Goal: Task Accomplishment & Management: Complete application form

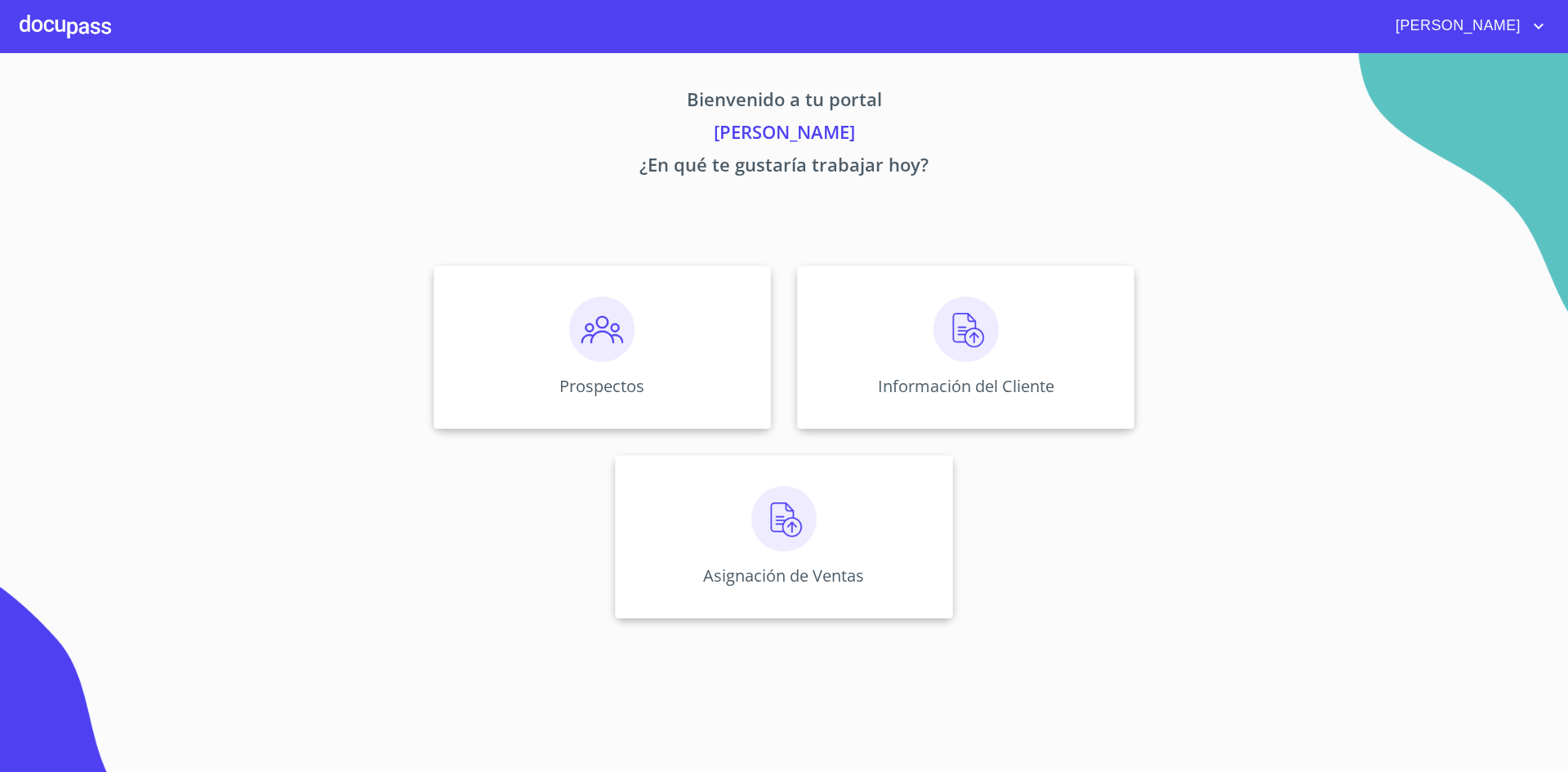
click at [1083, 214] on div "Bienvenido a tu portal [PERSON_NAME] ¿En qué te gustaría trabajar [DATE]? Prosp…" at bounding box center [784, 340] width 1045 height 575
click at [623, 341] on img at bounding box center [601, 329] width 65 height 65
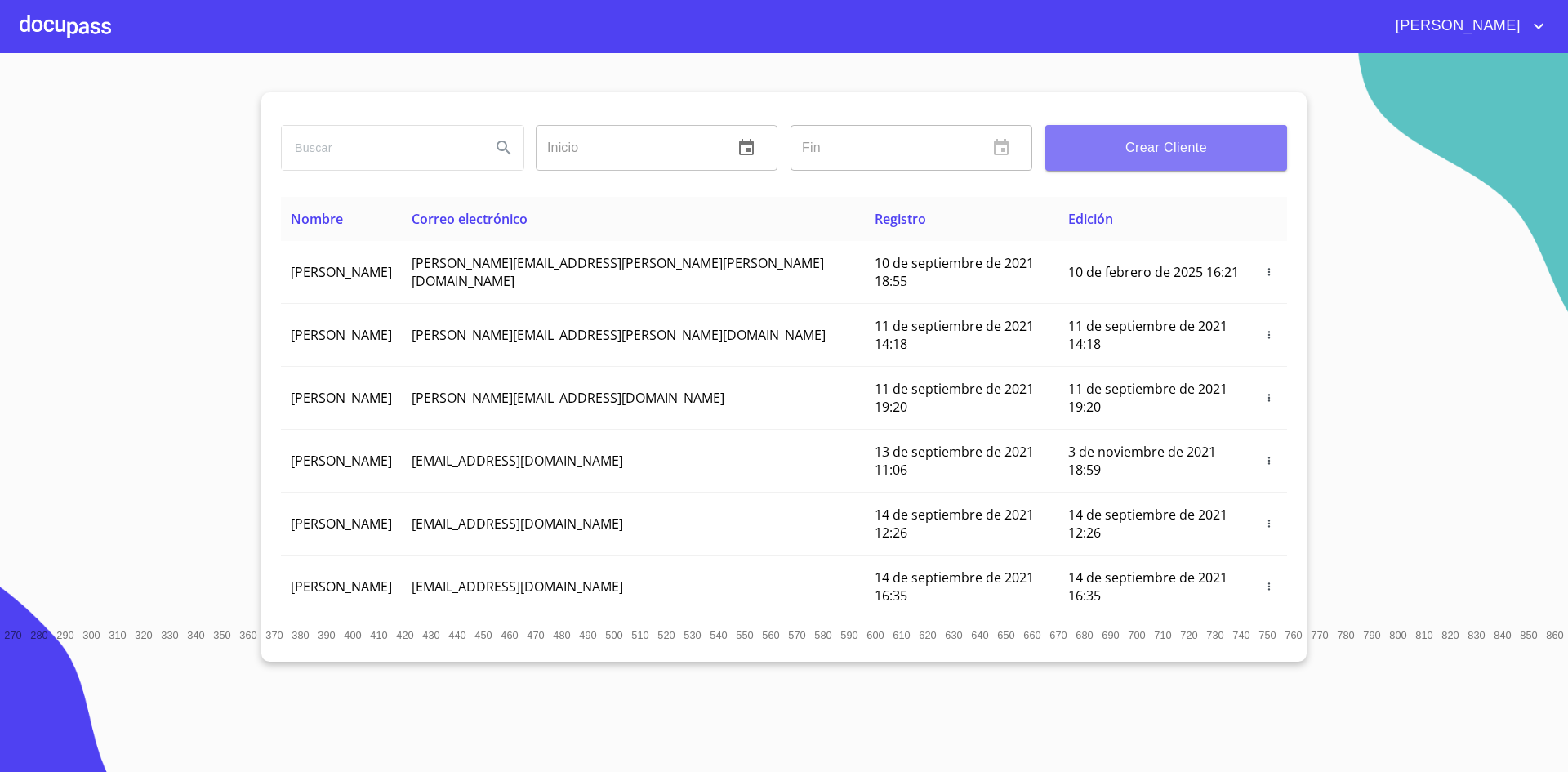
click at [1200, 162] on button "Crear Cliente" at bounding box center [1166, 148] width 242 height 46
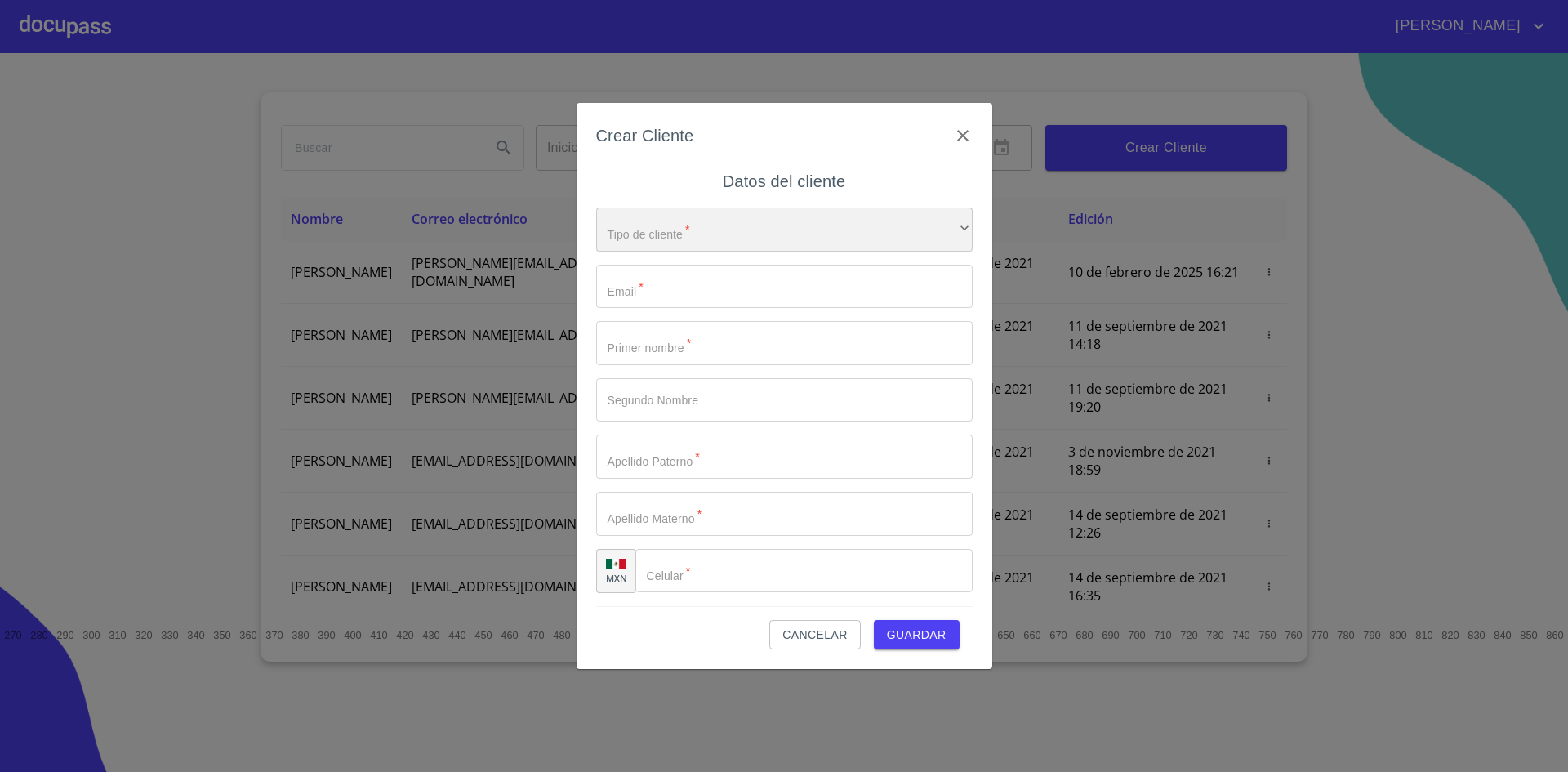
click at [847, 240] on div "​" at bounding box center [784, 229] width 377 height 44
click at [792, 247] on li "Persona Física" at bounding box center [778, 240] width 364 height 29
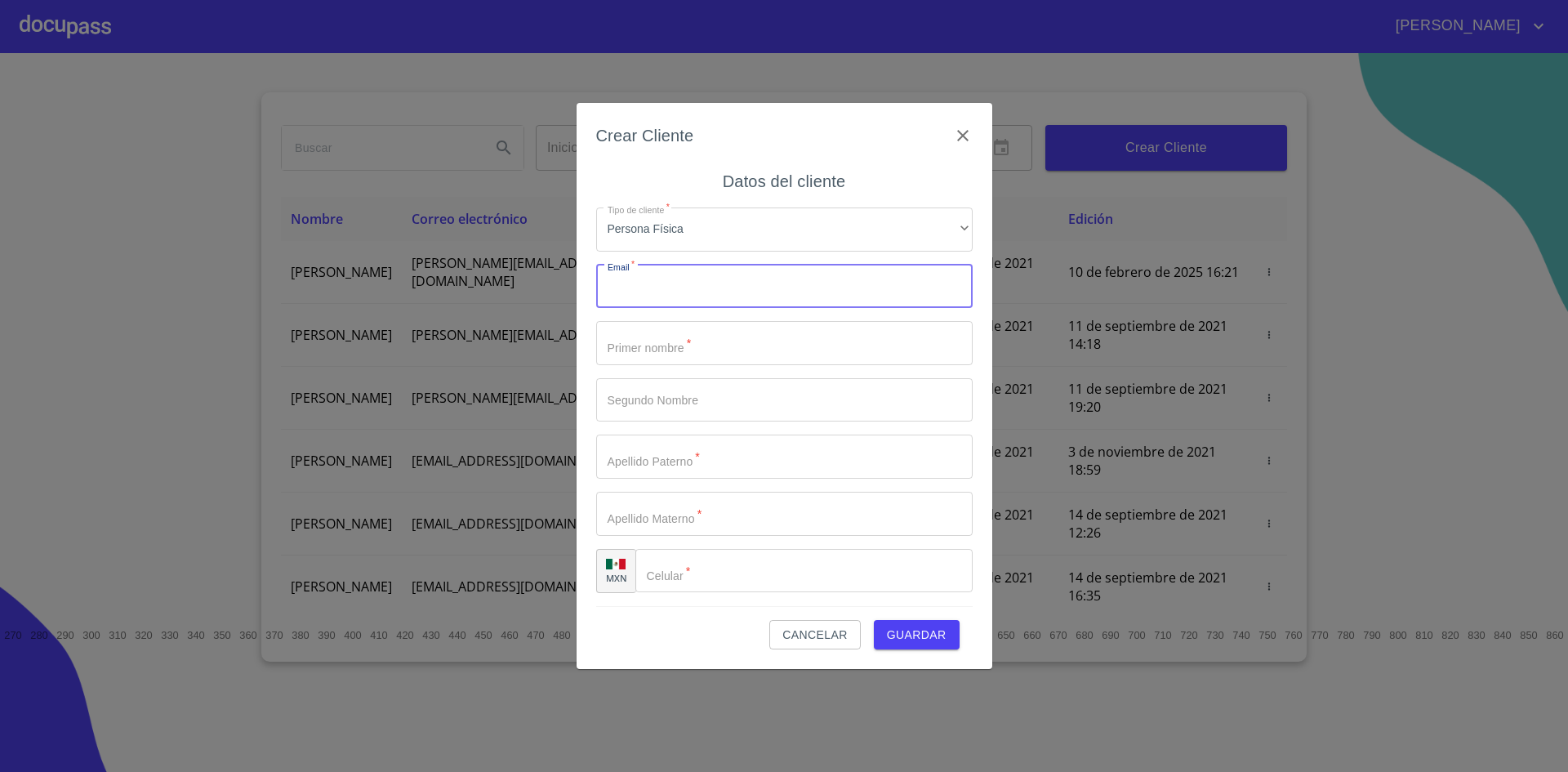
click at [778, 280] on input "Tipo de cliente   *" at bounding box center [784, 286] width 377 height 44
paste input "griceldaguzman141@gmail.com"
type input "griceldaguzman141@gmail.com"
type input "[PERSON_NAME]"
click at [687, 391] on input "Tipo de cliente   *" at bounding box center [784, 400] width 377 height 44
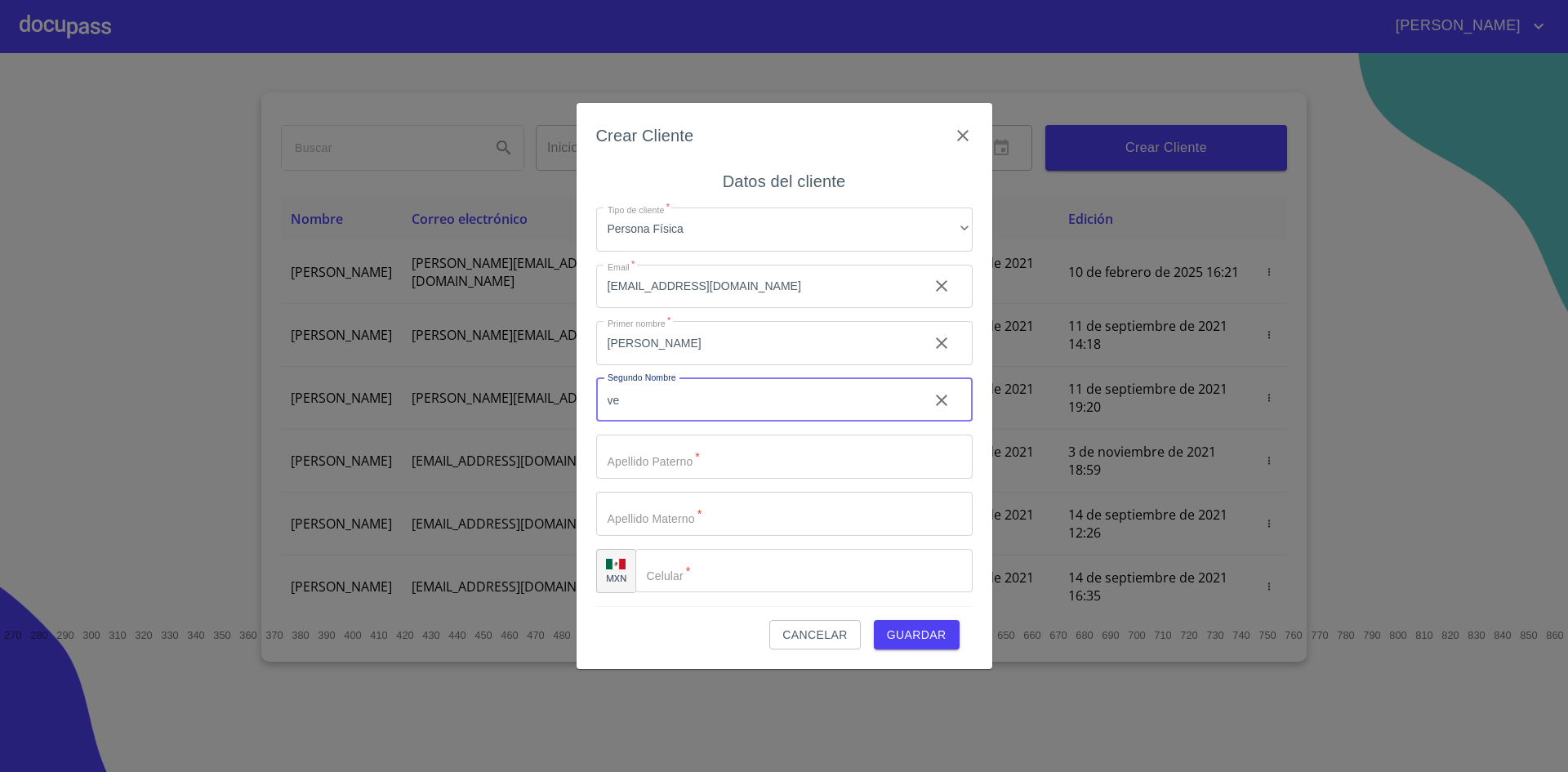
type input "v"
type input "[PERSON_NAME]"
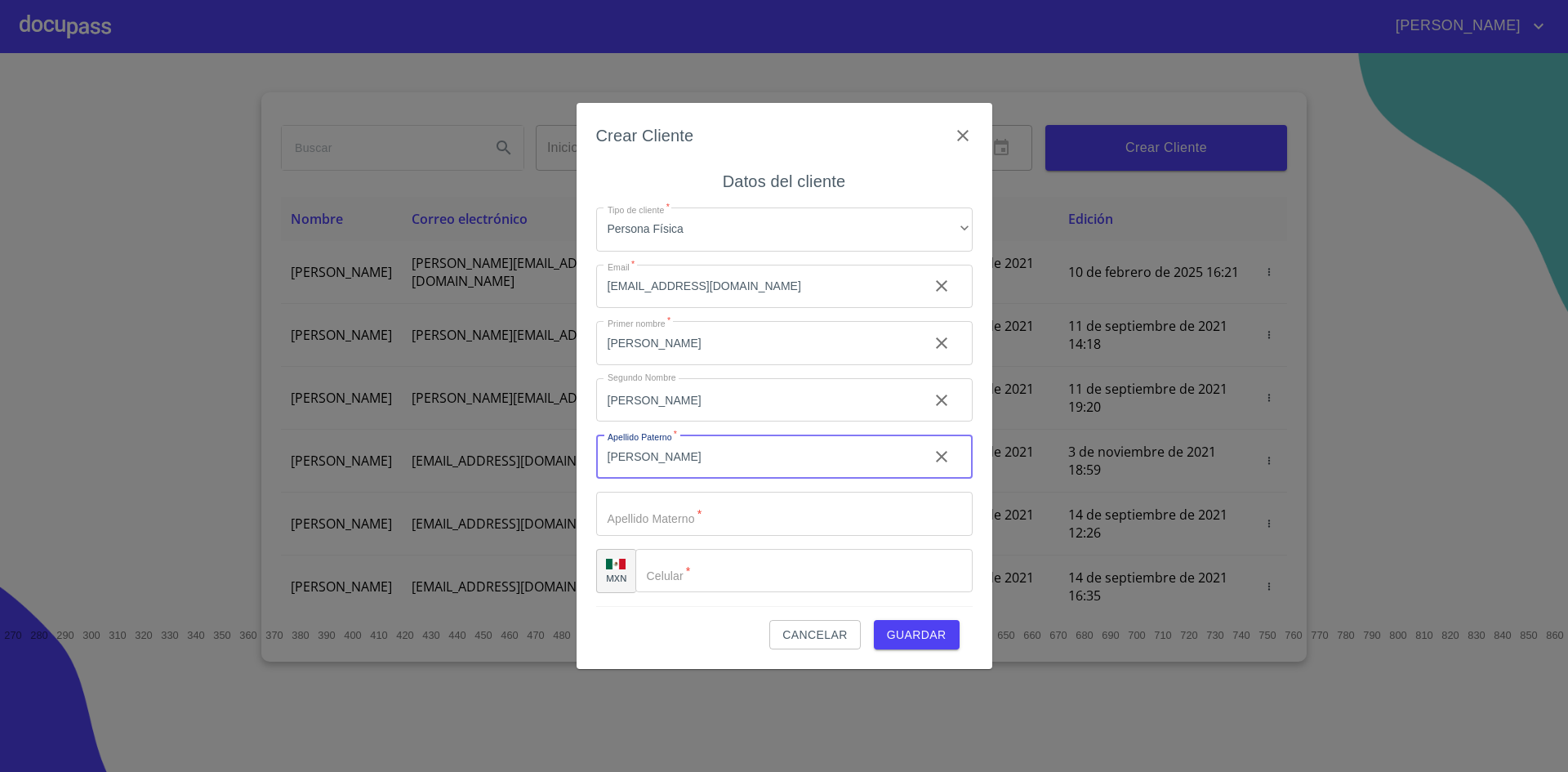
type input "[PERSON_NAME]"
click at [676, 397] on input "[PERSON_NAME]" at bounding box center [755, 400] width 319 height 44
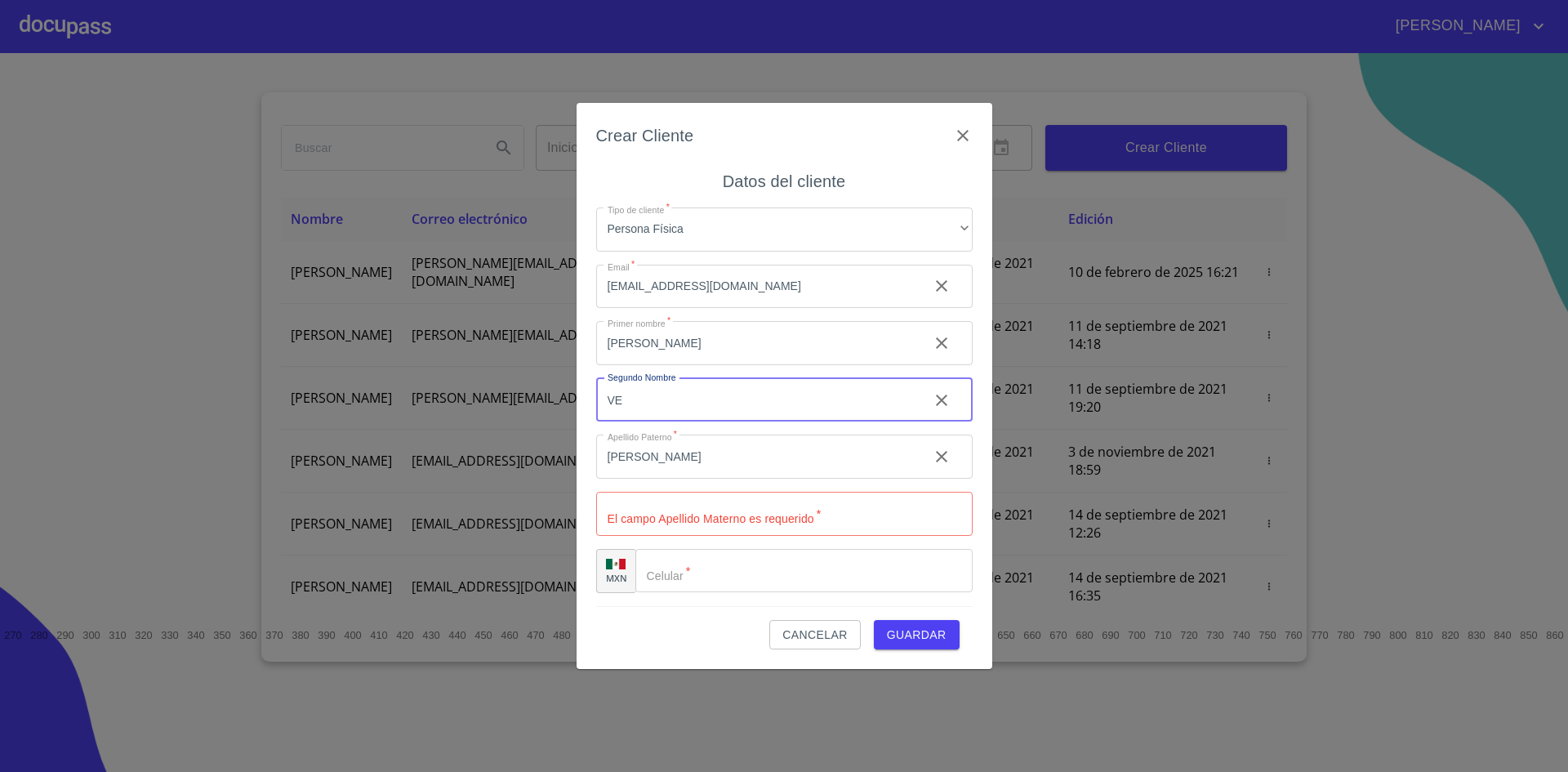
type input "V"
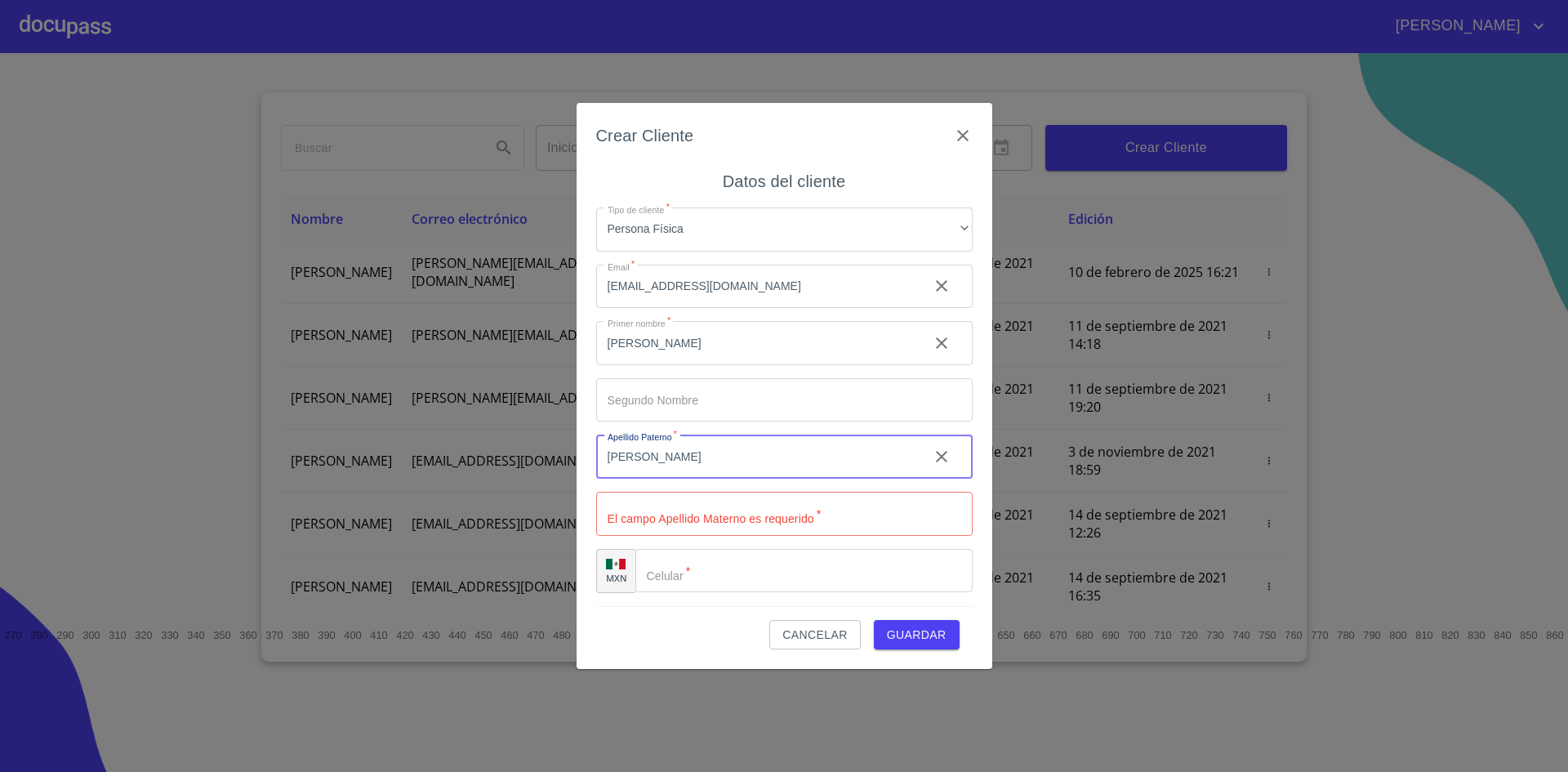
type input "[PERSON_NAME]"
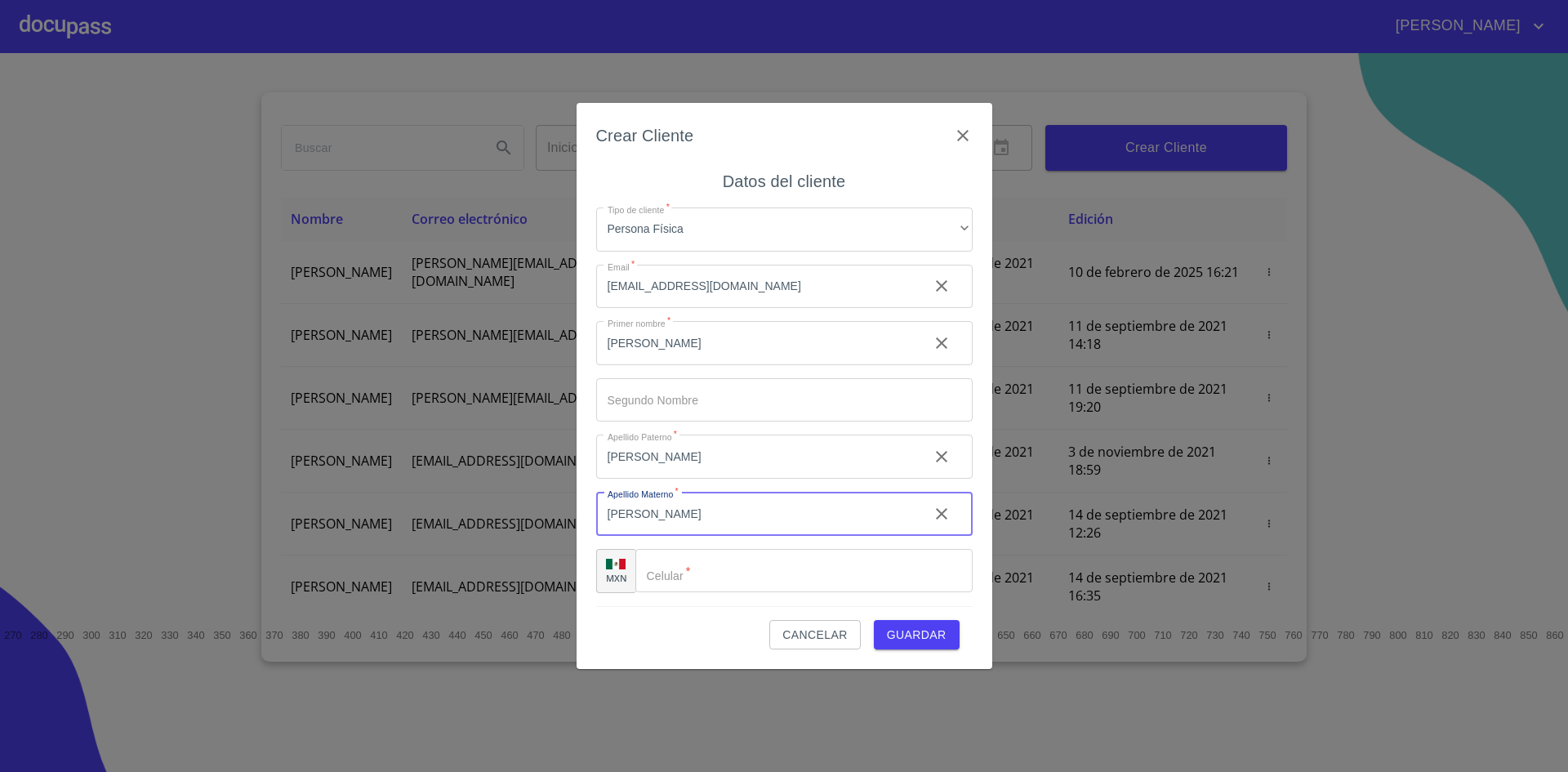
click at [782, 566] on input "Tipo de cliente   *" at bounding box center [804, 571] width 337 height 44
paste input "[PHONE_NUMBER]"
click at [924, 630] on span "Guardar" at bounding box center [916, 635] width 59 height 21
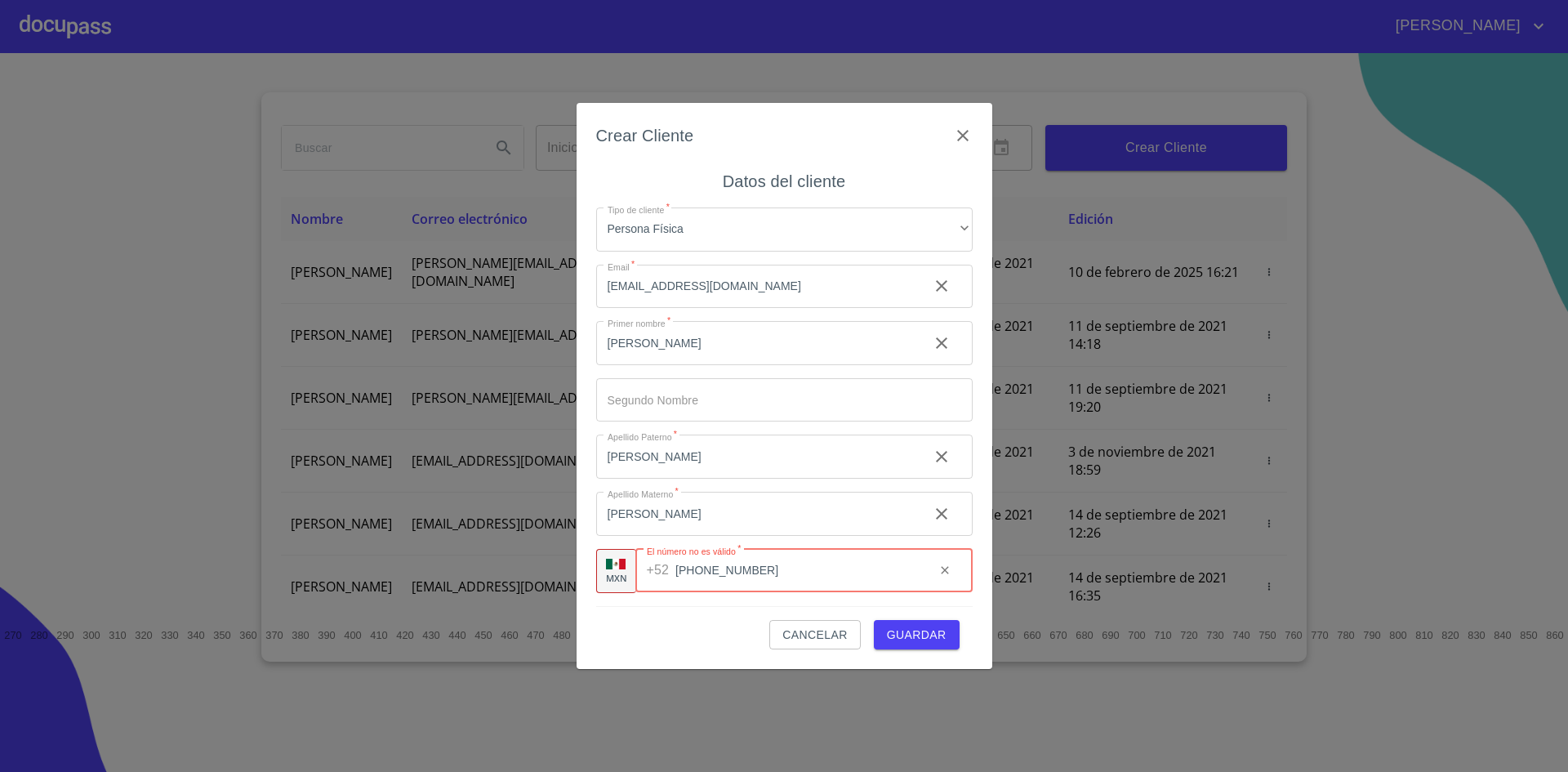
click at [729, 569] on input "[PHONE_NUMBER]" at bounding box center [798, 571] width 246 height 44
type input "[PHONE_NUMBER]"
click at [921, 645] on button "Guardar" at bounding box center [916, 635] width 86 height 30
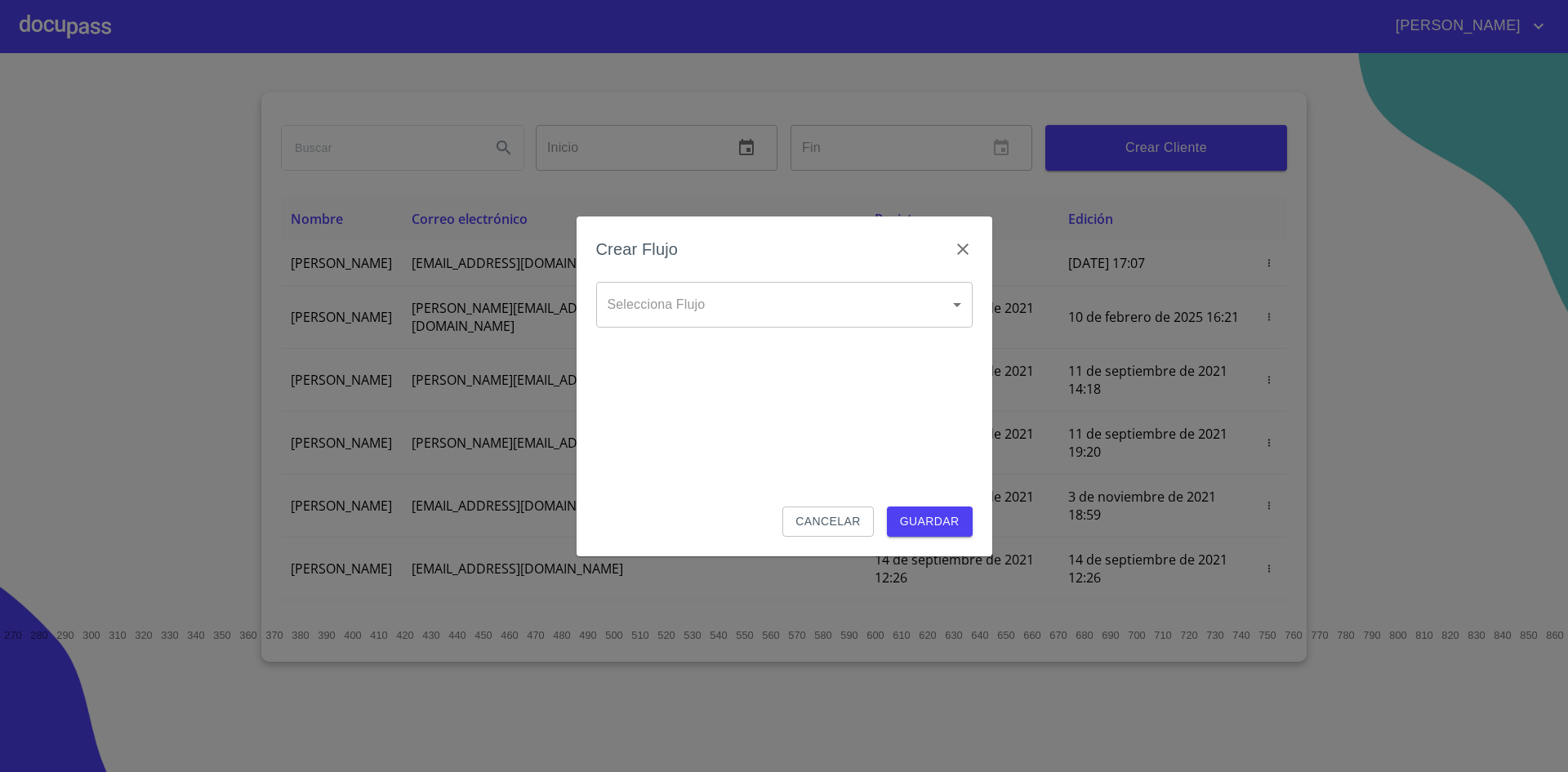
click at [821, 303] on body "DIEGO ALAN Inicio ​ Fin ​ Crear Cliente Nombre Correo electrónico Registro Edic…" at bounding box center [784, 386] width 1568 height 772
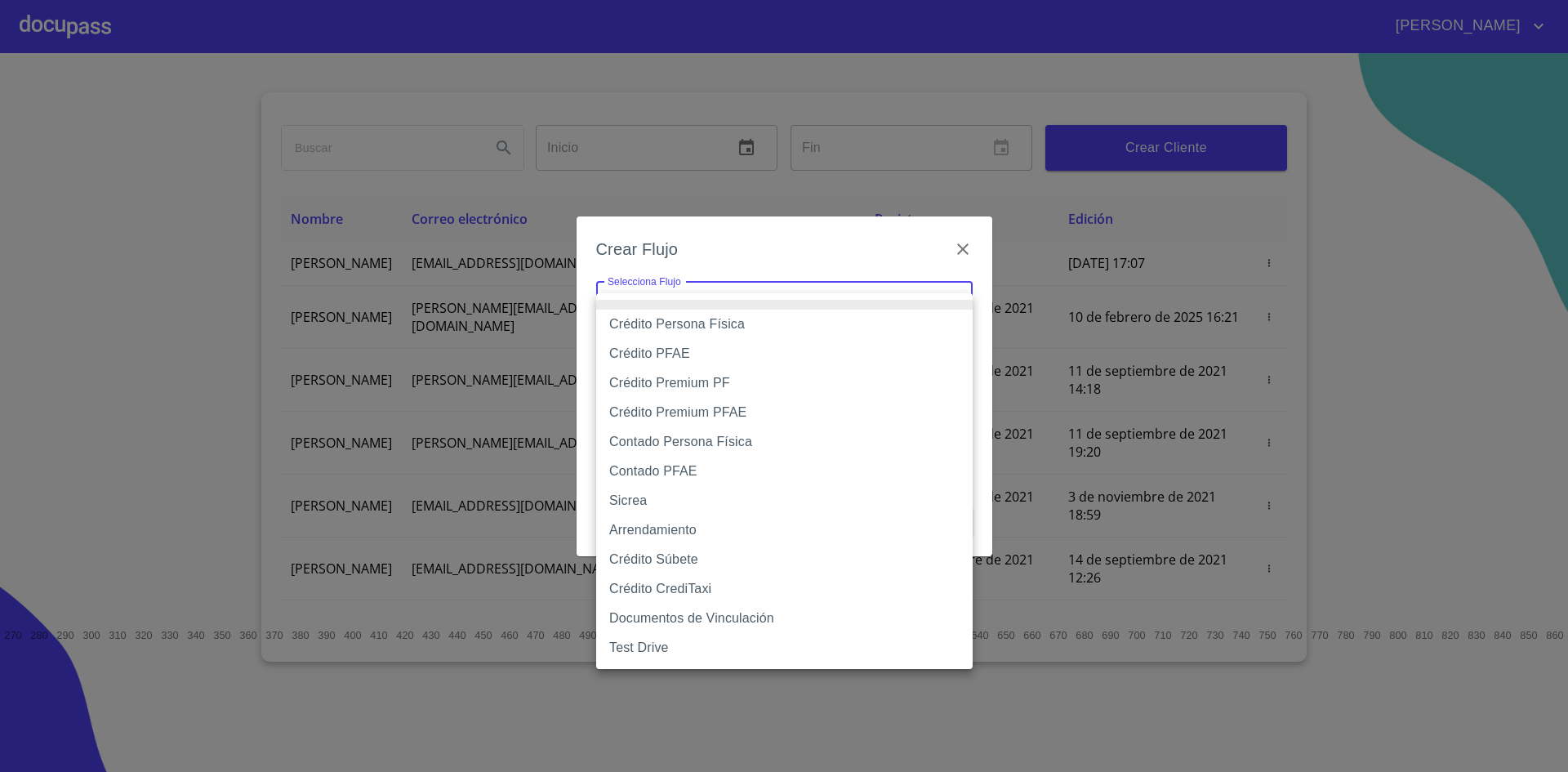
click at [784, 323] on li "Crédito Persona Física" at bounding box center [784, 324] width 377 height 29
type input "6009fb3c7d1714eb8809aa97"
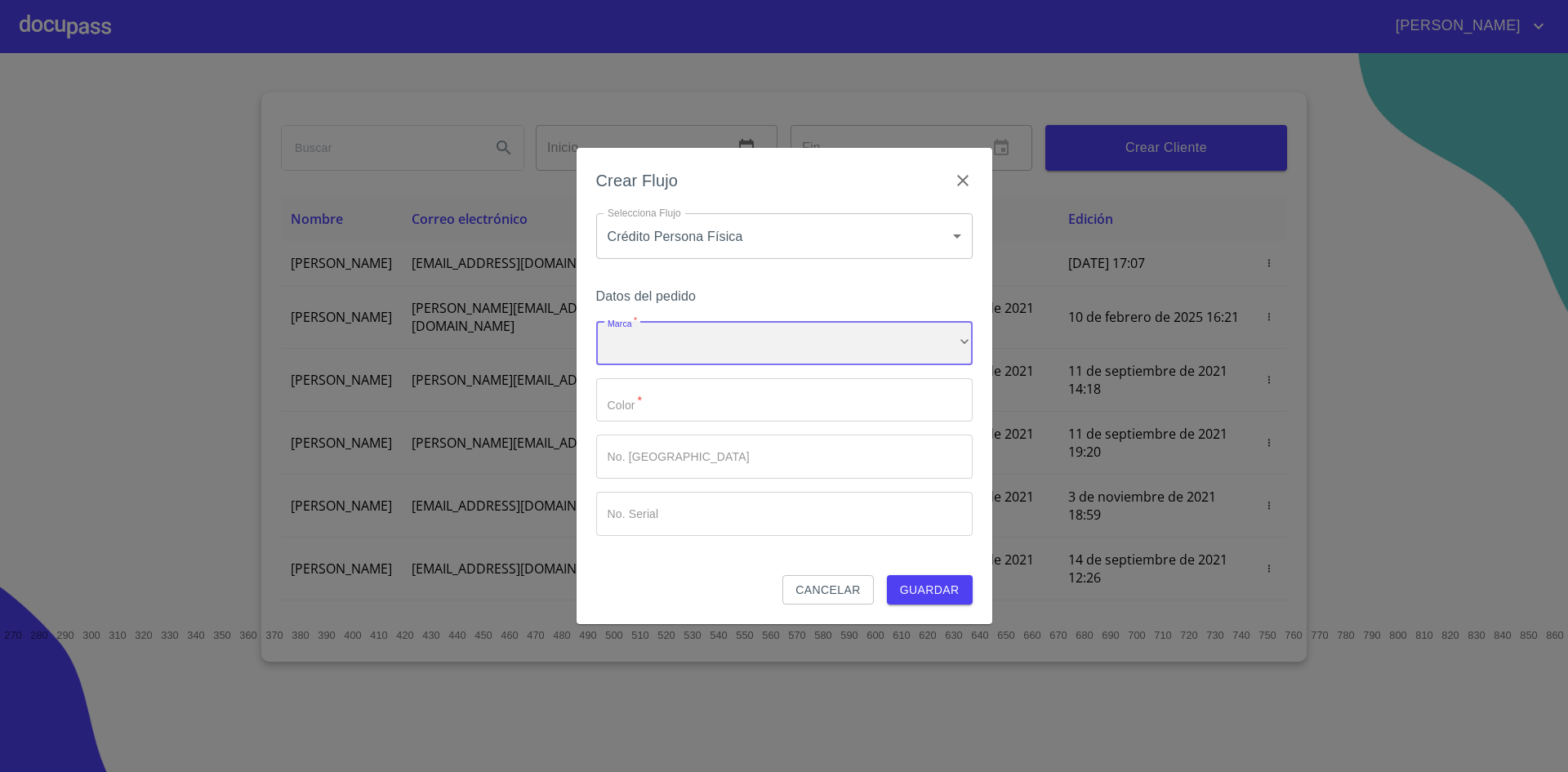
click at [806, 339] on div "​" at bounding box center [784, 343] width 377 height 44
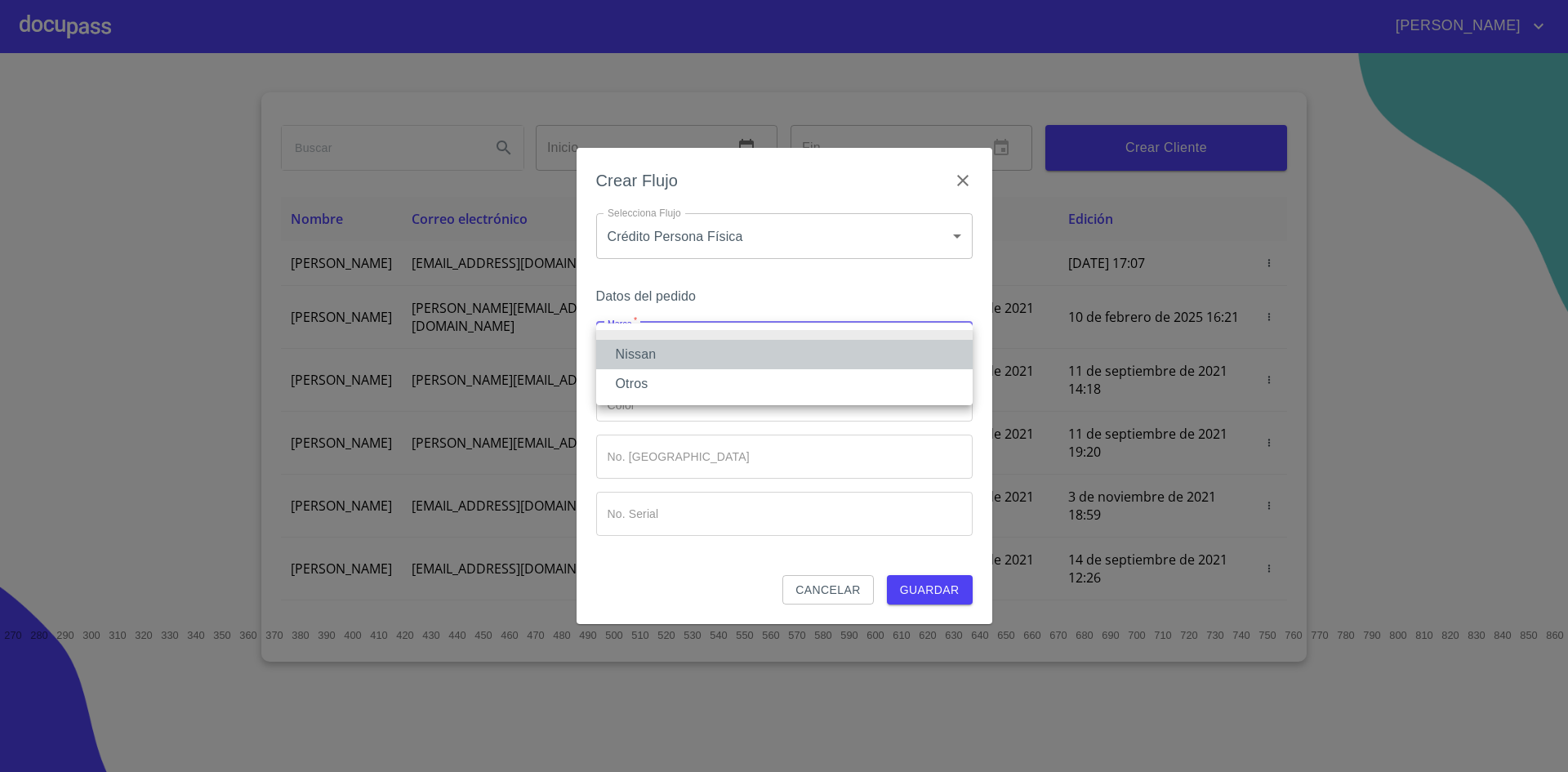
click at [754, 363] on li "Nissan" at bounding box center [784, 354] width 377 height 29
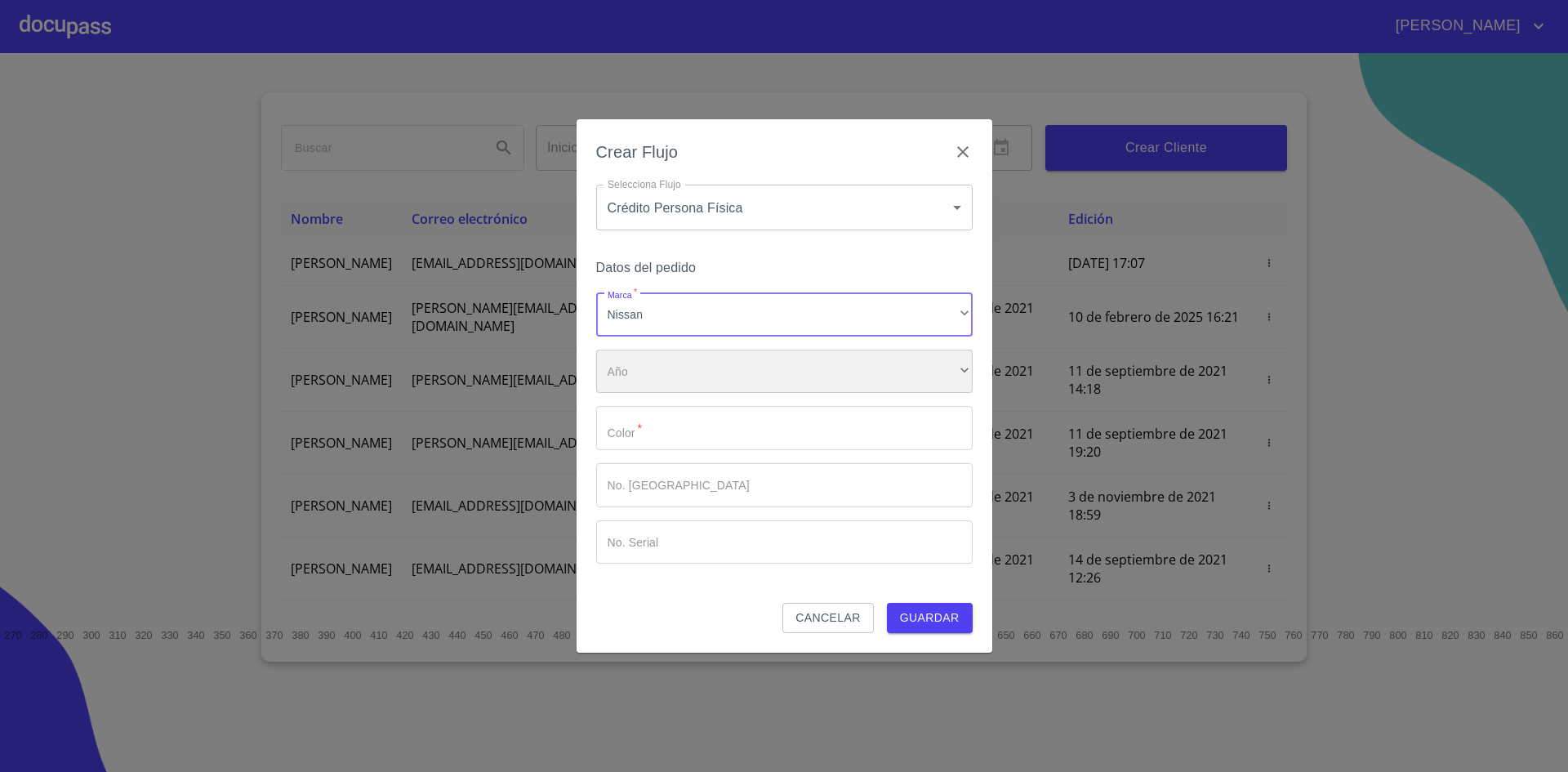
click at [752, 372] on div "​" at bounding box center [784, 371] width 377 height 44
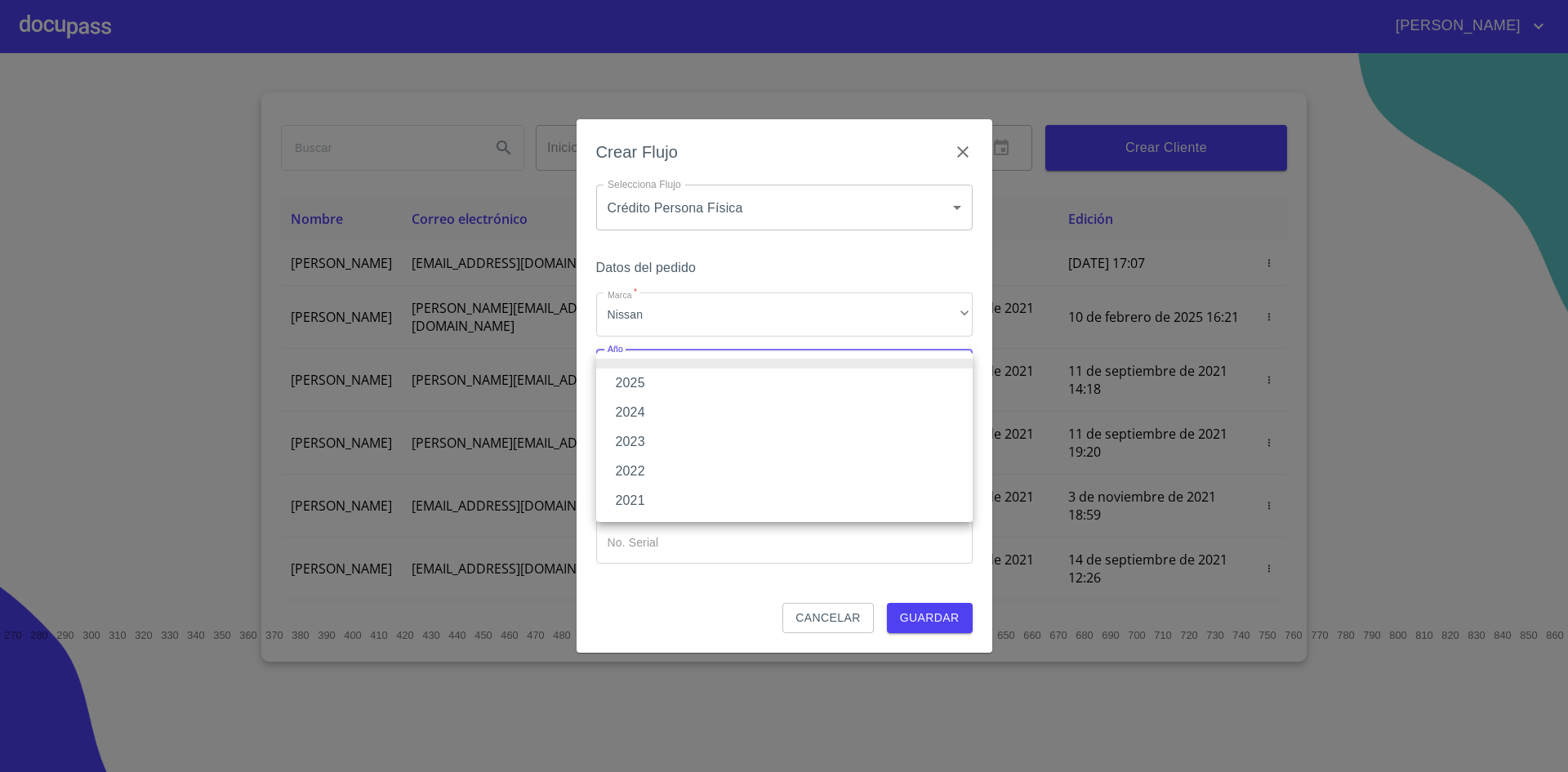
click at [681, 383] on li "2025" at bounding box center [784, 382] width 377 height 29
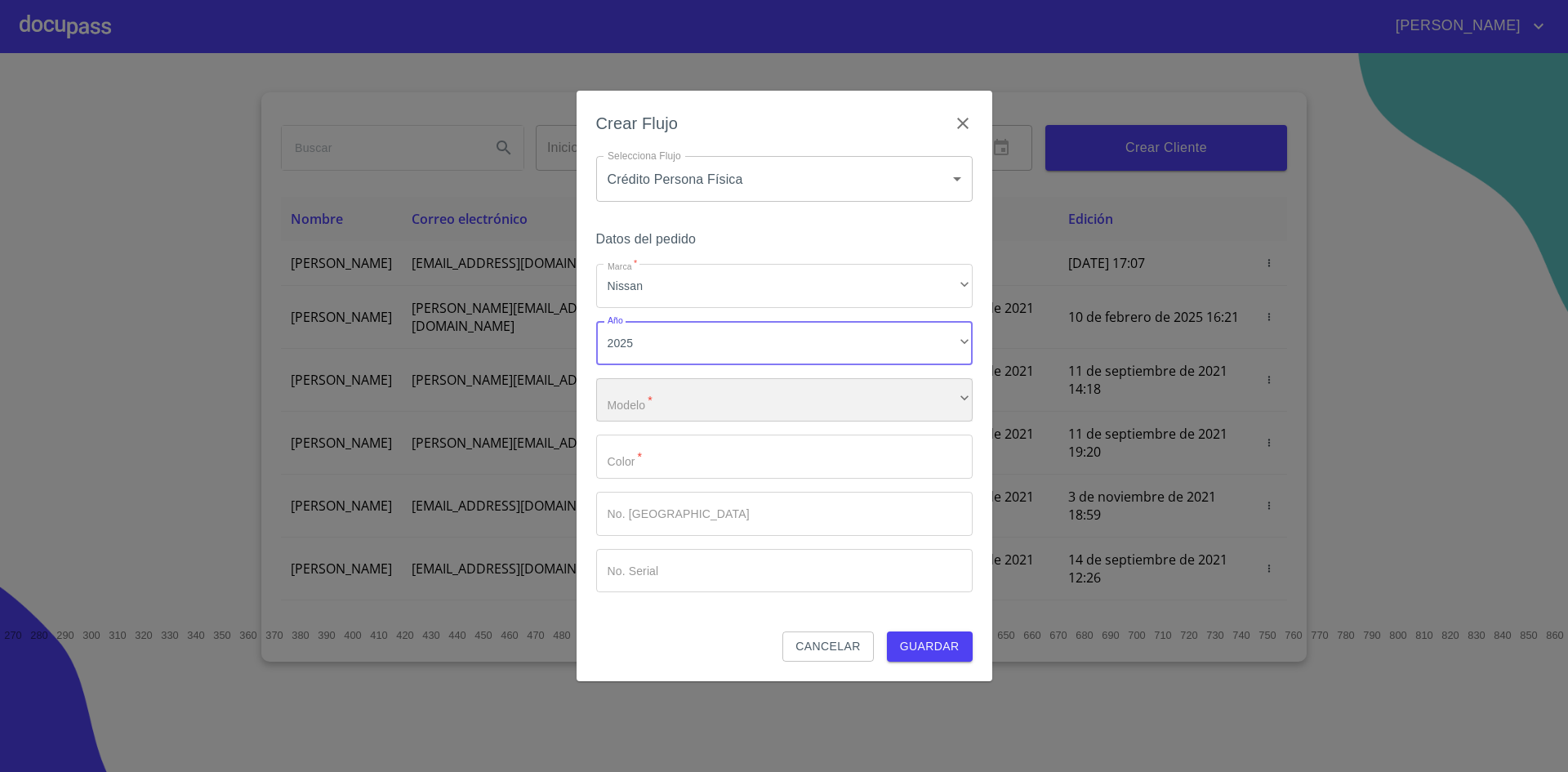
click at [682, 400] on div "​" at bounding box center [784, 400] width 377 height 44
click at [682, 448] on input "Marca   *" at bounding box center [784, 456] width 377 height 44
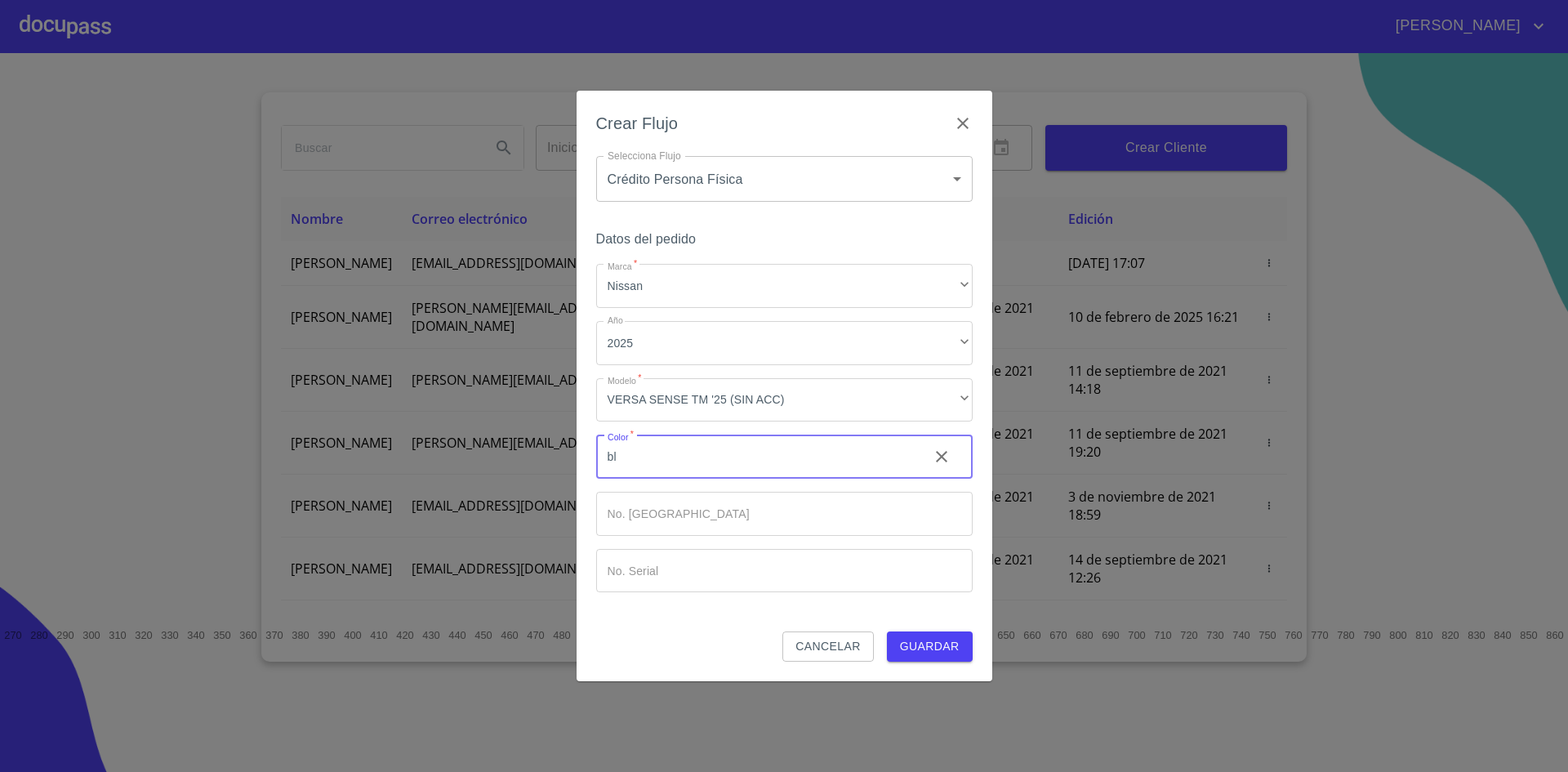
type input "b"
type input "BLANCO"
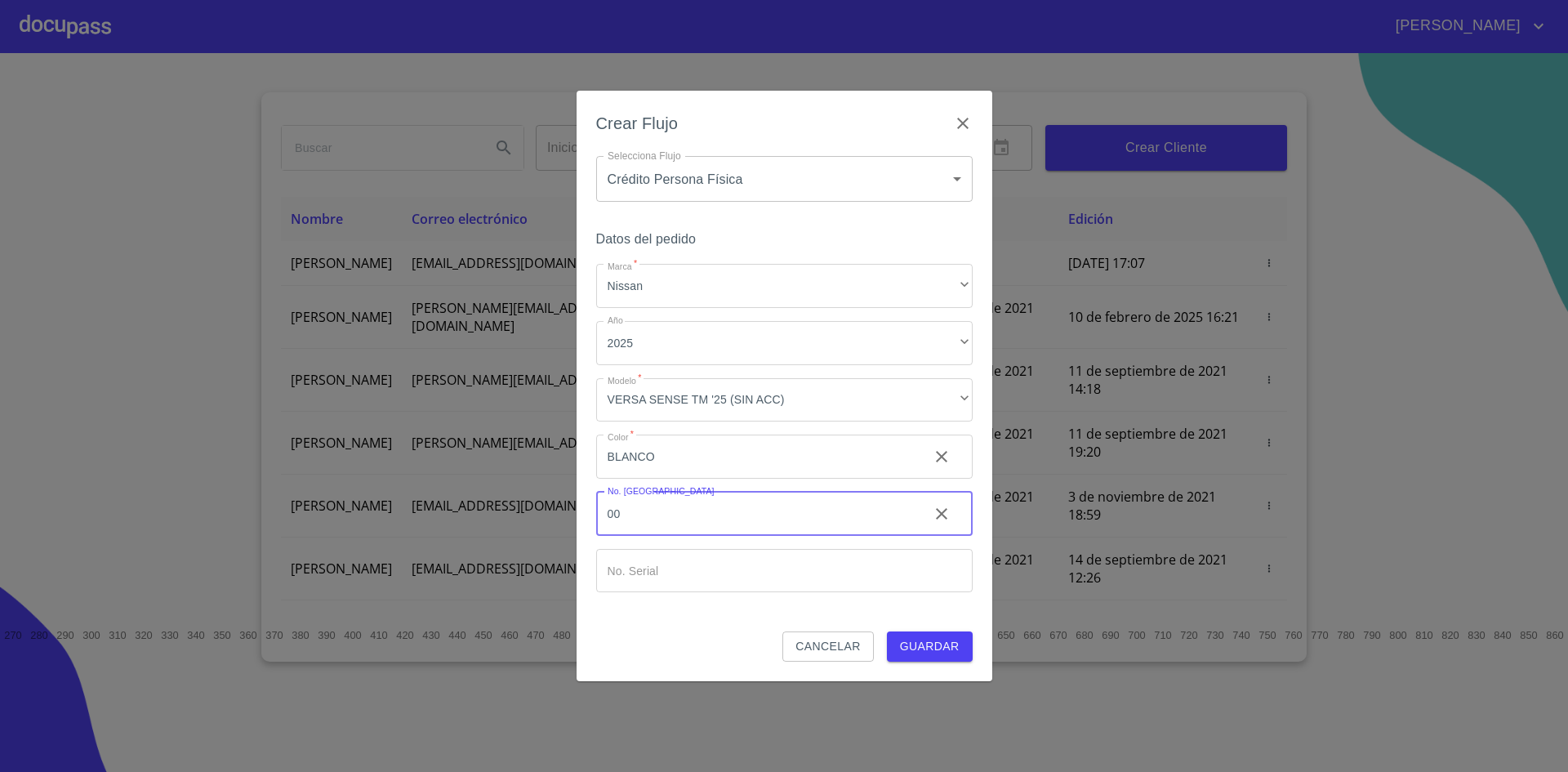
type input "00"
click at [924, 640] on span "Guardar" at bounding box center [929, 647] width 59 height 21
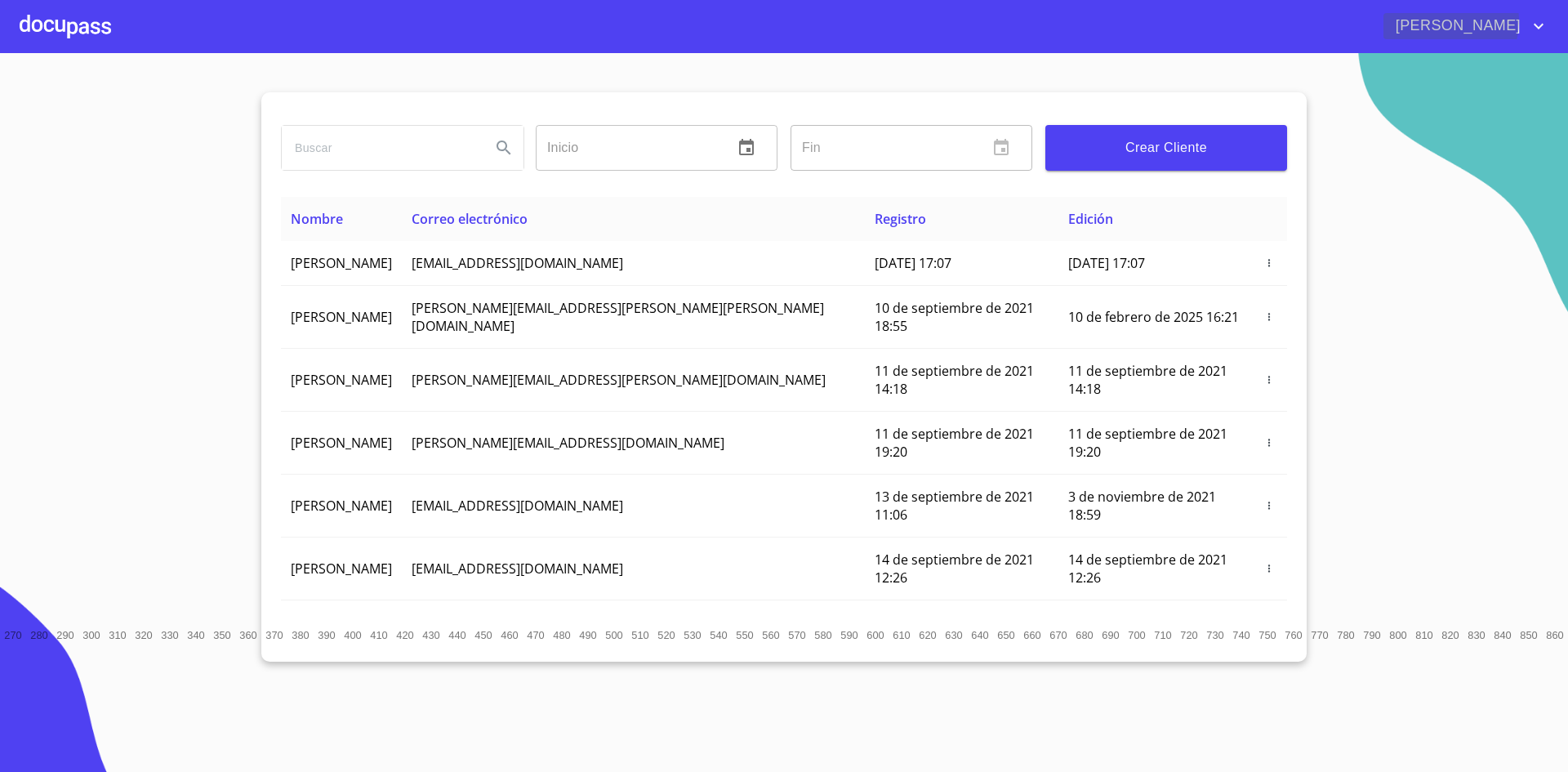
click at [1475, 22] on span "[PERSON_NAME]" at bounding box center [1456, 26] width 145 height 26
click at [79, 29] on div at bounding box center [784, 386] width 1568 height 772
click at [65, 27] on div at bounding box center [65, 26] width 91 height 53
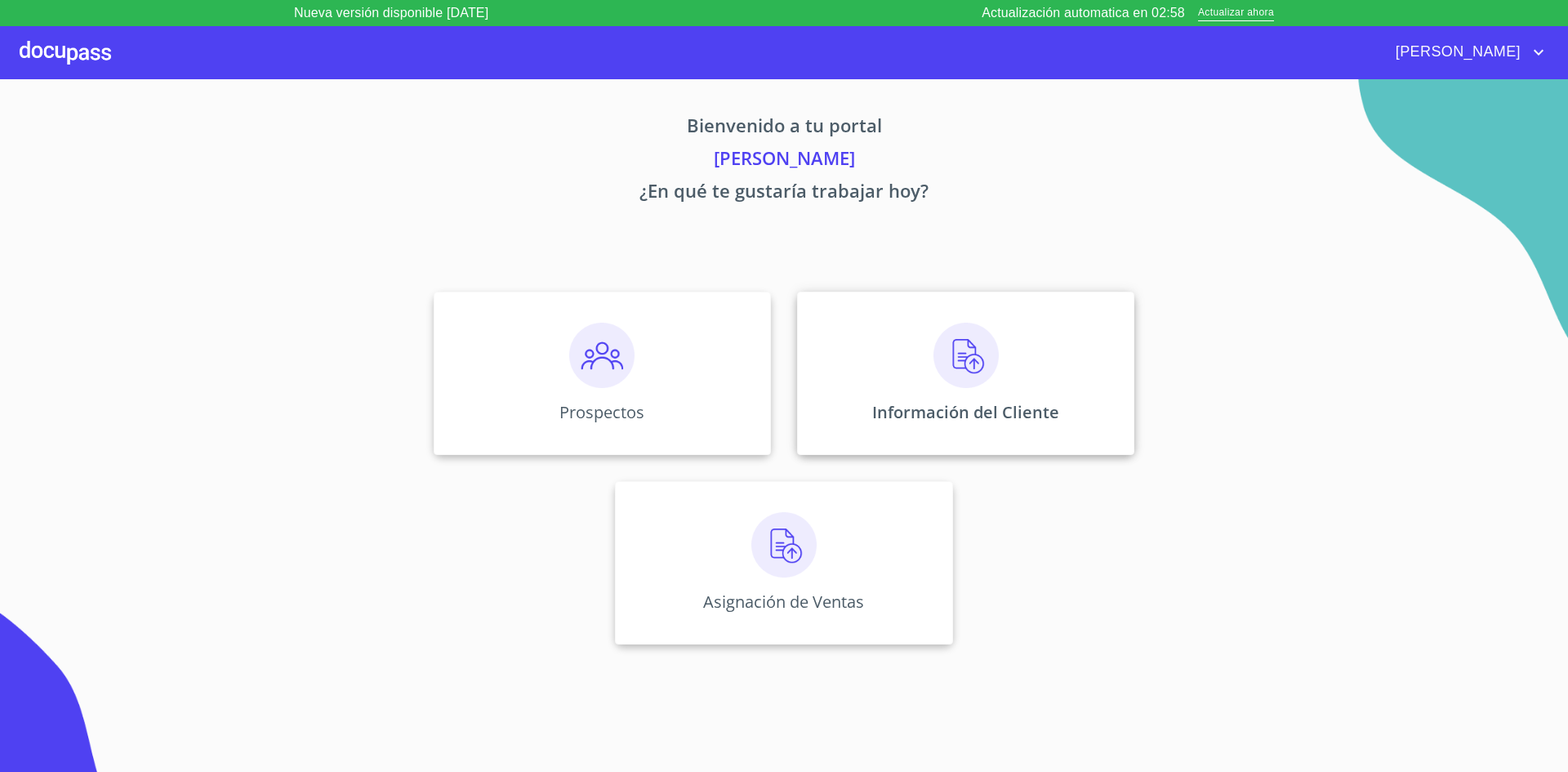
click at [1003, 365] on div "Información del Cliente" at bounding box center [965, 373] width 337 height 163
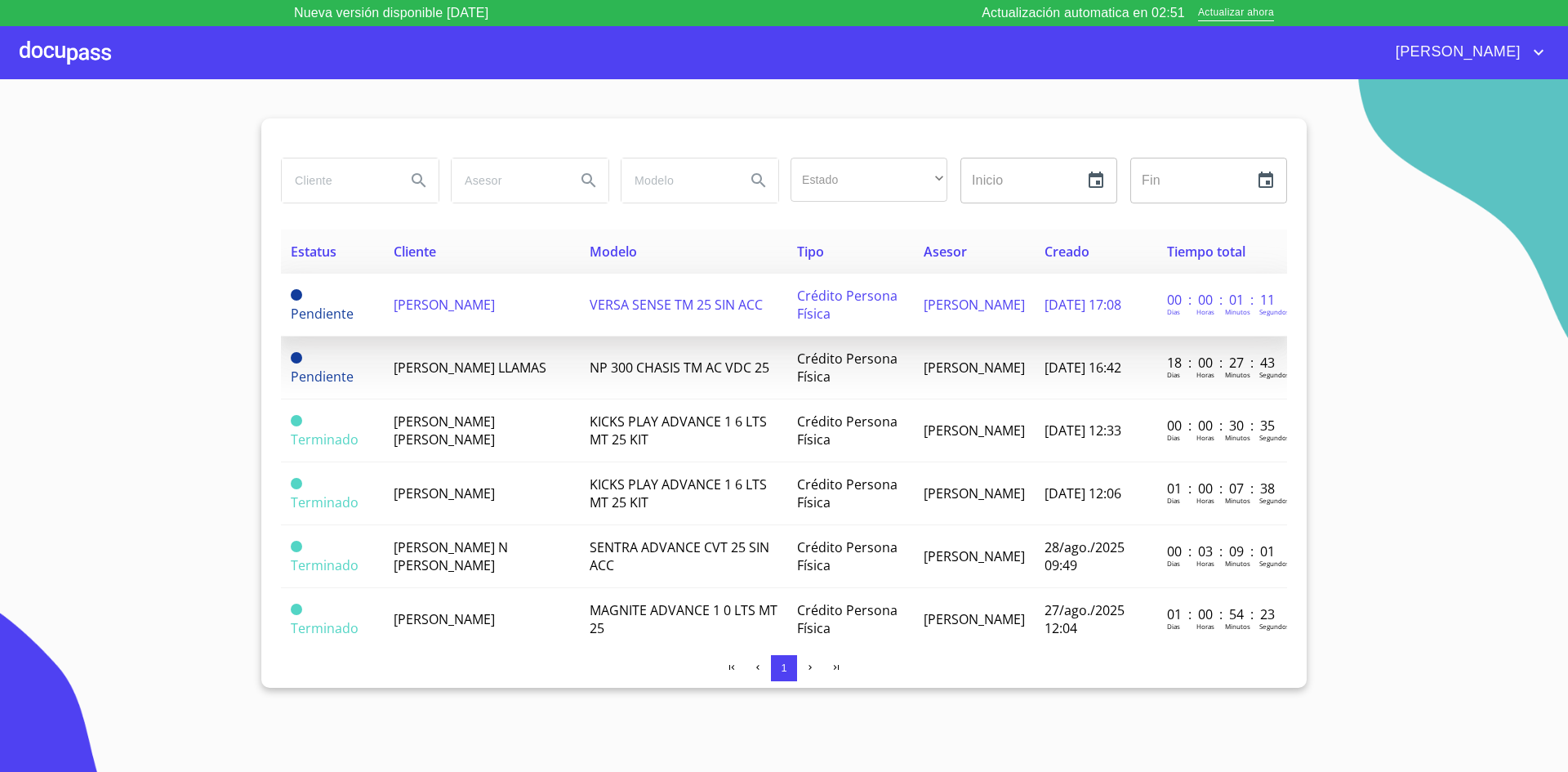
click at [495, 306] on span "[PERSON_NAME]" at bounding box center [445, 304] width 102 height 18
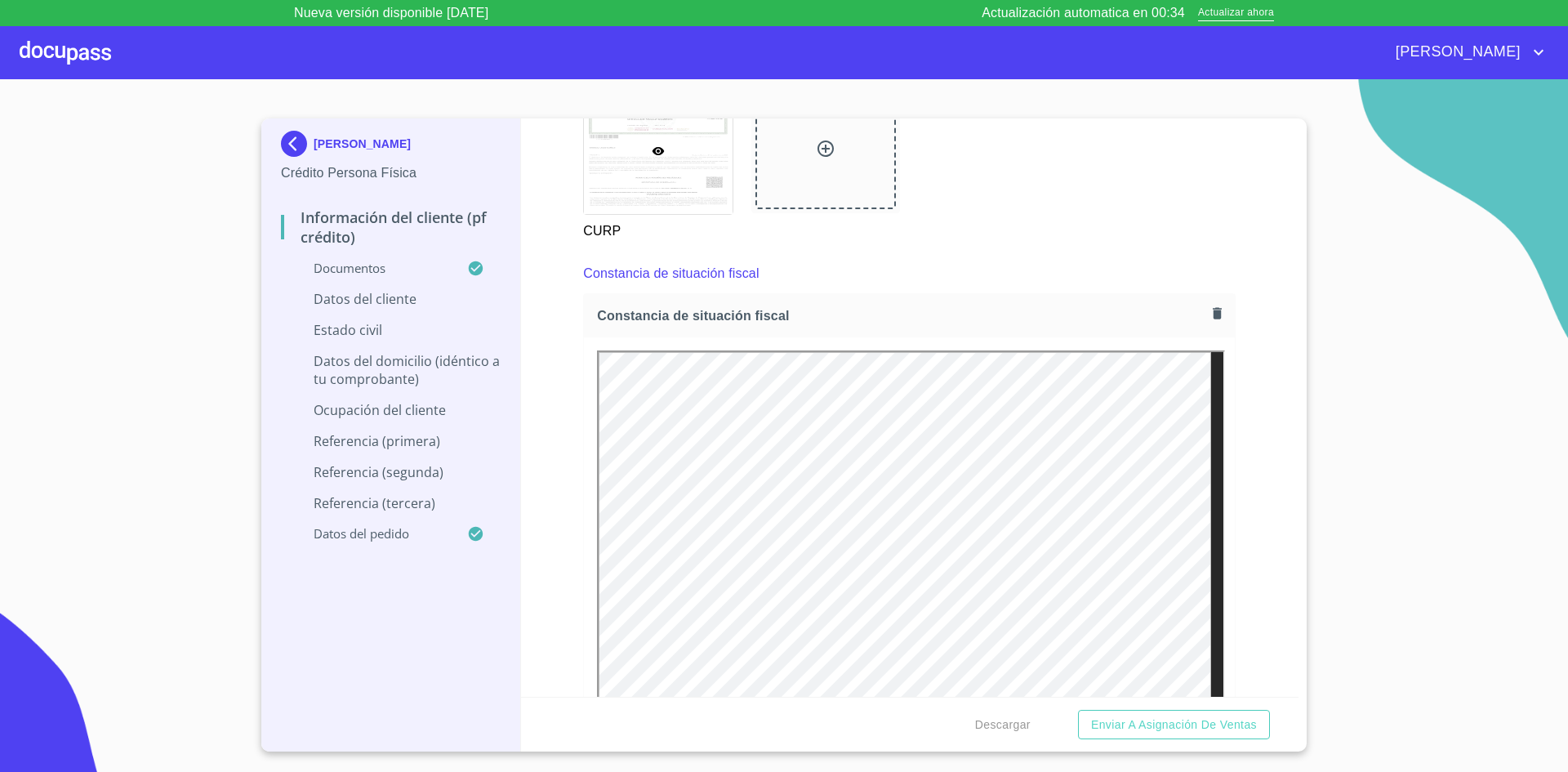
click at [953, 290] on div "Constancia de situación fiscal" at bounding box center [909, 274] width 653 height 40
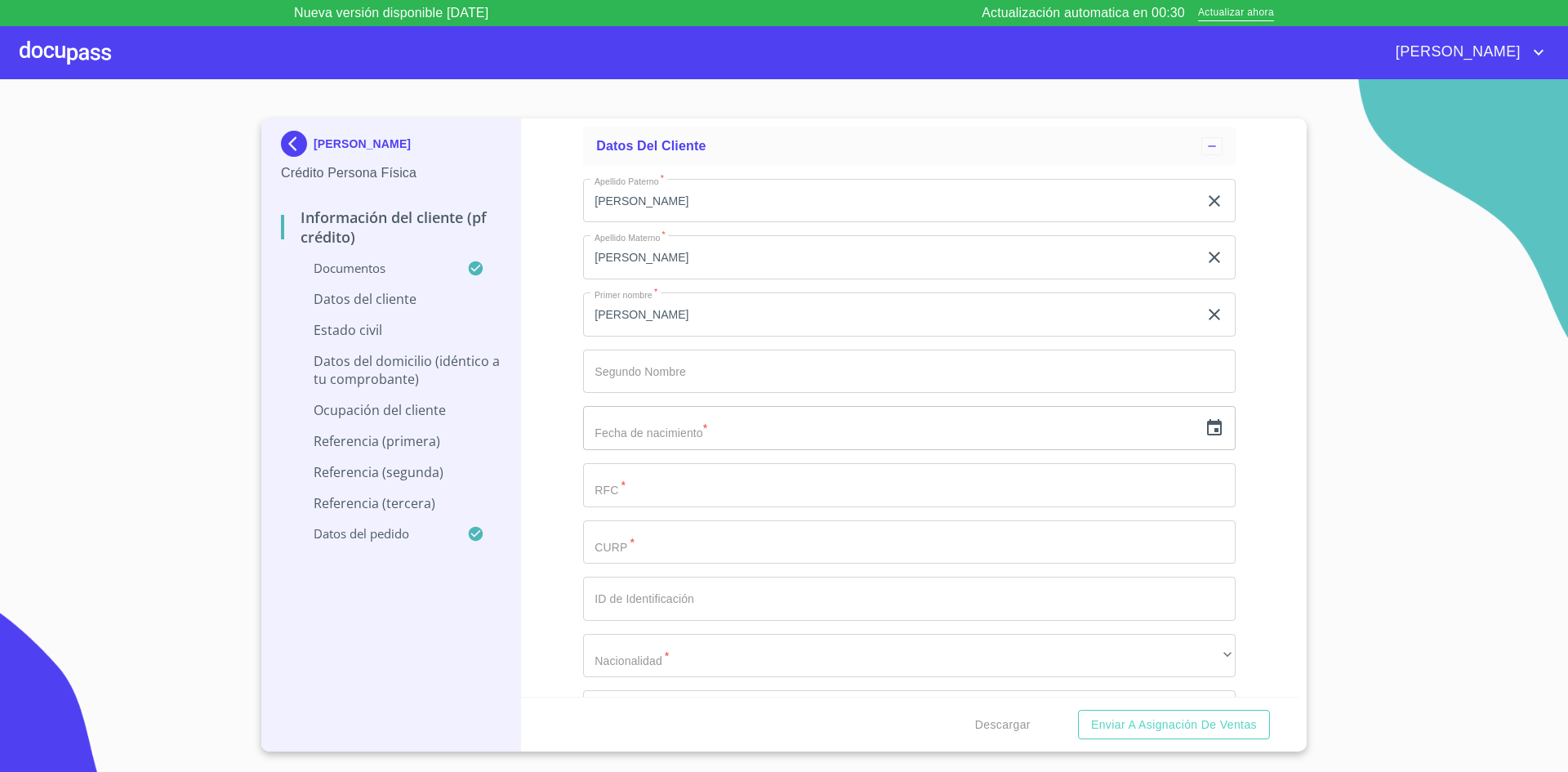
scroll to position [5392, 0]
click at [661, 431] on input "text" at bounding box center [890, 430] width 615 height 44
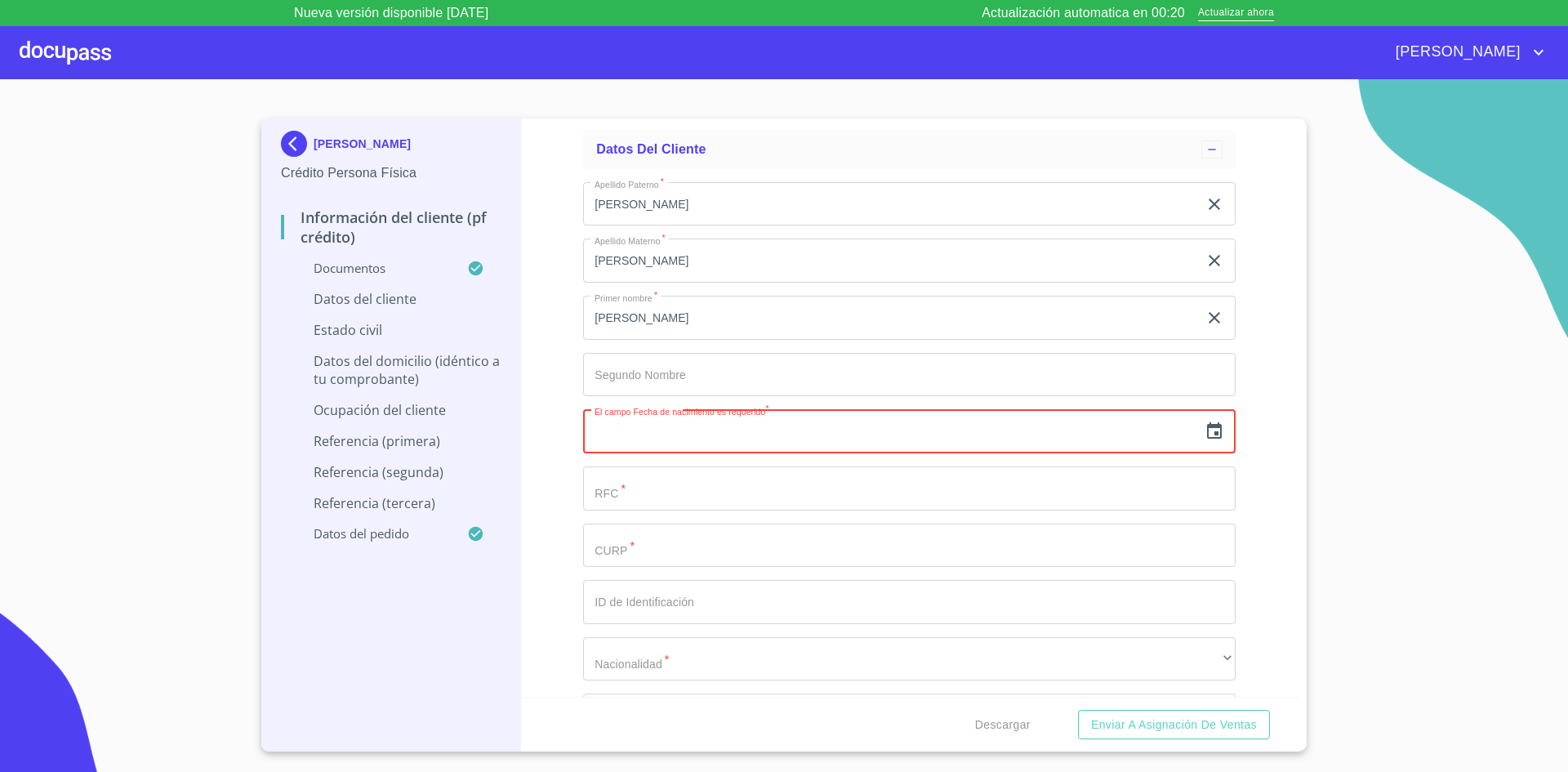
click at [1204, 433] on icon "button" at bounding box center [1214, 431] width 20 height 20
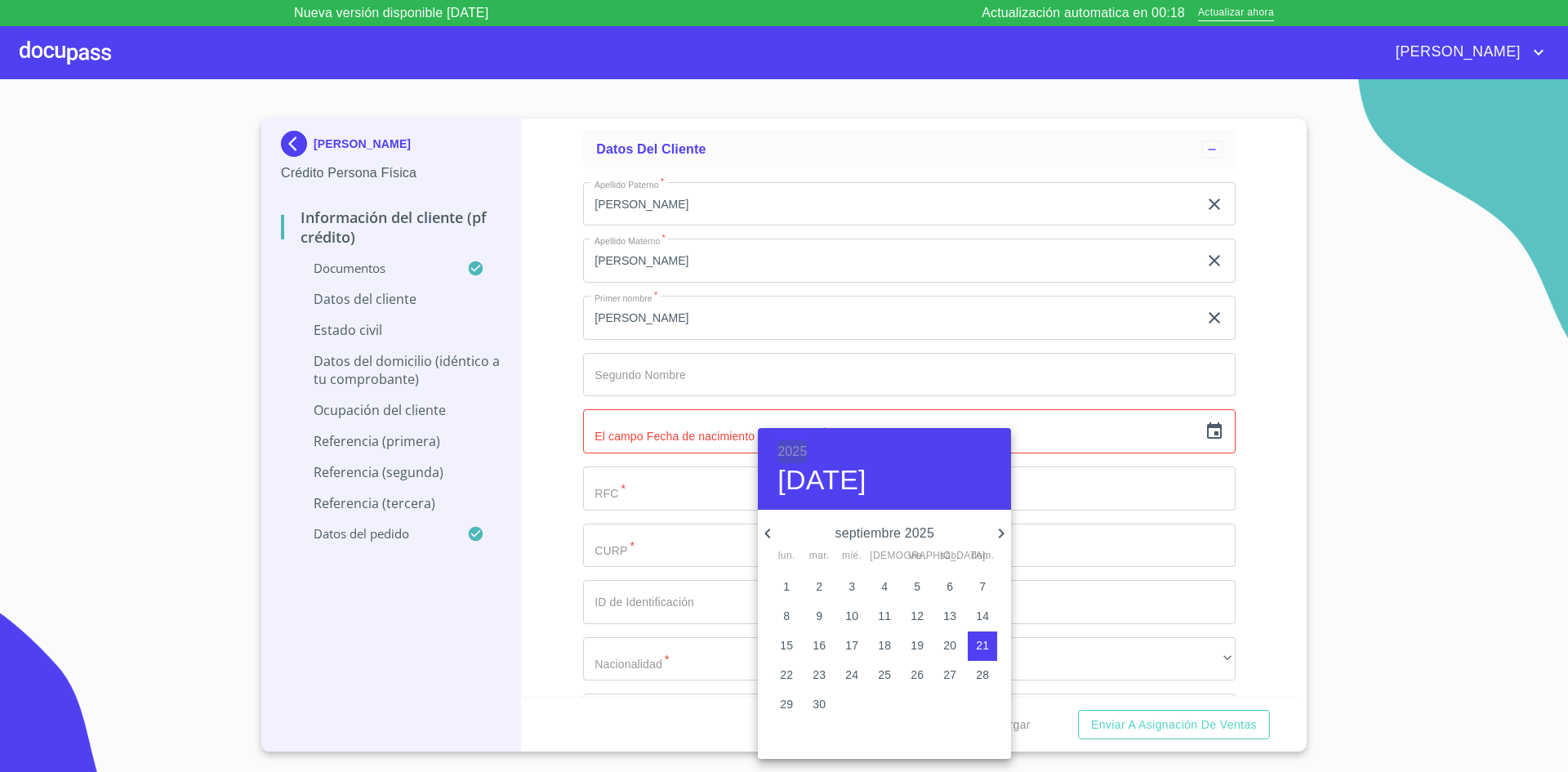
click at [805, 453] on h6 "2025" at bounding box center [792, 451] width 29 height 23
click at [882, 586] on div "1980" at bounding box center [884, 587] width 253 height 33
click at [768, 536] on icon "button" at bounding box center [768, 533] width 6 height 9
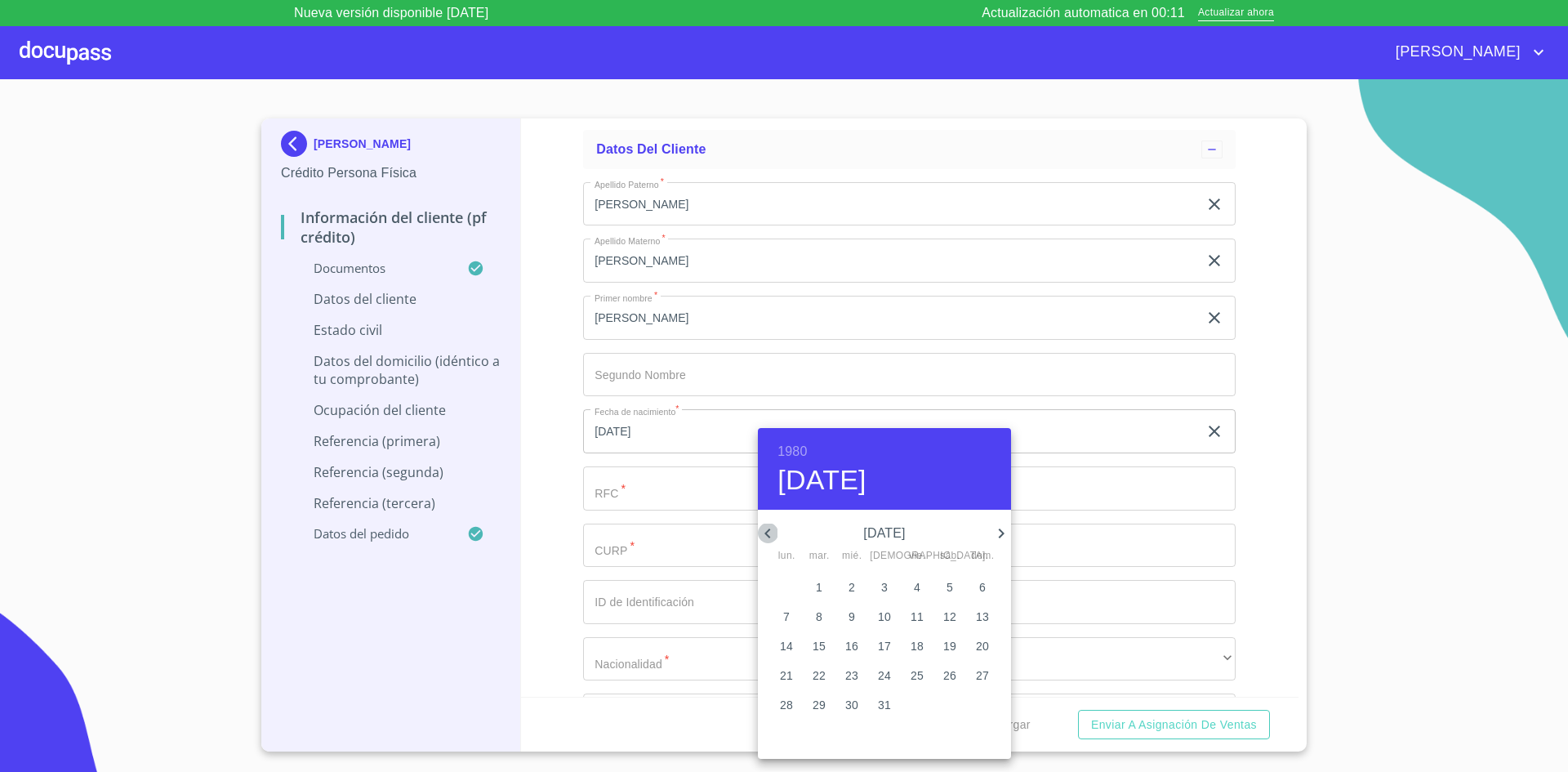
click at [768, 536] on icon "button" at bounding box center [768, 533] width 6 height 9
click at [915, 680] on p "21" at bounding box center [917, 674] width 13 height 16
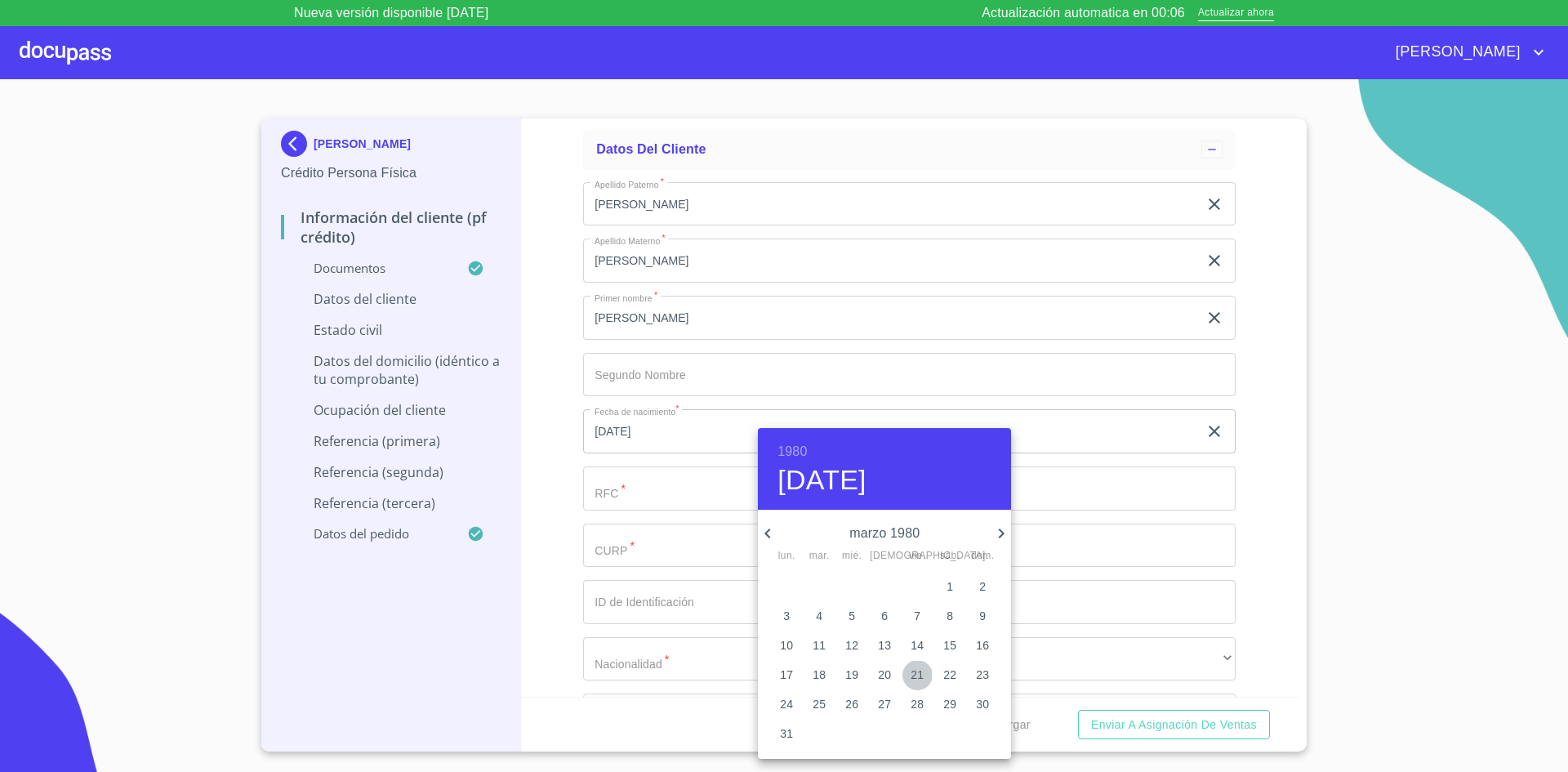
type input "21 de mar. de 1980"
click at [920, 674] on p "21" at bounding box center [917, 674] width 13 height 16
click at [1281, 486] on div at bounding box center [784, 386] width 1568 height 772
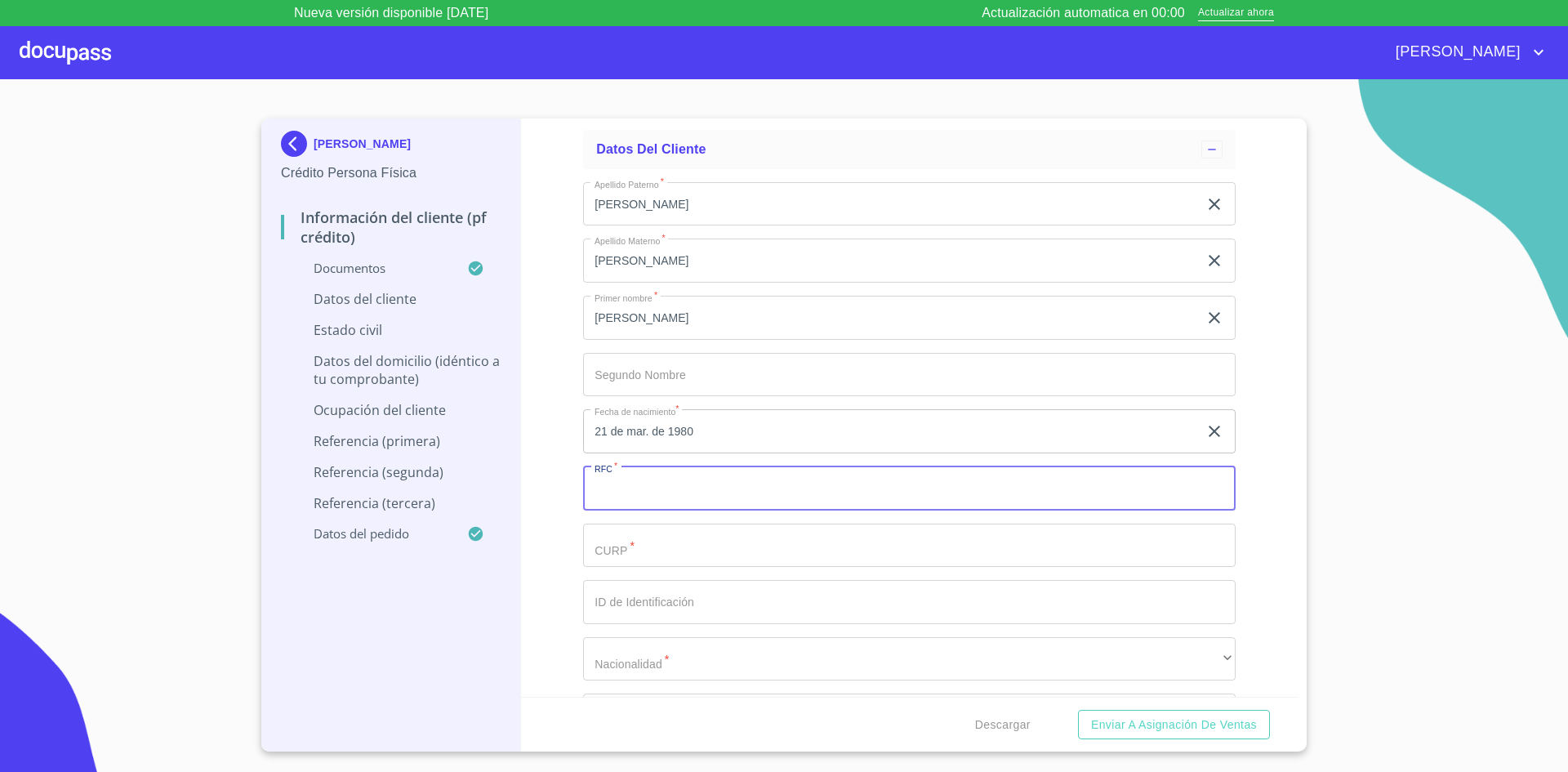
click at [717, 501] on input "Documento de identificación.   *" at bounding box center [909, 488] width 653 height 44
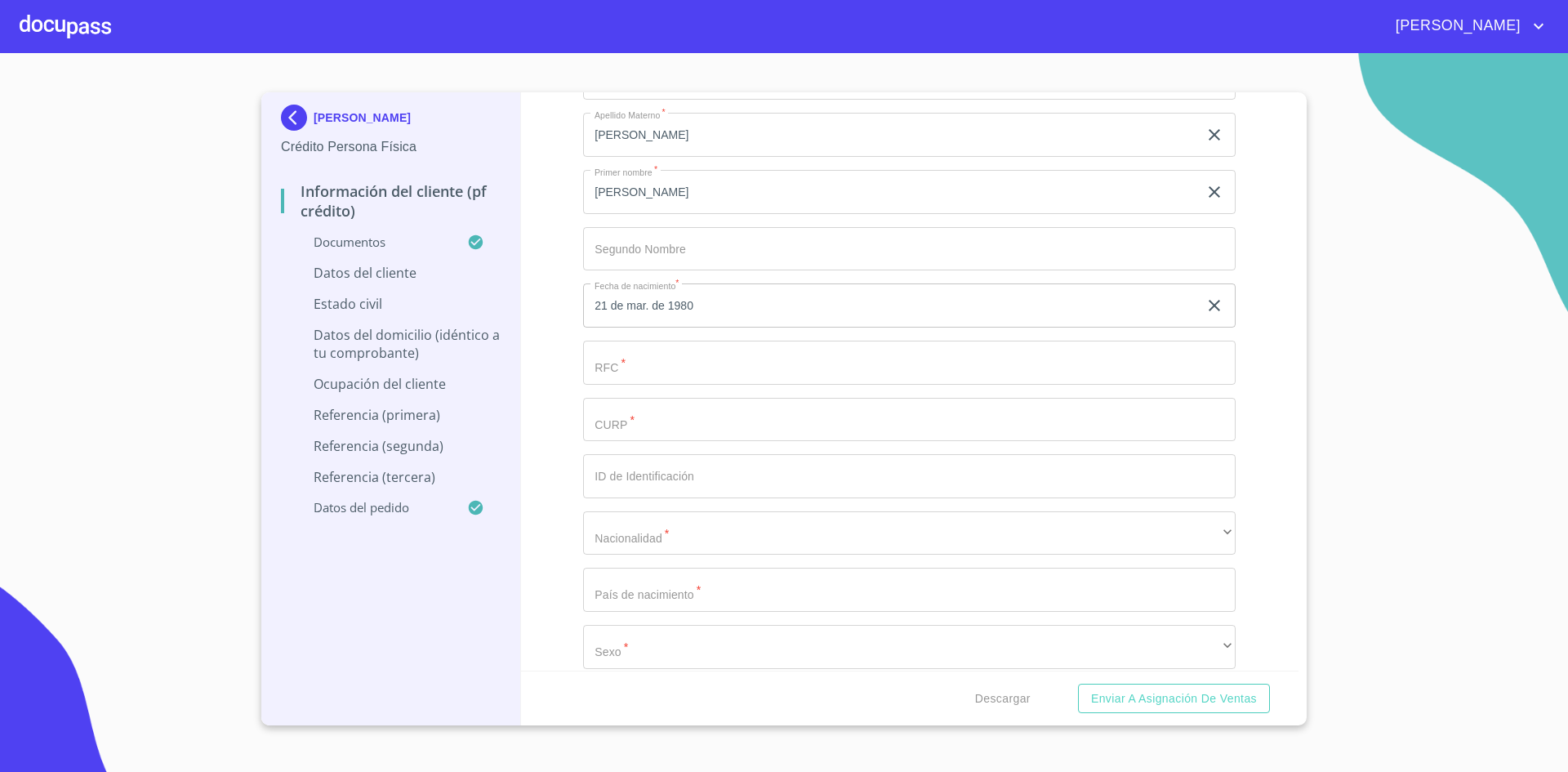
scroll to position [5491, 0]
click at [702, 409] on input "Documento de identificación.   *" at bounding box center [909, 420] width 653 height 44
paste input "VEGG800321MJCLZR02"
type input "VEGG800321MJCLZR02"
click at [816, 372] on input "Documento de identificación.   *" at bounding box center [909, 363] width 653 height 44
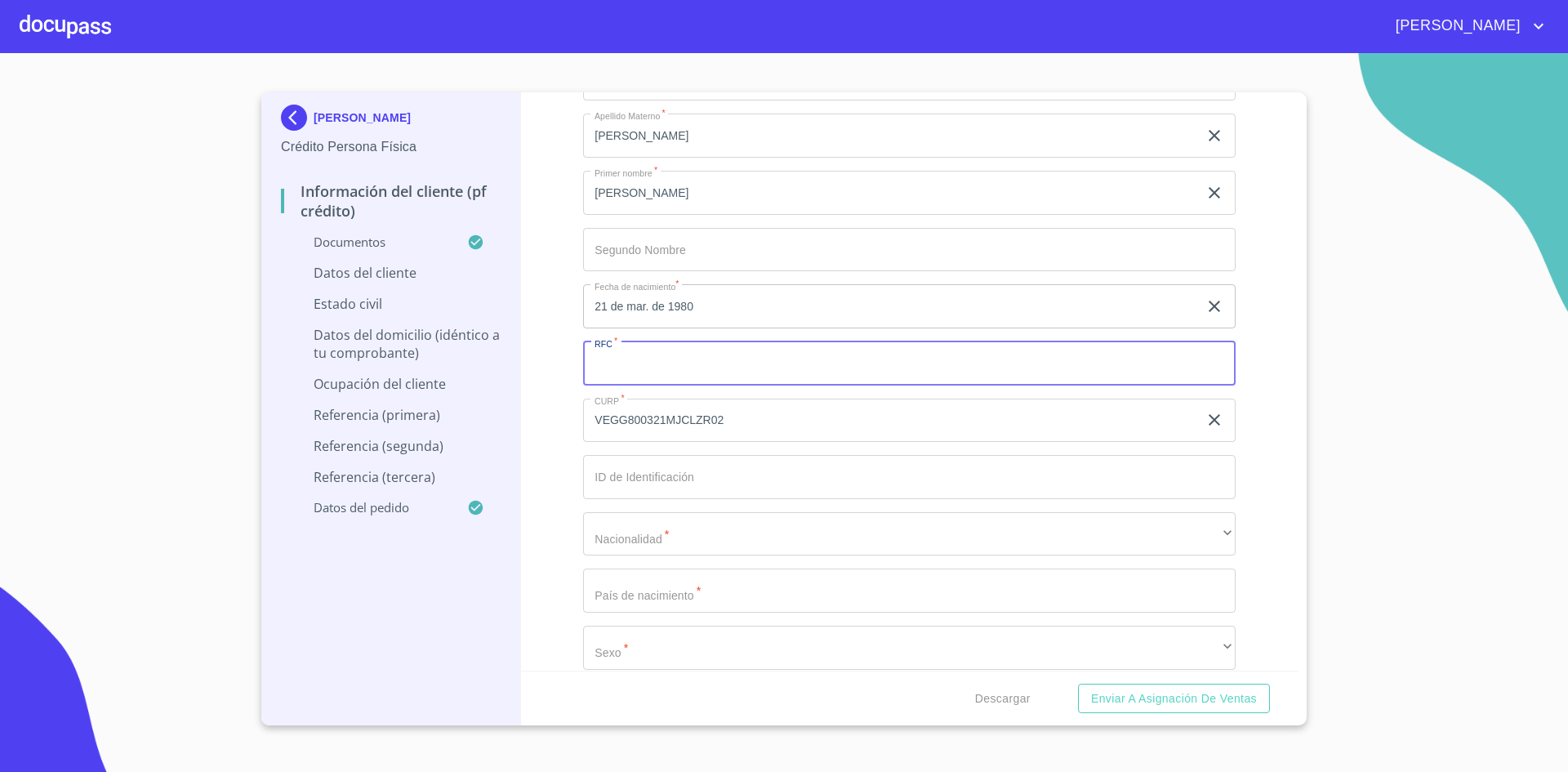
paste input "VEGG800321"
paste input "RL5"
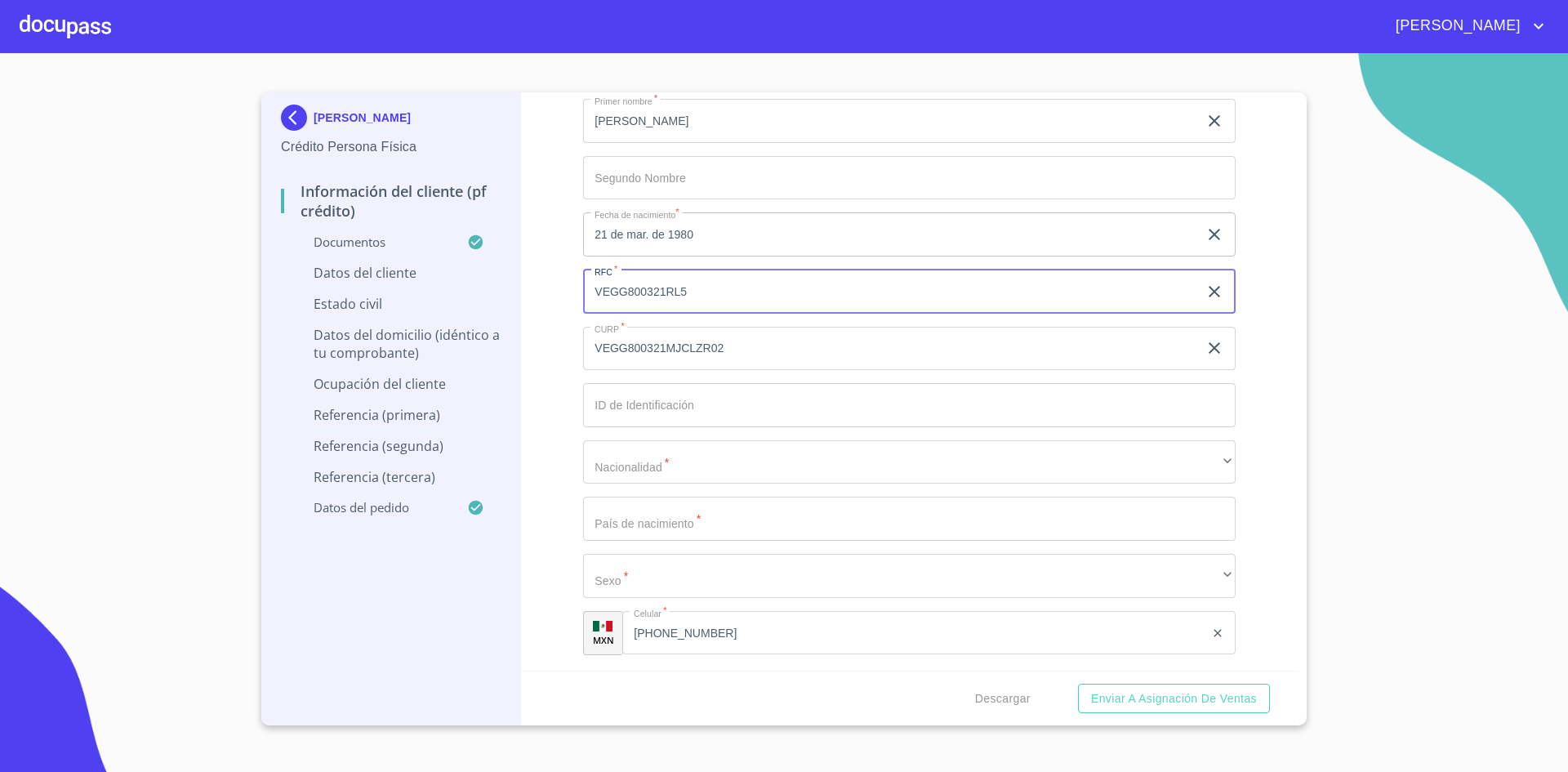
scroll to position [5564, 0]
type input "VEGG800321RL5"
click at [672, 416] on input "Documento de identificación.   *" at bounding box center [909, 404] width 653 height 44
type input "2694704101"
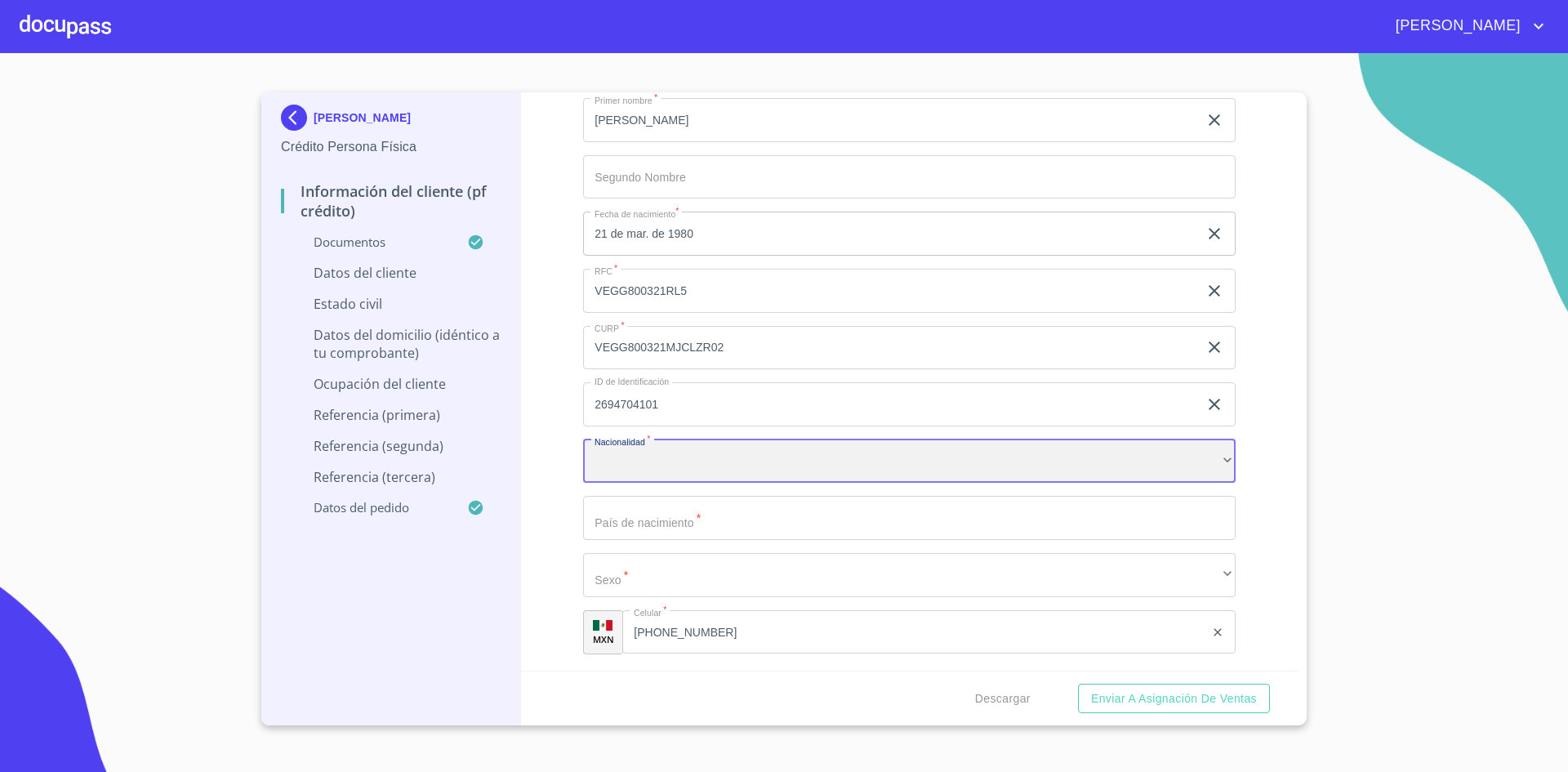
click at [976, 469] on div "​" at bounding box center [909, 461] width 653 height 44
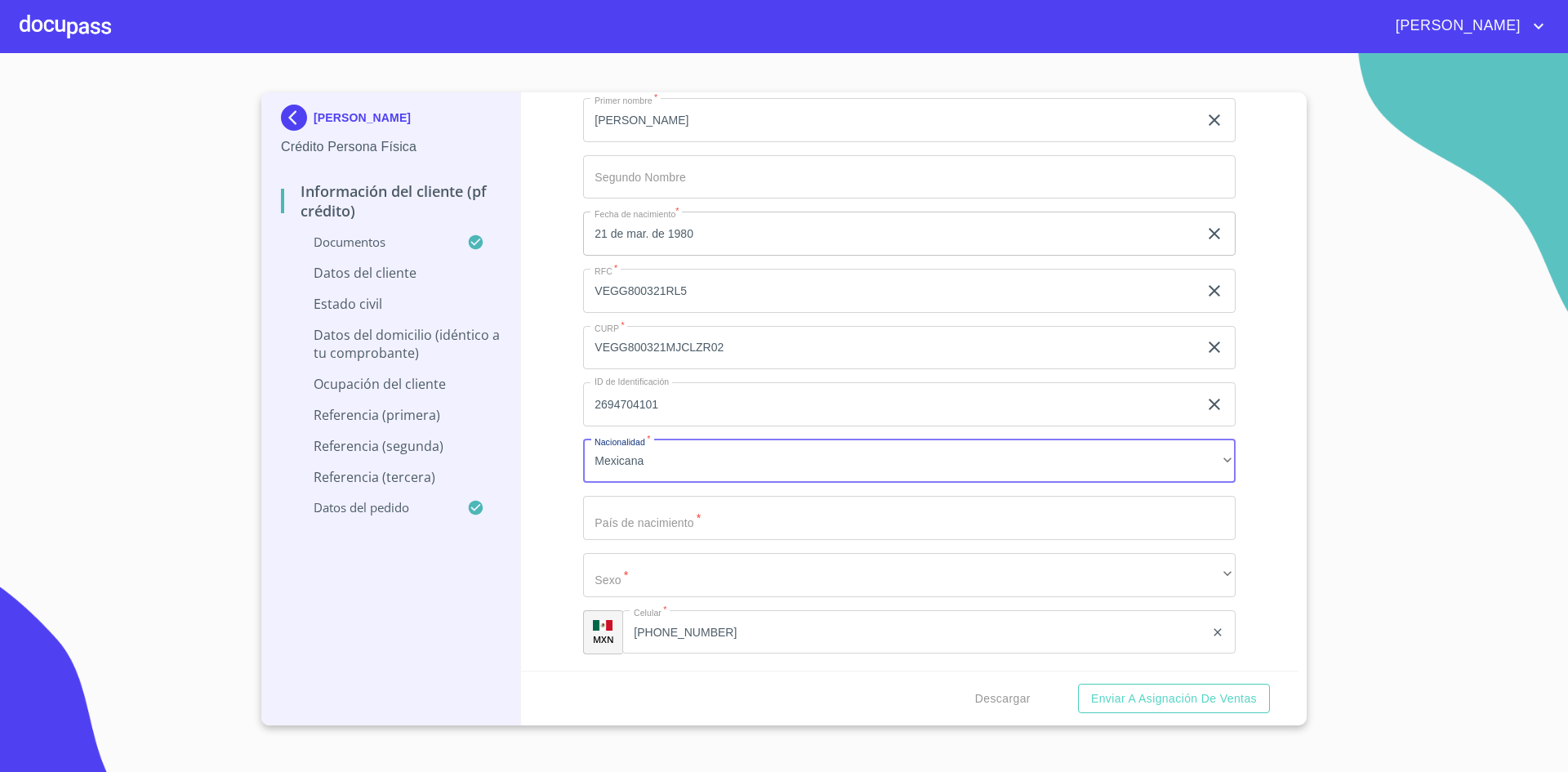
click at [851, 533] on input "Documento de identificación.   *" at bounding box center [909, 517] width 653 height 44
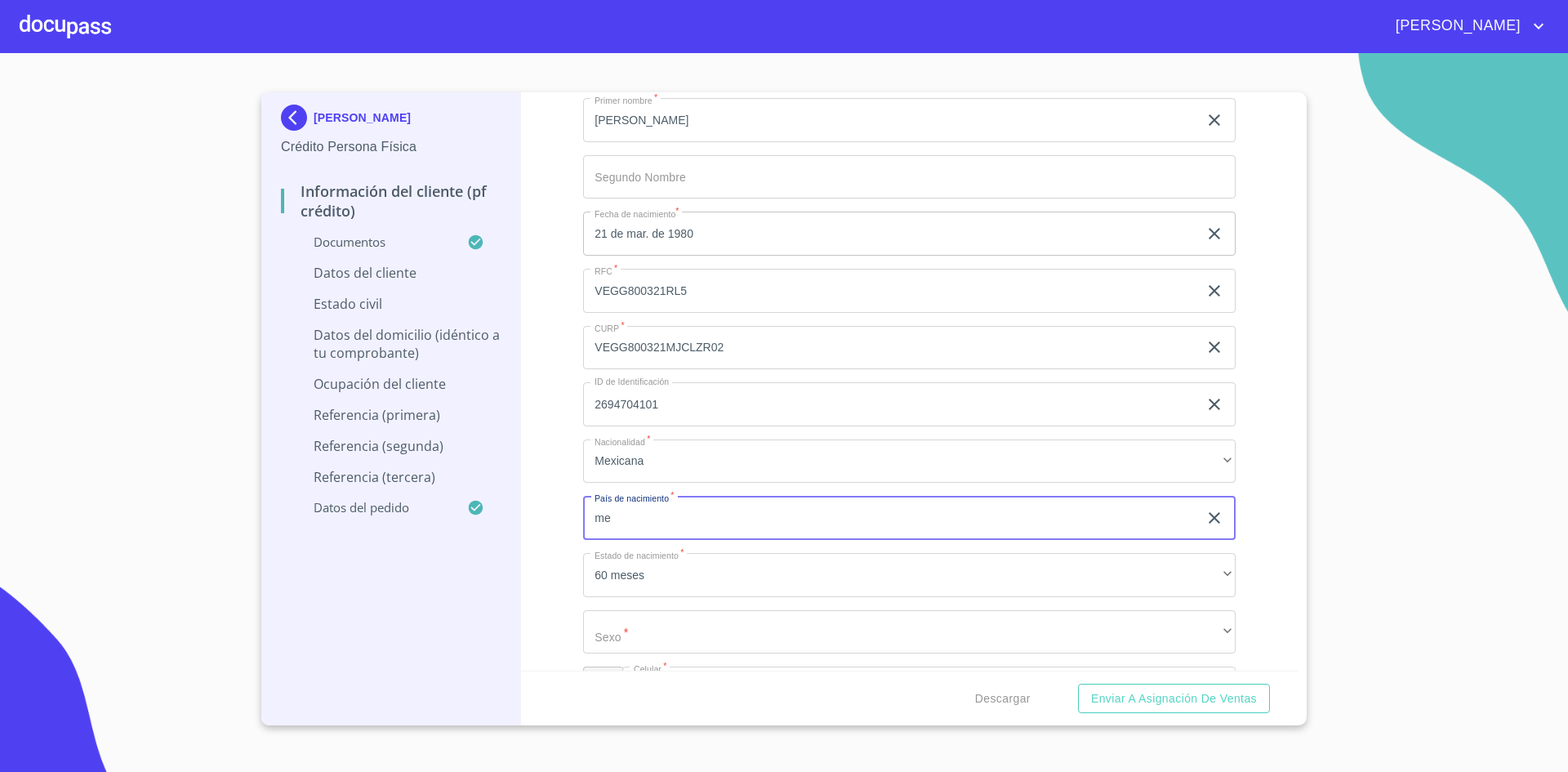
type input "[GEOGRAPHIC_DATA]"
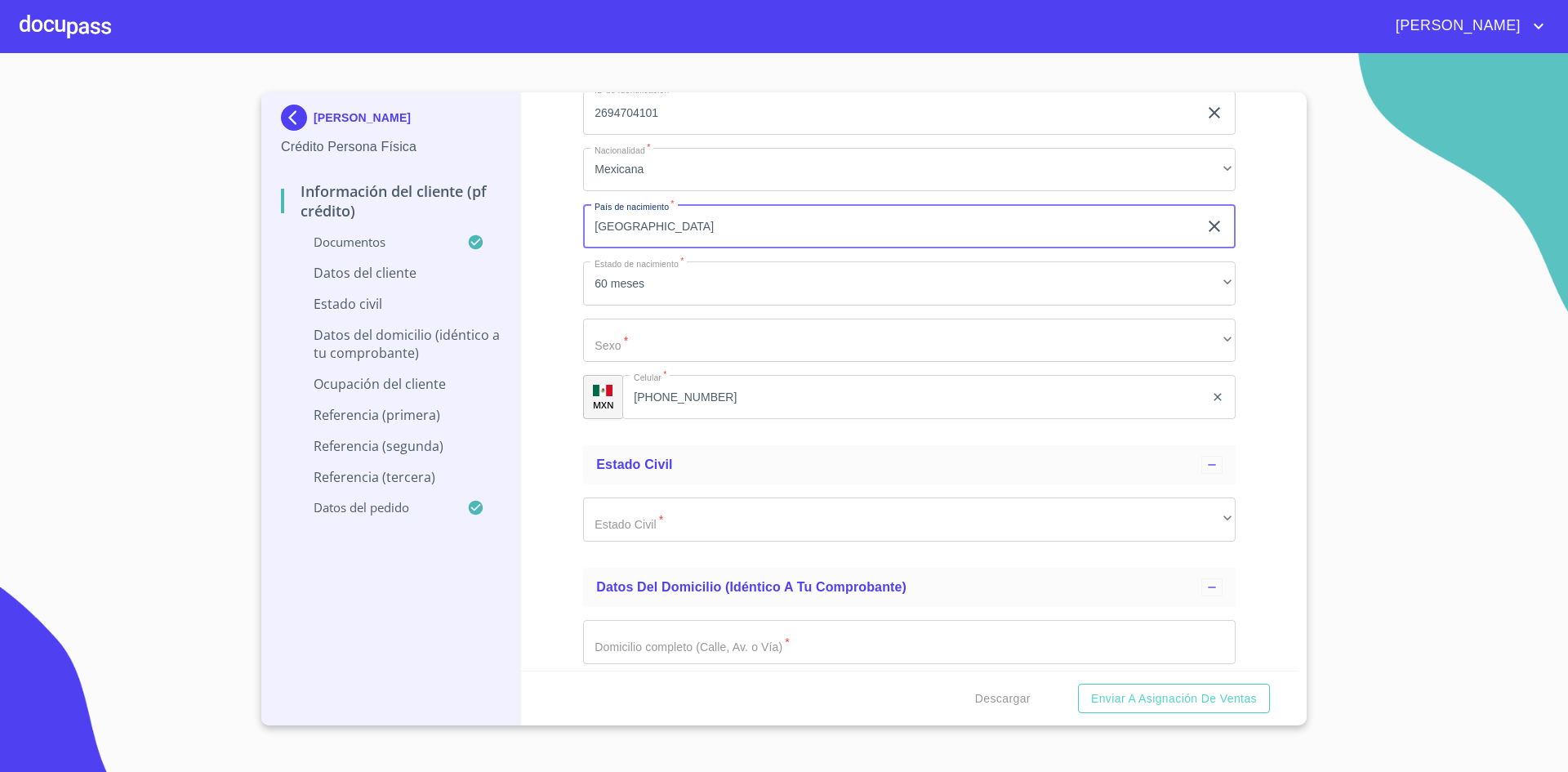
scroll to position [5858, 0]
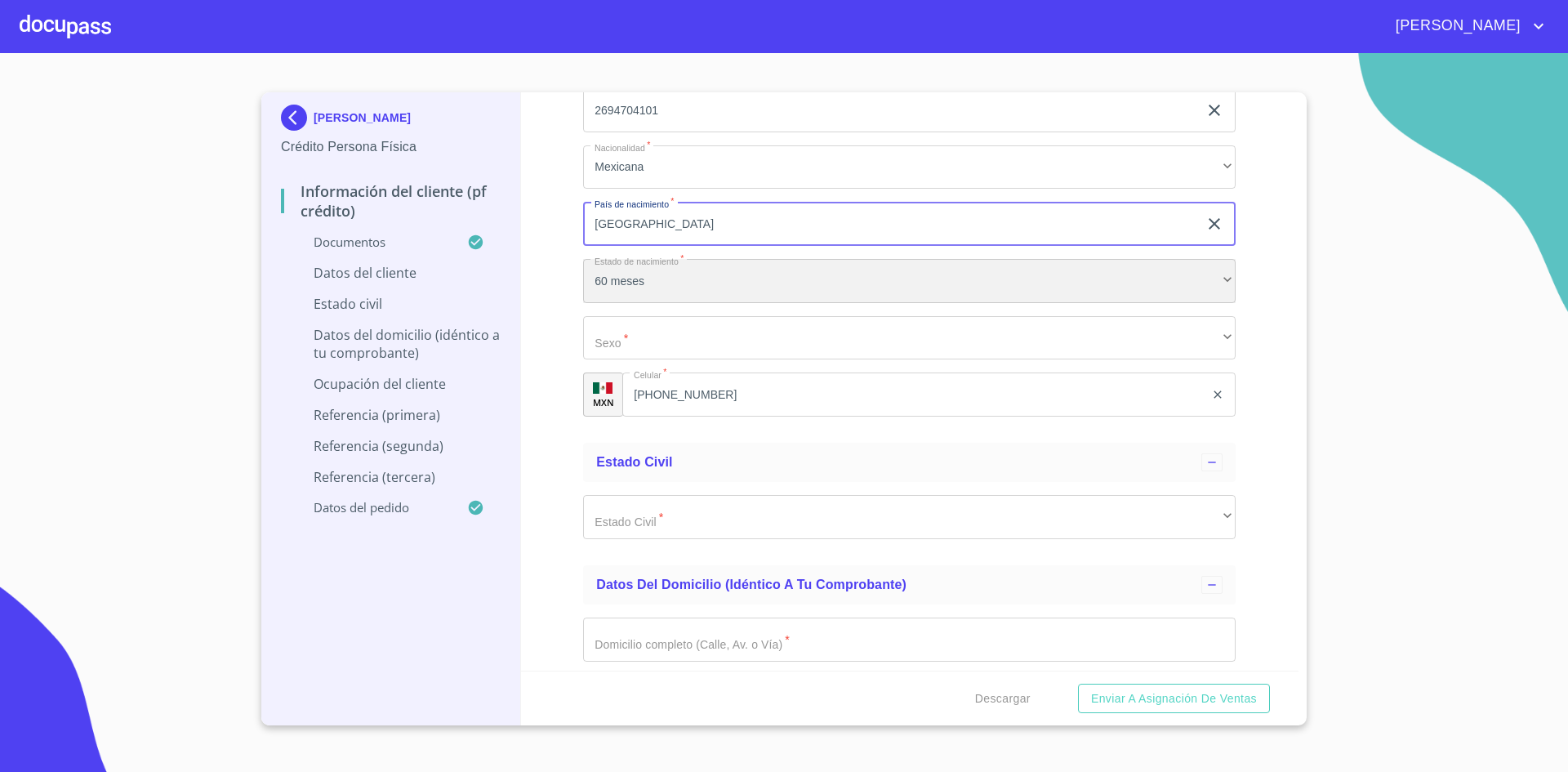
click at [801, 278] on div "60 meses" at bounding box center [909, 281] width 653 height 44
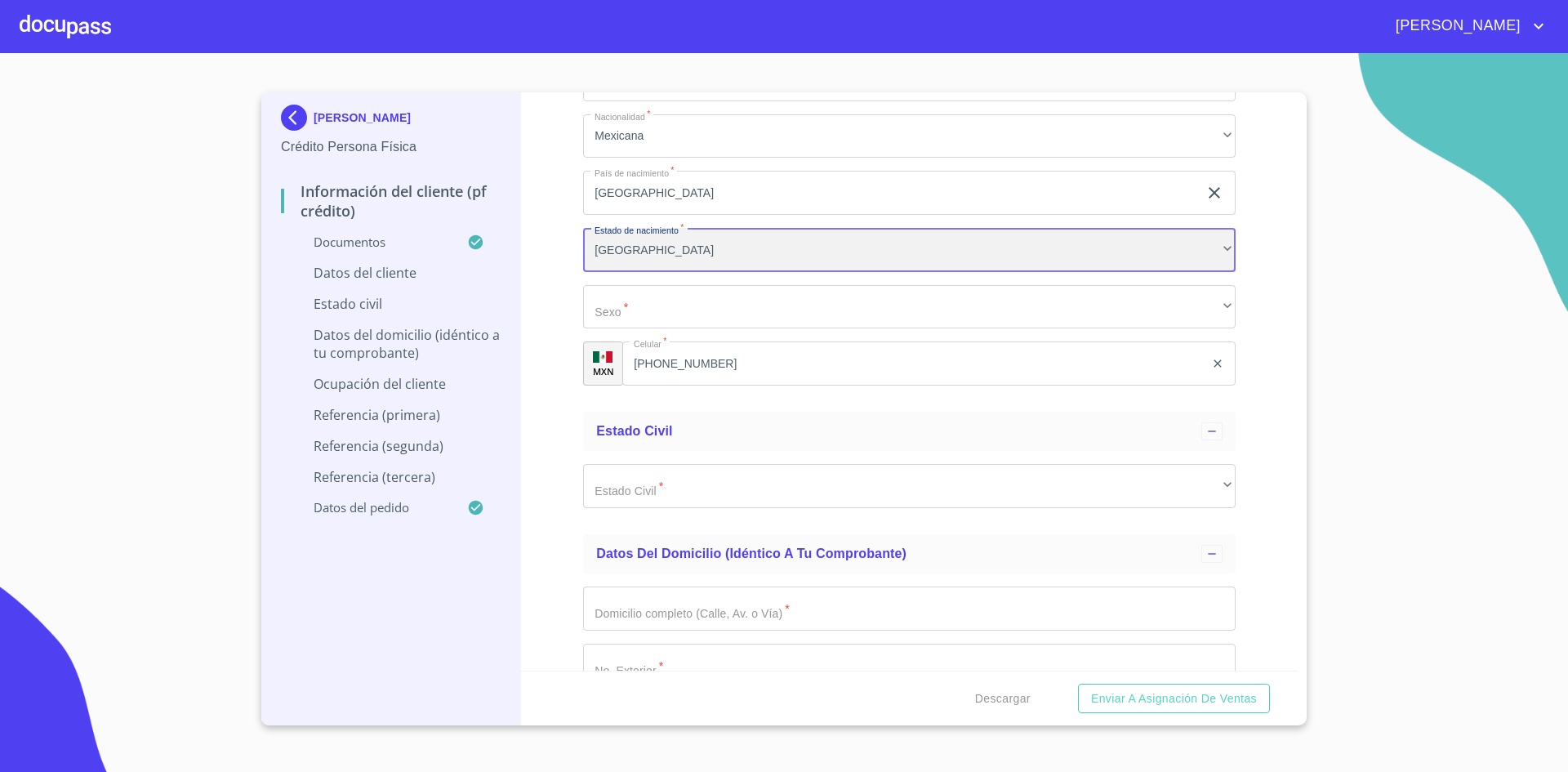
scroll to position [5890, 0]
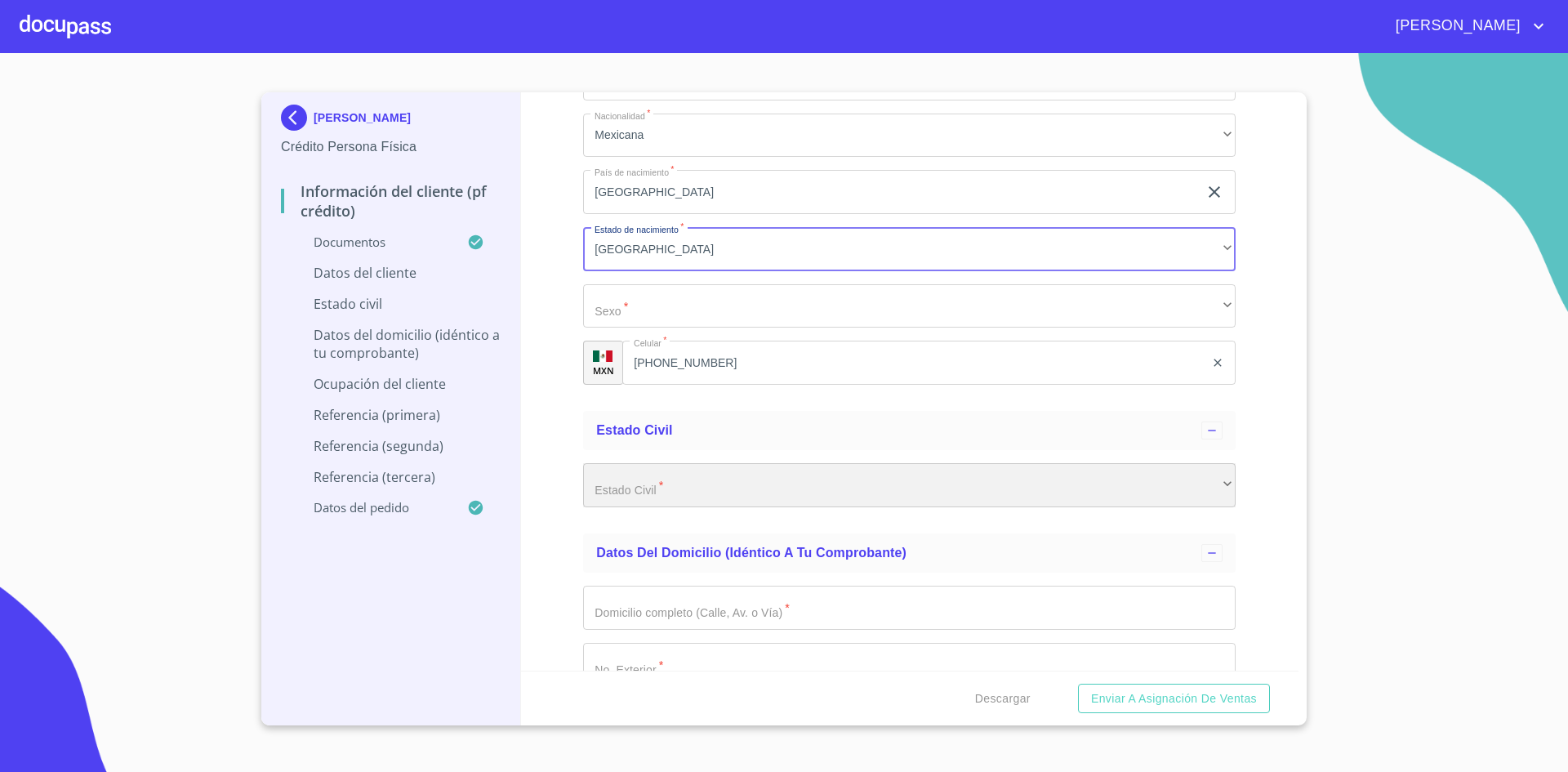
click at [741, 490] on div "​" at bounding box center [909, 485] width 653 height 44
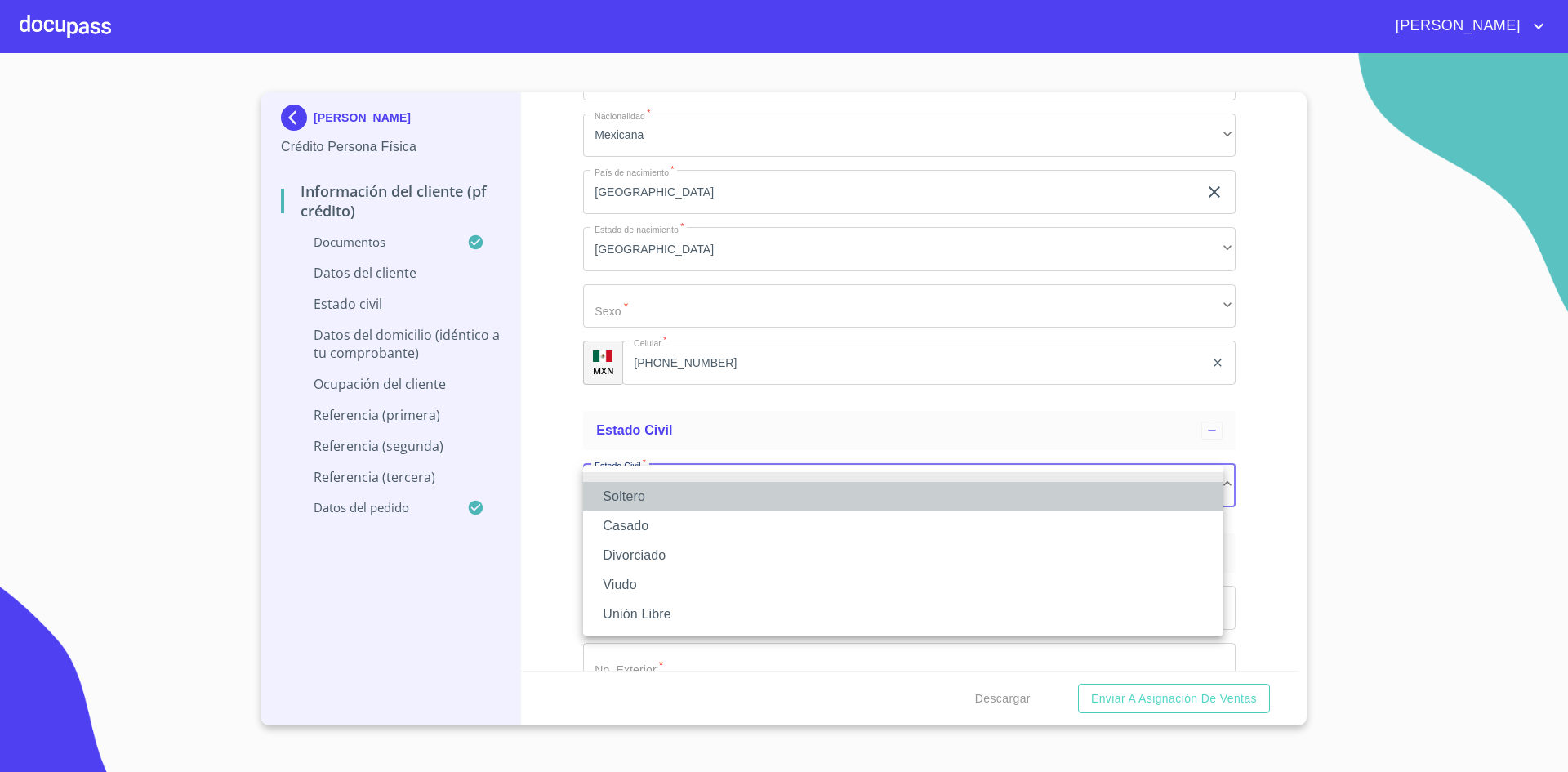
click at [655, 496] on li "Soltero" at bounding box center [903, 496] width 640 height 29
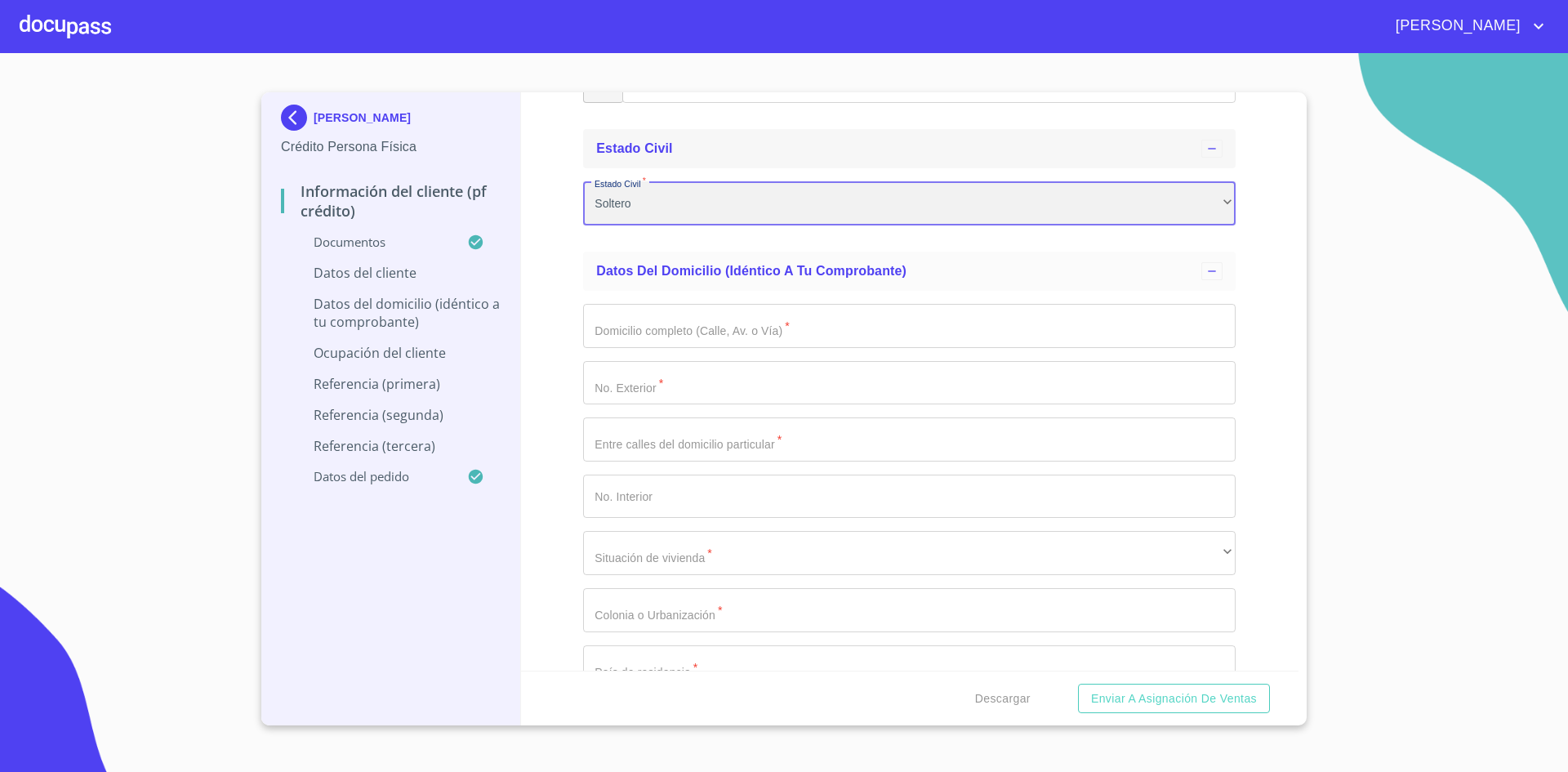
scroll to position [6181, 0]
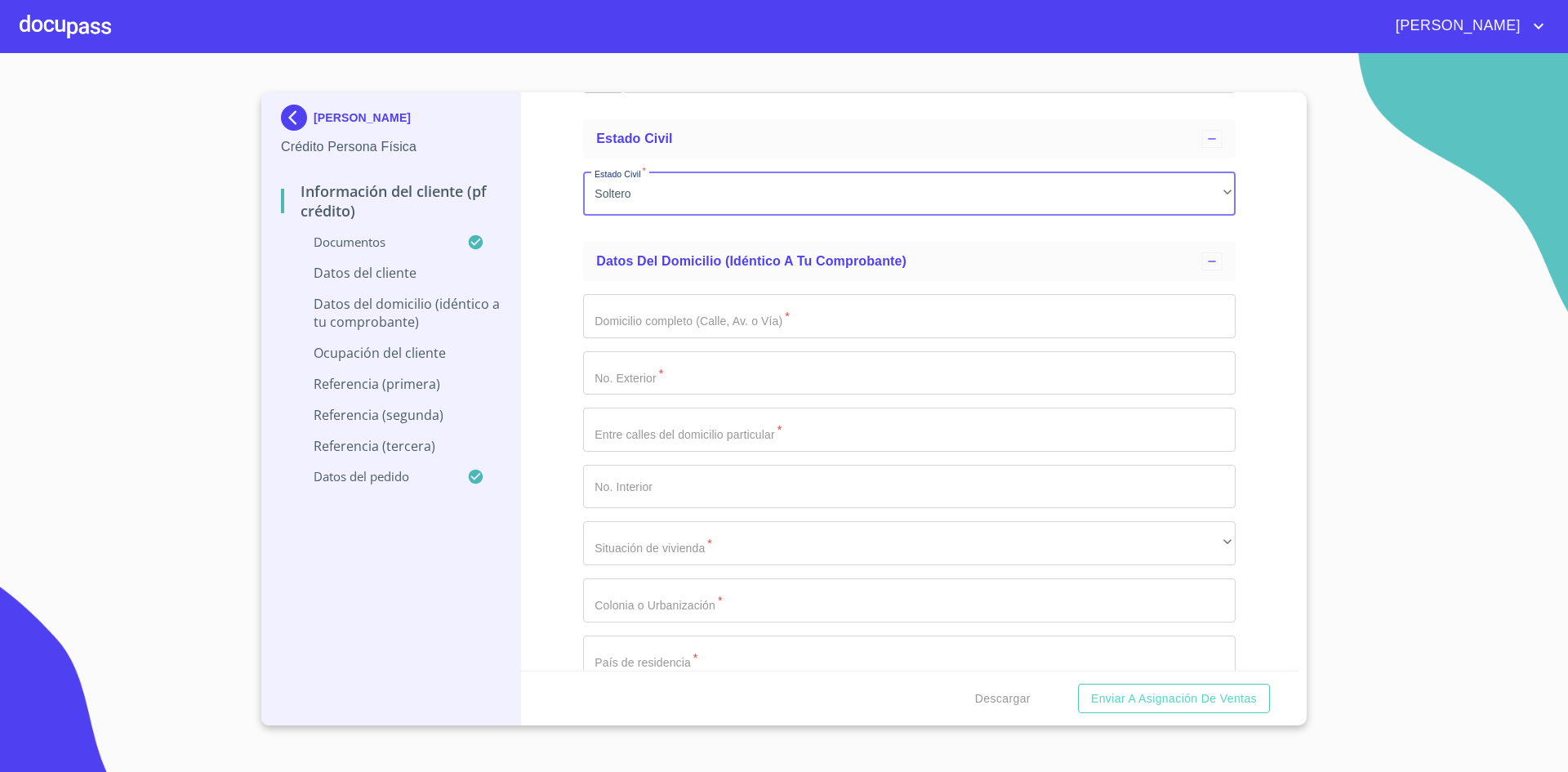
click at [710, 310] on input "Documento de identificación.   *" at bounding box center [909, 315] width 653 height 44
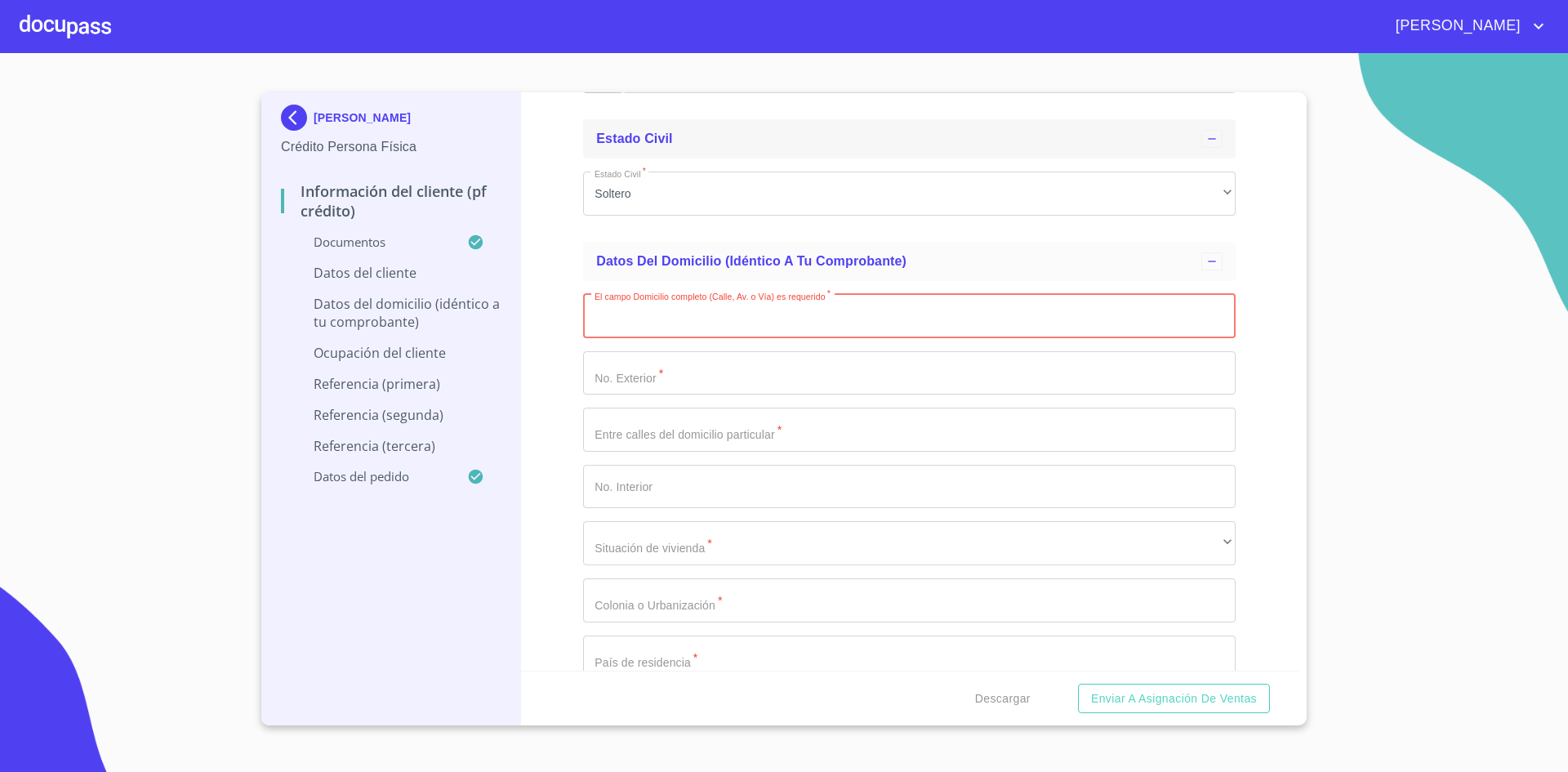
paste input "[PERSON_NAME] DE J 1729"
type input "[PERSON_NAME] DE J"
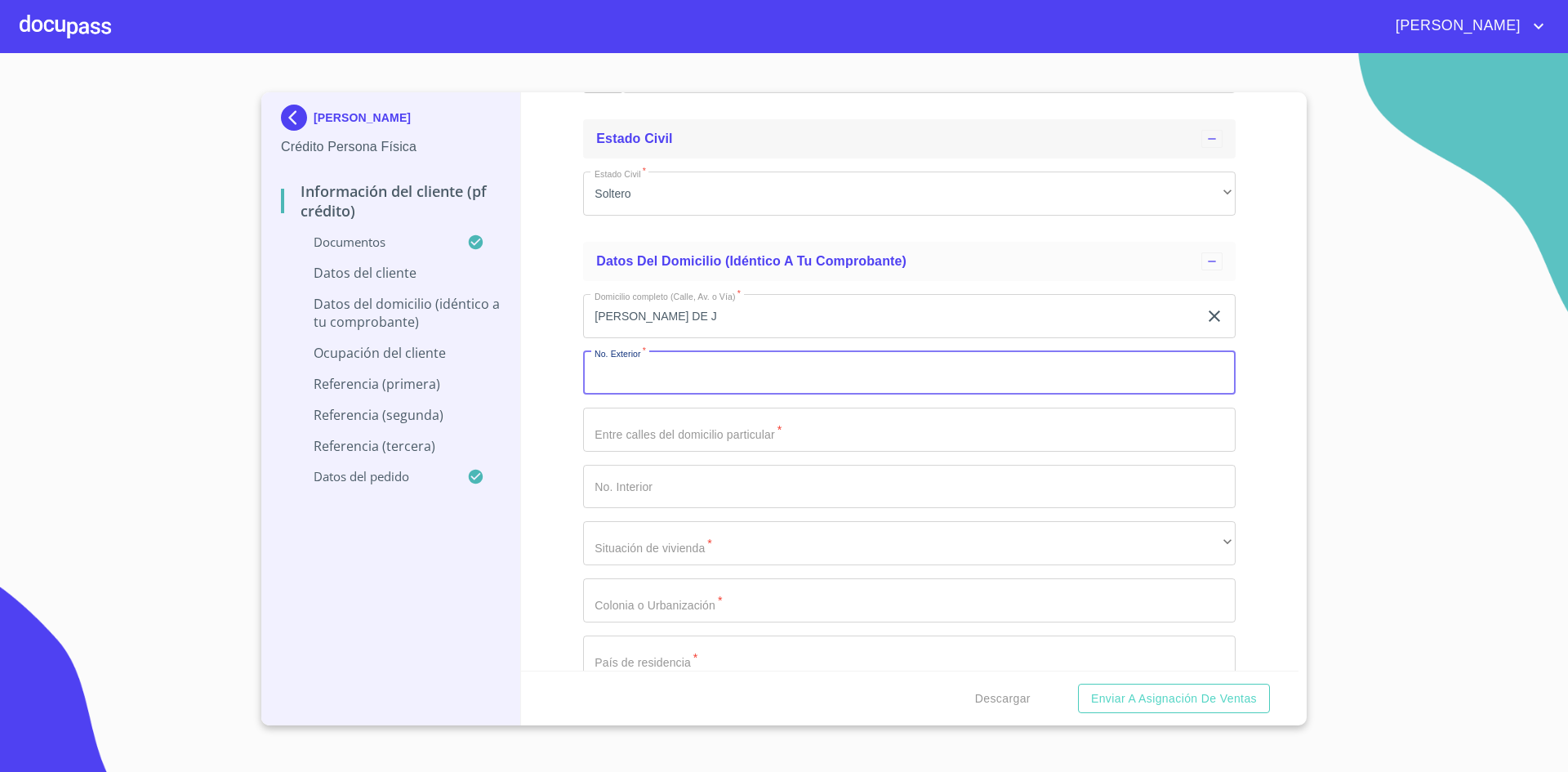
paste input "[PERSON_NAME] DE J 1729"
type input "1729"
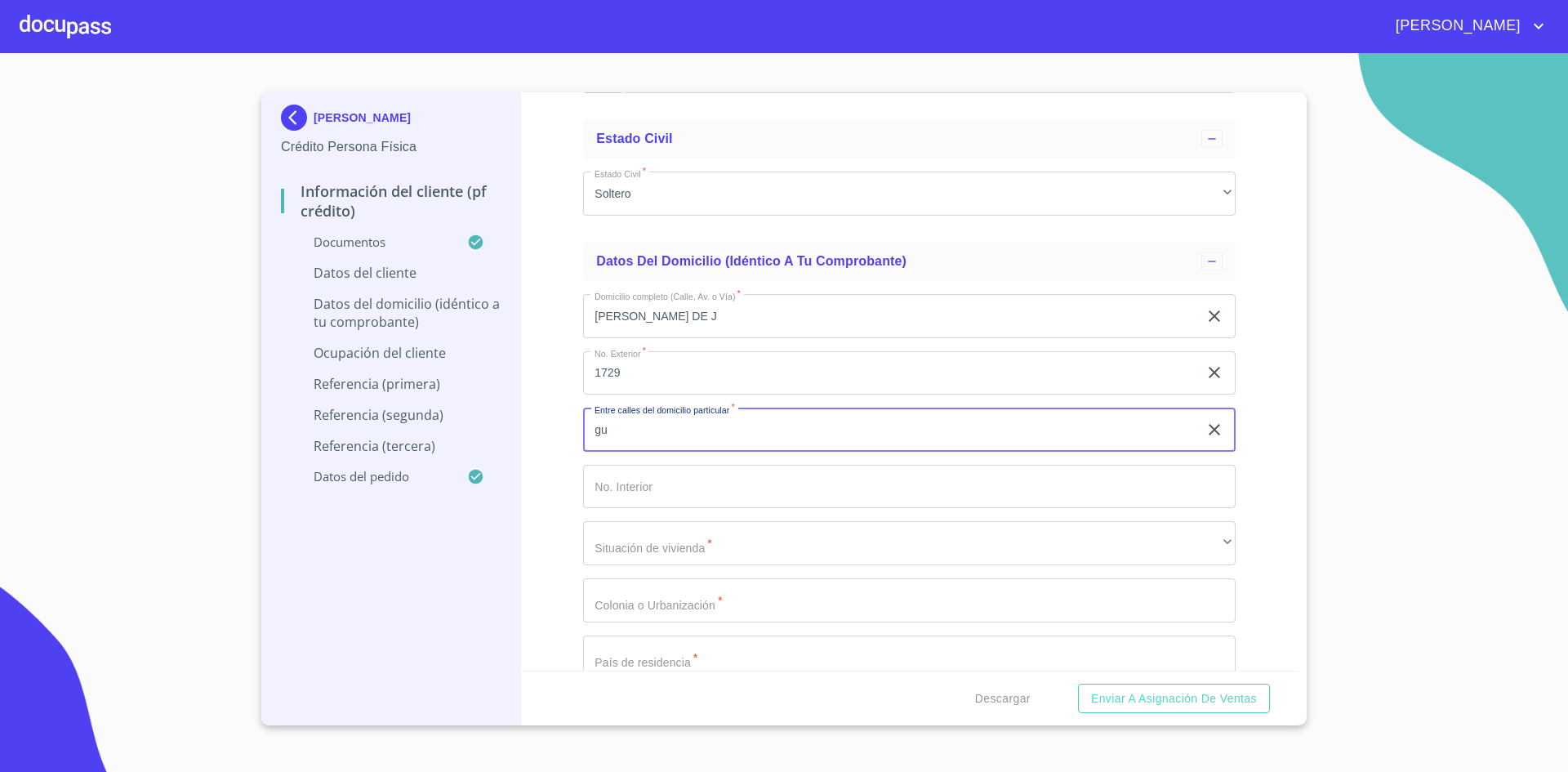
type input "g"
type input "[GEOGRAPHIC_DATA] Y ATOTONILCO"
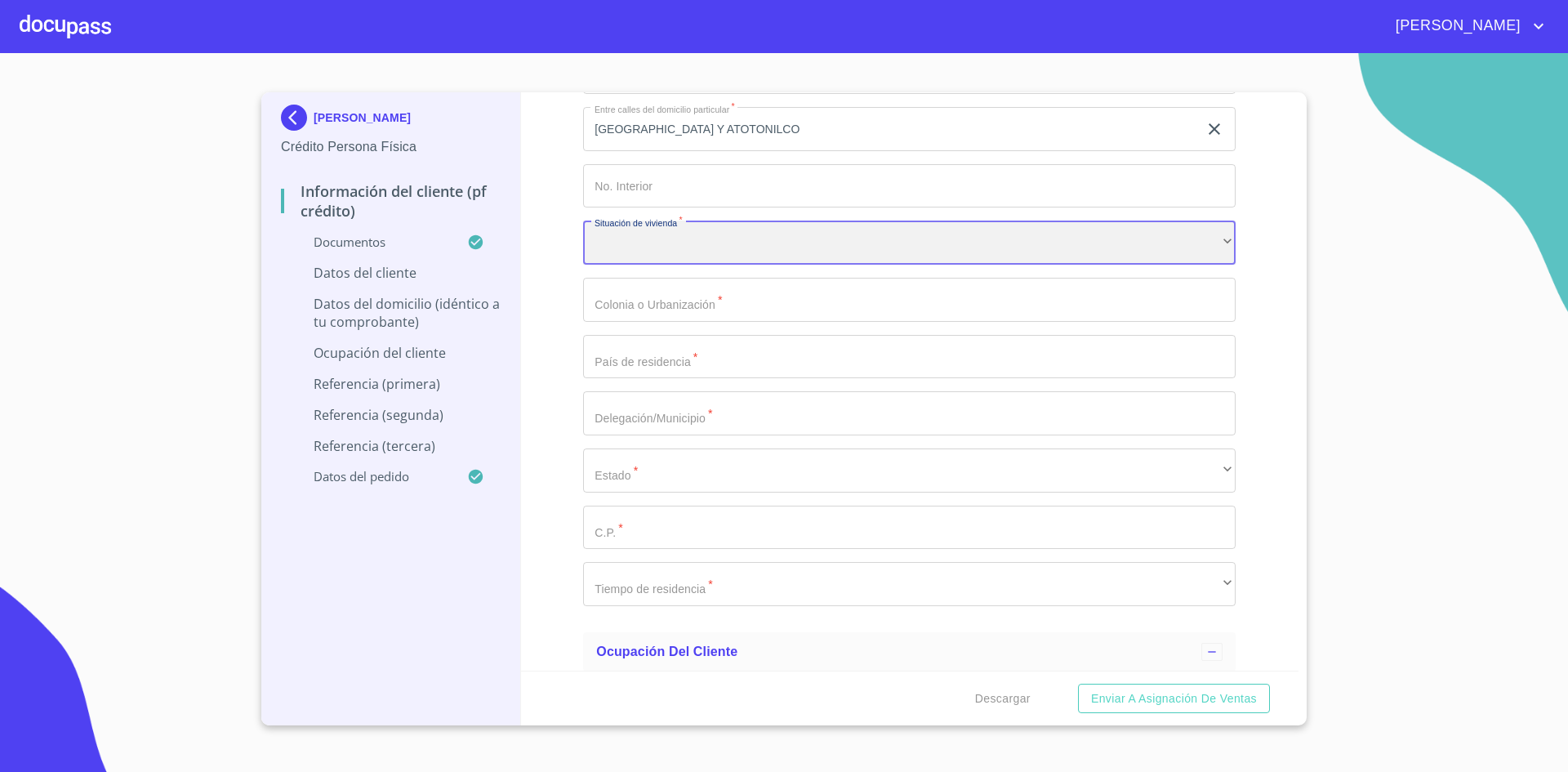
scroll to position [6482, 0]
click at [1201, 249] on div "​" at bounding box center [909, 241] width 653 height 44
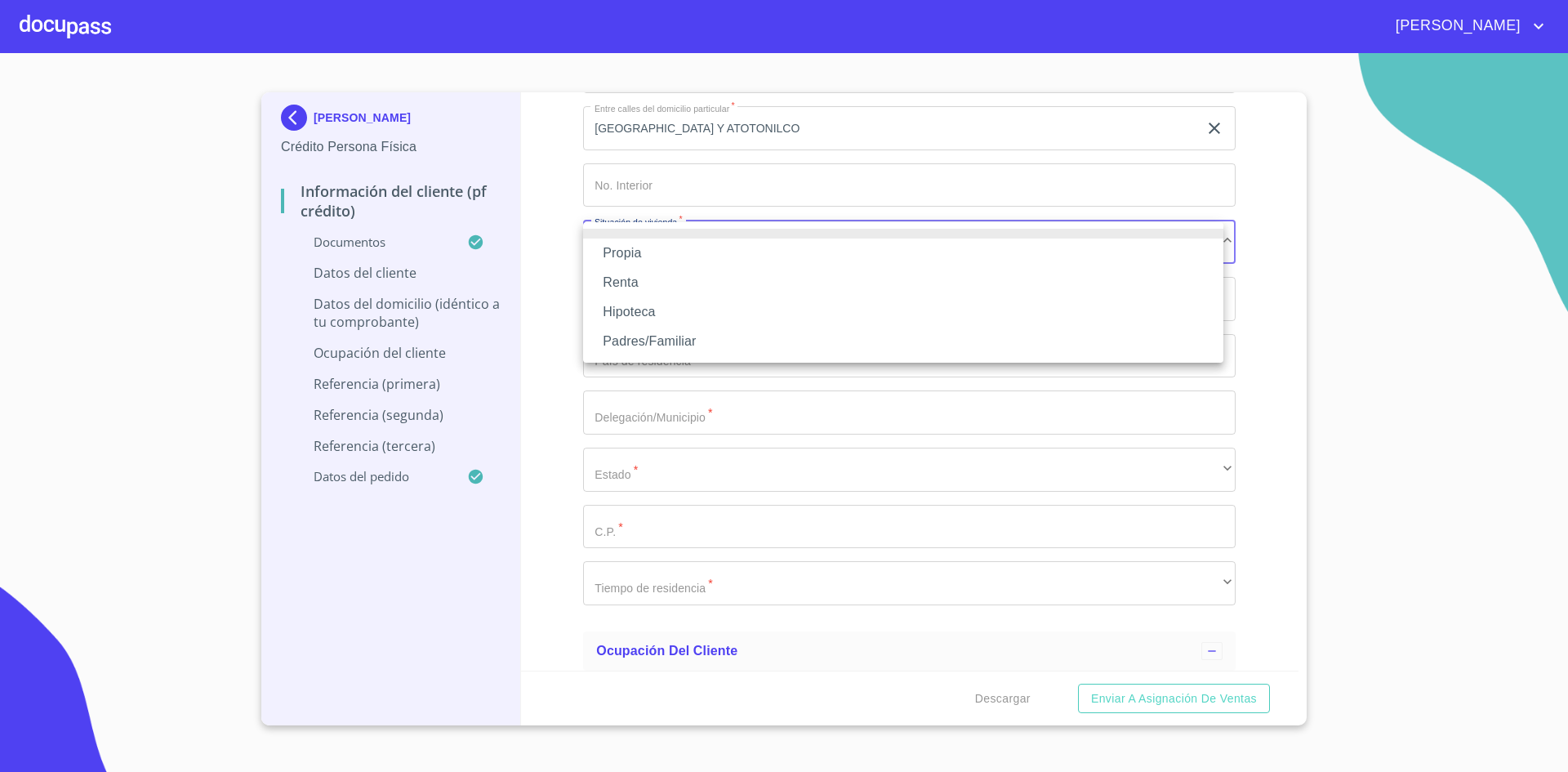
click at [736, 242] on li "Propia" at bounding box center [903, 252] width 640 height 29
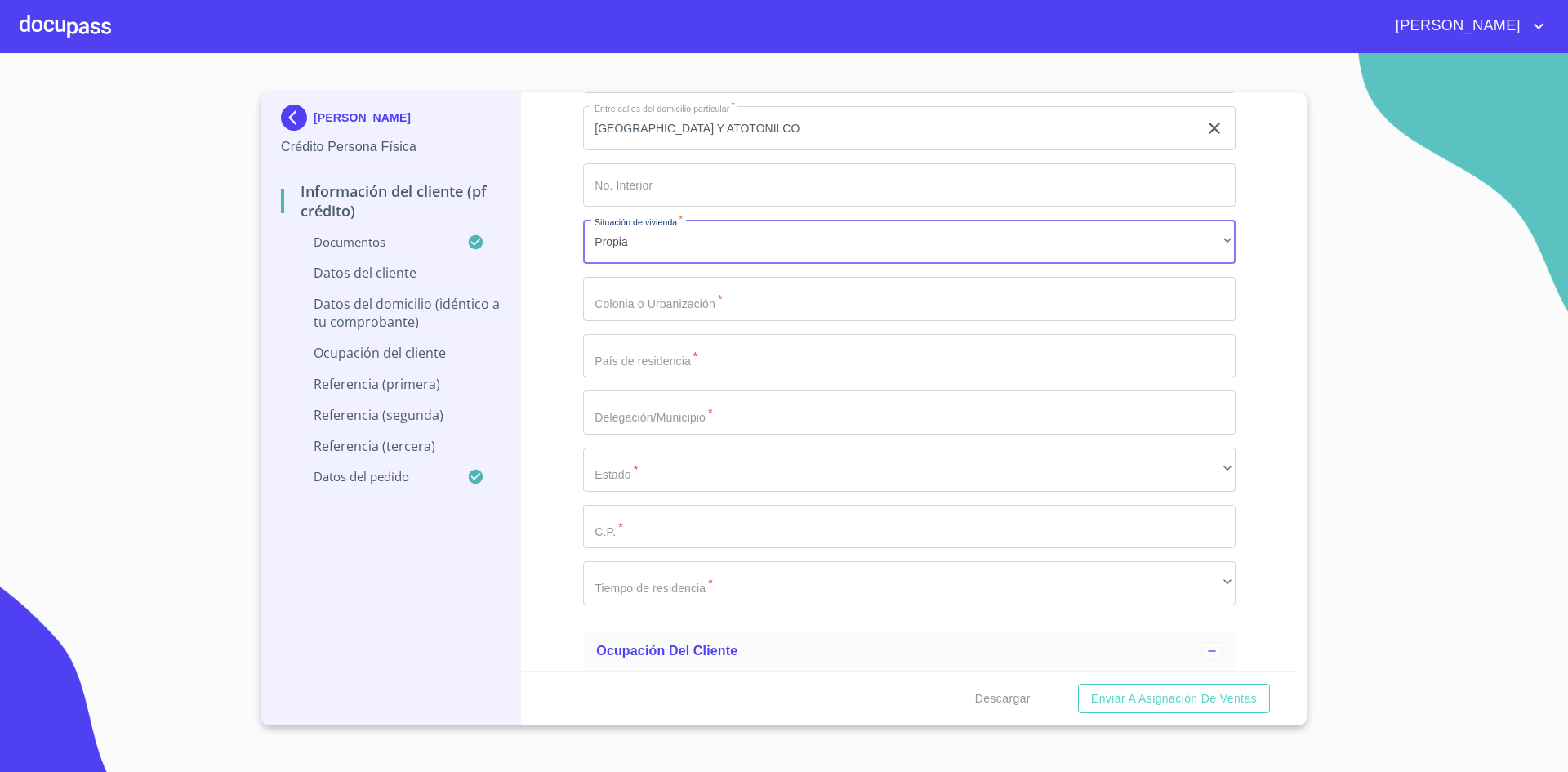
click at [746, 296] on input "Documento de identificación.   *" at bounding box center [909, 298] width 653 height 44
click at [703, 374] on input "Documento de identificación.   *" at bounding box center [909, 356] width 653 height 44
type input "HOGARES"
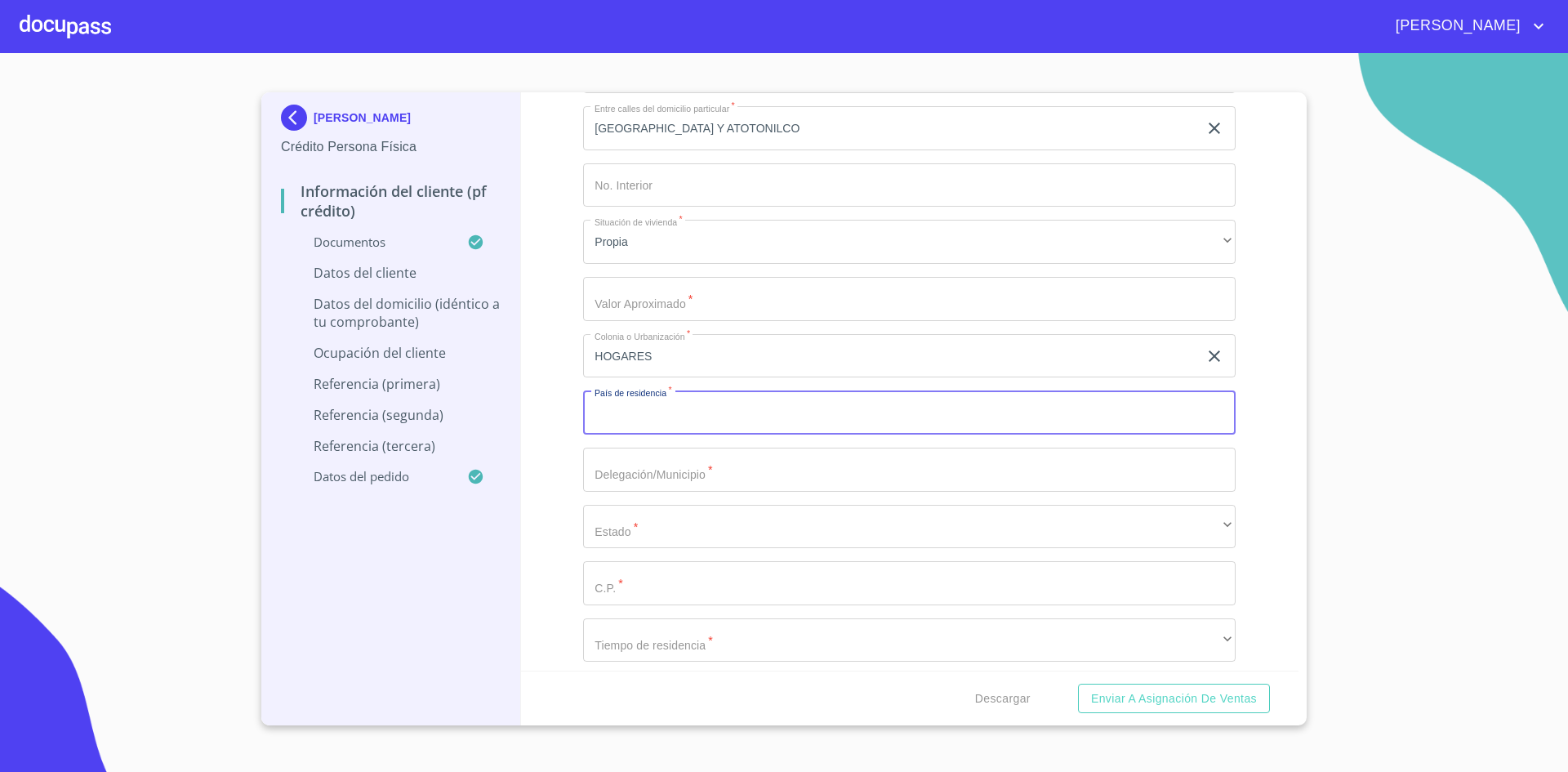
drag, startPoint x: 822, startPoint y: 427, endPoint x: 781, endPoint y: 424, distance: 41.1
click at [781, 424] on input "Documento de identificación.   *" at bounding box center [909, 412] width 653 height 44
type input "[GEOGRAPHIC_DATA]"
click at [873, 299] on input "Documento de identificación.   *" at bounding box center [909, 298] width 653 height 44
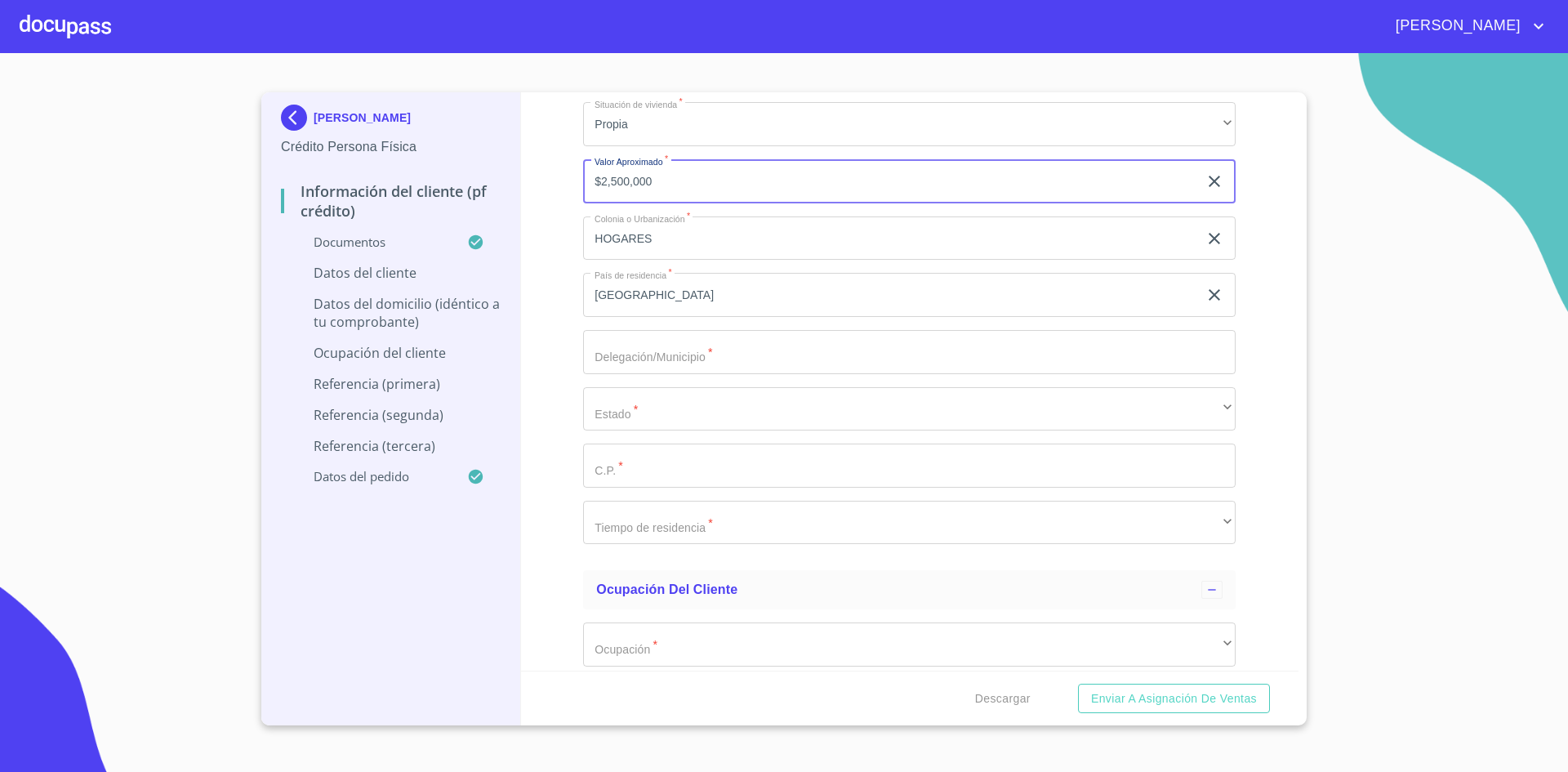
scroll to position [6601, 0]
type input "$2,500,000"
click at [788, 358] on input "Documento de identificación.   *" at bounding box center [909, 351] width 653 height 44
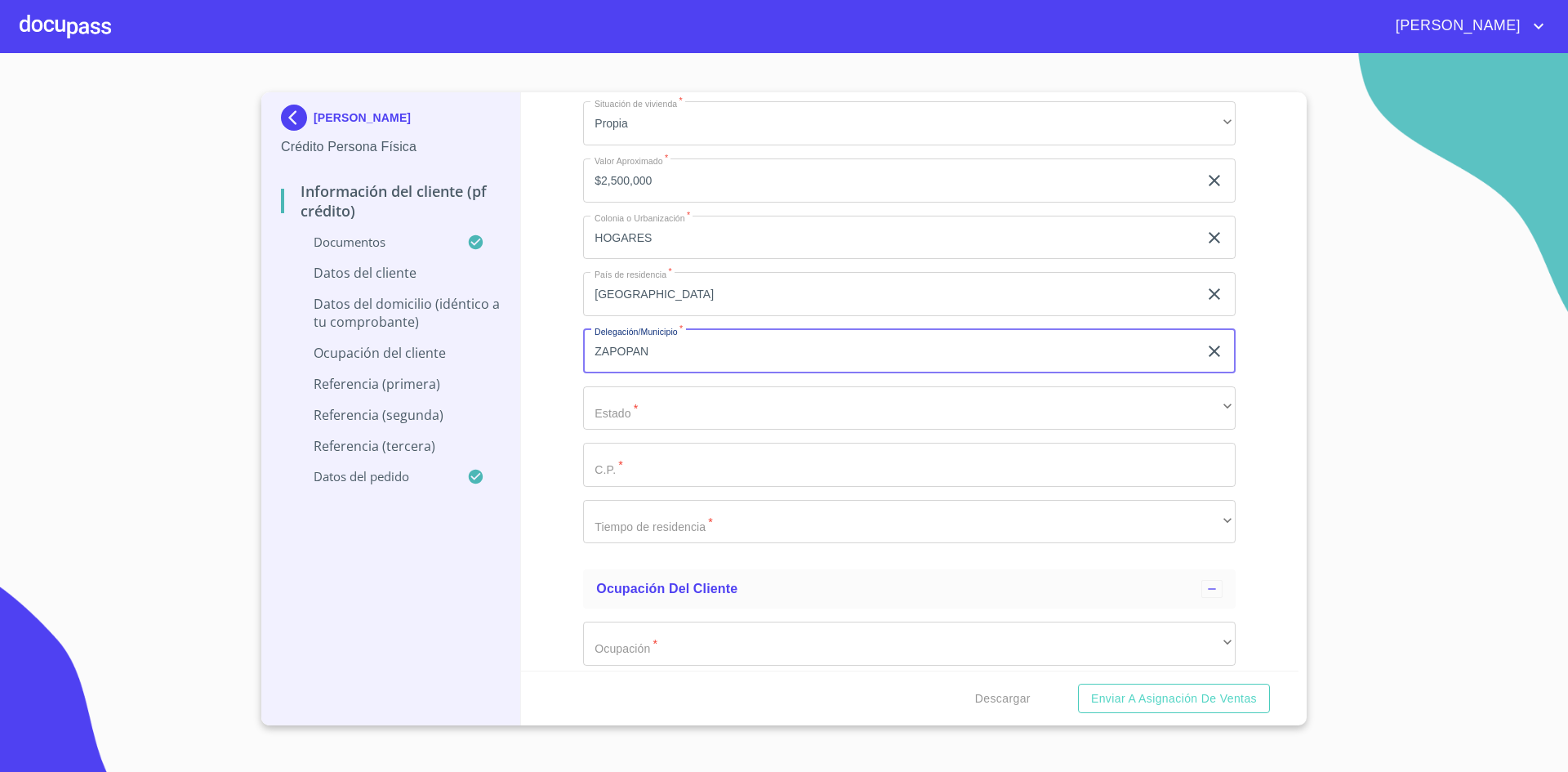
type input "ZAPOPAN"
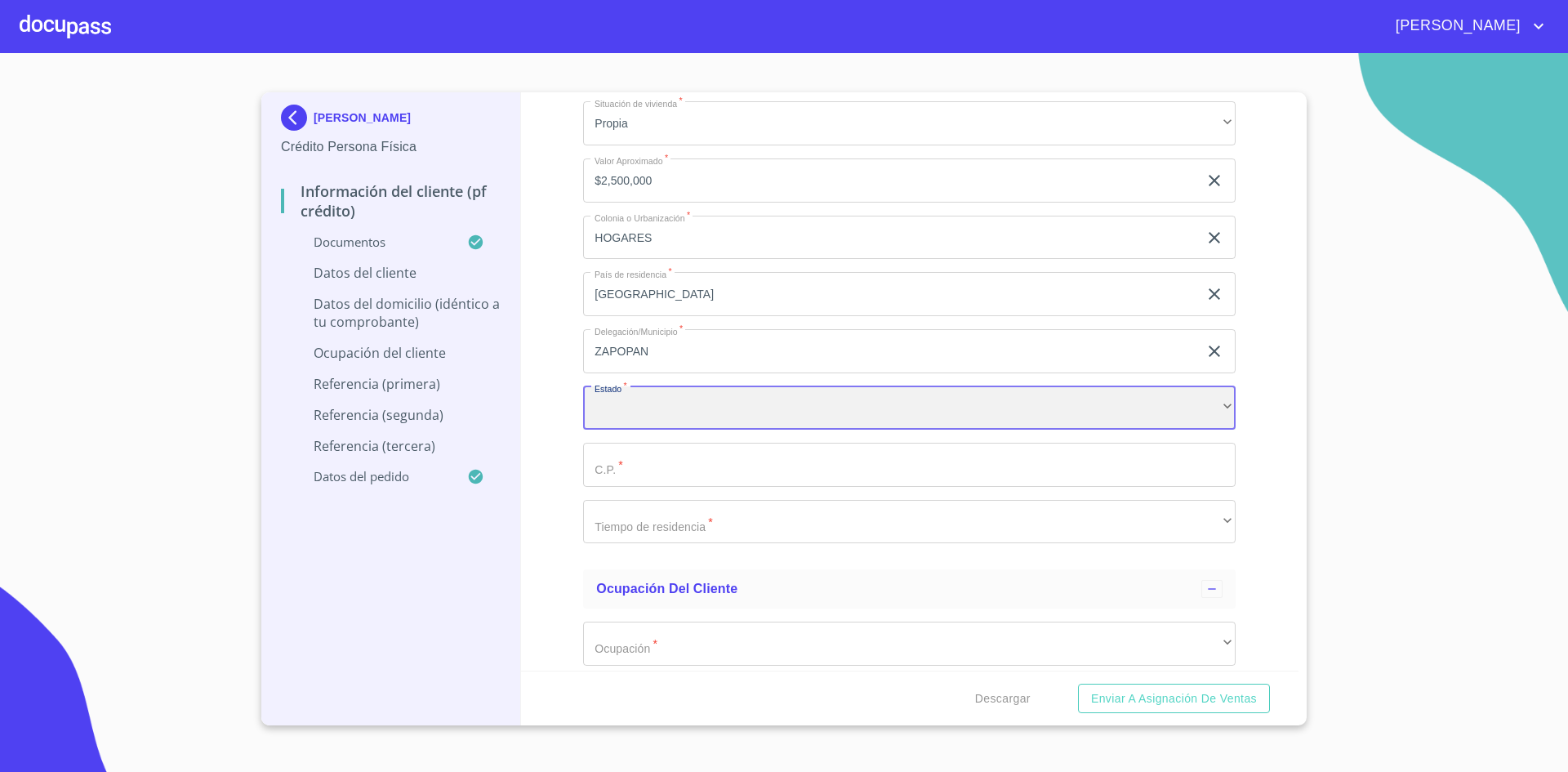
click at [1030, 403] on div "​" at bounding box center [909, 408] width 653 height 44
click at [859, 461] on input "Documento de identificación.   *" at bounding box center [909, 464] width 653 height 44
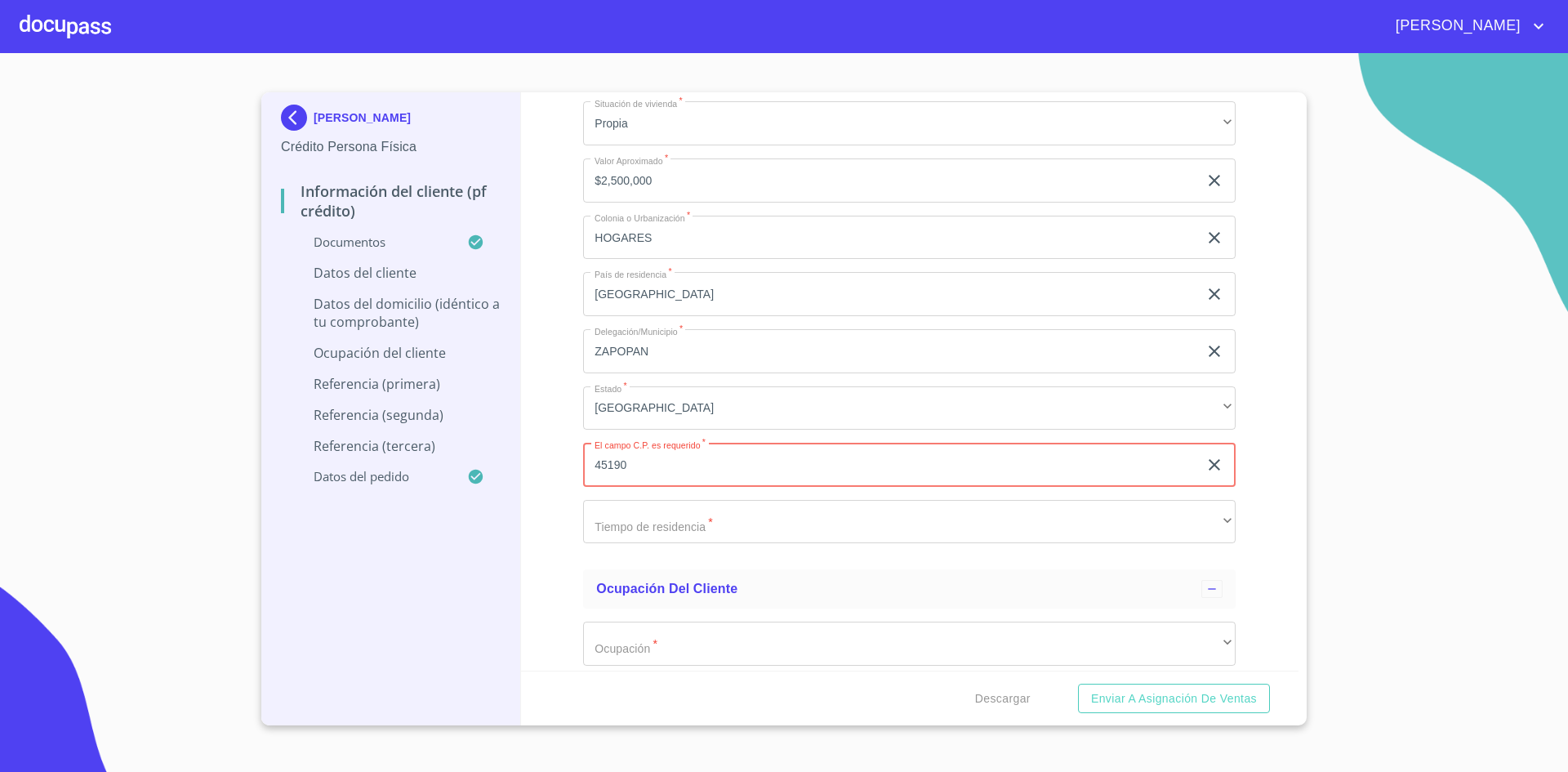
type input "45190"
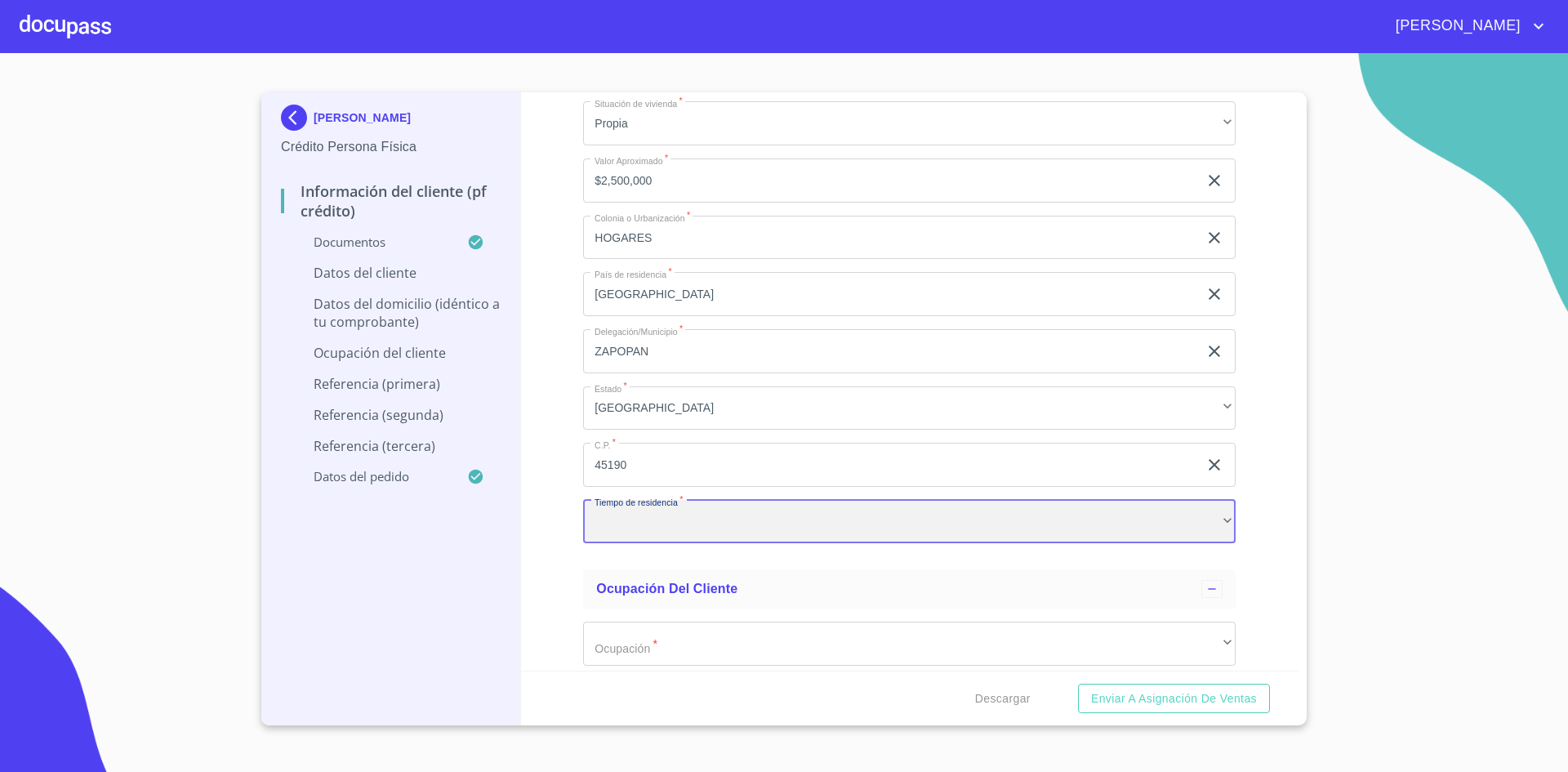
click at [816, 535] on div "​" at bounding box center [909, 522] width 653 height 44
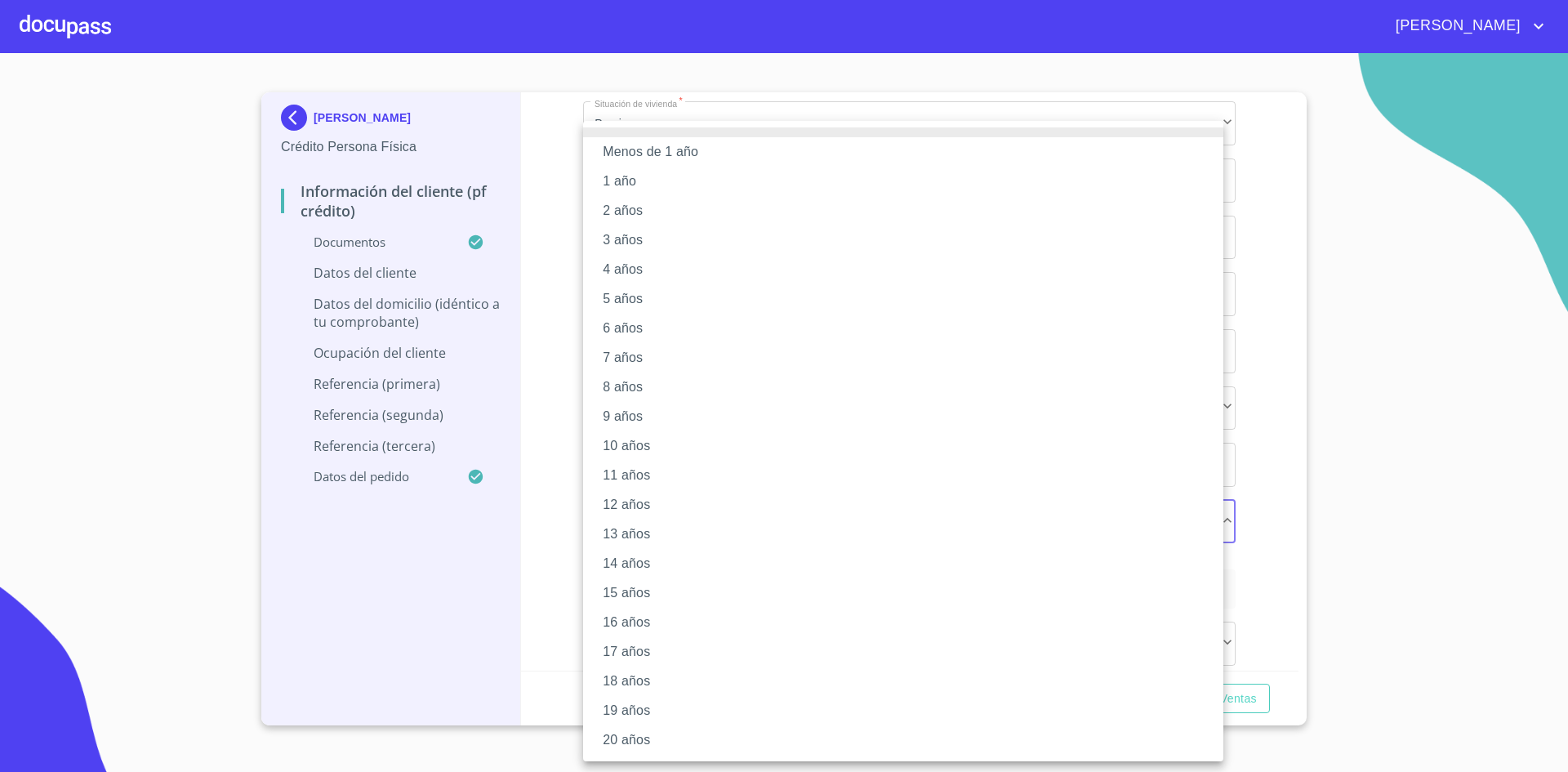
click at [621, 748] on li "20 años" at bounding box center [903, 739] width 640 height 29
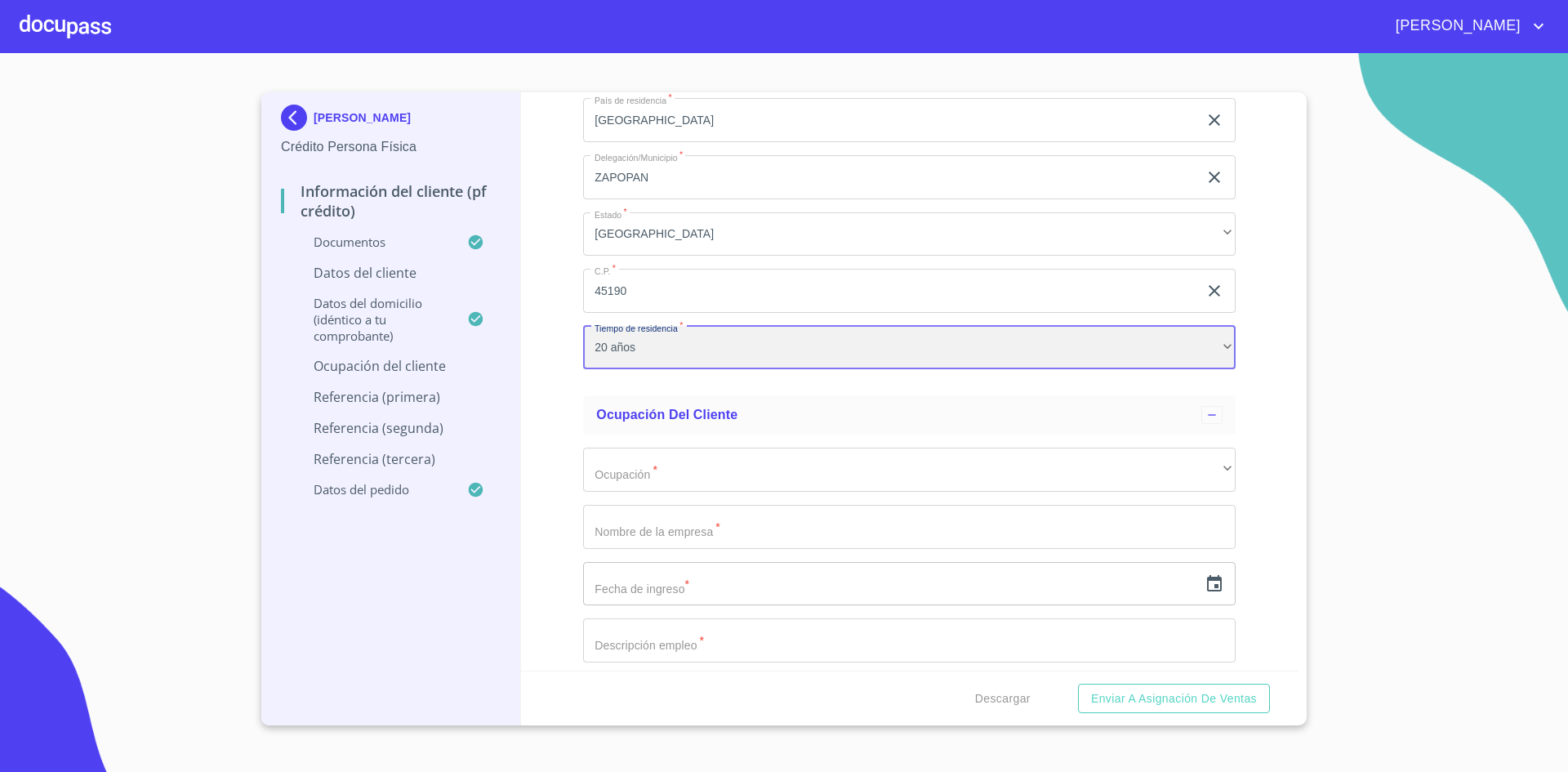
scroll to position [6776, 0]
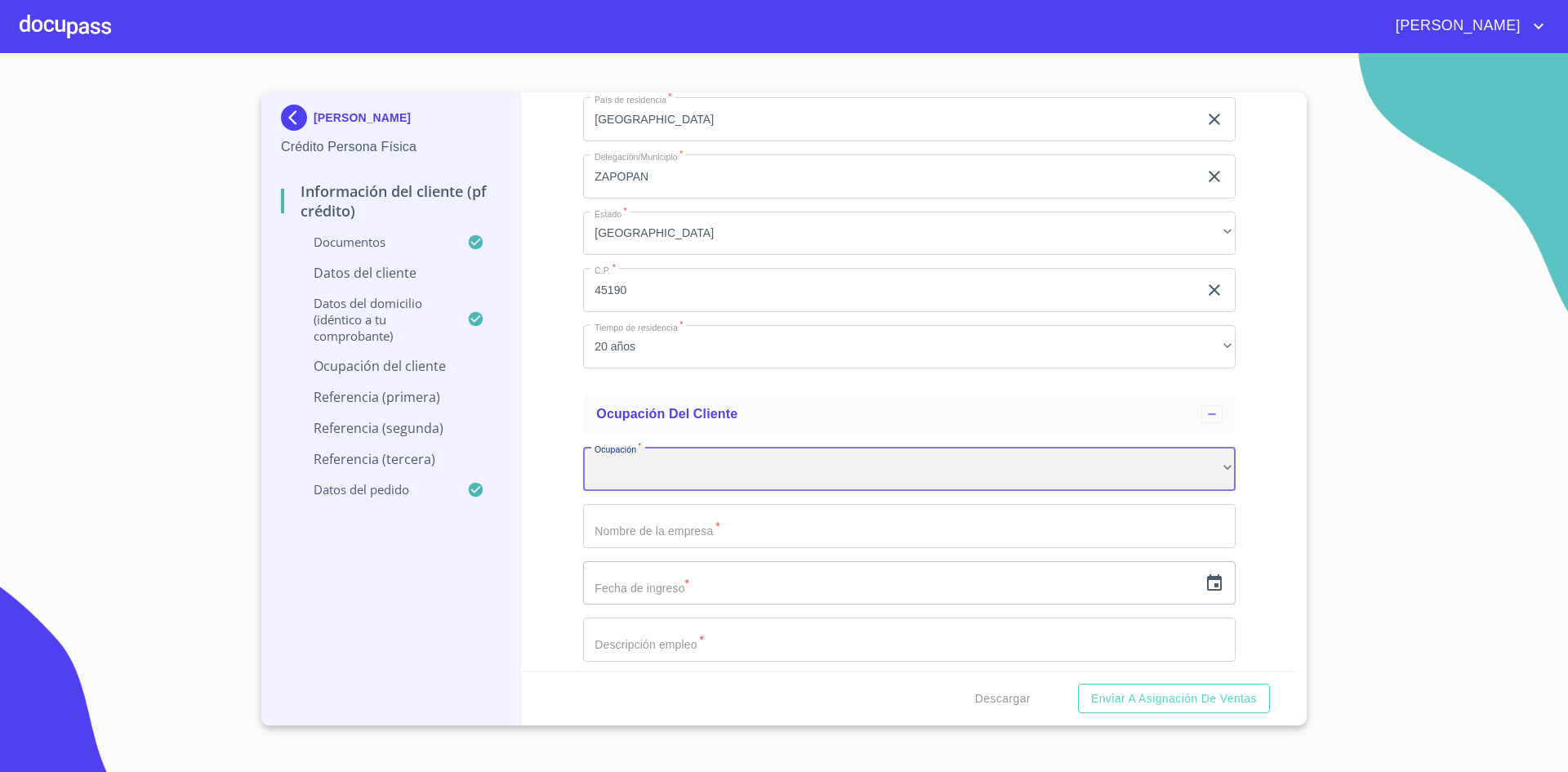
click at [772, 470] on div "​" at bounding box center [909, 468] width 653 height 44
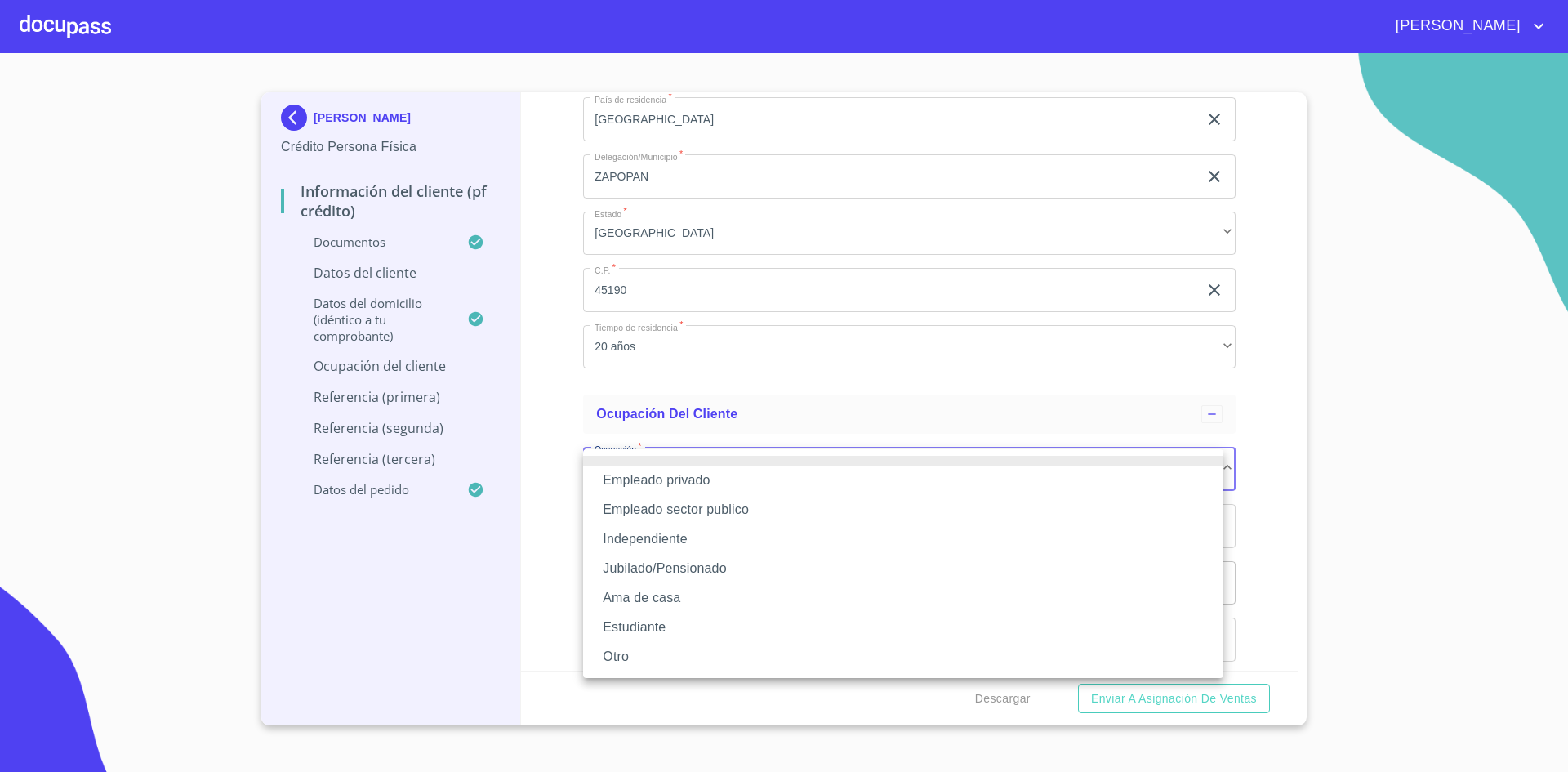
click at [681, 544] on li "Independiente" at bounding box center [903, 539] width 640 height 29
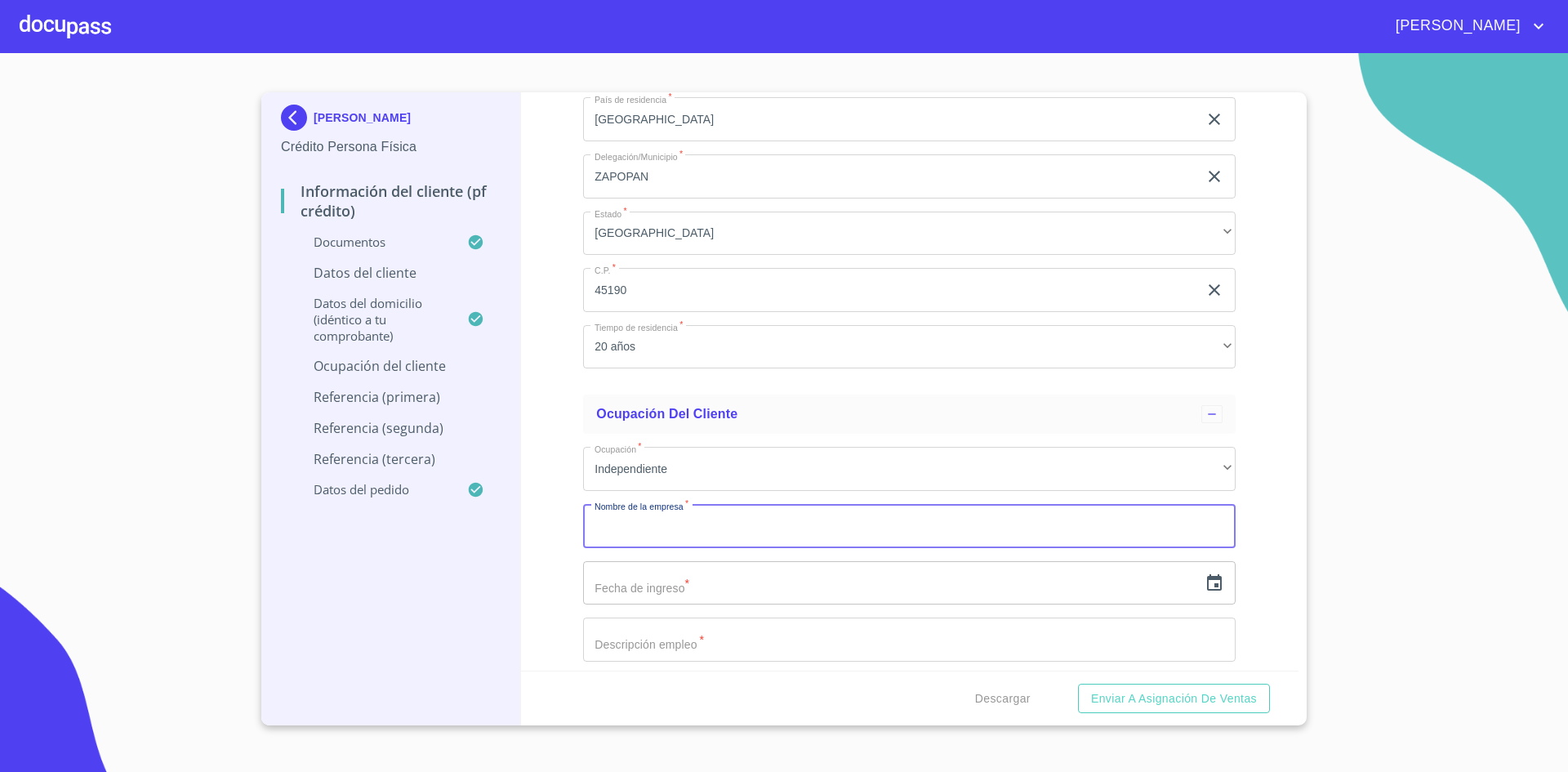
click at [681, 536] on input "Documento de identificación.   *" at bounding box center [909, 525] width 653 height 44
type input "TIENDA DE ABARROTES"
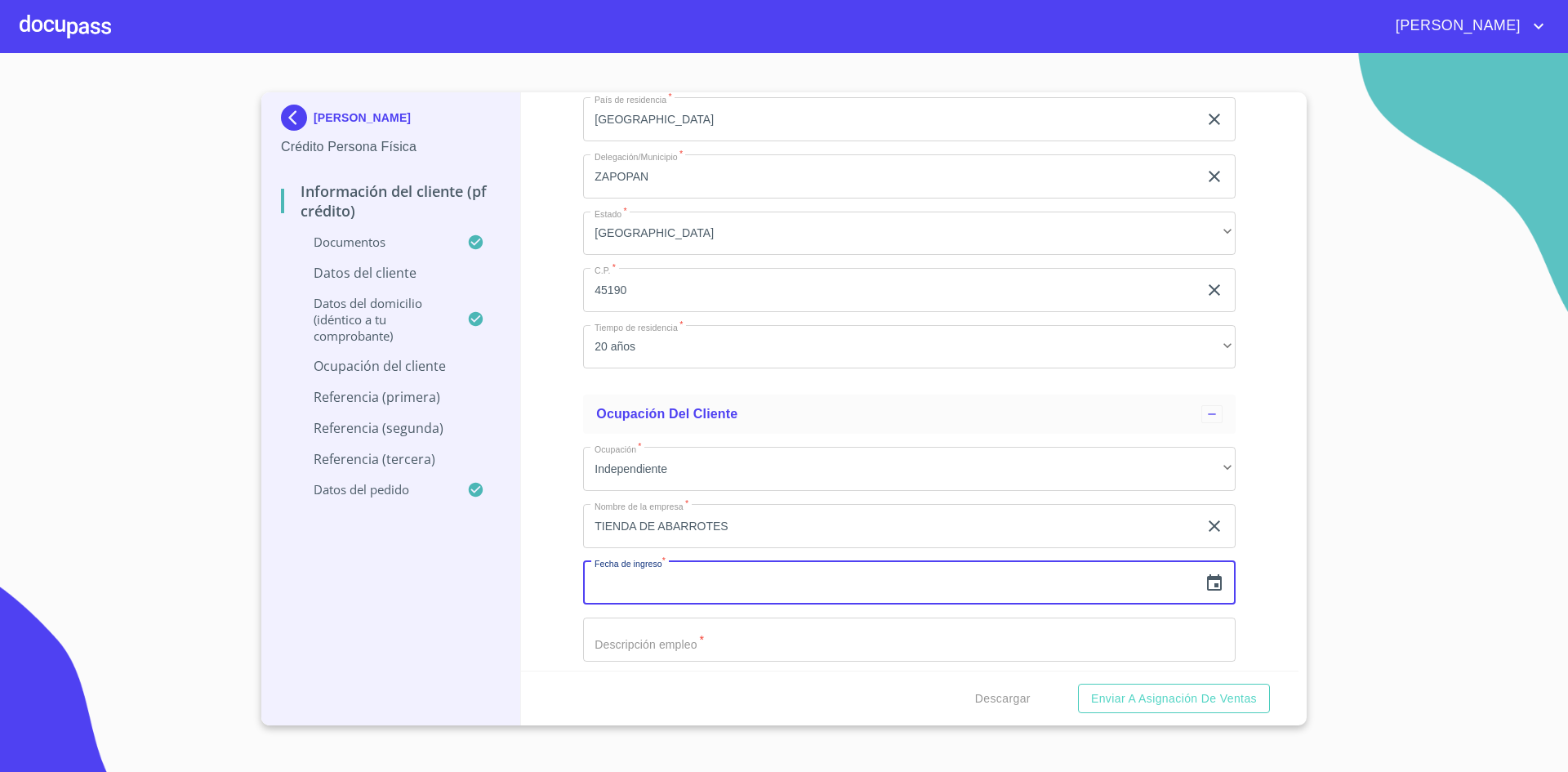
click at [696, 619] on input "Documento de identificación.   *" at bounding box center [909, 639] width 653 height 44
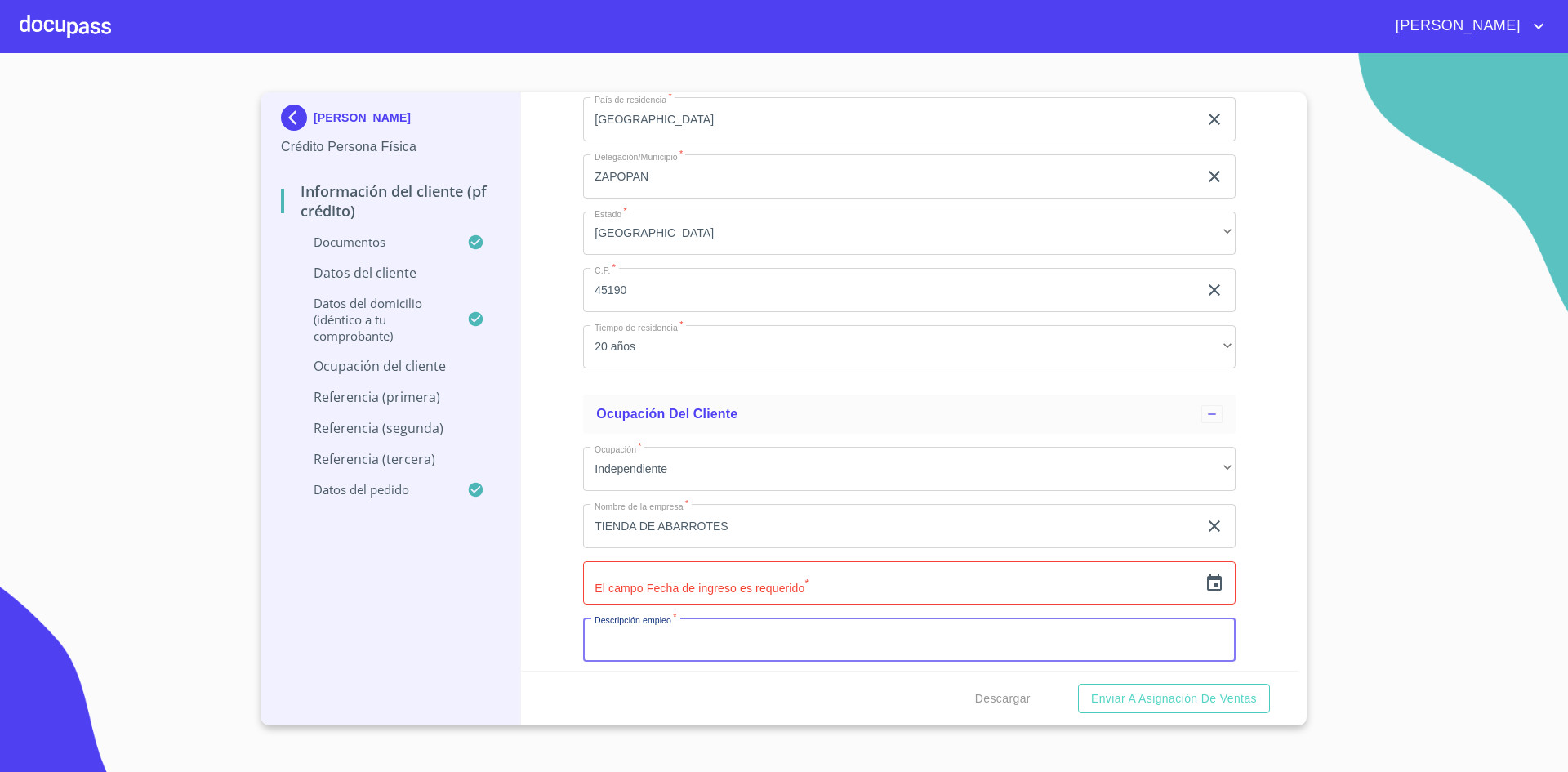
click at [825, 561] on input "text" at bounding box center [890, 583] width 615 height 44
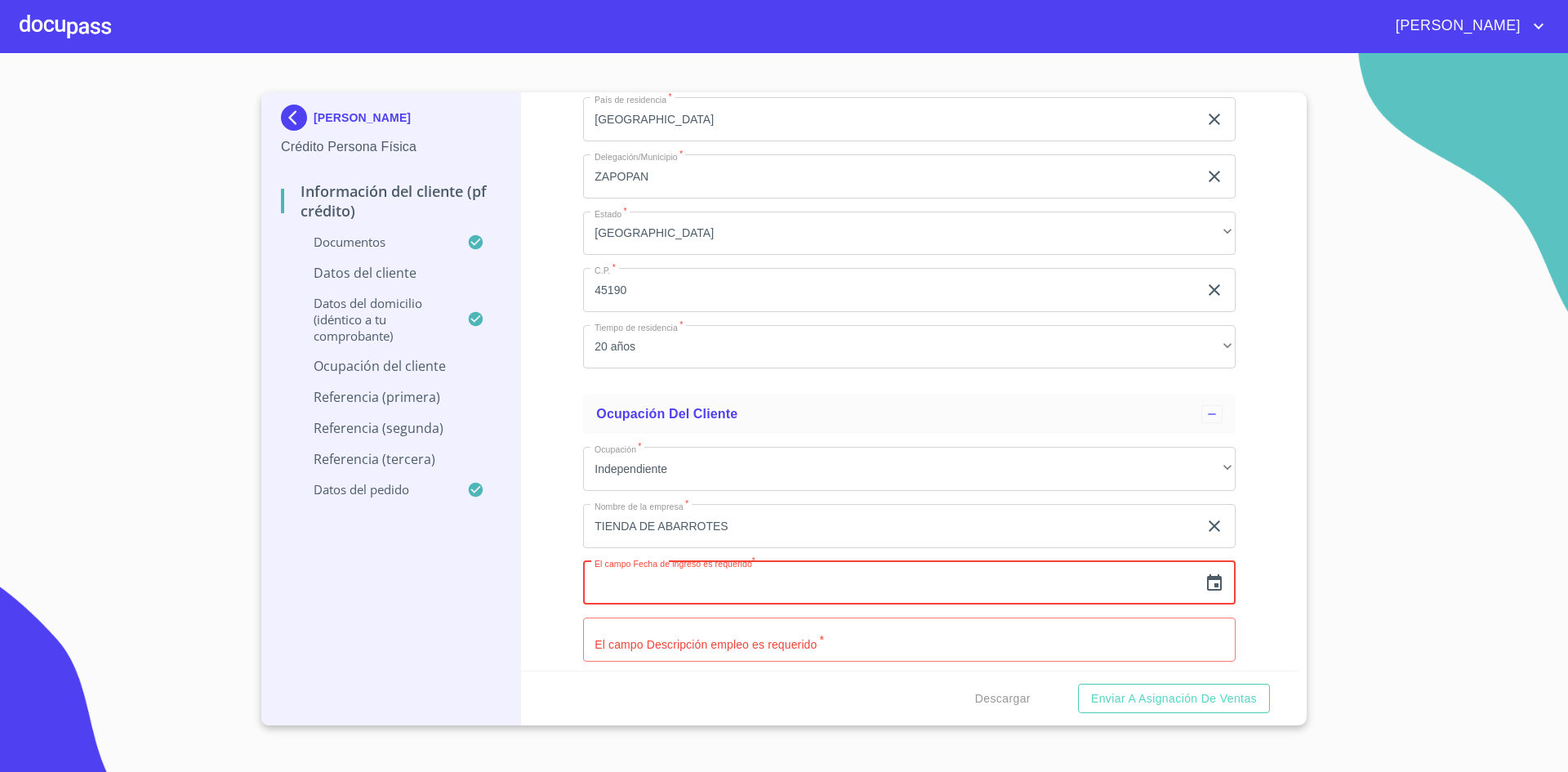
click at [1207, 579] on icon "button" at bounding box center [1215, 582] width 15 height 16
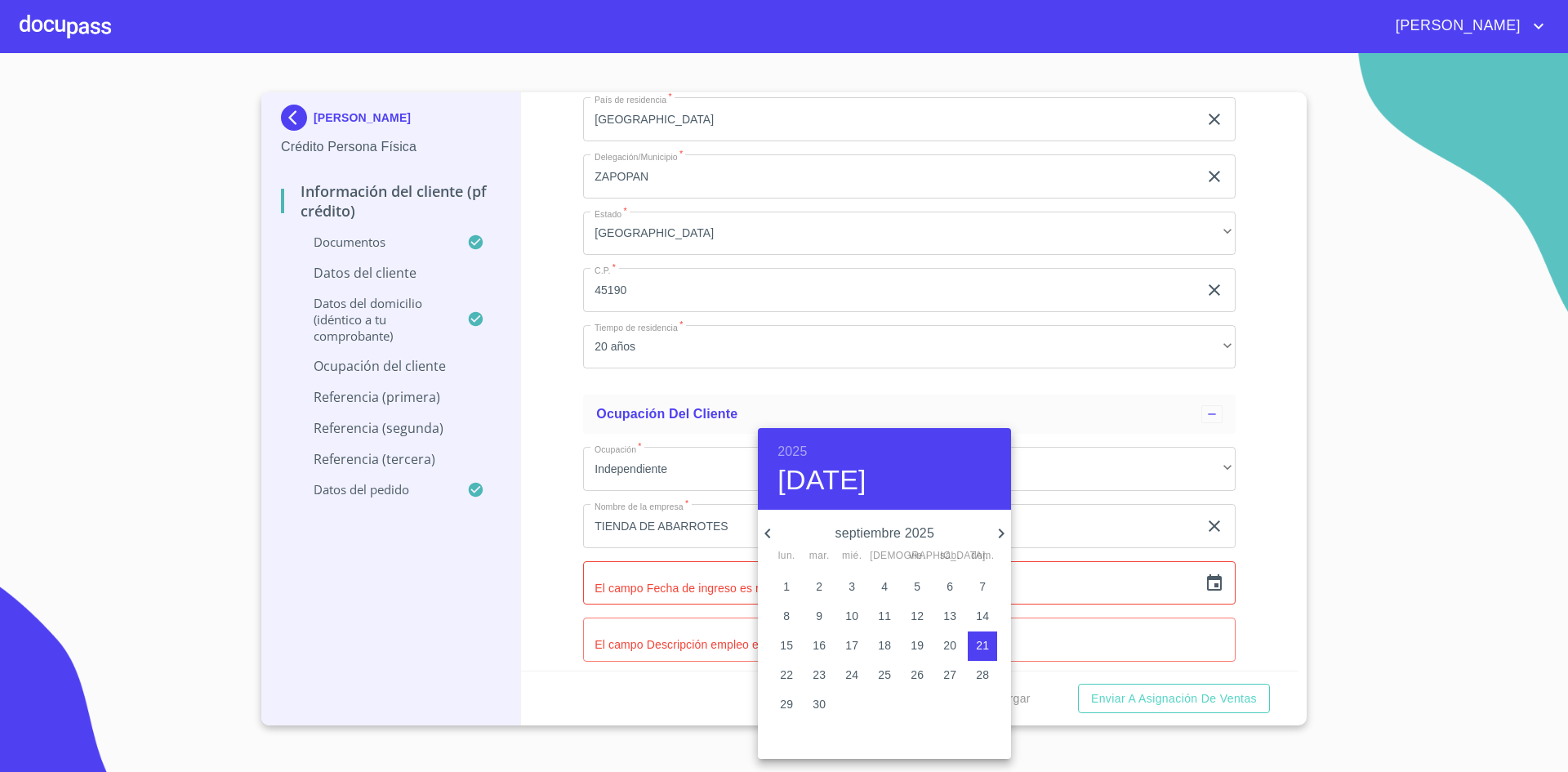
click at [786, 449] on h6 "2025" at bounding box center [792, 451] width 29 height 23
click at [878, 730] on div "2017" at bounding box center [884, 732] width 253 height 33
type input "21 de sep. de 2017"
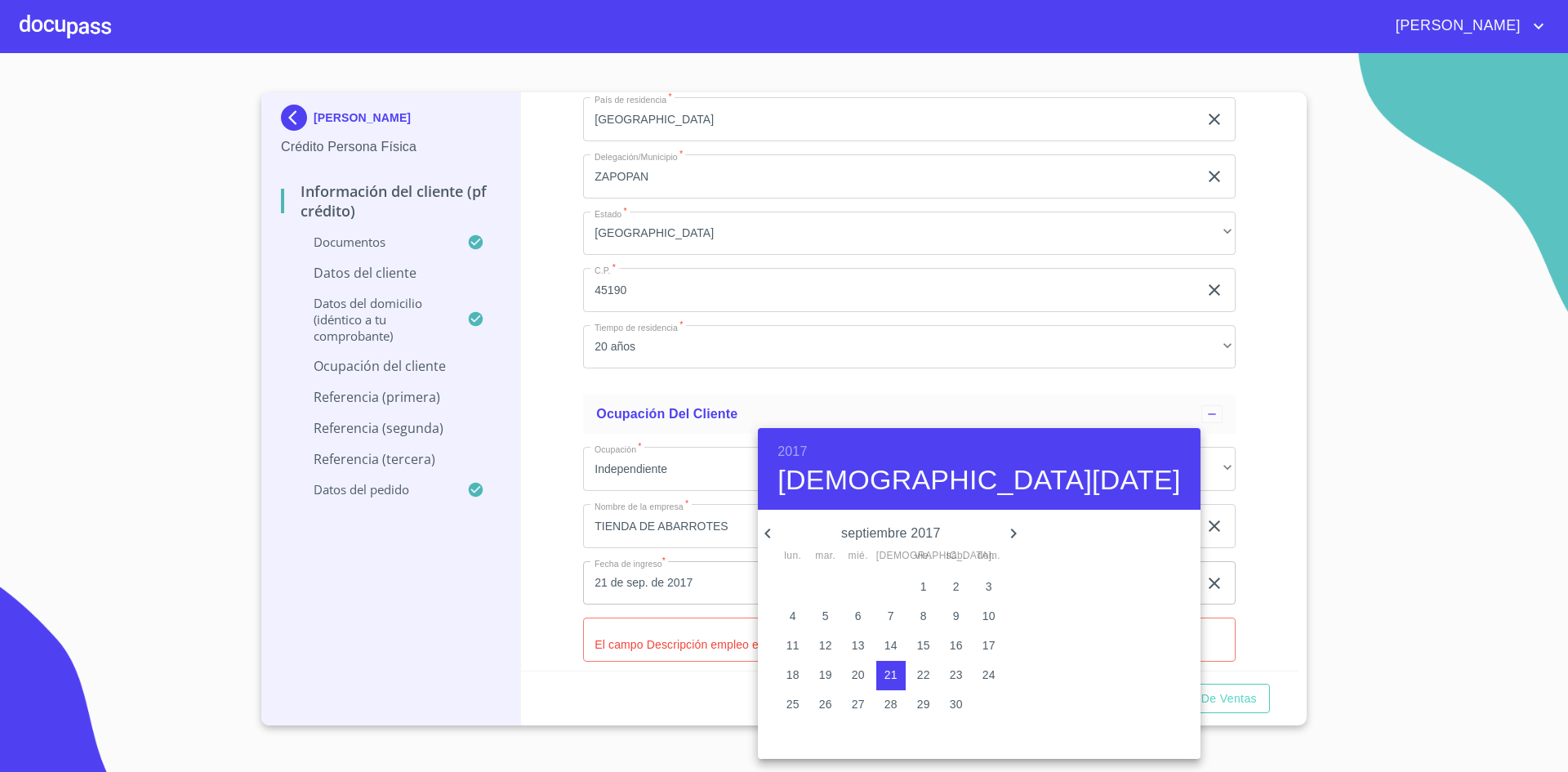
click at [1258, 575] on div at bounding box center [784, 386] width 1568 height 772
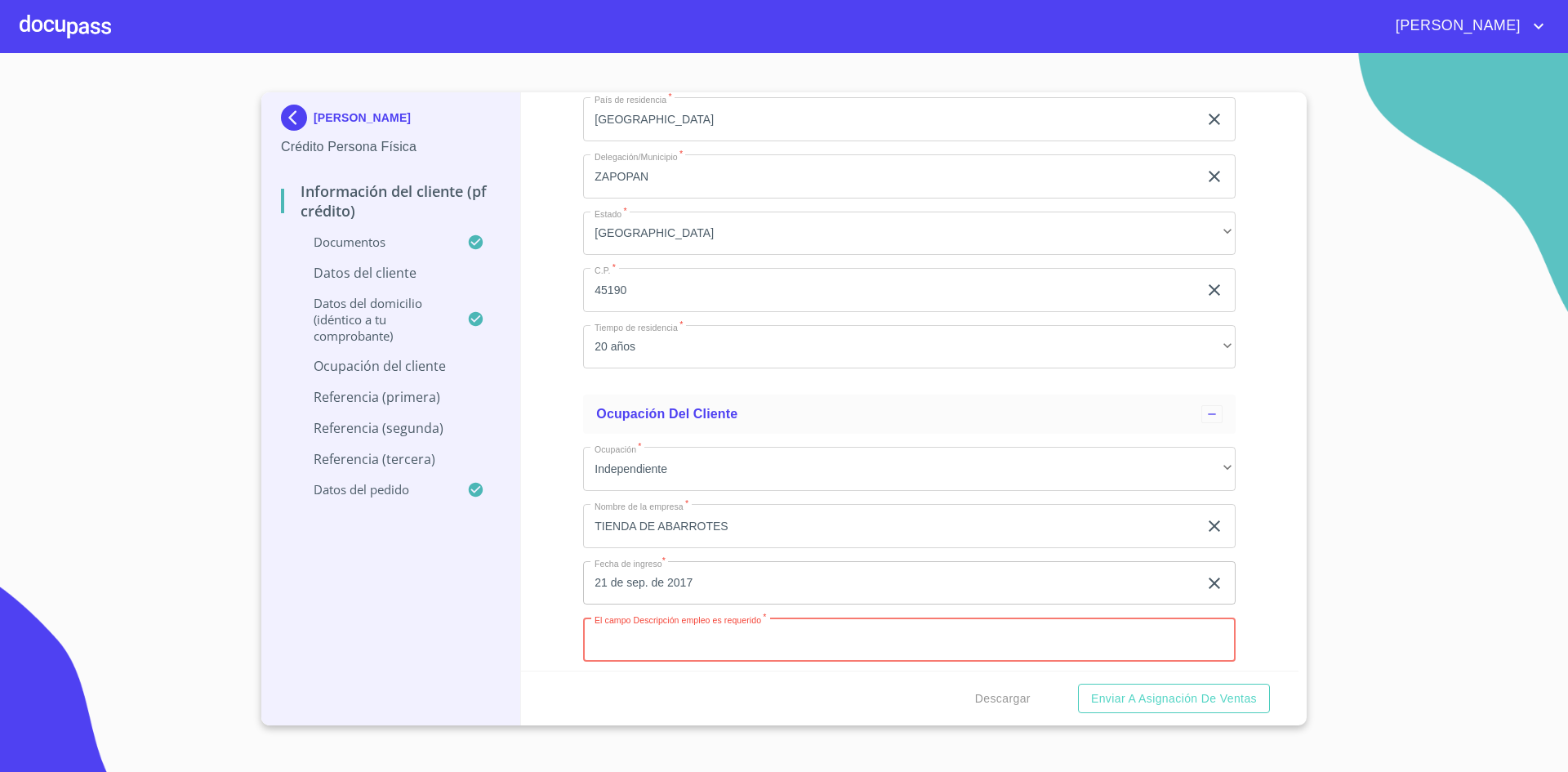
click at [794, 634] on input "Documento de identificación.   *" at bounding box center [909, 639] width 653 height 44
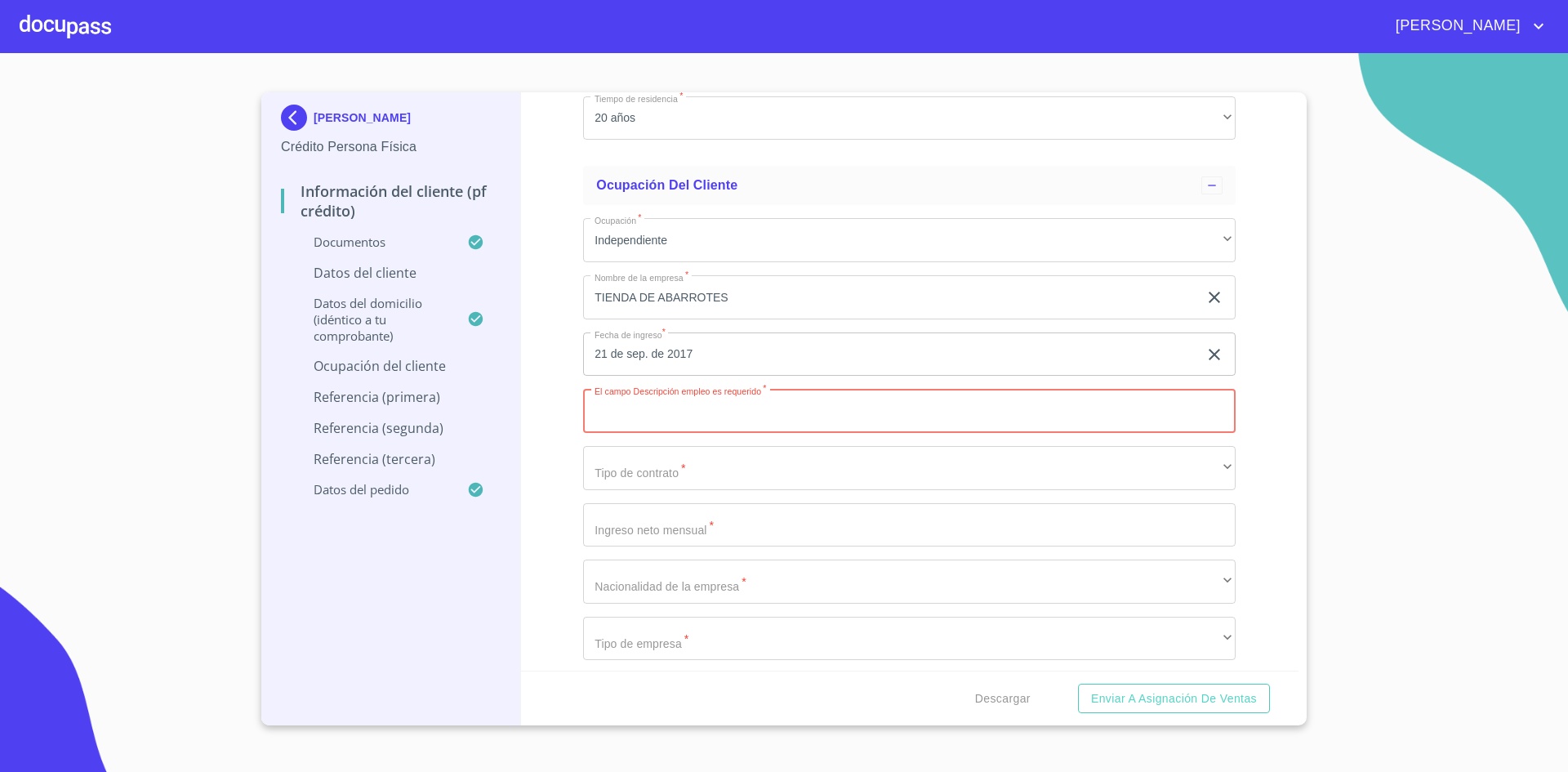
scroll to position [7004, 0]
type input "TIENDA DE ABARROTES"
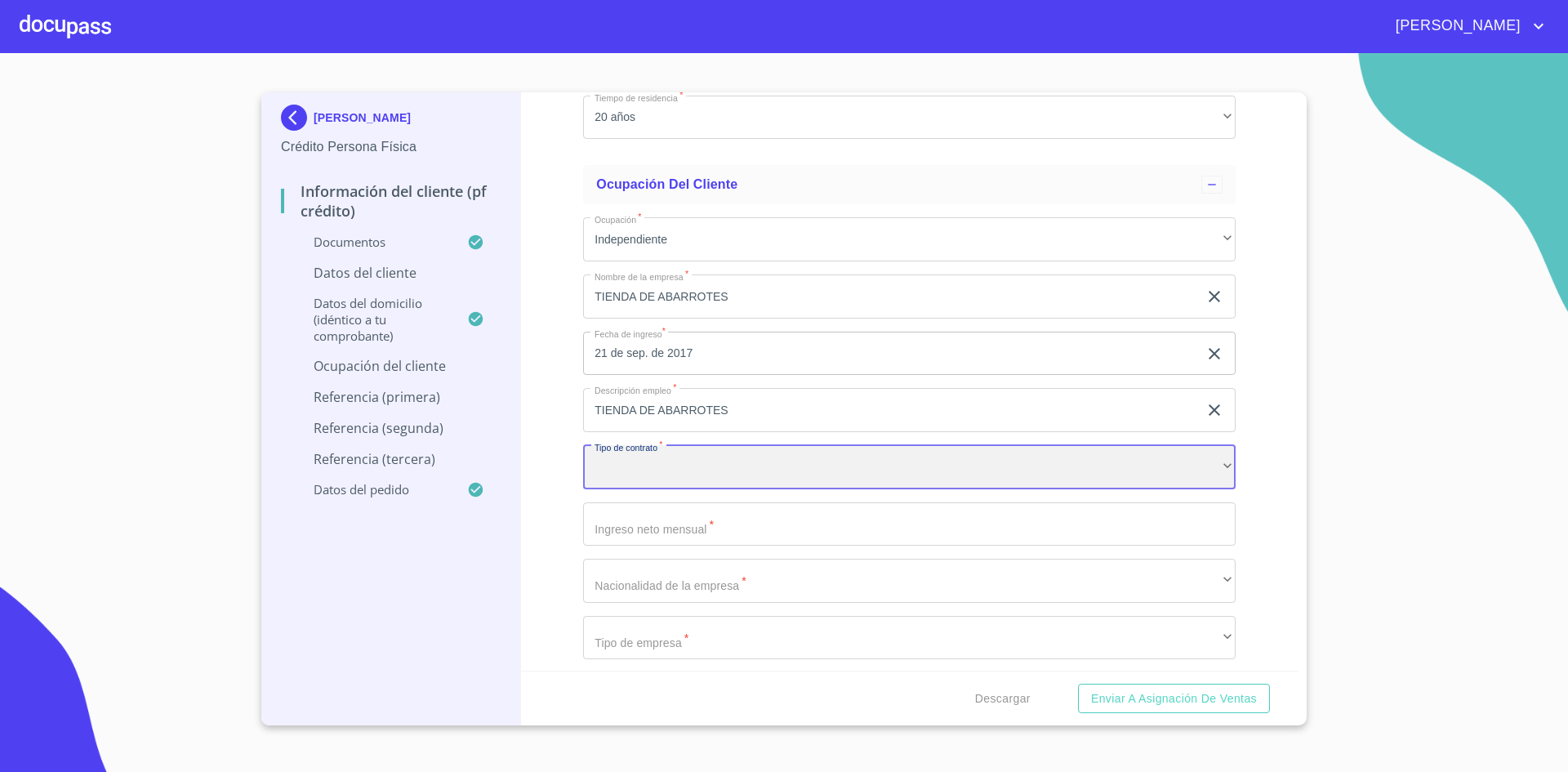
click at [704, 471] on div "​" at bounding box center [909, 467] width 653 height 44
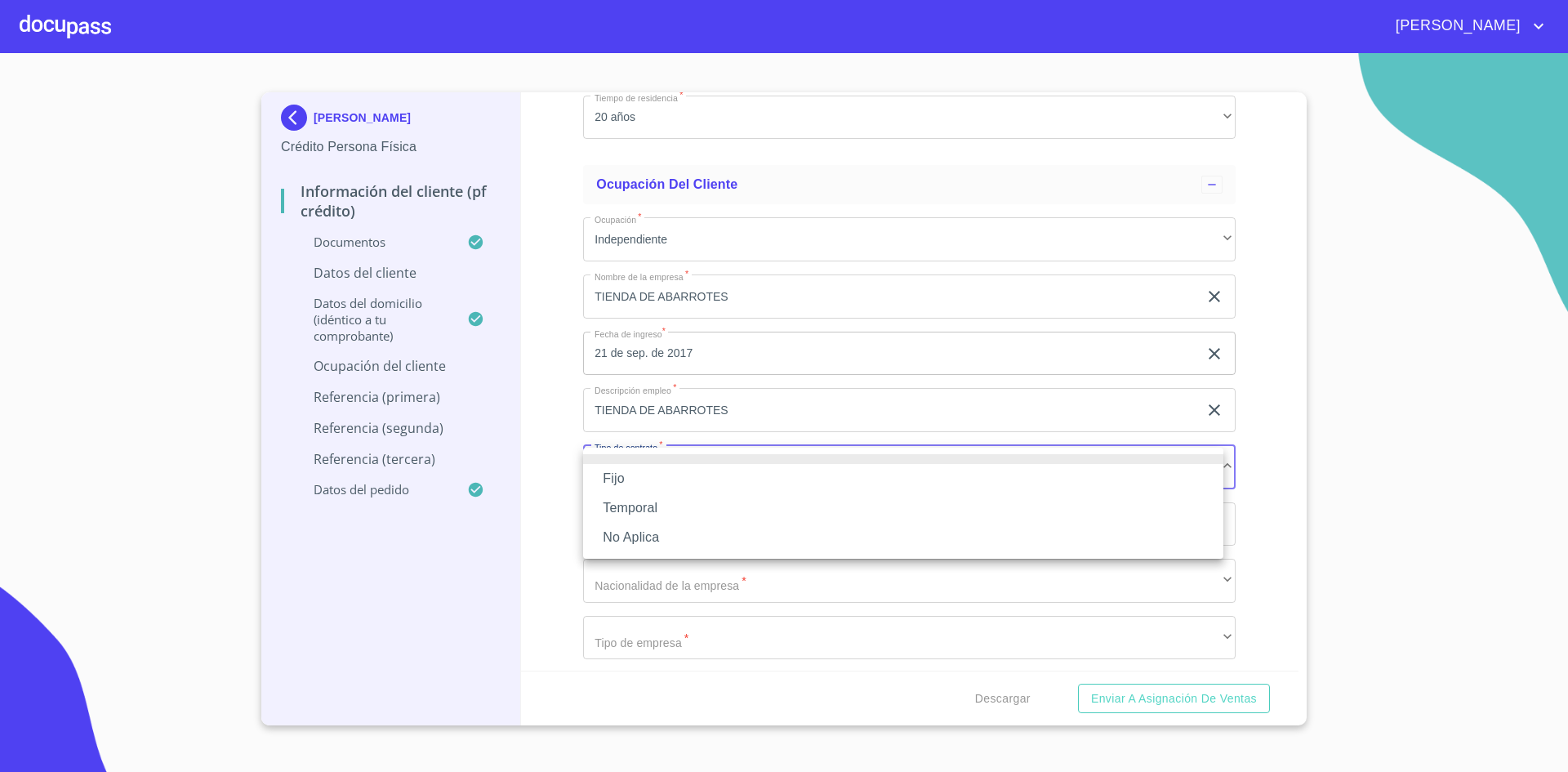
click at [648, 476] on li "Fijo" at bounding box center [903, 478] width 640 height 29
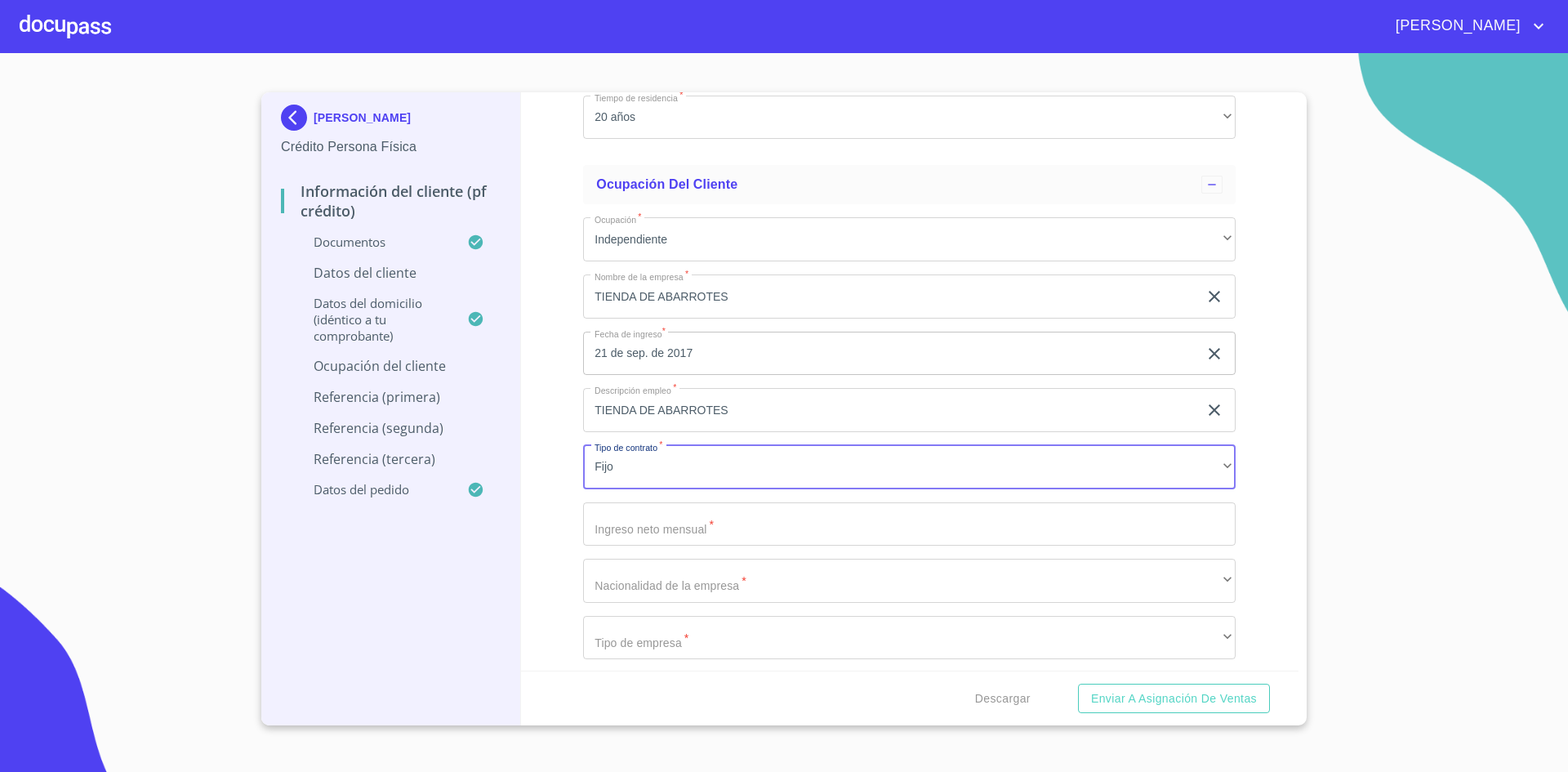
click at [703, 523] on input "Documento de identificación.   *" at bounding box center [909, 523] width 653 height 44
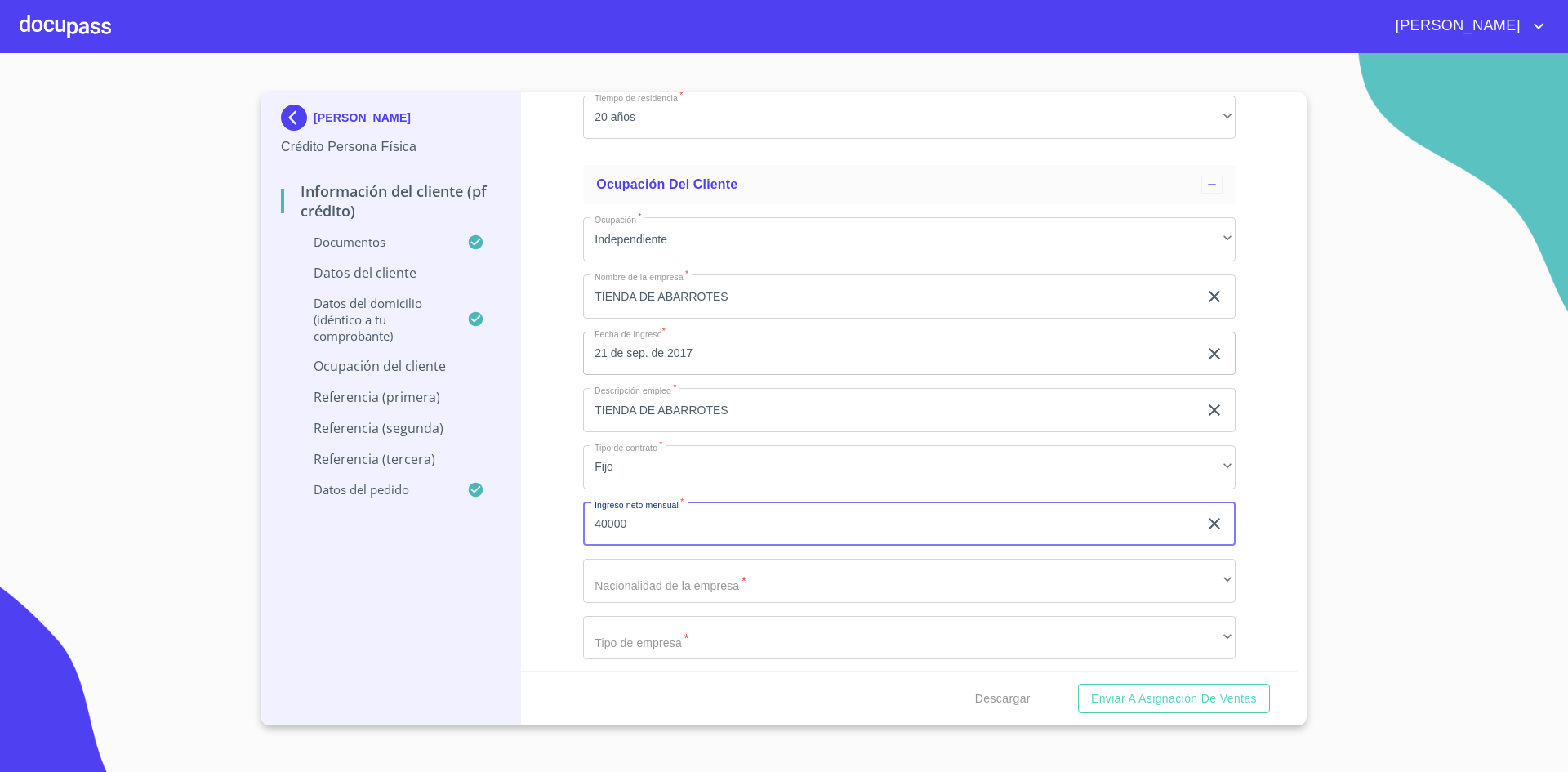
type input "40000"
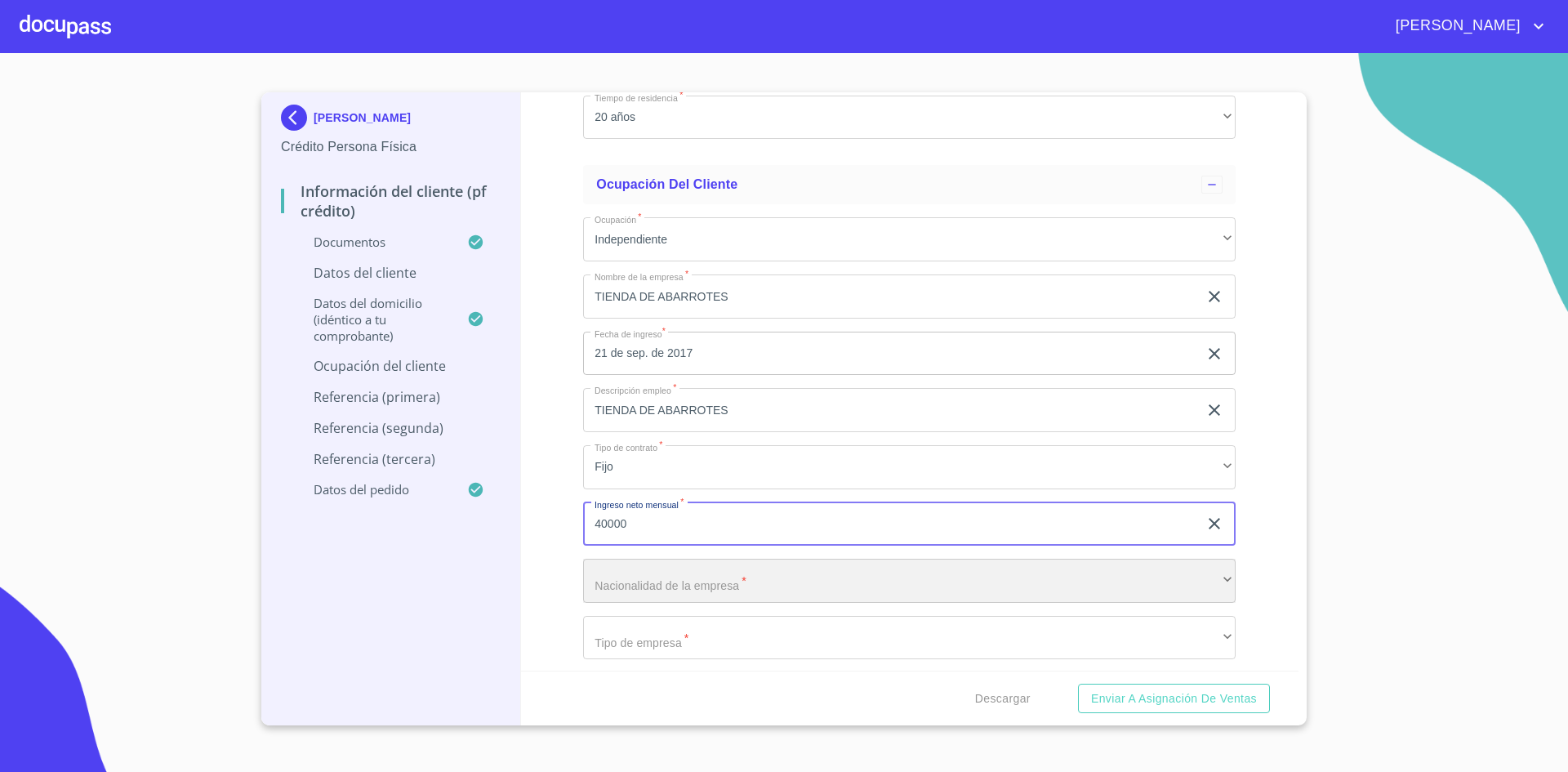
click at [714, 566] on div "​" at bounding box center [909, 580] width 653 height 44
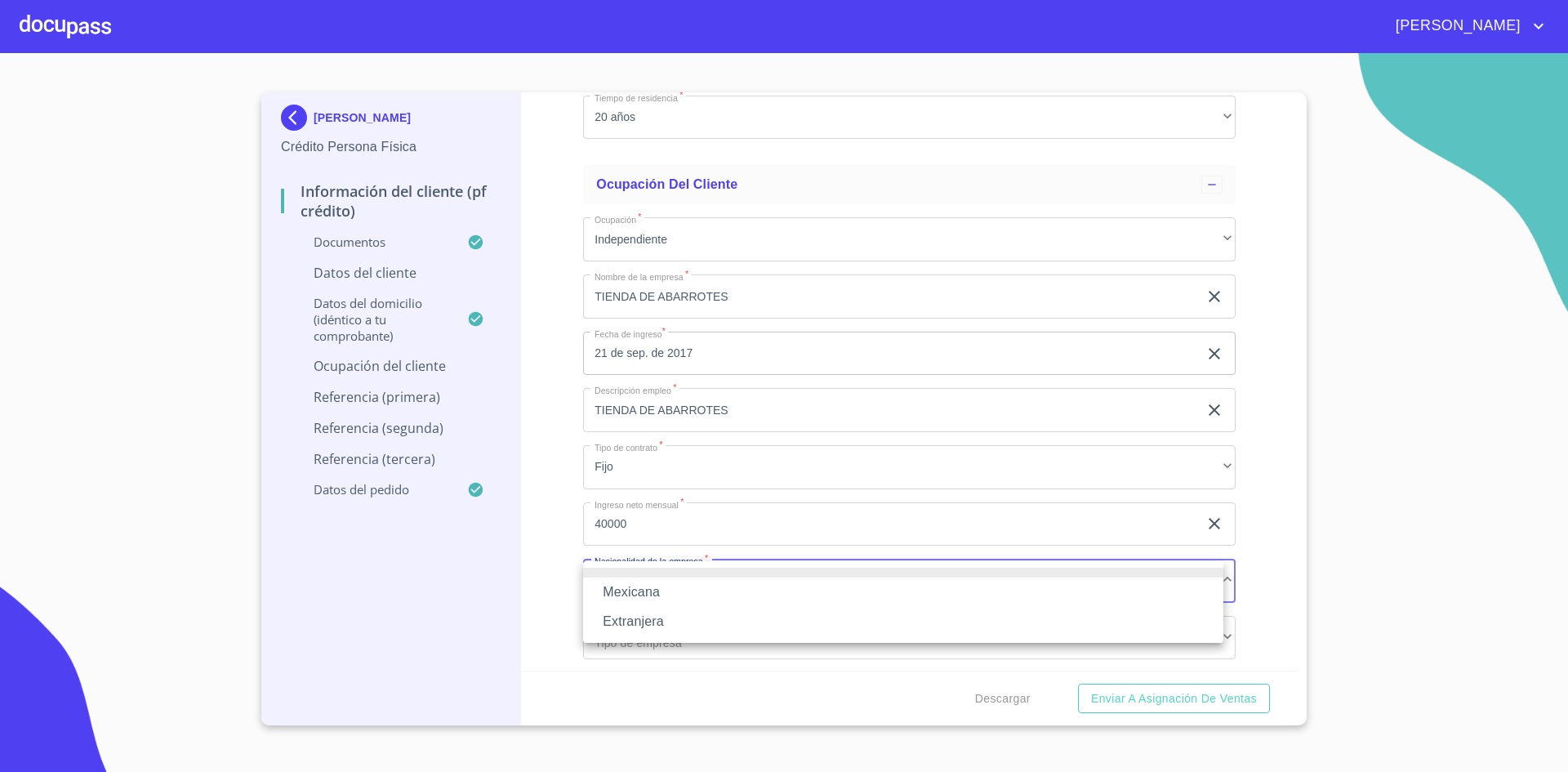
click at [674, 595] on li "Mexicana" at bounding box center [903, 591] width 640 height 29
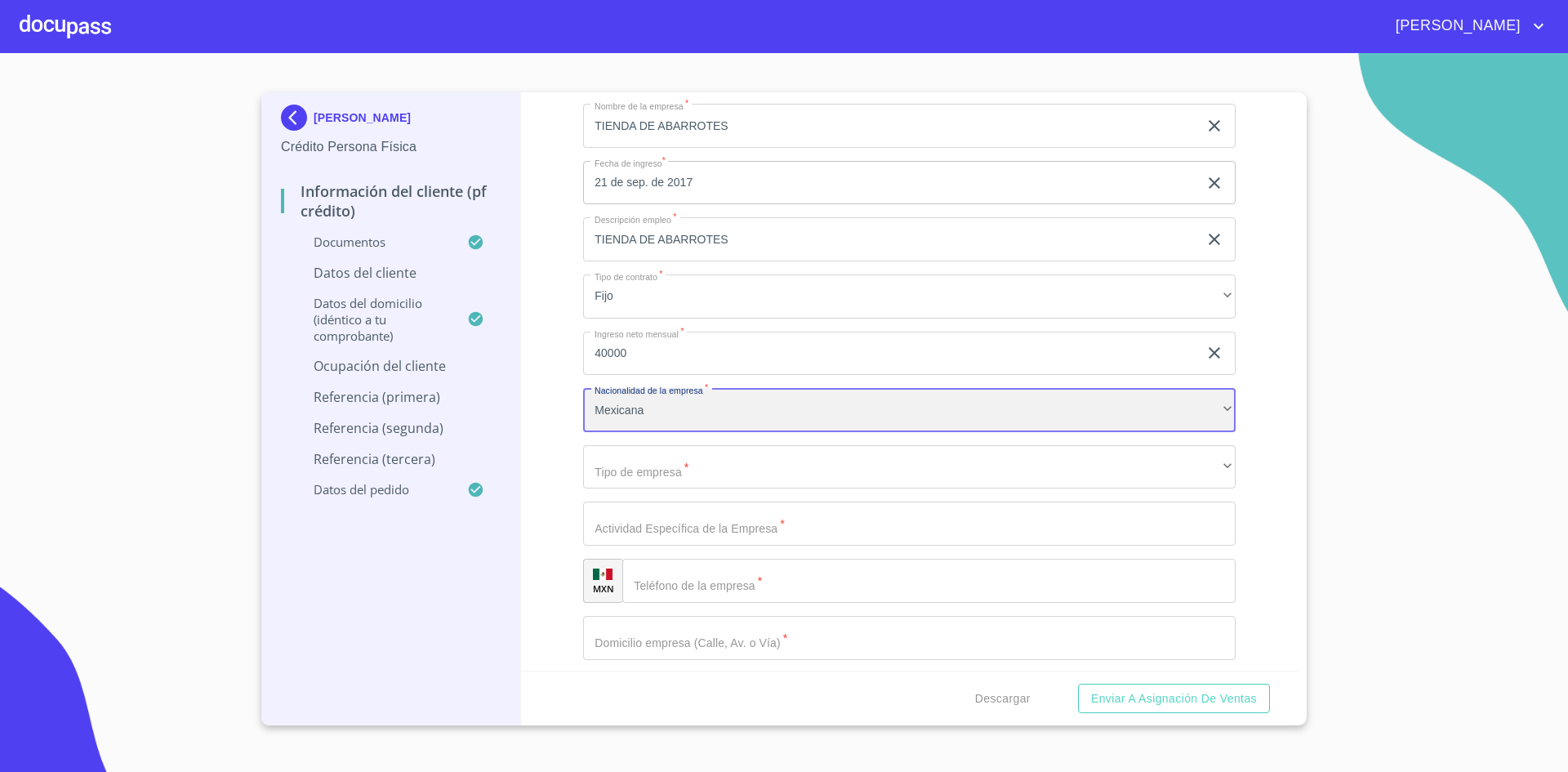
scroll to position [7178, 0]
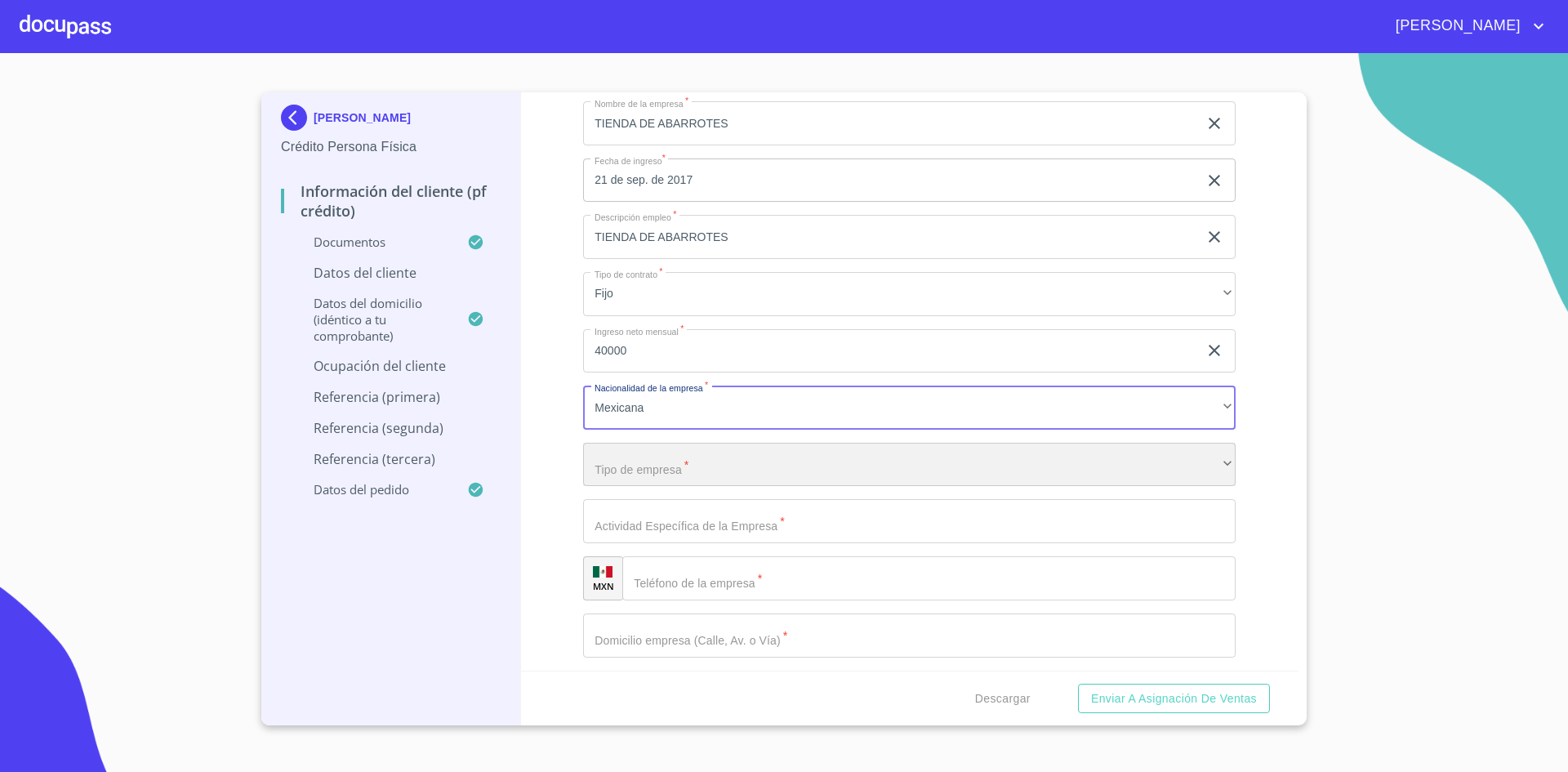
click at [721, 464] on div "​" at bounding box center [909, 464] width 653 height 44
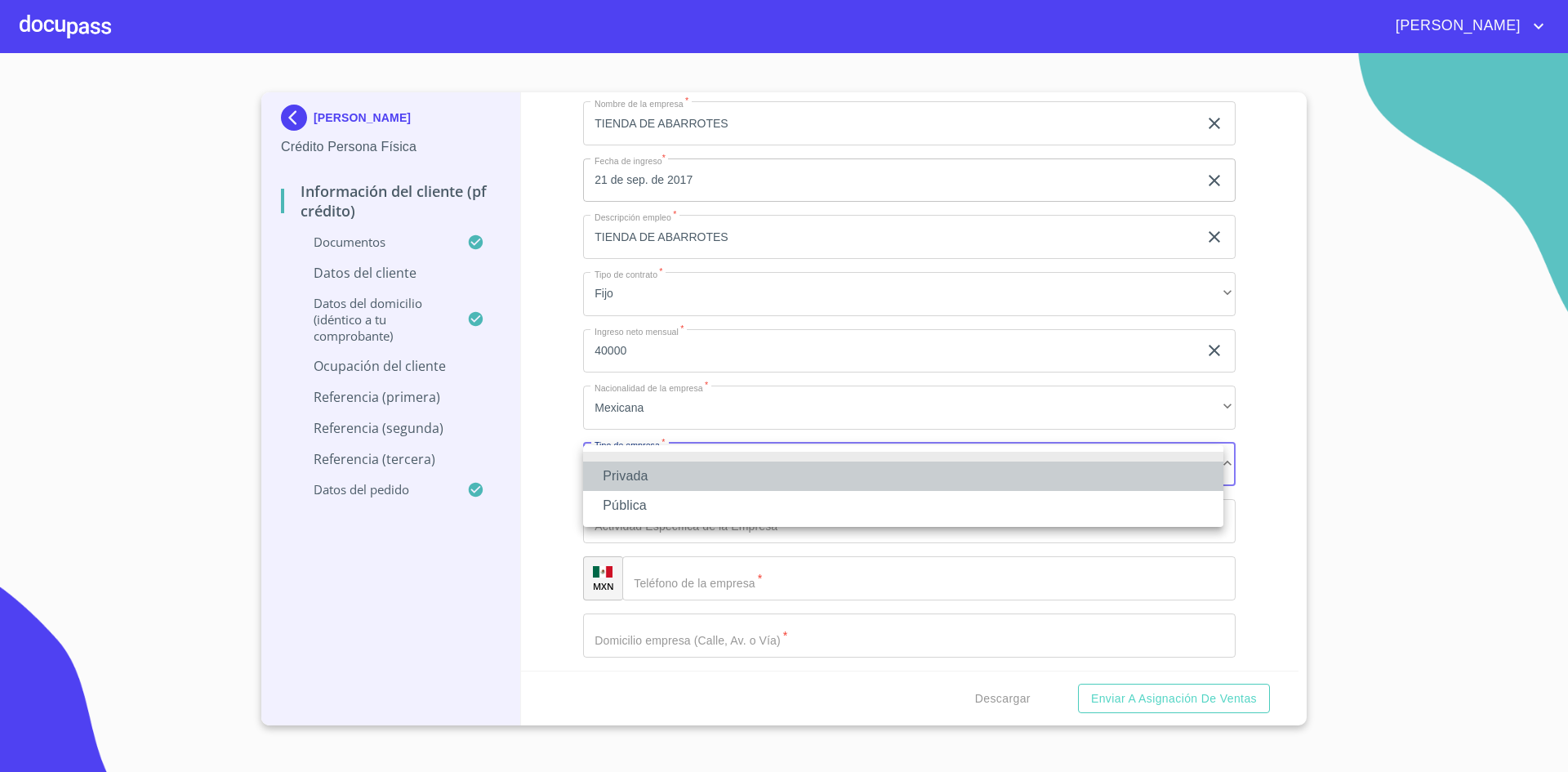
click at [655, 474] on li "Privada" at bounding box center [903, 475] width 640 height 29
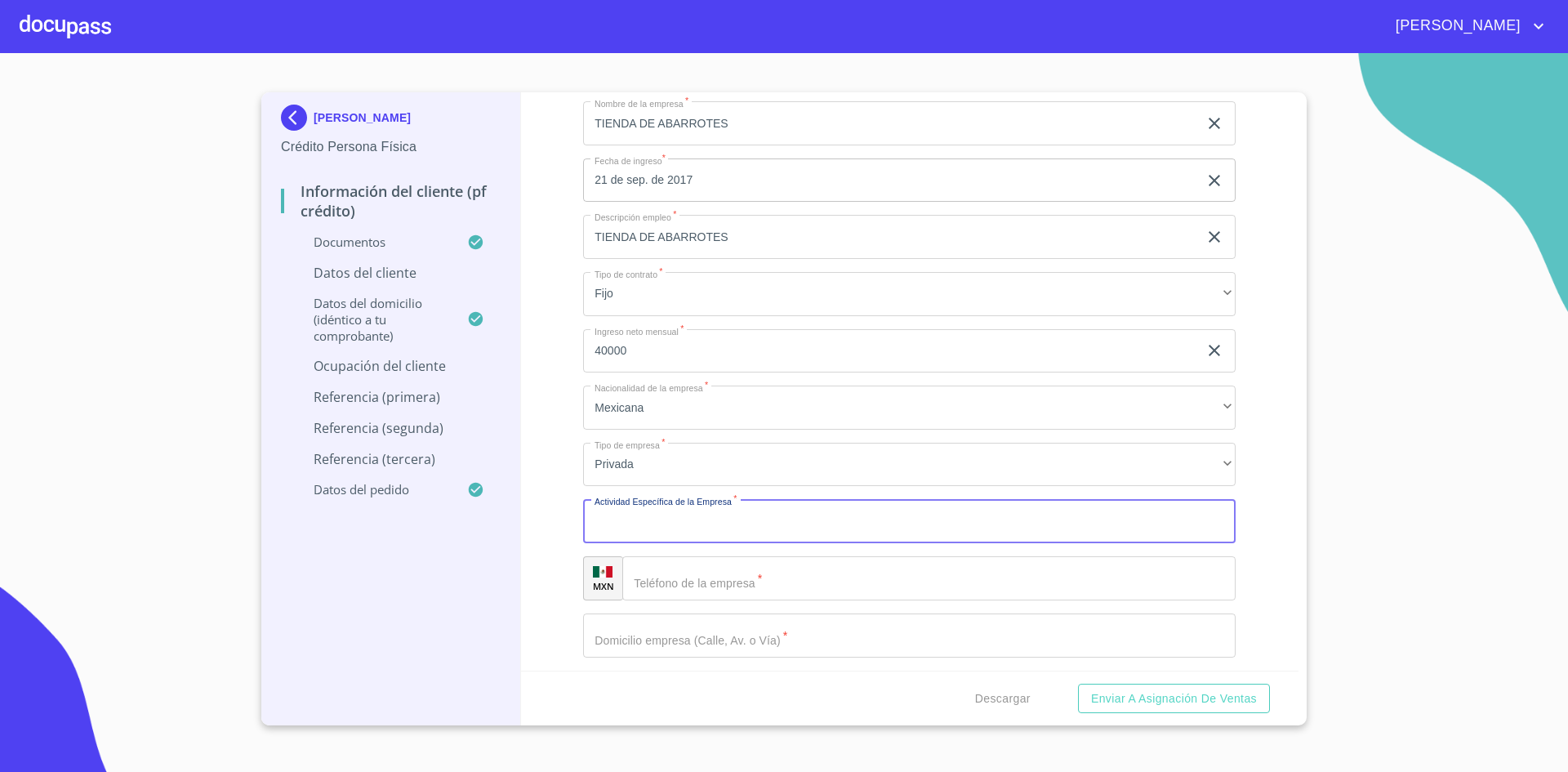
click at [704, 529] on input "Documento de identificación.   *" at bounding box center [909, 521] width 653 height 44
type input "TIENDA DE ABARROTES"
click at [715, 574] on input "Documento de identificación.   *" at bounding box center [929, 578] width 613 height 44
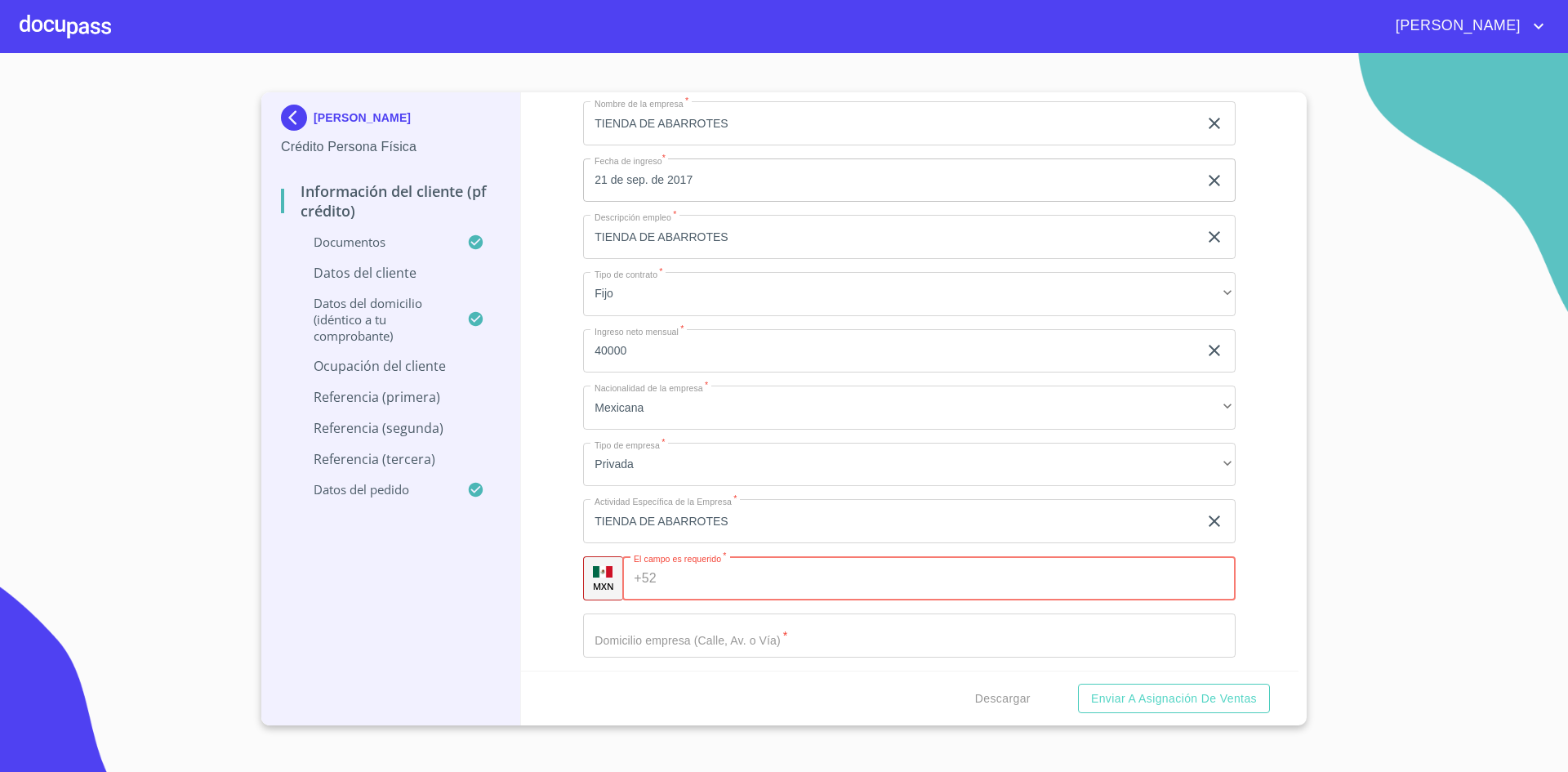
paste input "[PHONE_NUMBER]"
click at [713, 578] on input "[PHONE_NUMBER]" at bounding box center [933, 578] width 542 height 44
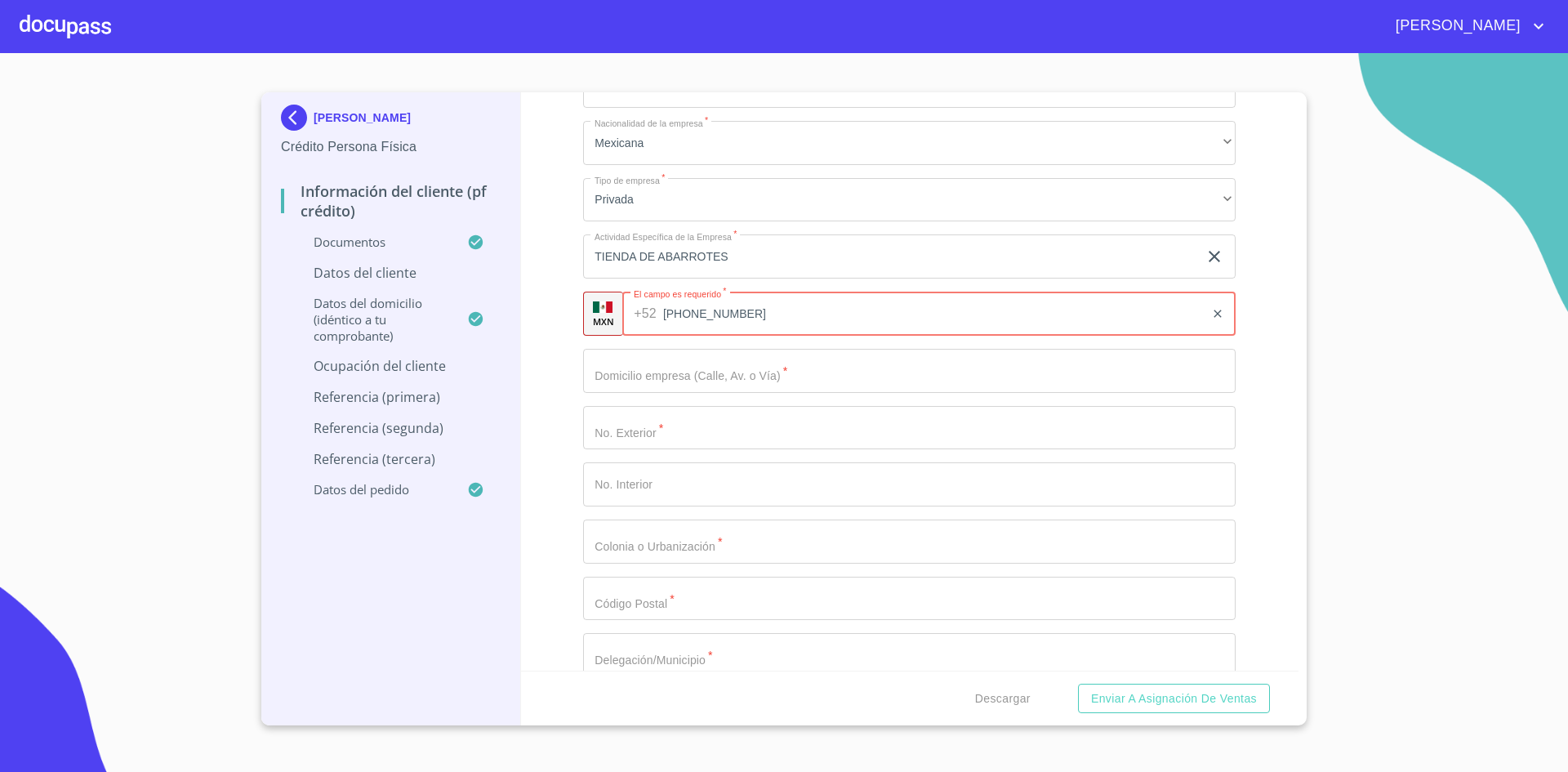
scroll to position [7453, 0]
type input "[PHONE_NUMBER]"
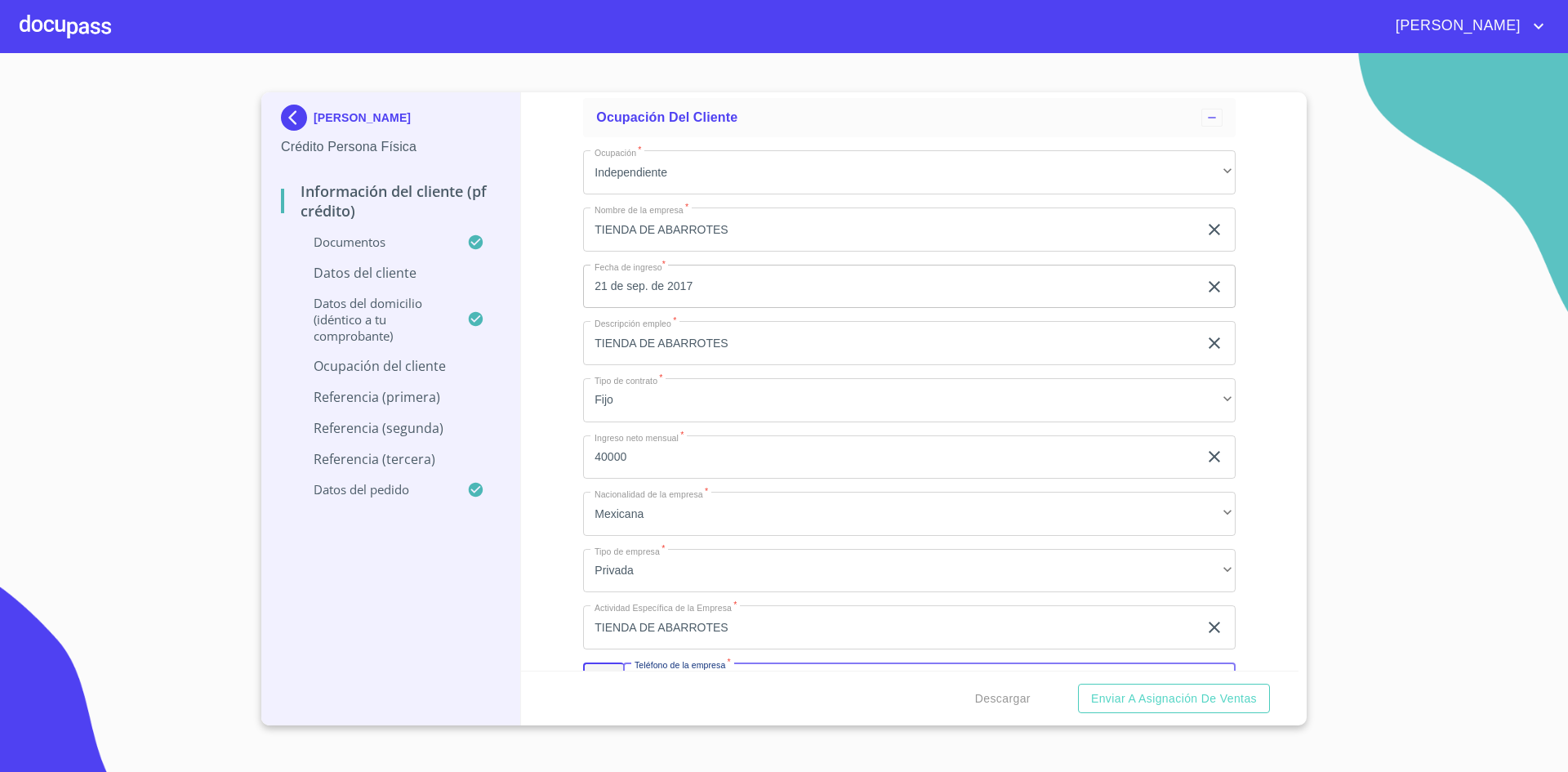
scroll to position [7049, 0]
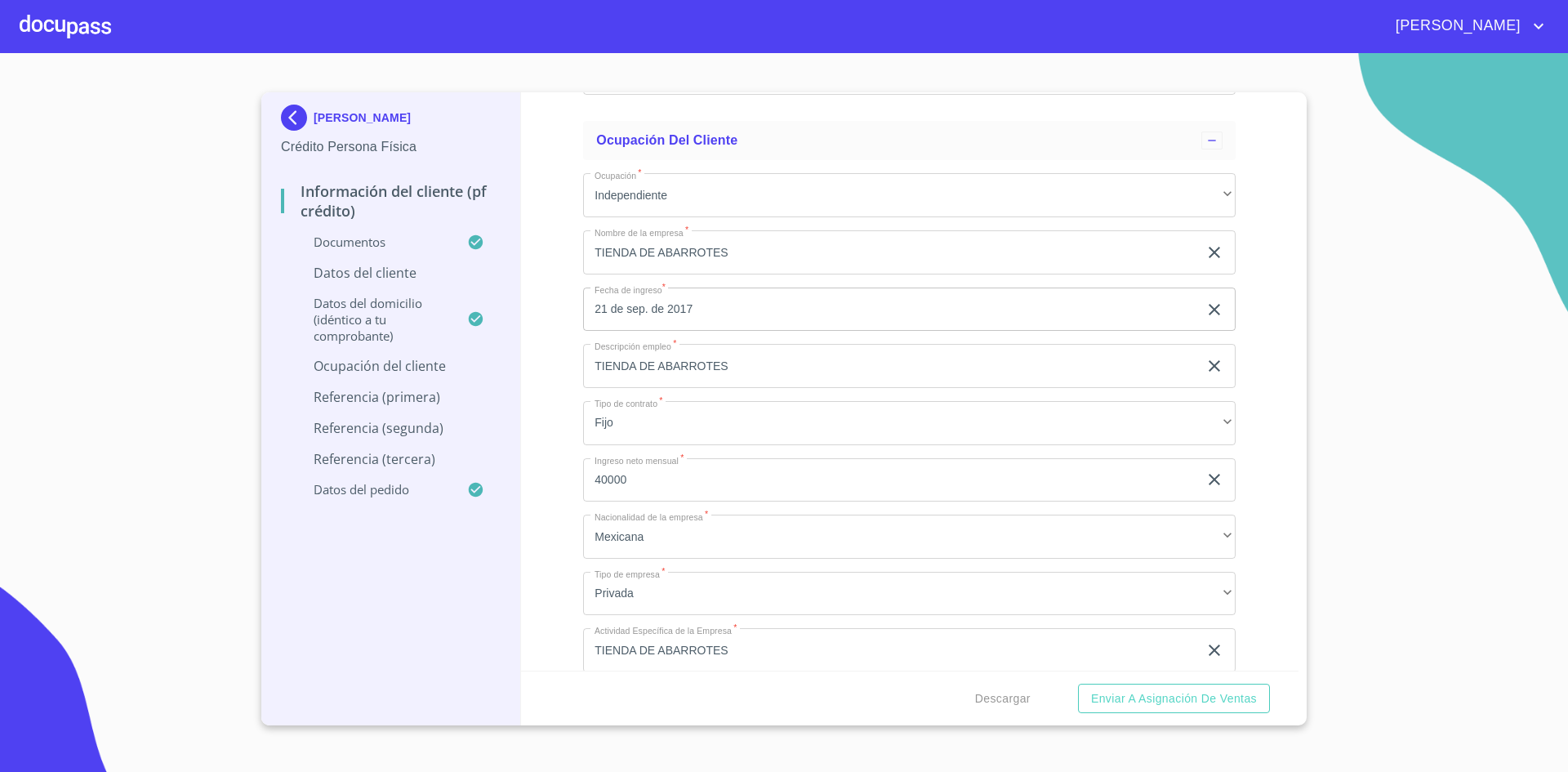
click at [794, 372] on input "TIENDA DE ABARROTES" at bounding box center [890, 365] width 615 height 44
click at [791, 250] on input "TIENDA DE ABARROTES" at bounding box center [890, 252] width 615 height 44
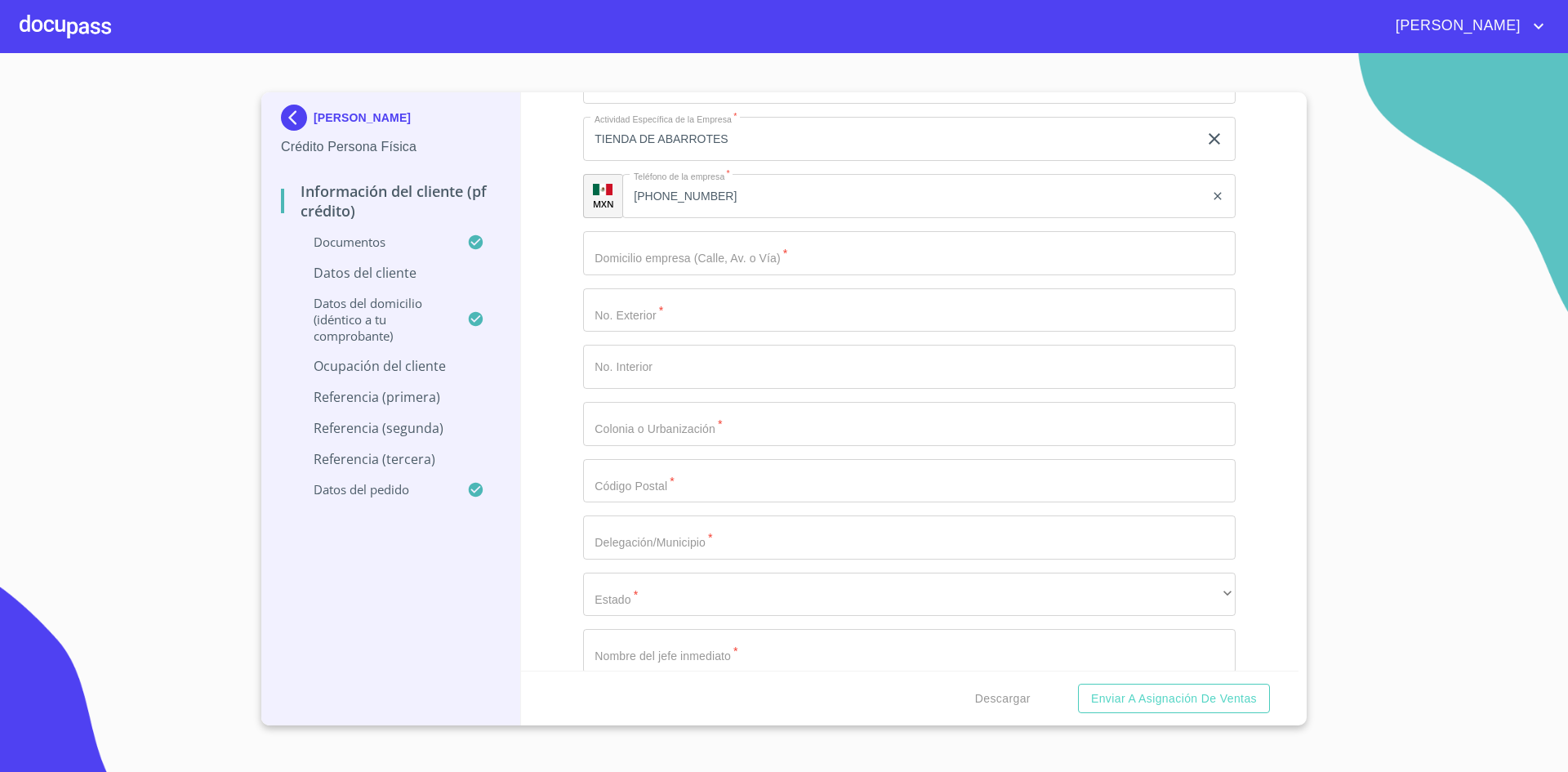
scroll to position [7561, 0]
type input "TIENDA DE ABARROTES DONA LUPE"
click at [784, 246] on input "Documento de identificación.   *" at bounding box center [909, 252] width 653 height 44
type input "[PERSON_NAME]"
type input "1729"
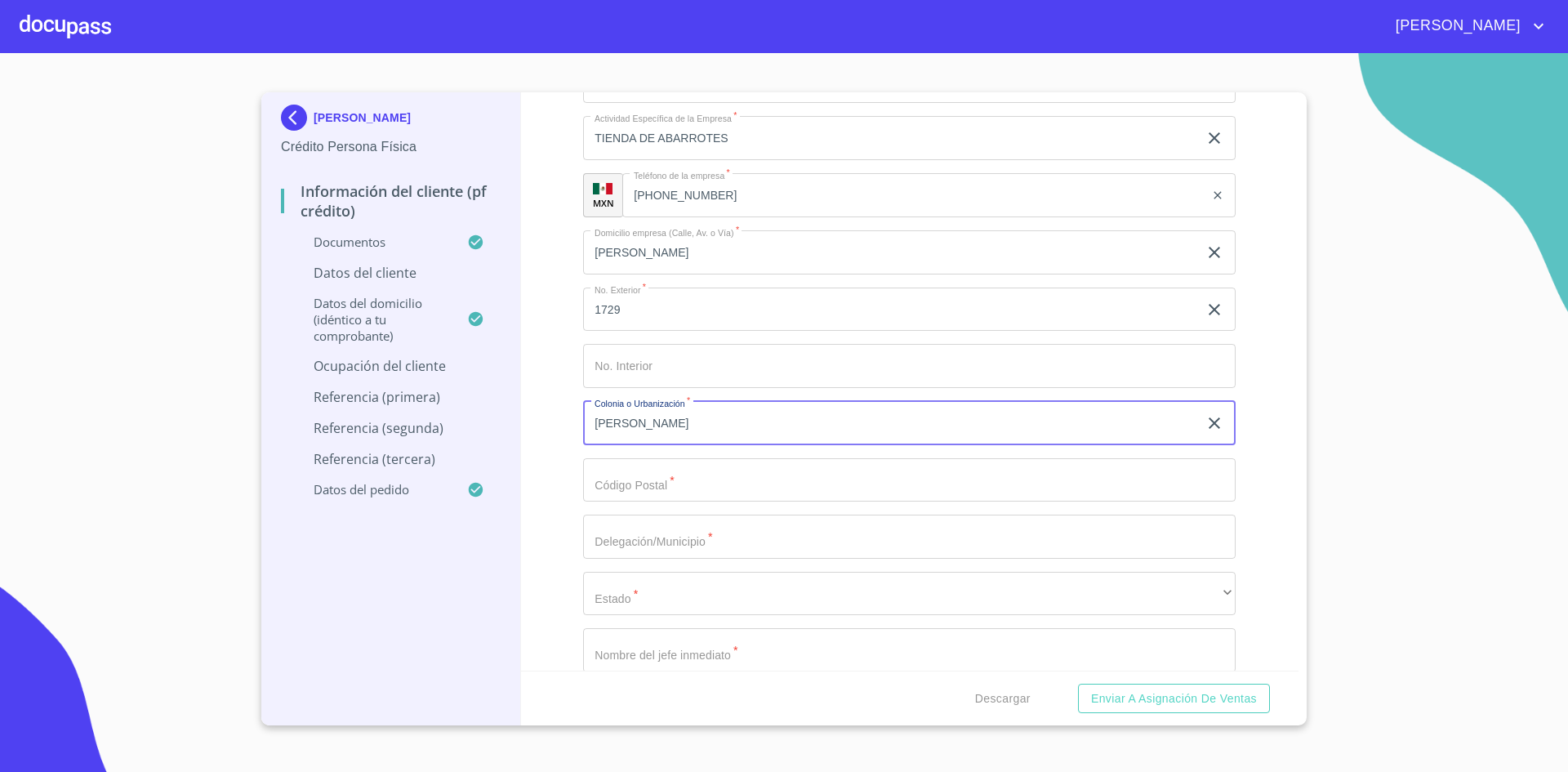
type input "[PERSON_NAME]"
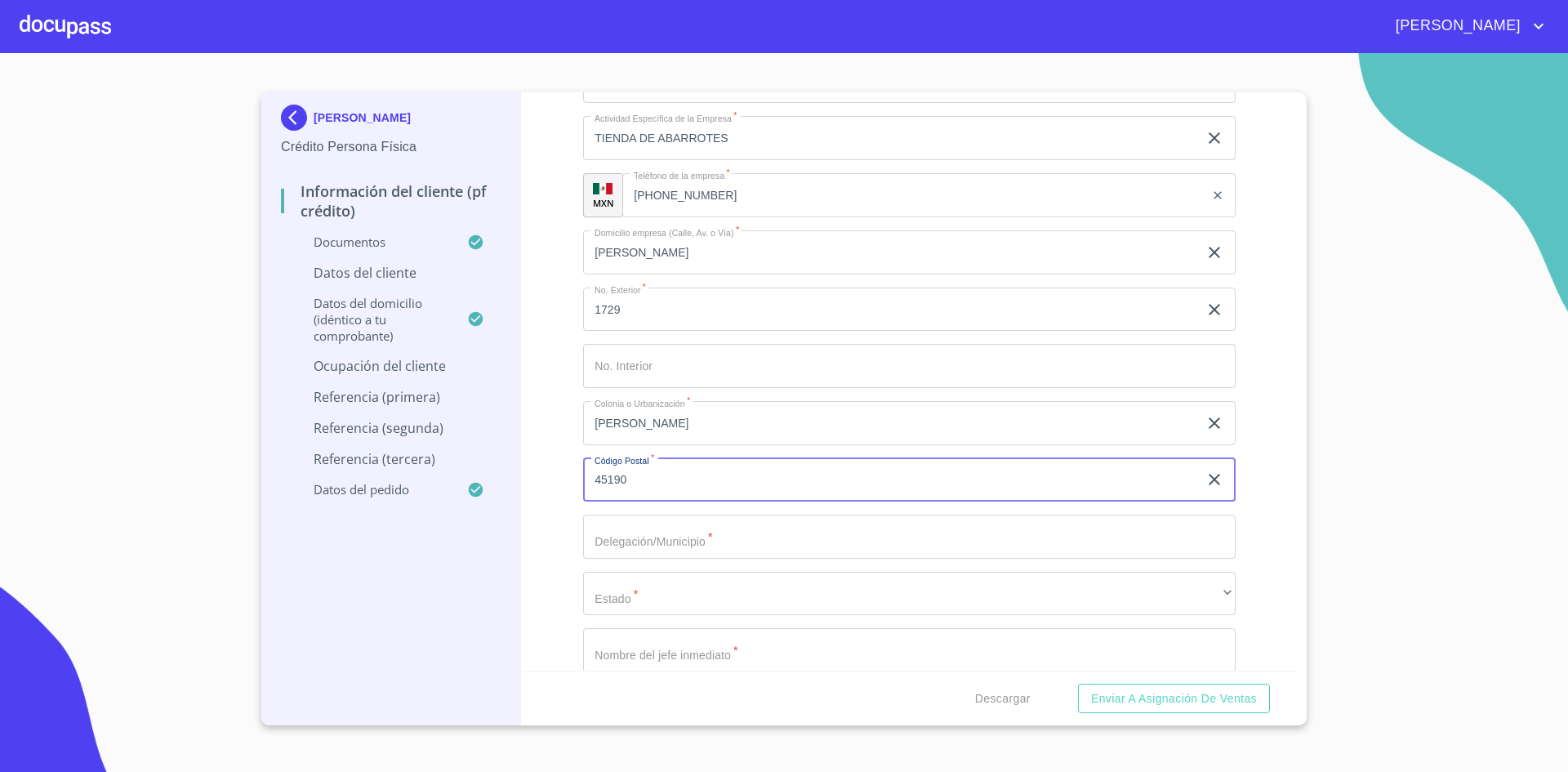
type input "45190"
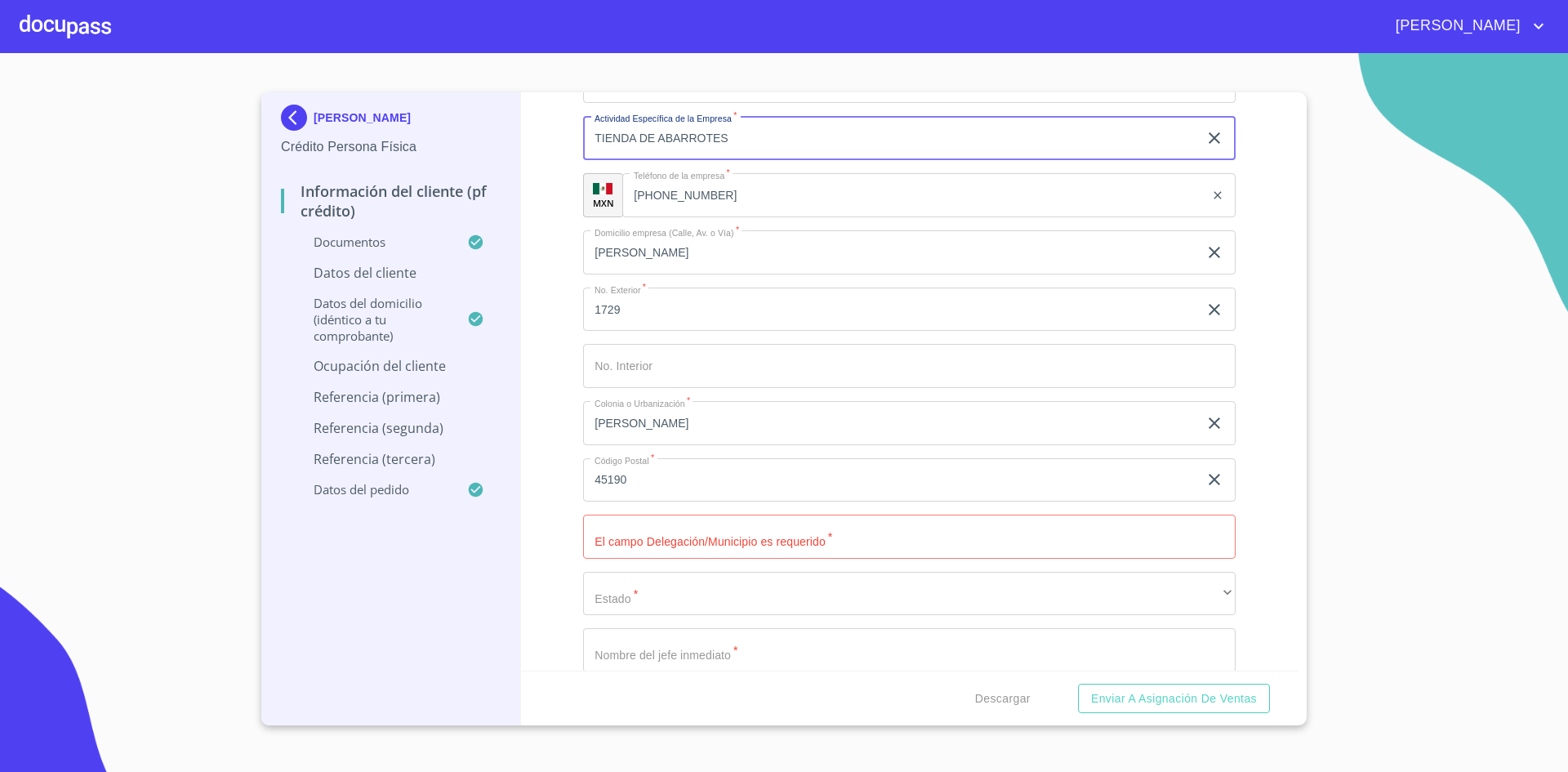
drag, startPoint x: 765, startPoint y: 149, endPoint x: 875, endPoint y: 213, distance: 127.3
click at [875, 213] on div "Ocupación   * Independiente ​ Nombre de la empresa   * TIENDA DE ABARROTES [PER…" at bounding box center [909, 251] width 653 height 1208
type input "TIENDA DE ABARROTES"
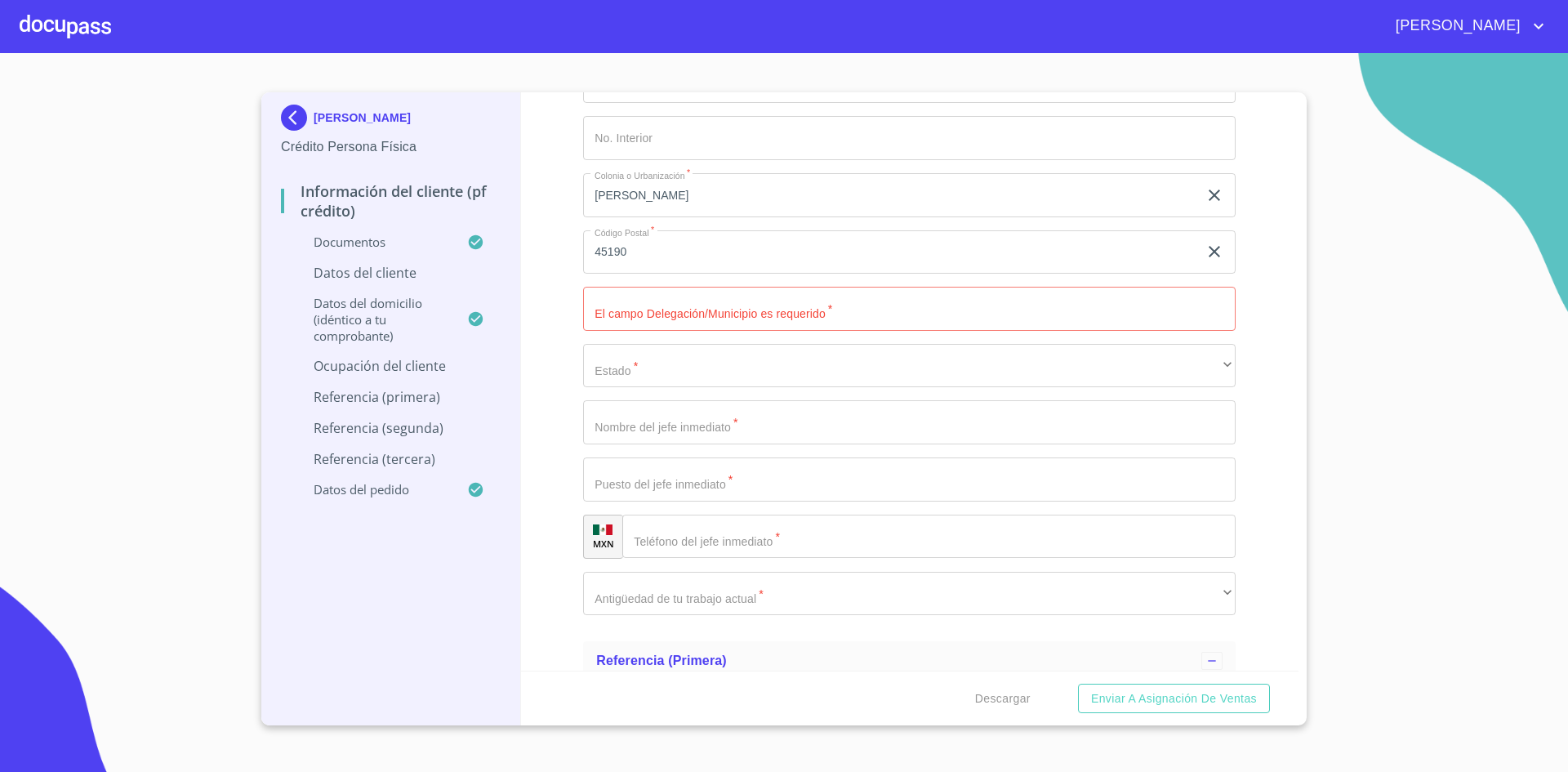
scroll to position [7790, 0]
click at [832, 314] on input "Documento de identificación.   *" at bounding box center [909, 308] width 653 height 44
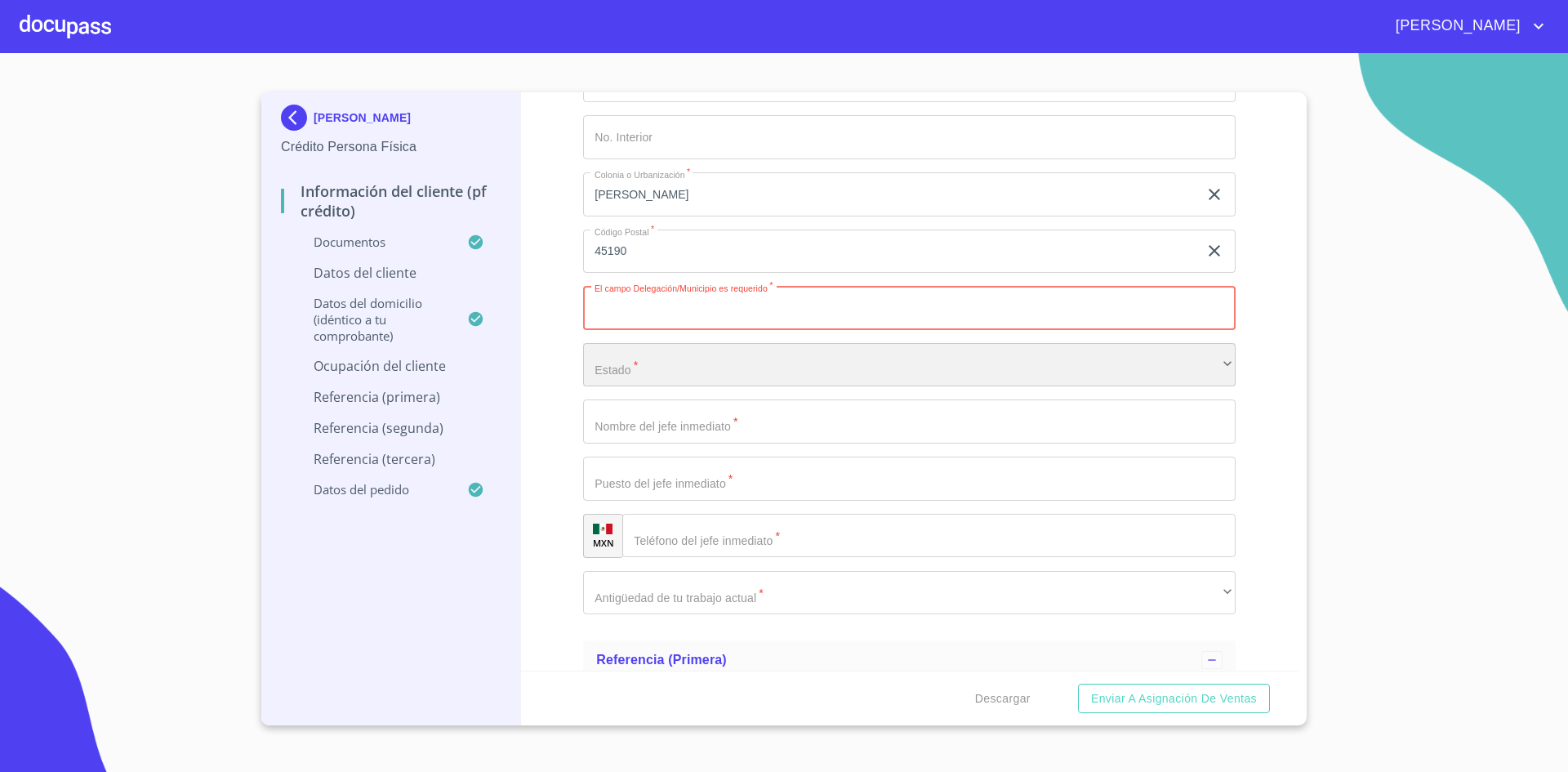
click at [791, 349] on div "​" at bounding box center [909, 364] width 653 height 44
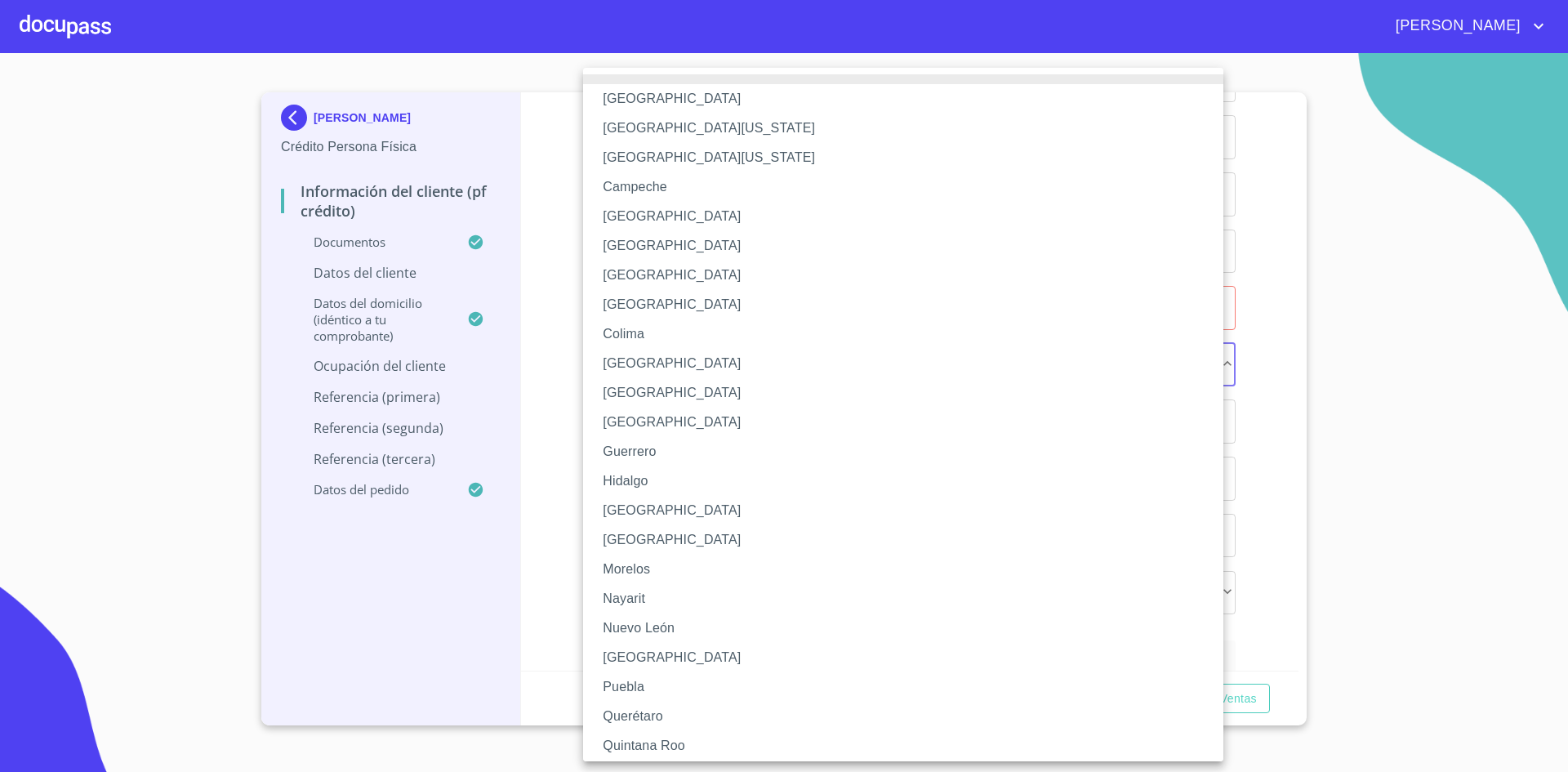
click at [1270, 319] on div at bounding box center [784, 386] width 1568 height 772
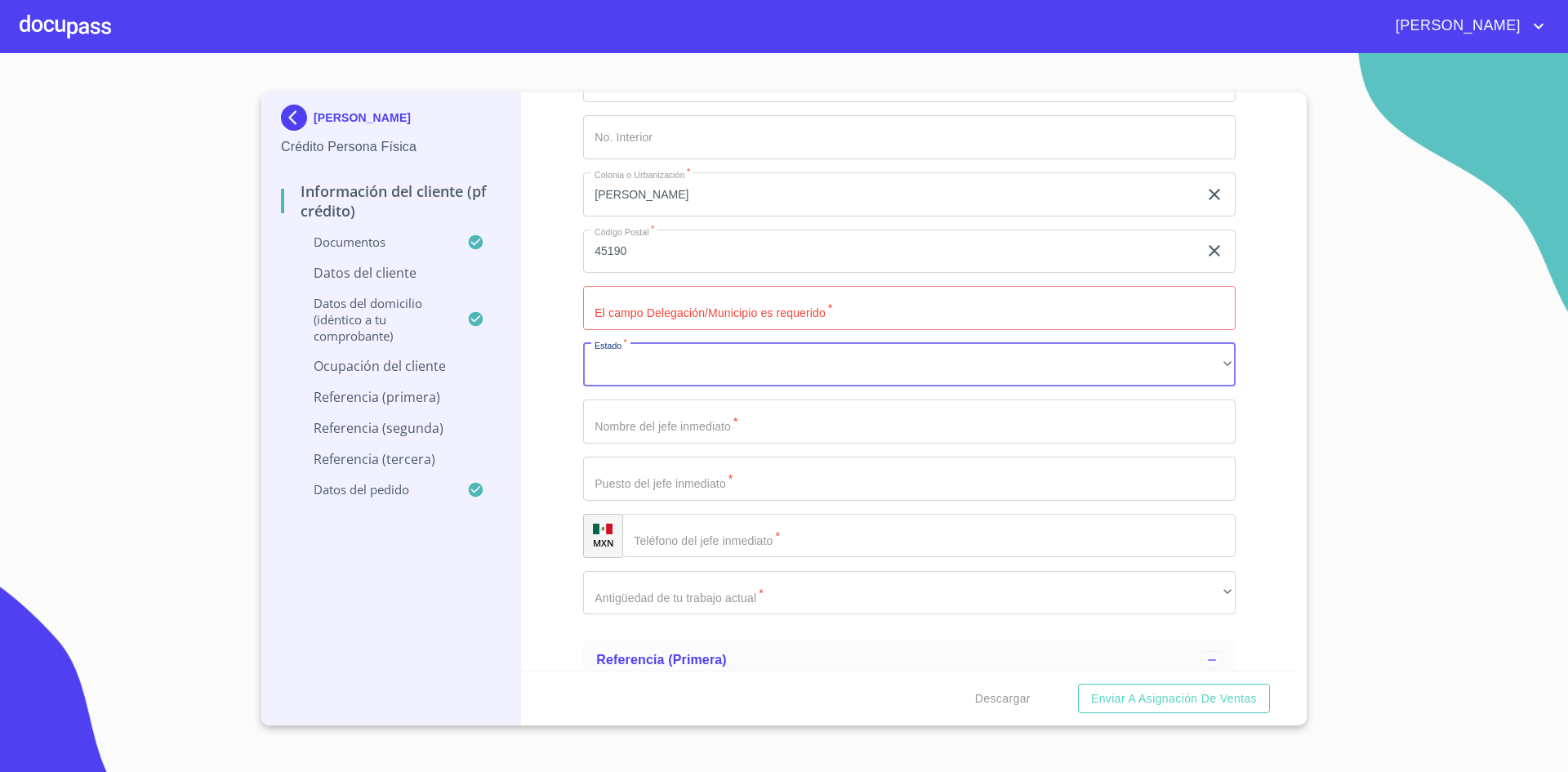
click at [852, 302] on input "Documento de identificación.   *" at bounding box center [909, 308] width 653 height 44
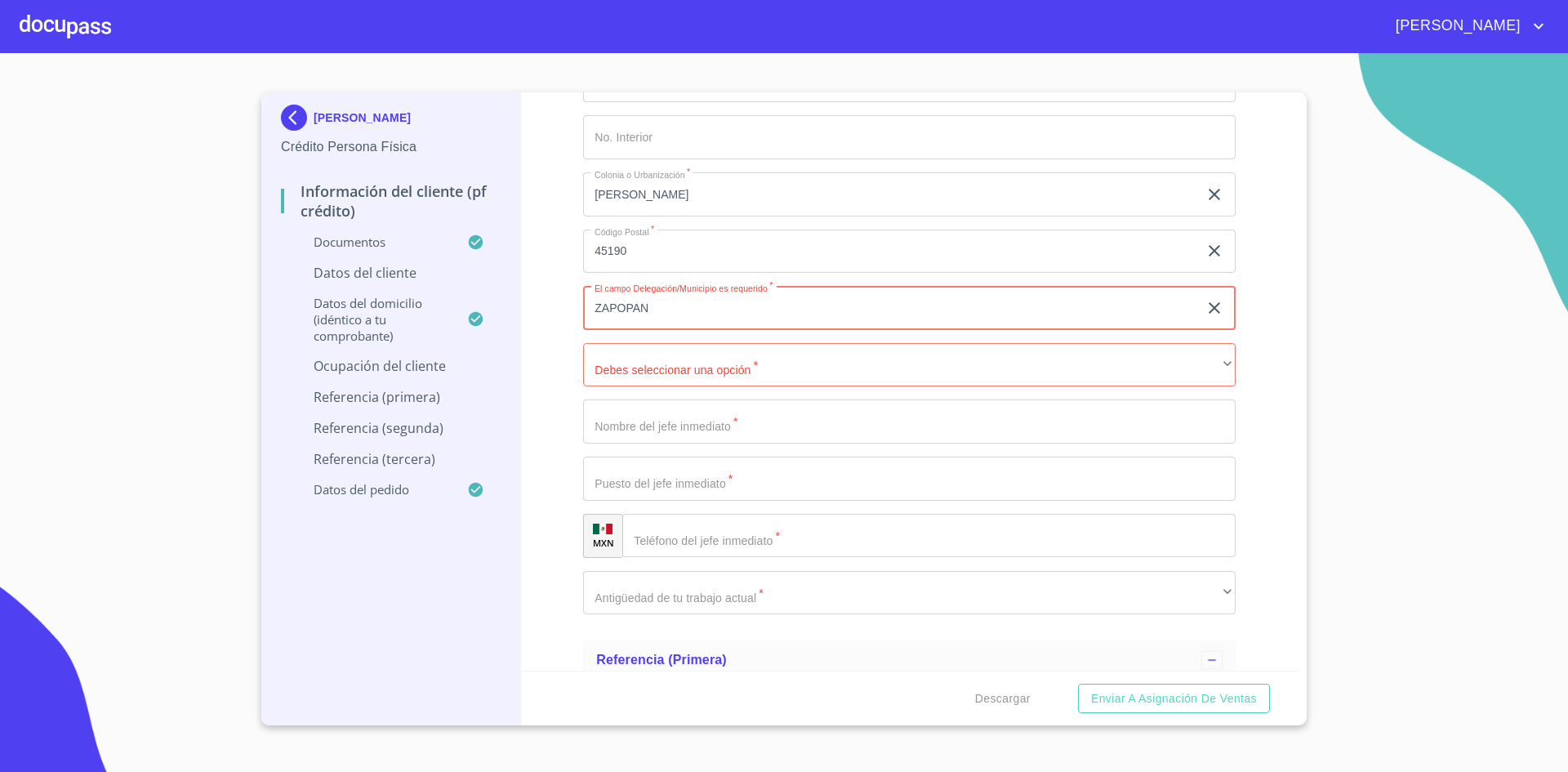
type input "ZAPOPAN"
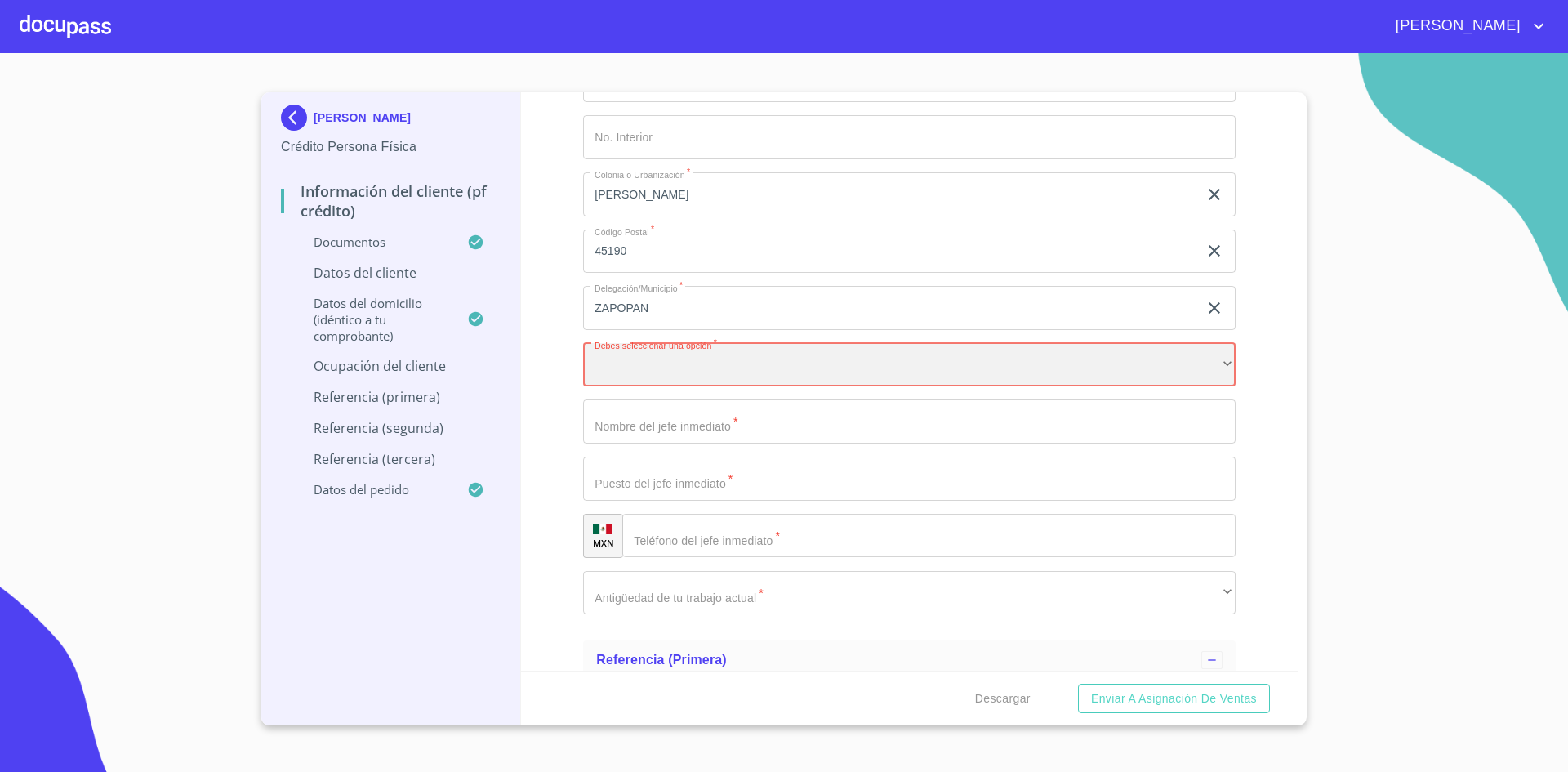
click at [1185, 366] on div "​" at bounding box center [909, 364] width 653 height 44
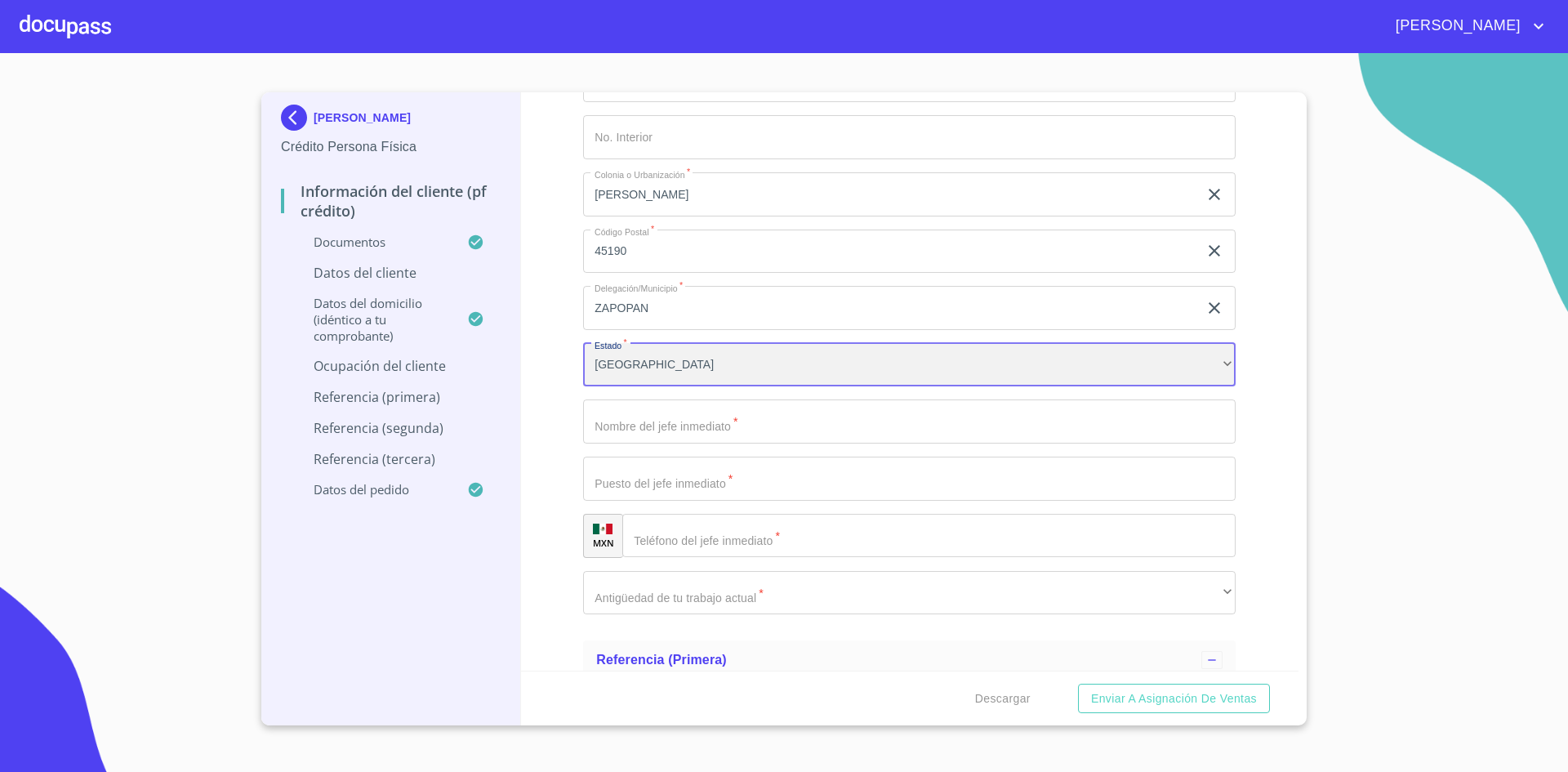
scroll to position [7825, 0]
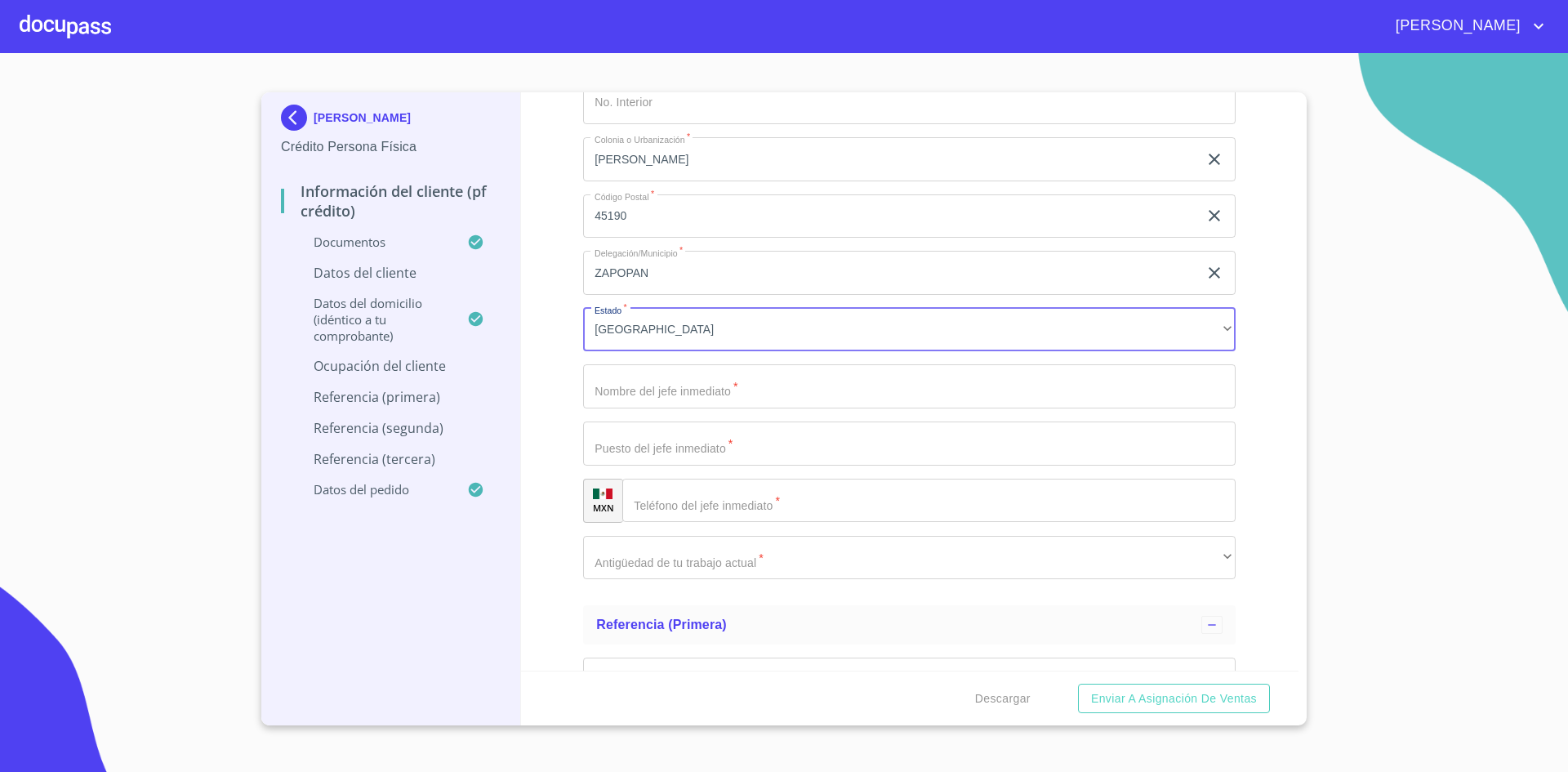
click at [1069, 398] on input "Documento de identificación.   *" at bounding box center [909, 386] width 653 height 44
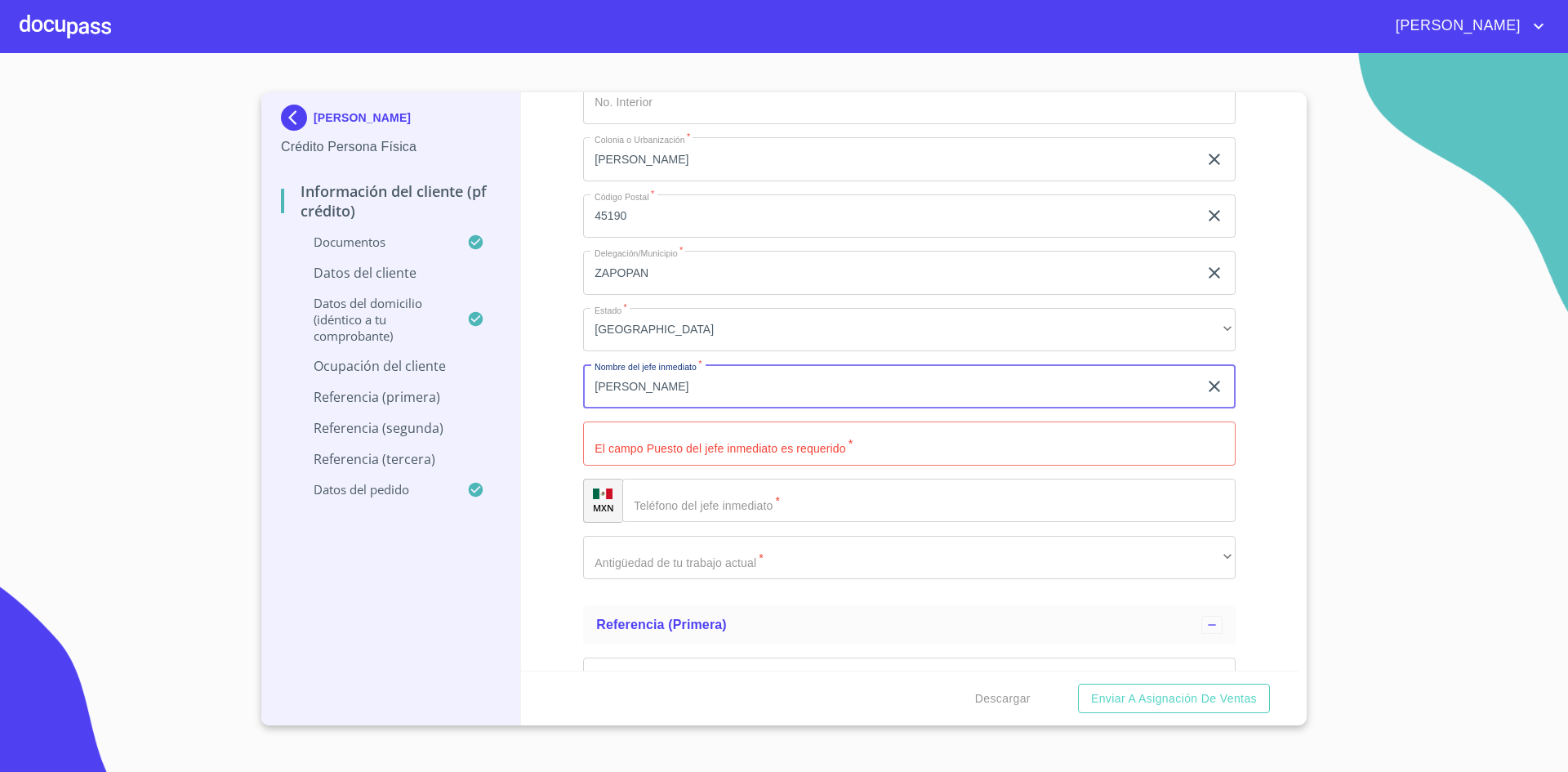
type input "[PERSON_NAME]"
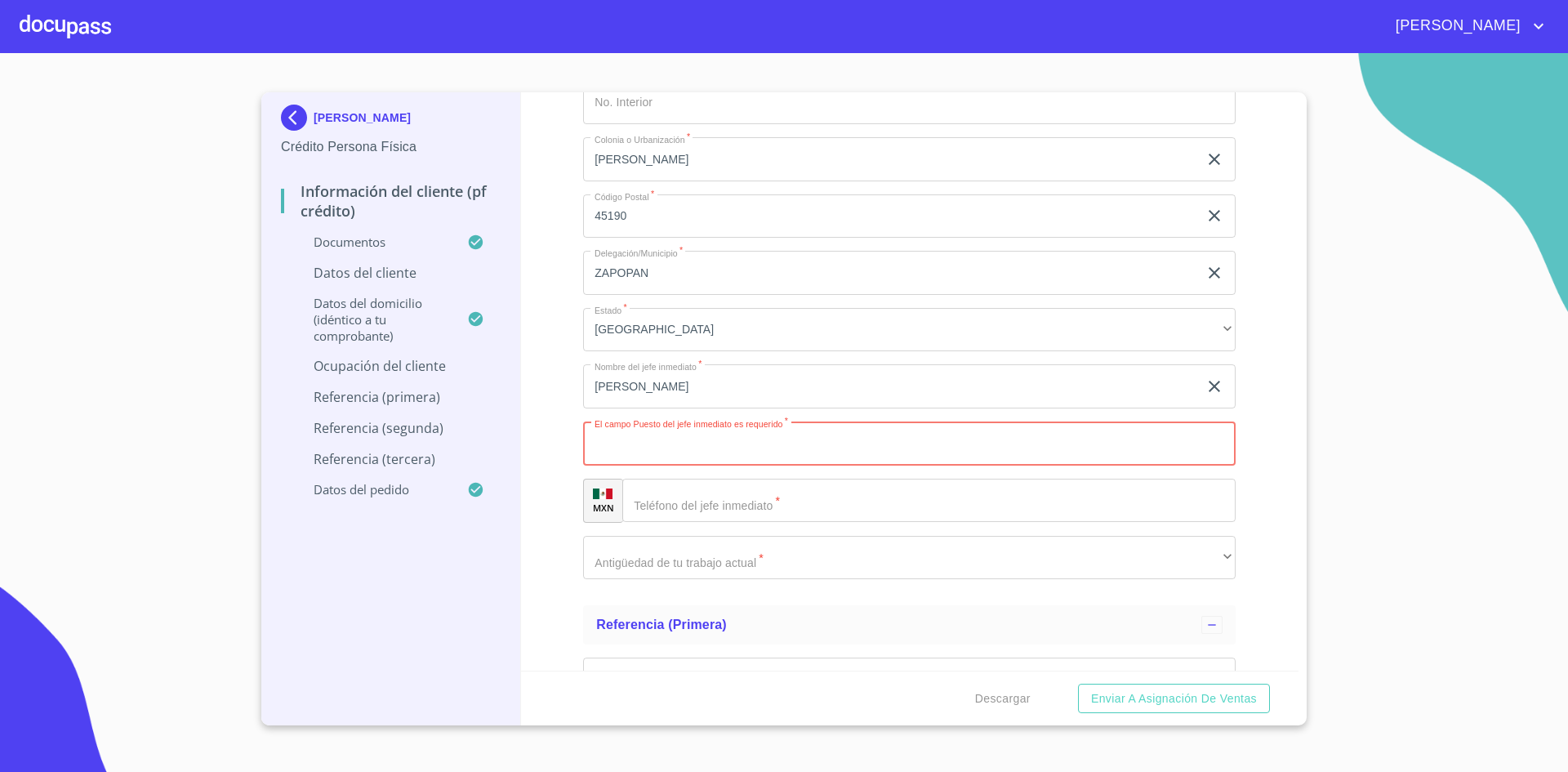
click at [920, 443] on input "Documento de identificación.   *" at bounding box center [909, 443] width 653 height 44
type input "[PERSON_NAME]"
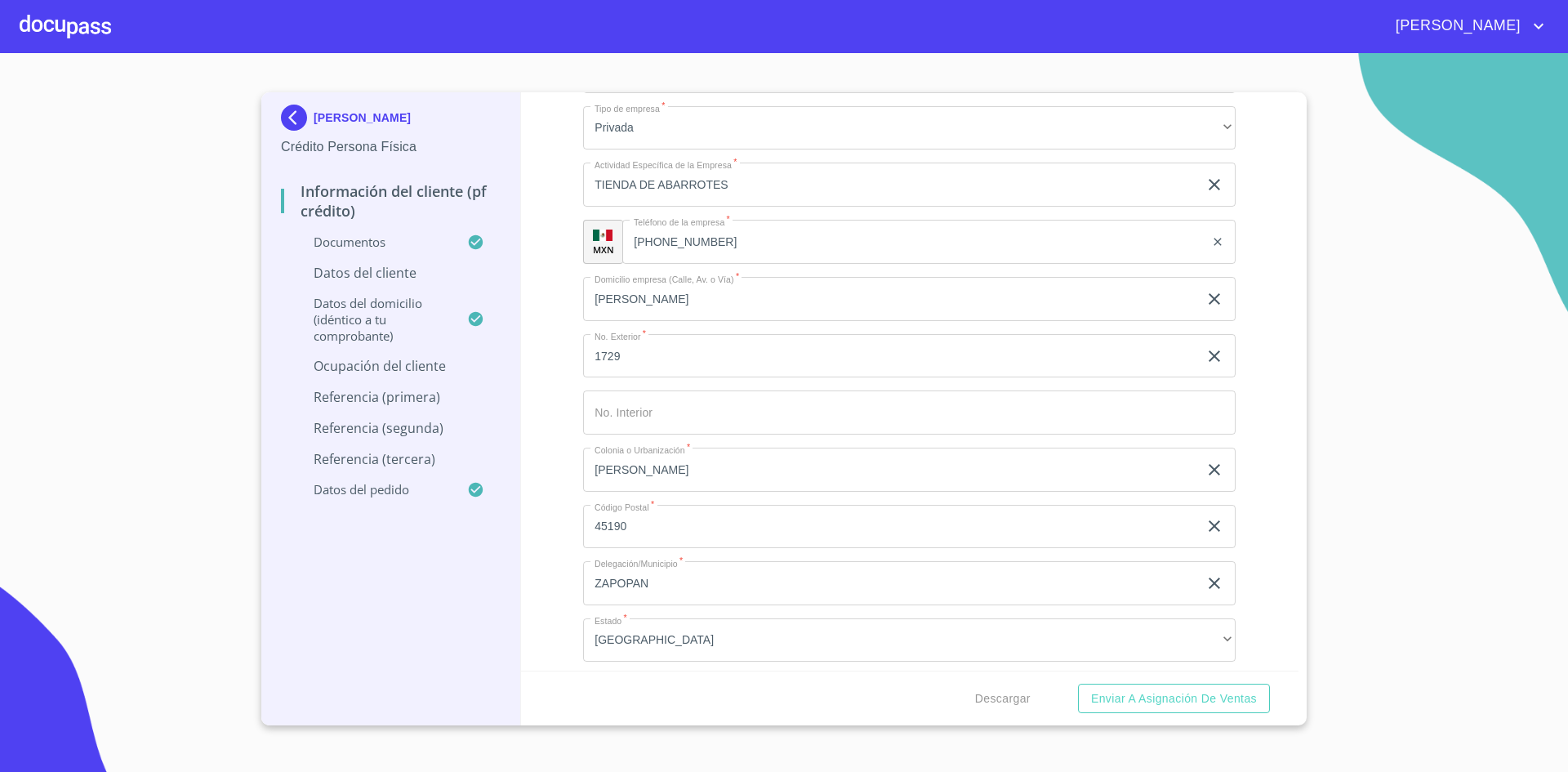
scroll to position [7514, 0]
click at [650, 234] on div "[PHONE_NUMBER] ​" at bounding box center [929, 242] width 612 height 44
drag, startPoint x: 650, startPoint y: 234, endPoint x: 865, endPoint y: 240, distance: 215.1
click at [865, 240] on input "[PHONE_NUMBER]" at bounding box center [913, 242] width 582 height 44
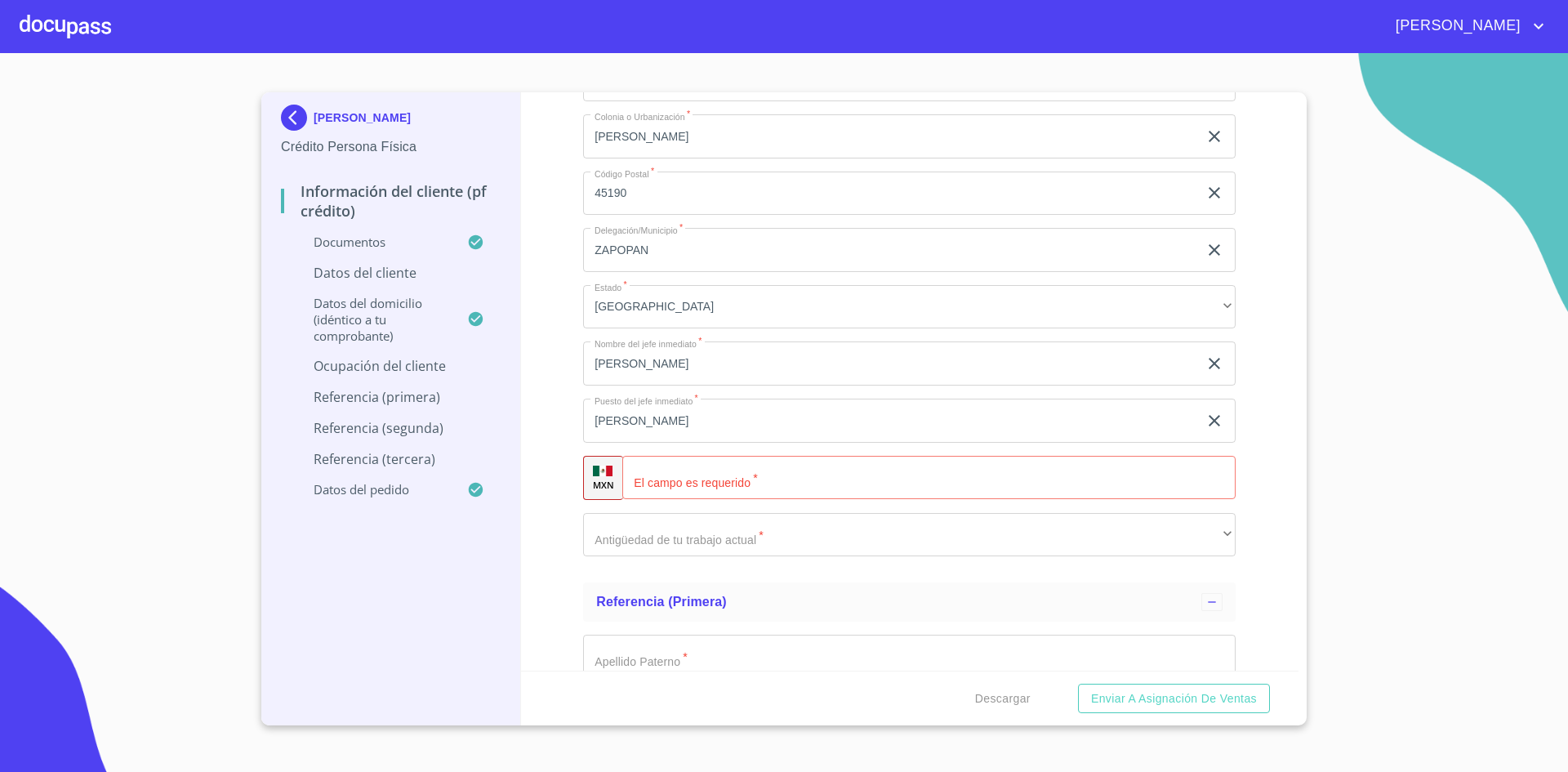
scroll to position [7857, 0]
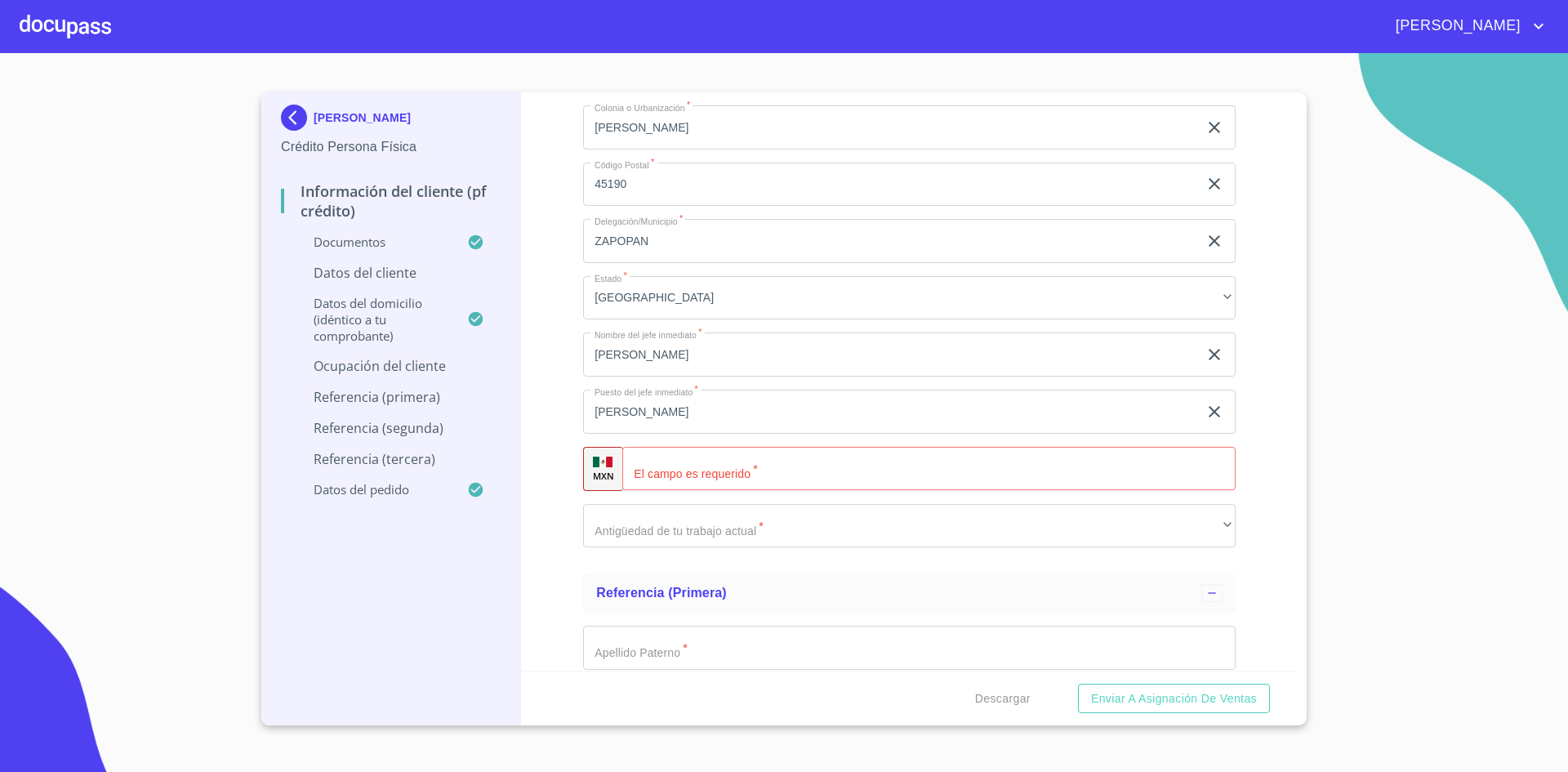
click at [784, 469] on input "Documento de identificación.   *" at bounding box center [929, 468] width 613 height 44
paste input "[PHONE_NUMBER]"
type input "[PHONE_NUMBER]"
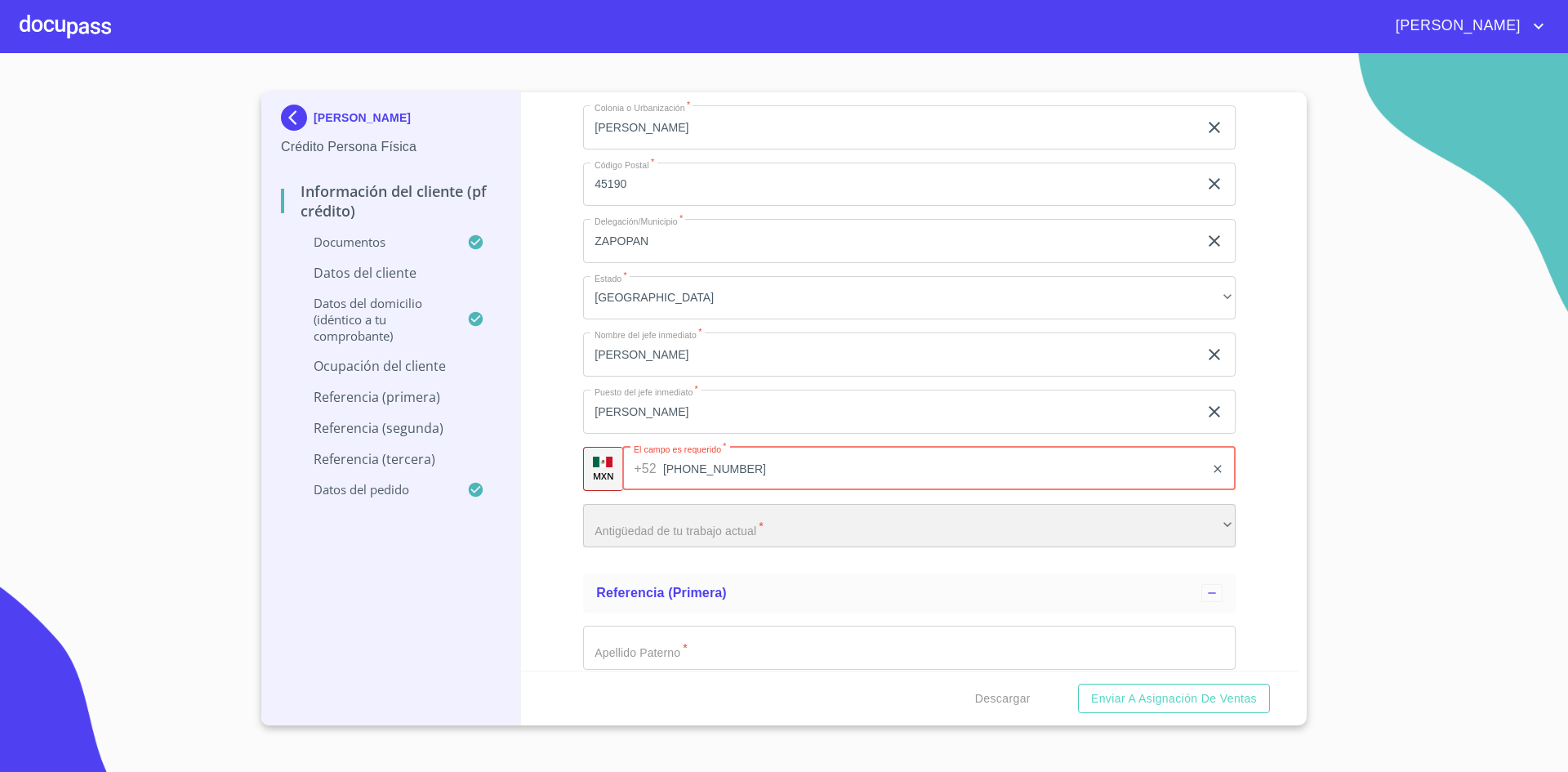
click at [736, 522] on div "​" at bounding box center [909, 525] width 653 height 44
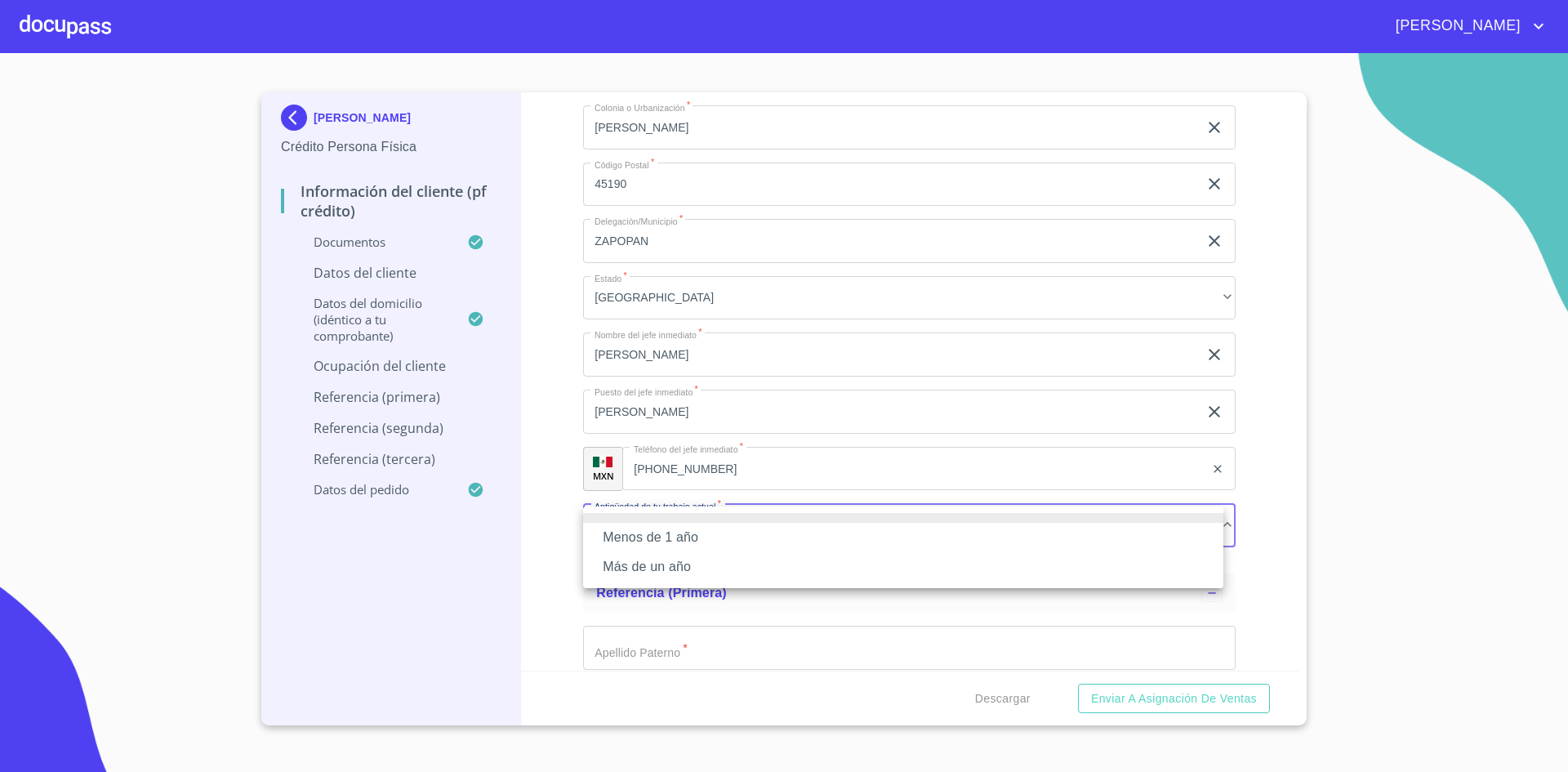
click at [699, 561] on li "Más de un año" at bounding box center [903, 566] width 640 height 29
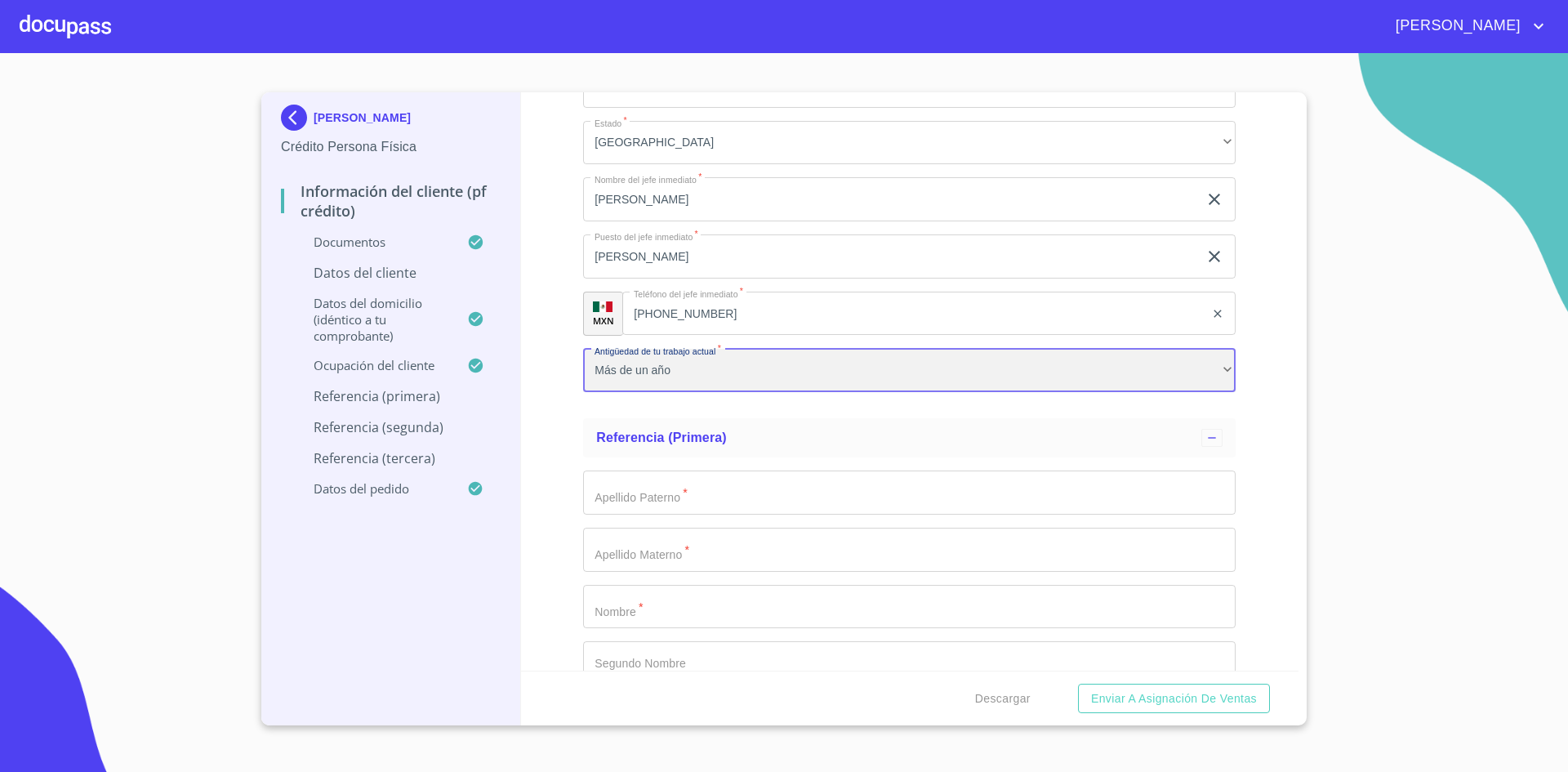
scroll to position [8079, 0]
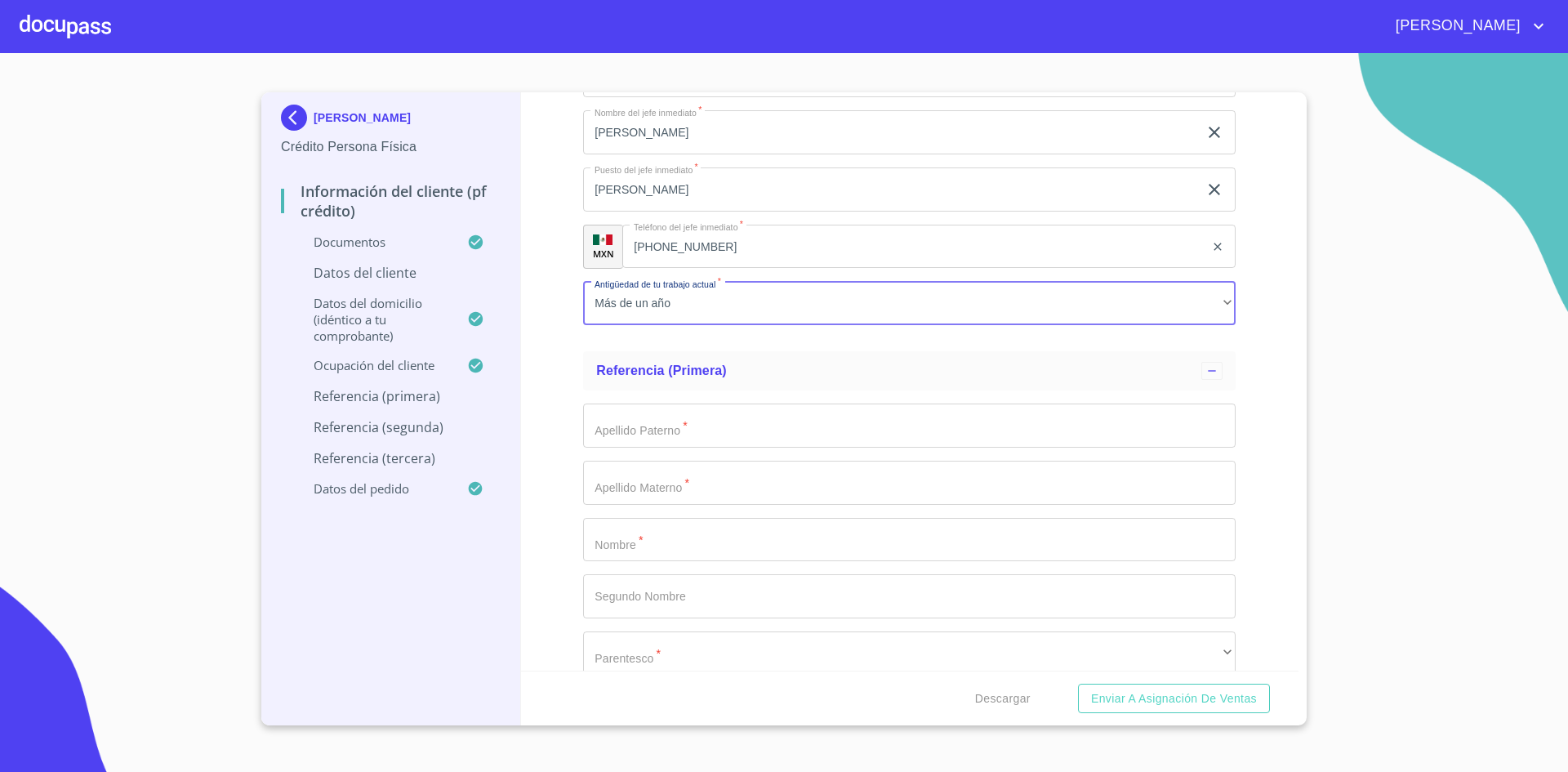
click at [772, 418] on input "Documento de identificación.   *" at bounding box center [909, 425] width 653 height 44
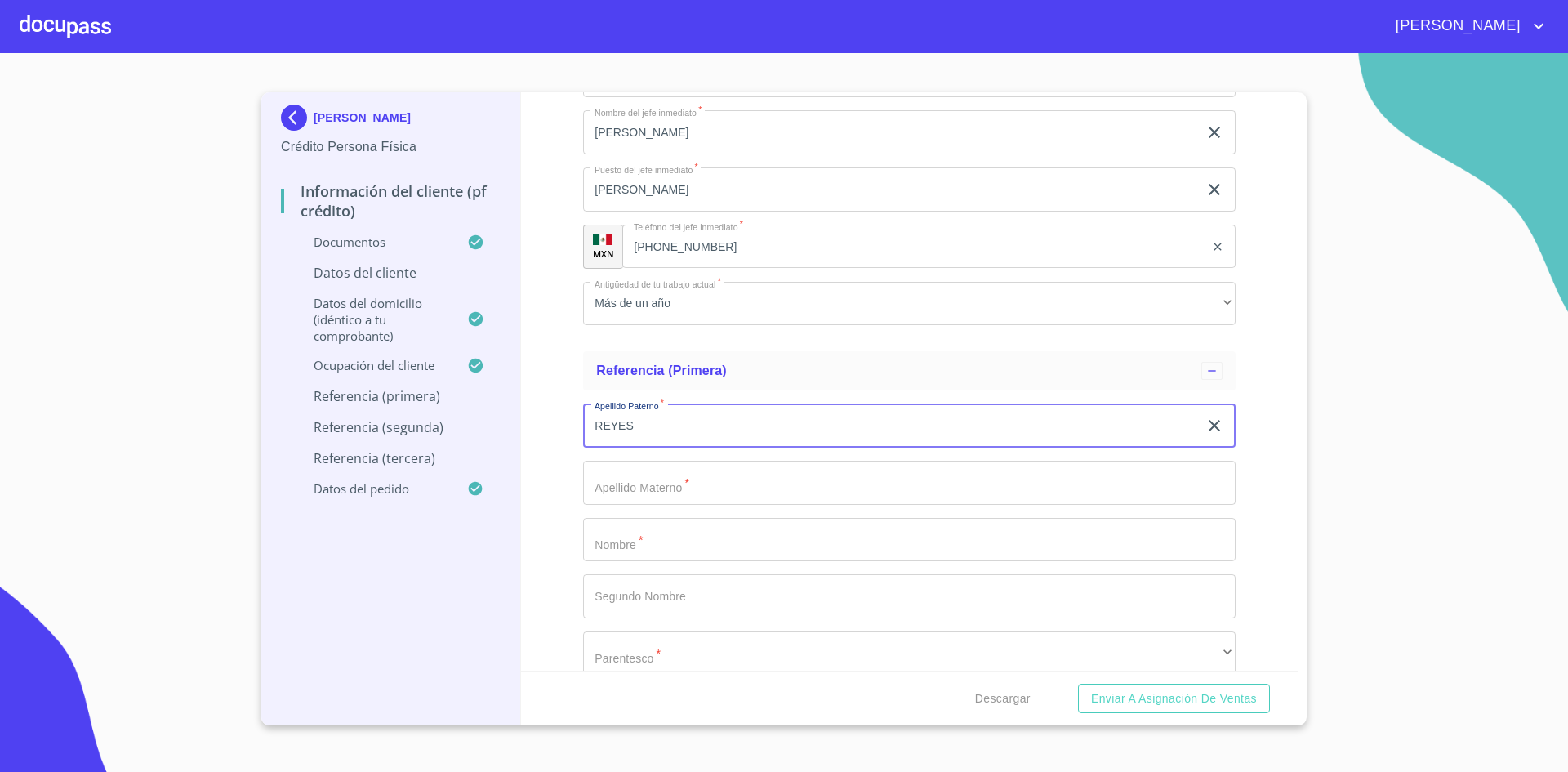
type input "REYES"
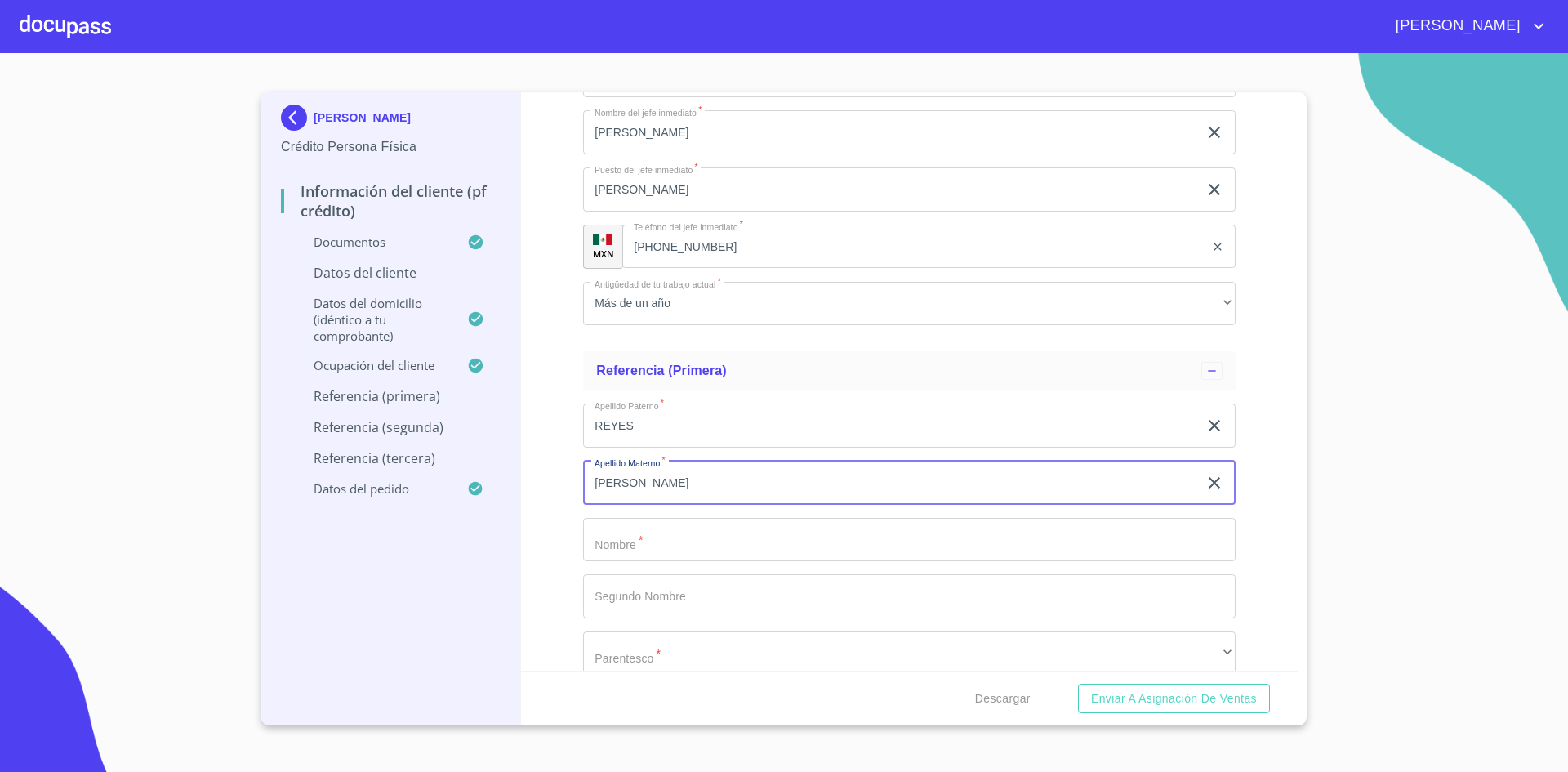
type input "[PERSON_NAME]"
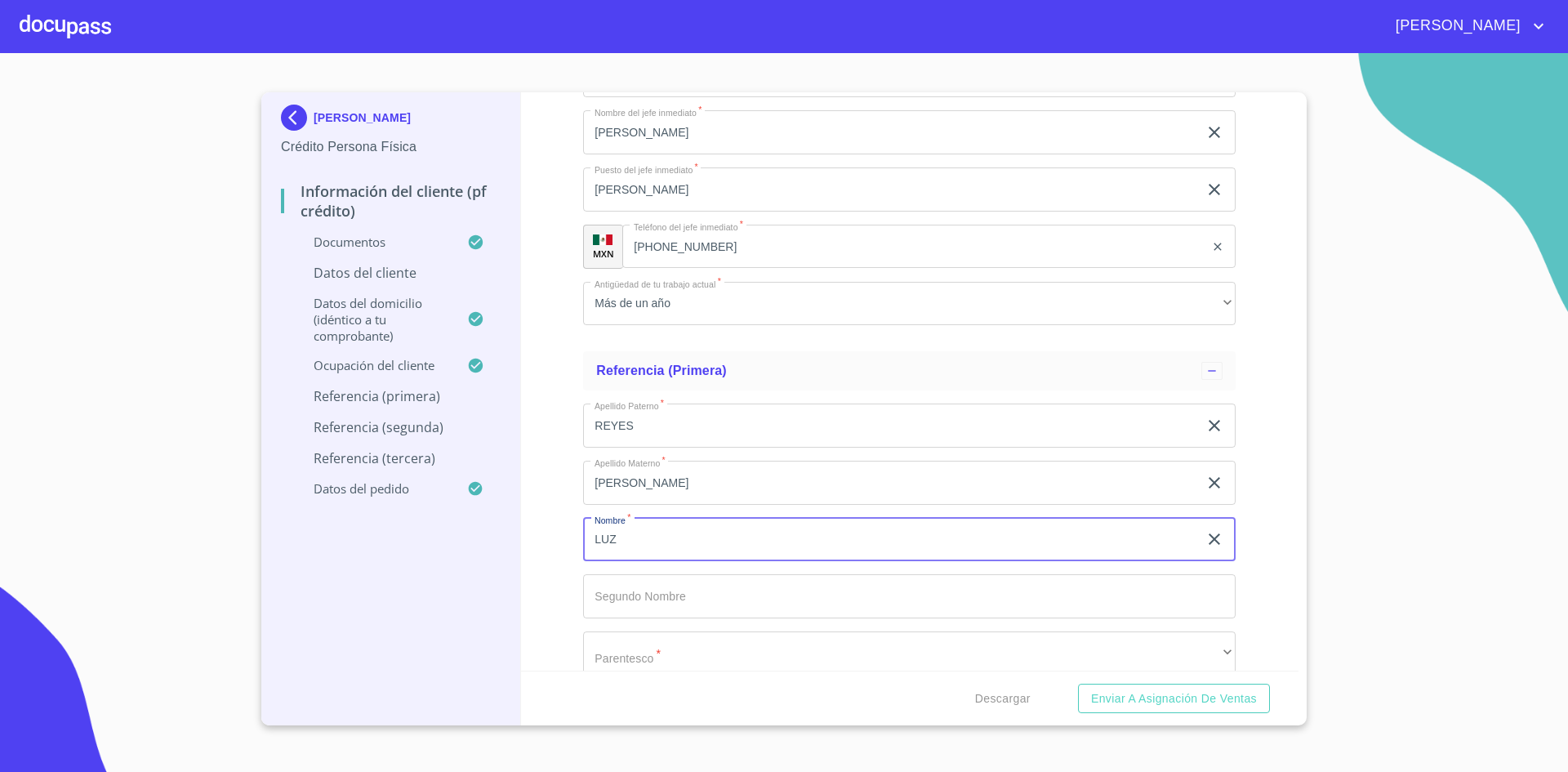
type input "LUZ"
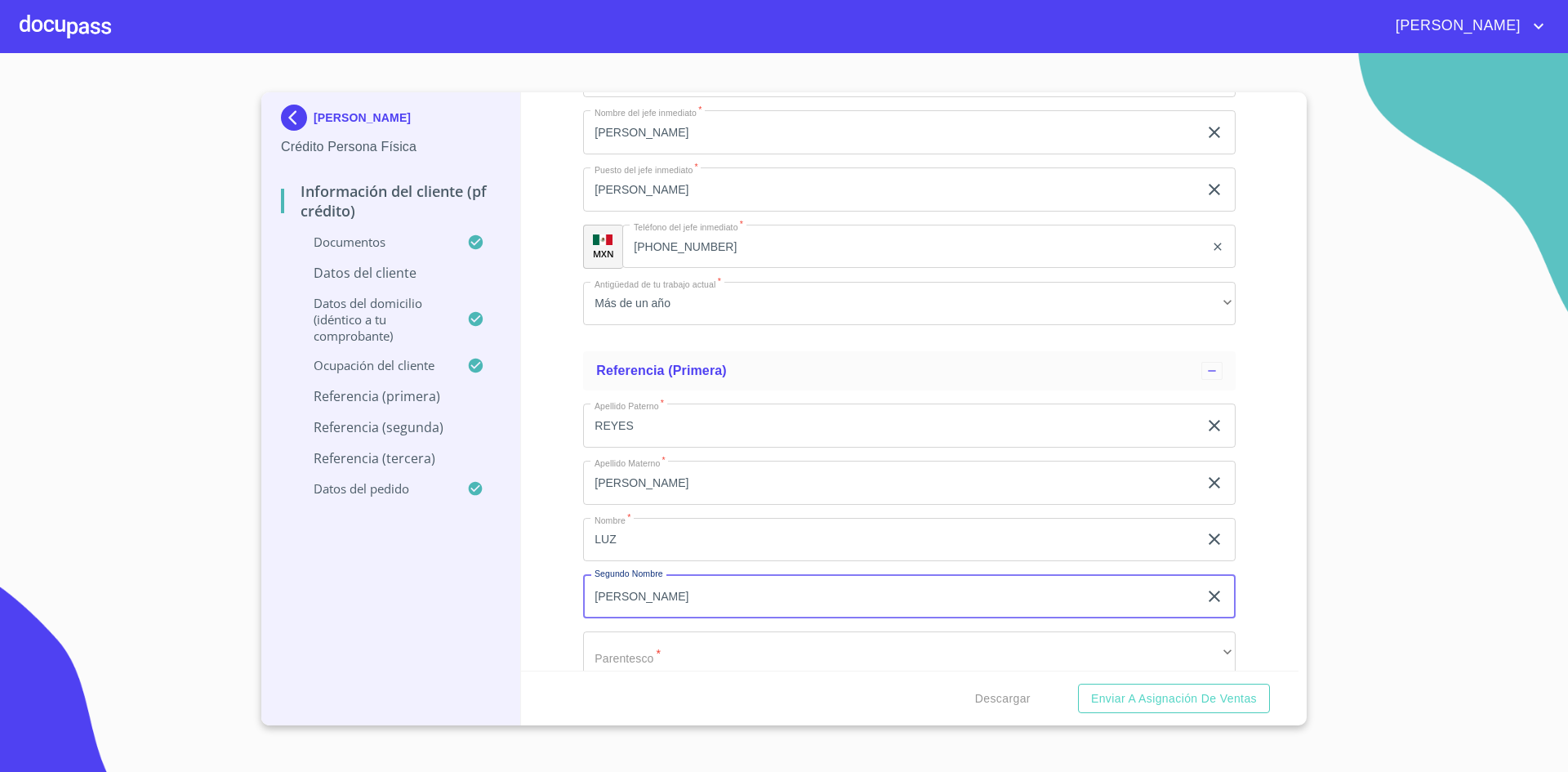
type input "[PERSON_NAME]"
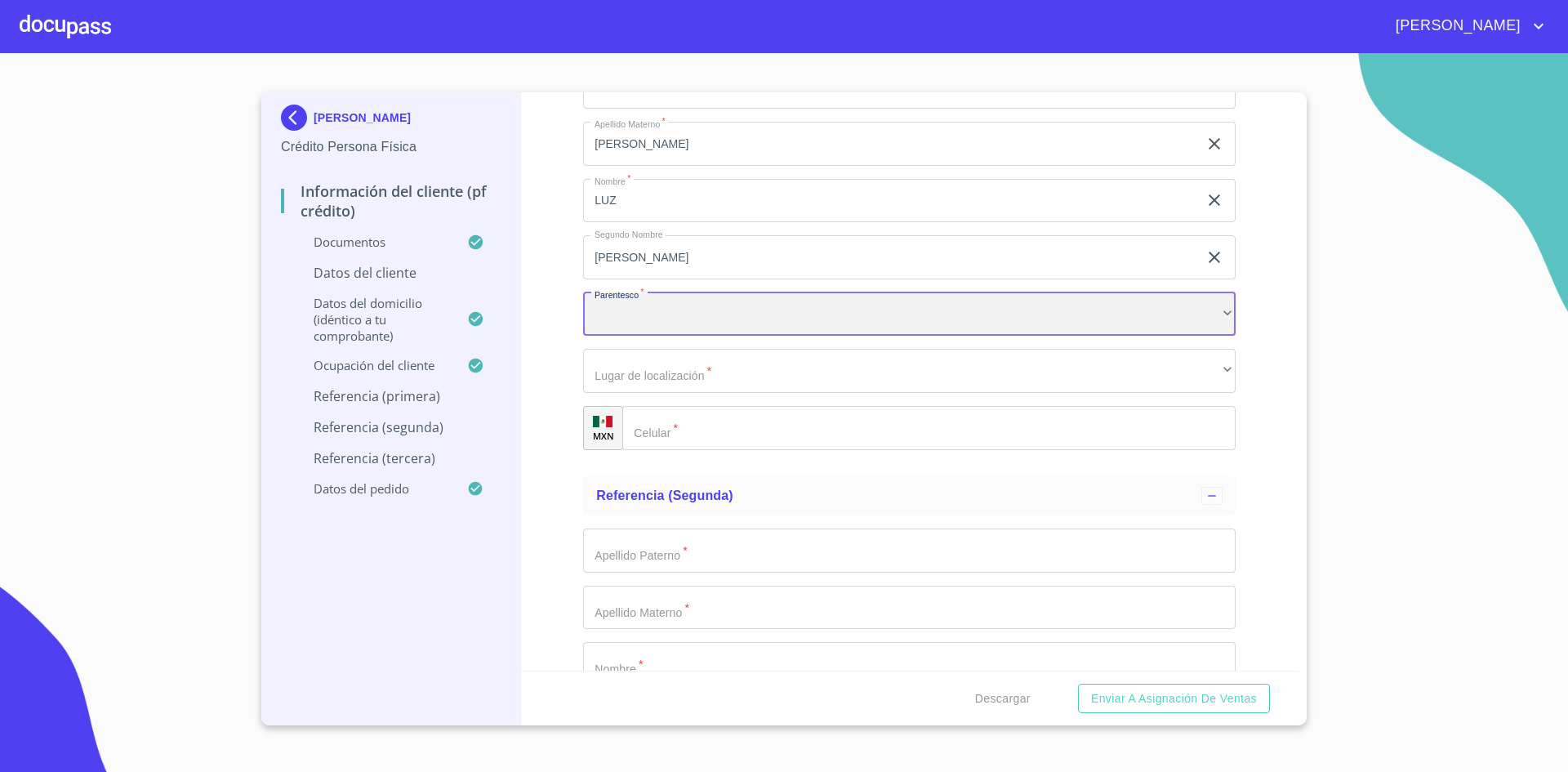
scroll to position [8419, 0]
click at [1187, 313] on div "​" at bounding box center [909, 313] width 653 height 44
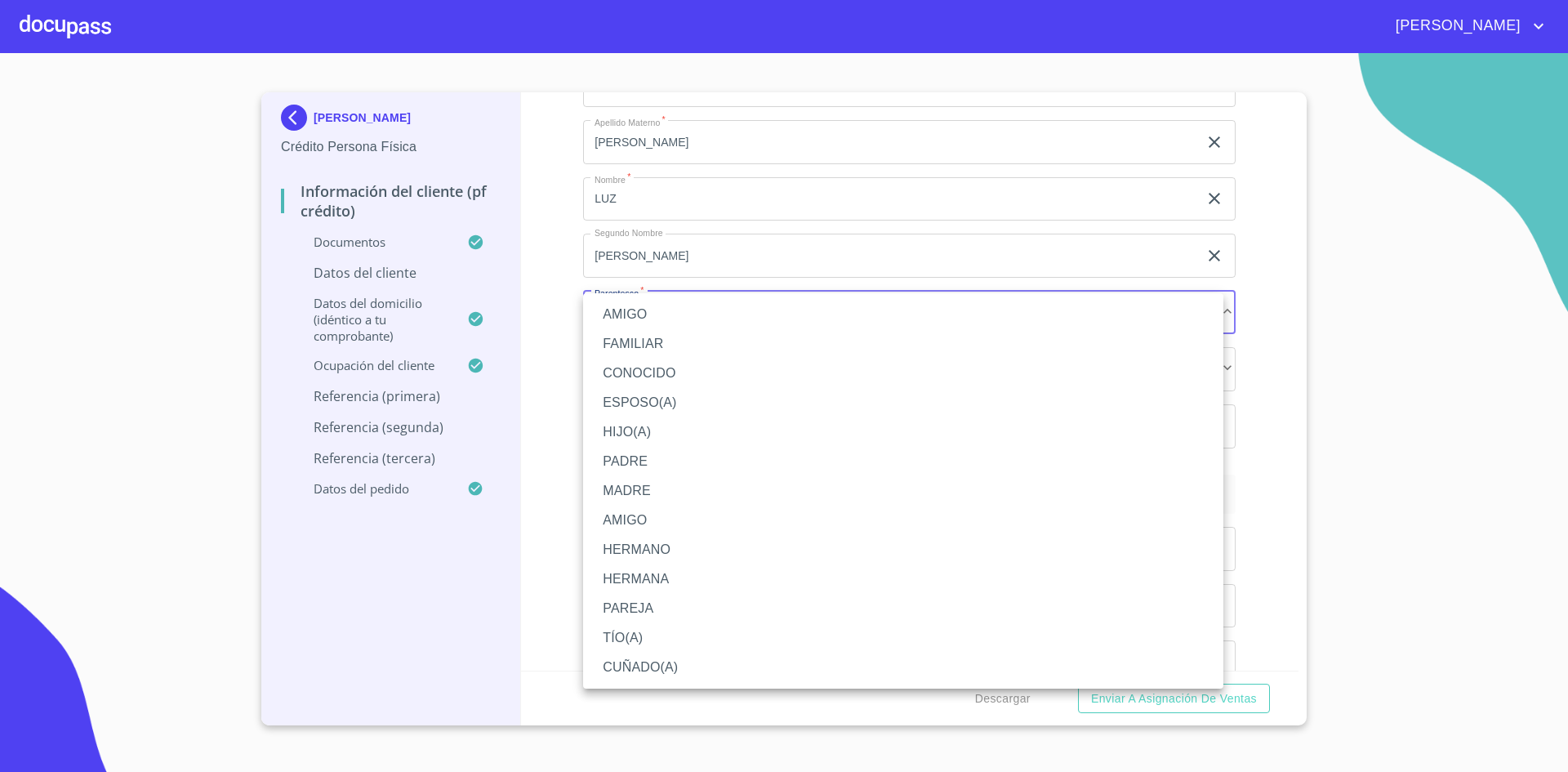
click at [701, 316] on li "AMIGO" at bounding box center [903, 314] width 640 height 29
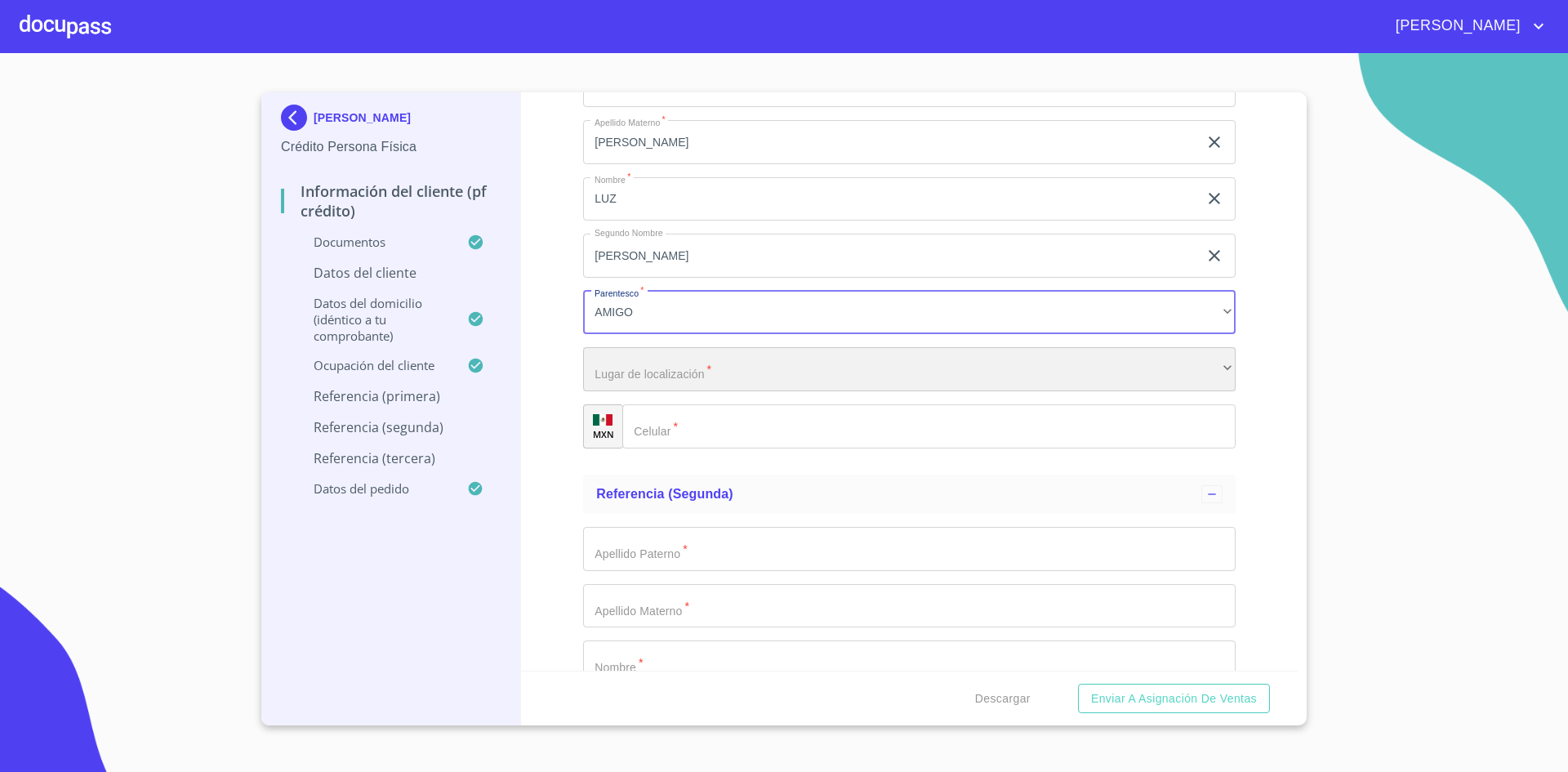
click at [708, 374] on div "​" at bounding box center [909, 369] width 653 height 44
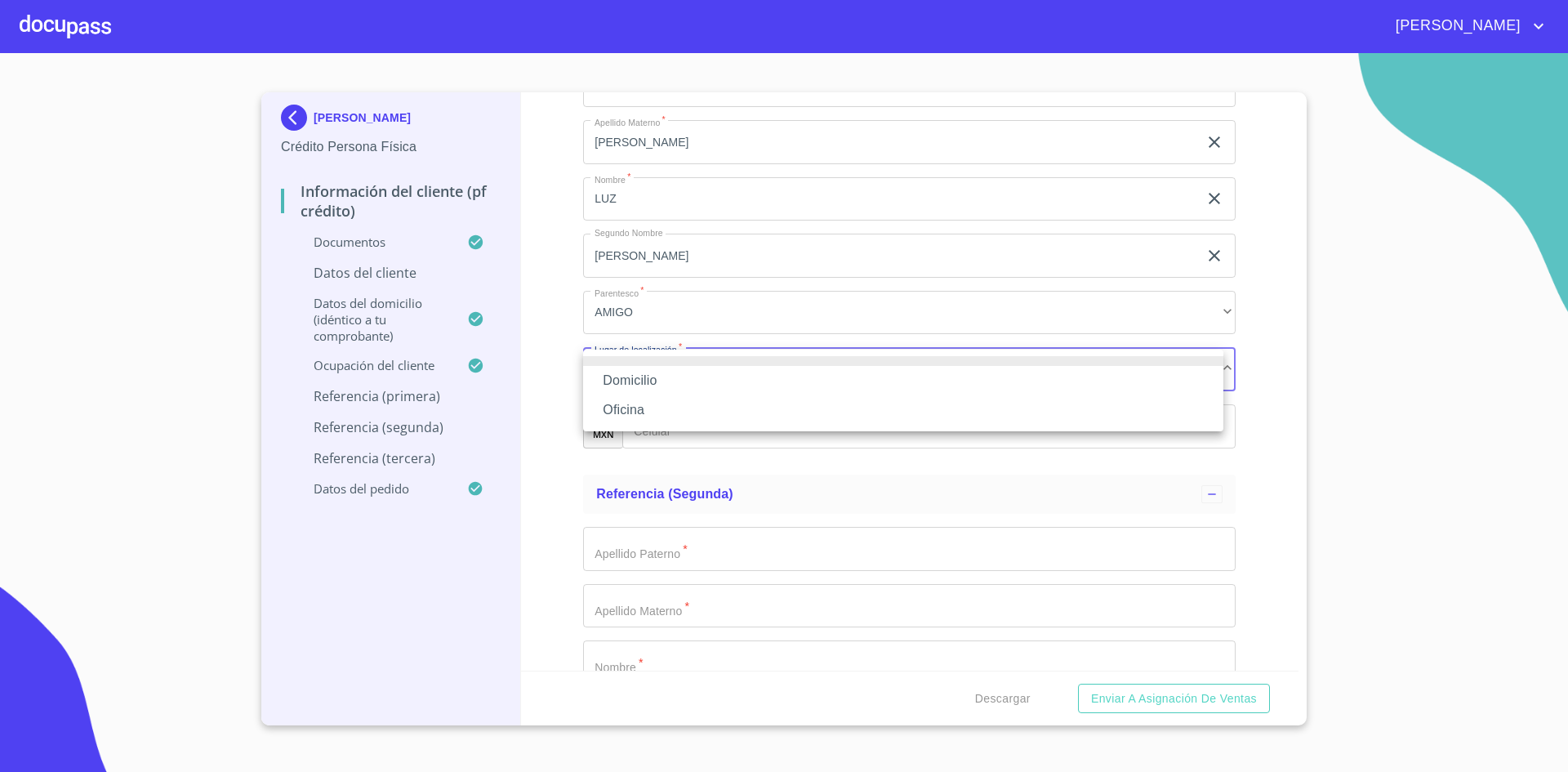
click at [706, 383] on li "Domicilio" at bounding box center [903, 380] width 640 height 29
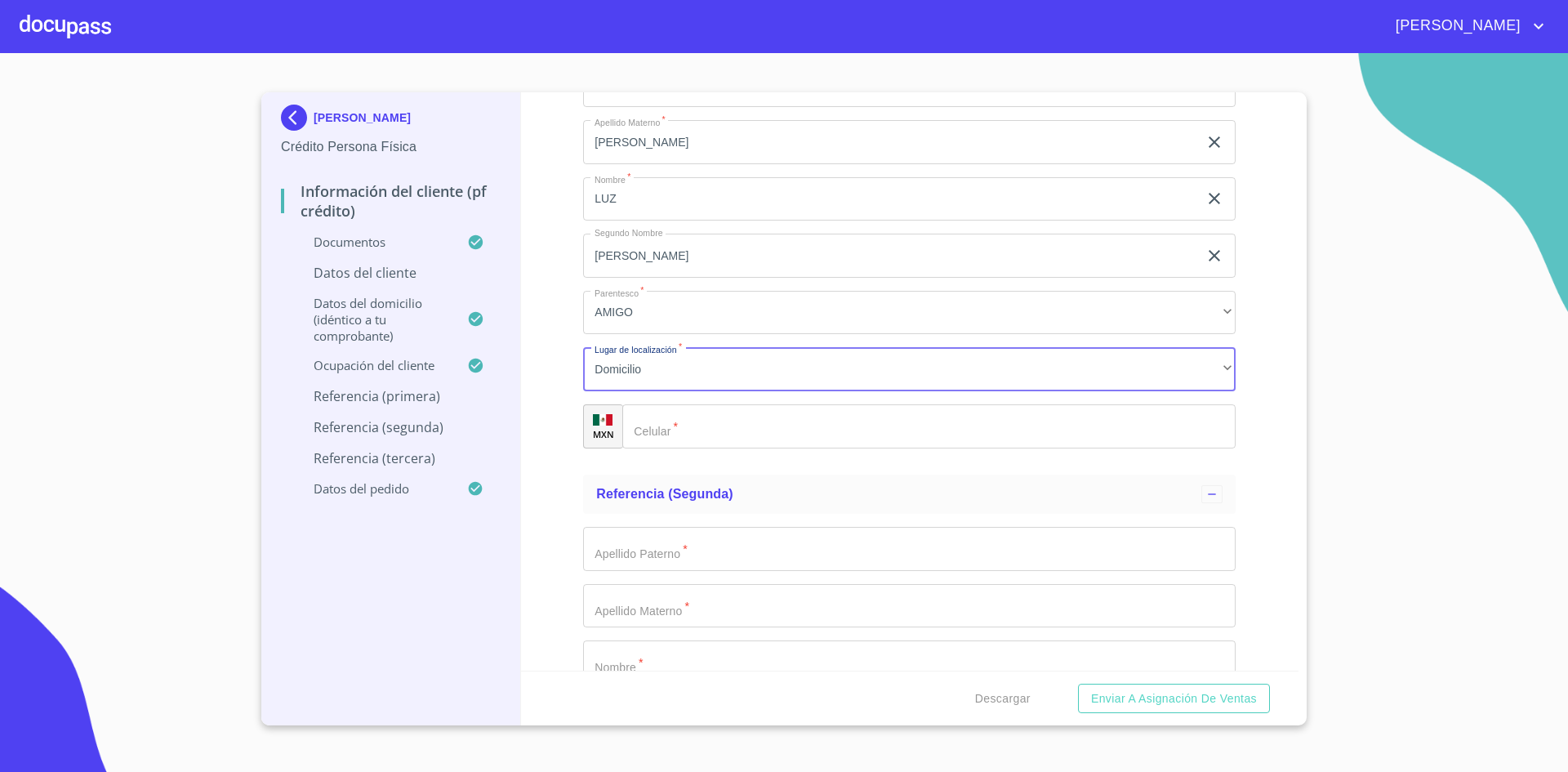
click at [709, 413] on input "Documento de identificación.   *" at bounding box center [929, 426] width 613 height 44
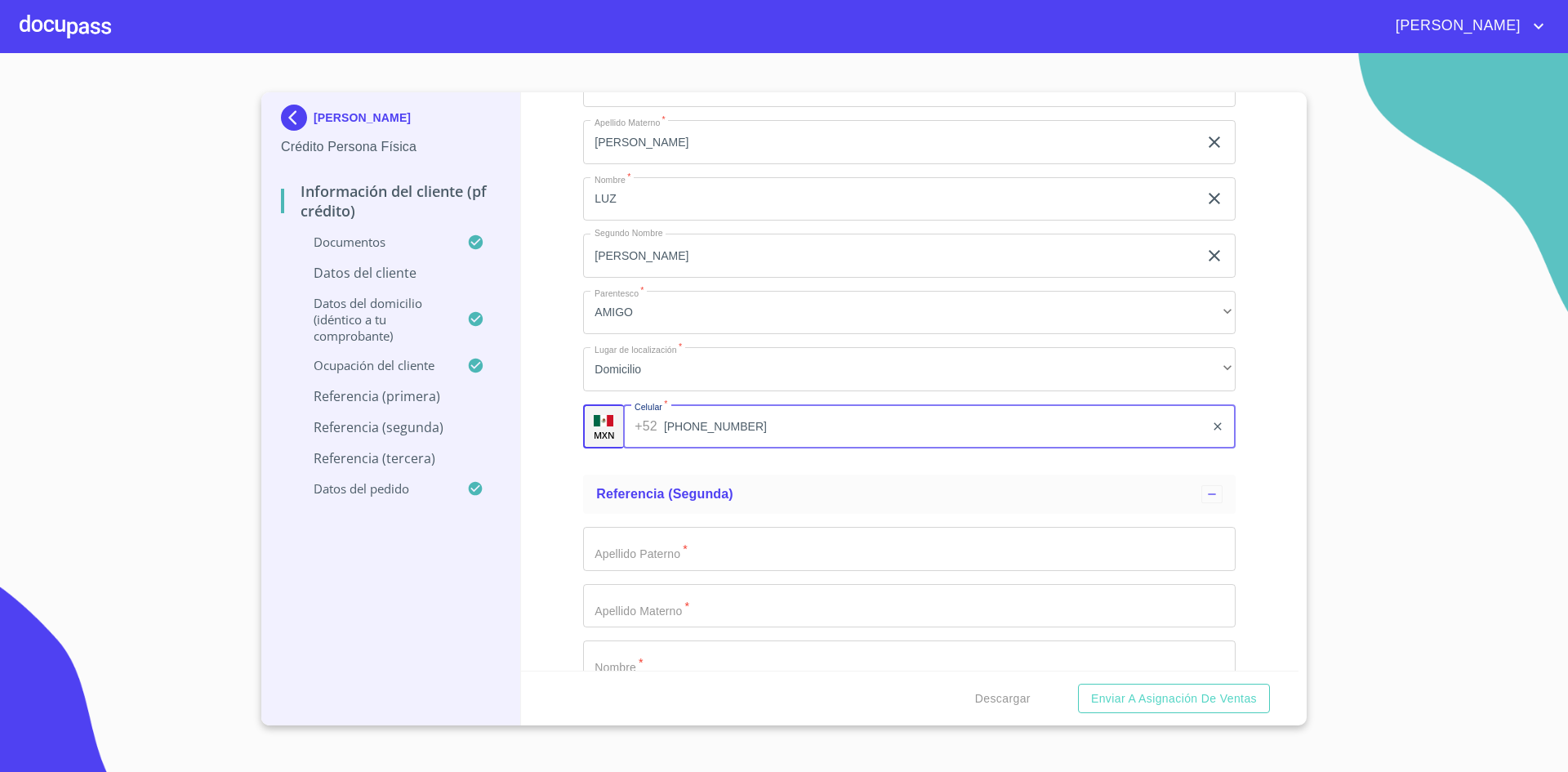
scroll to position [8548, 0]
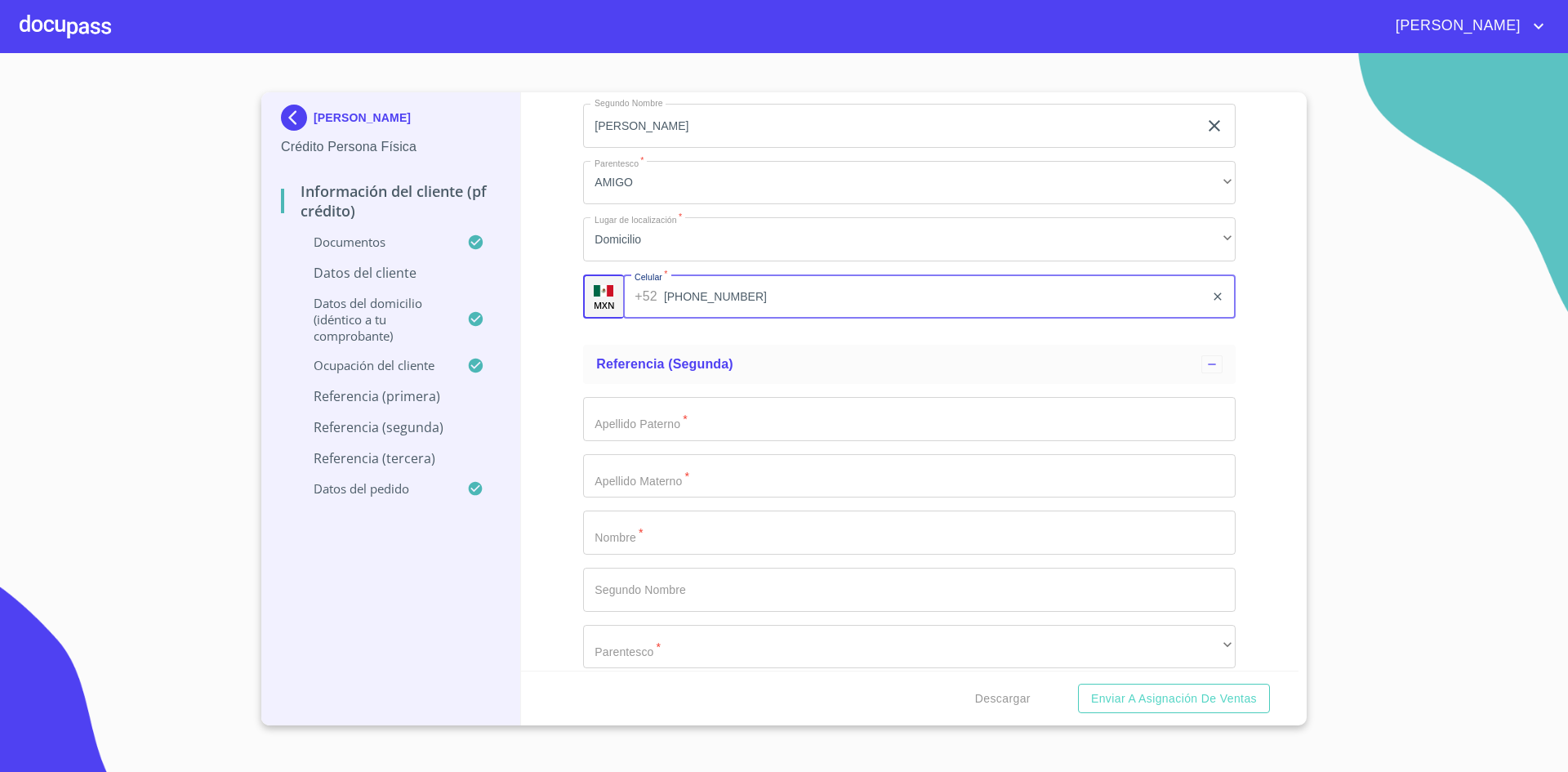
type input "[PHONE_NUMBER]"
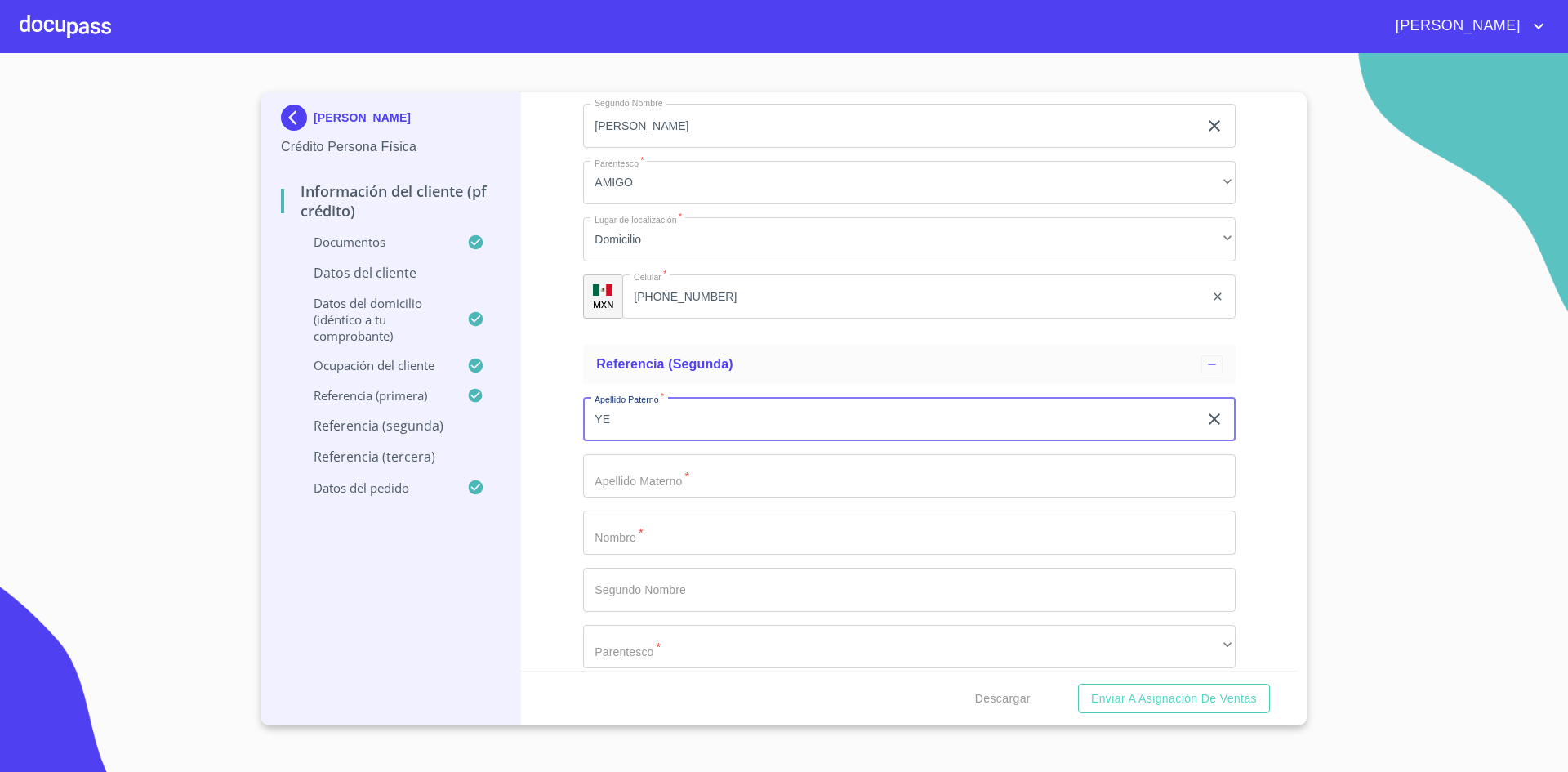
type input "Y"
type input "REYES"
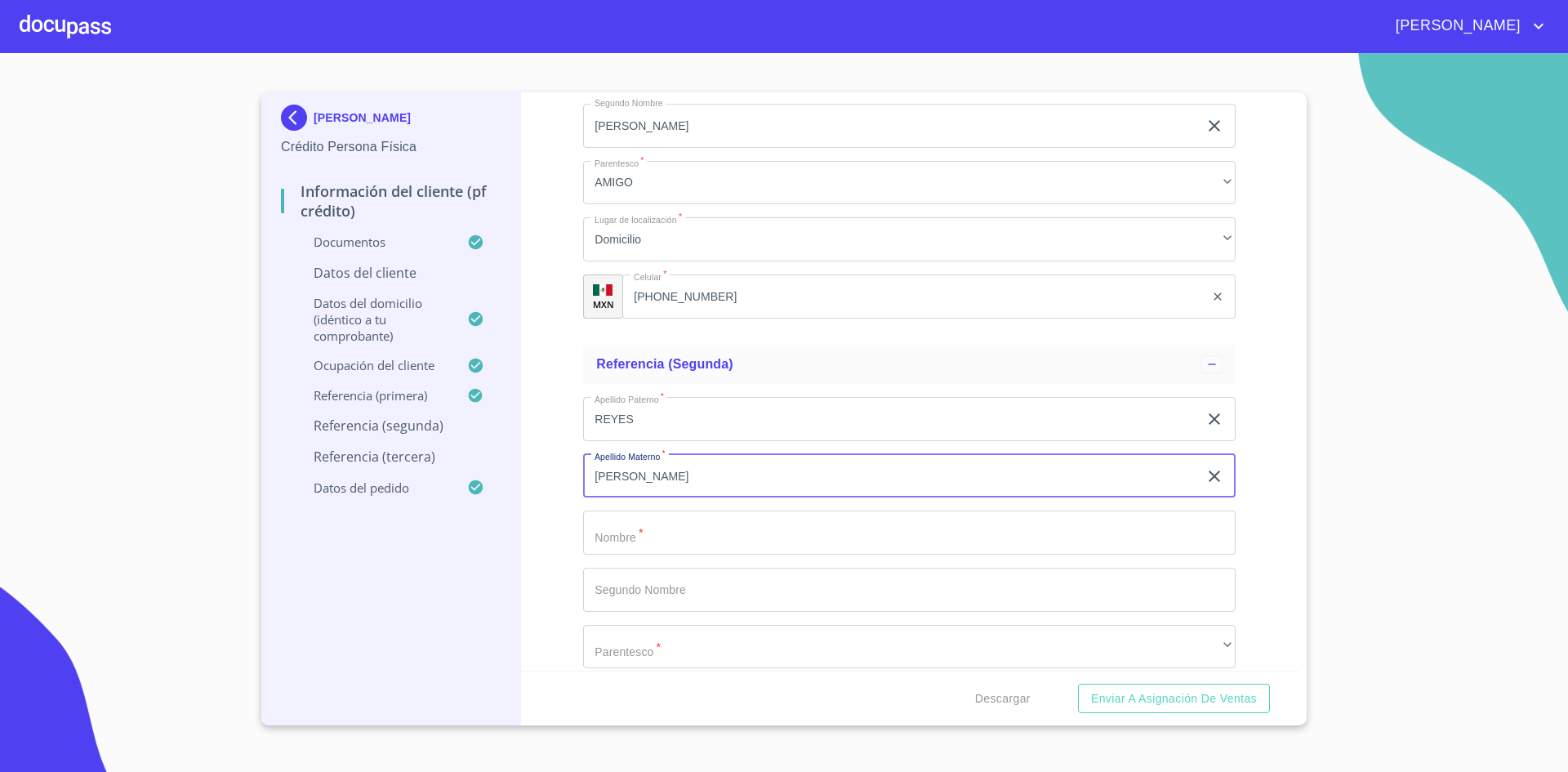
type input "[PERSON_NAME]"
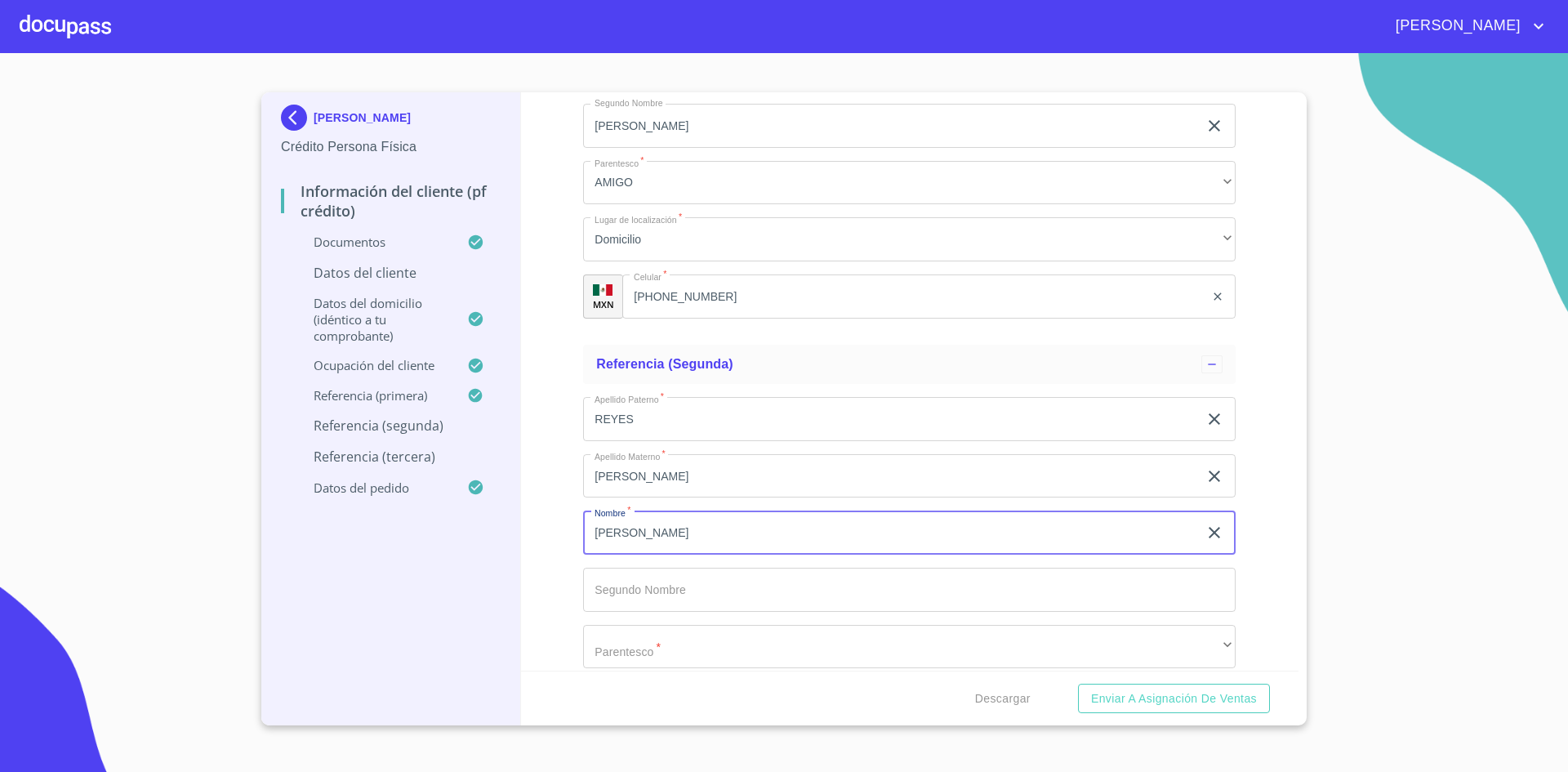
type input "[PERSON_NAME]"
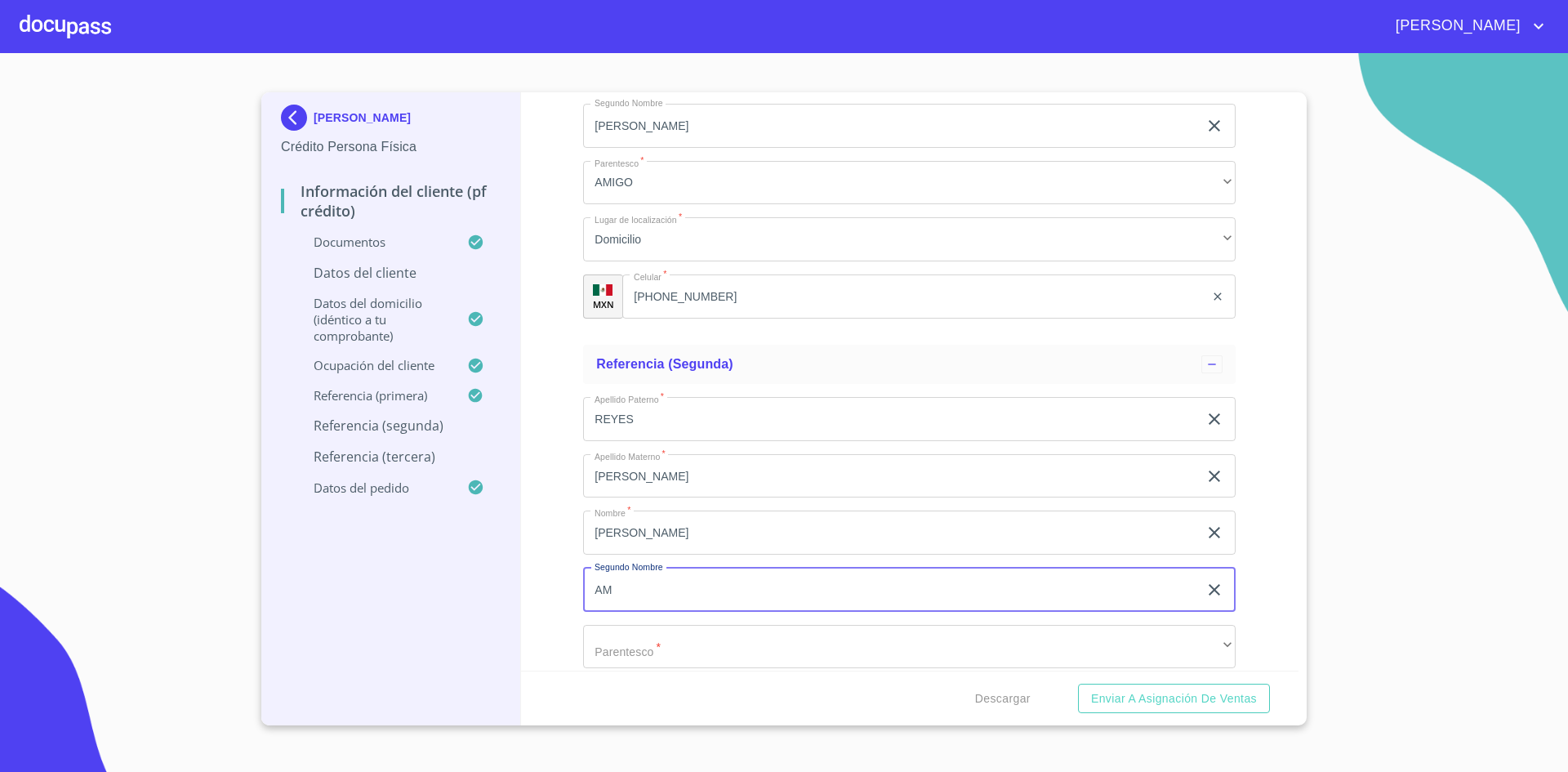
type input "A"
type input "[PERSON_NAME]"
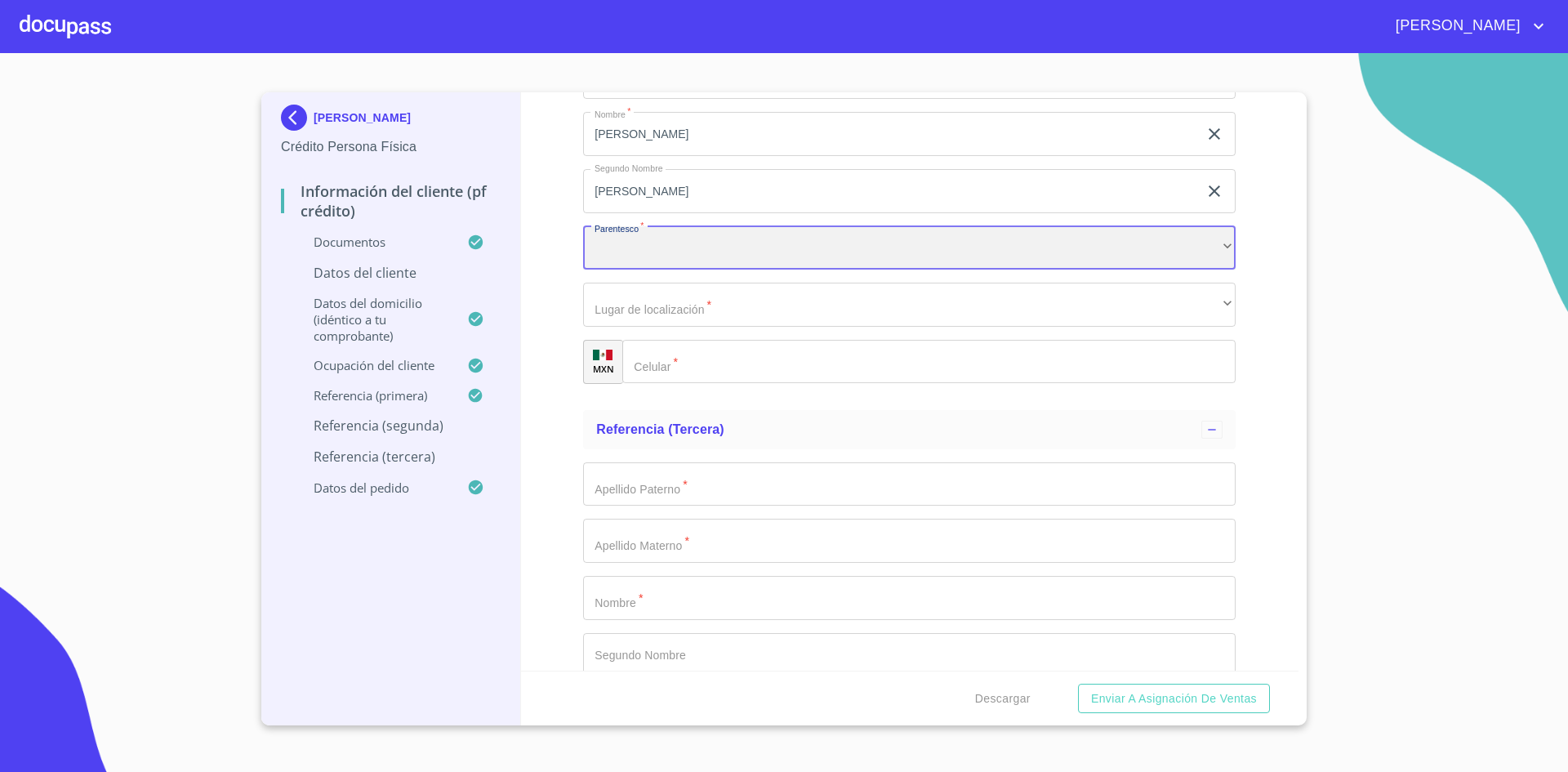
scroll to position [8953, 0]
click at [1193, 246] on div "​" at bounding box center [909, 241] width 653 height 44
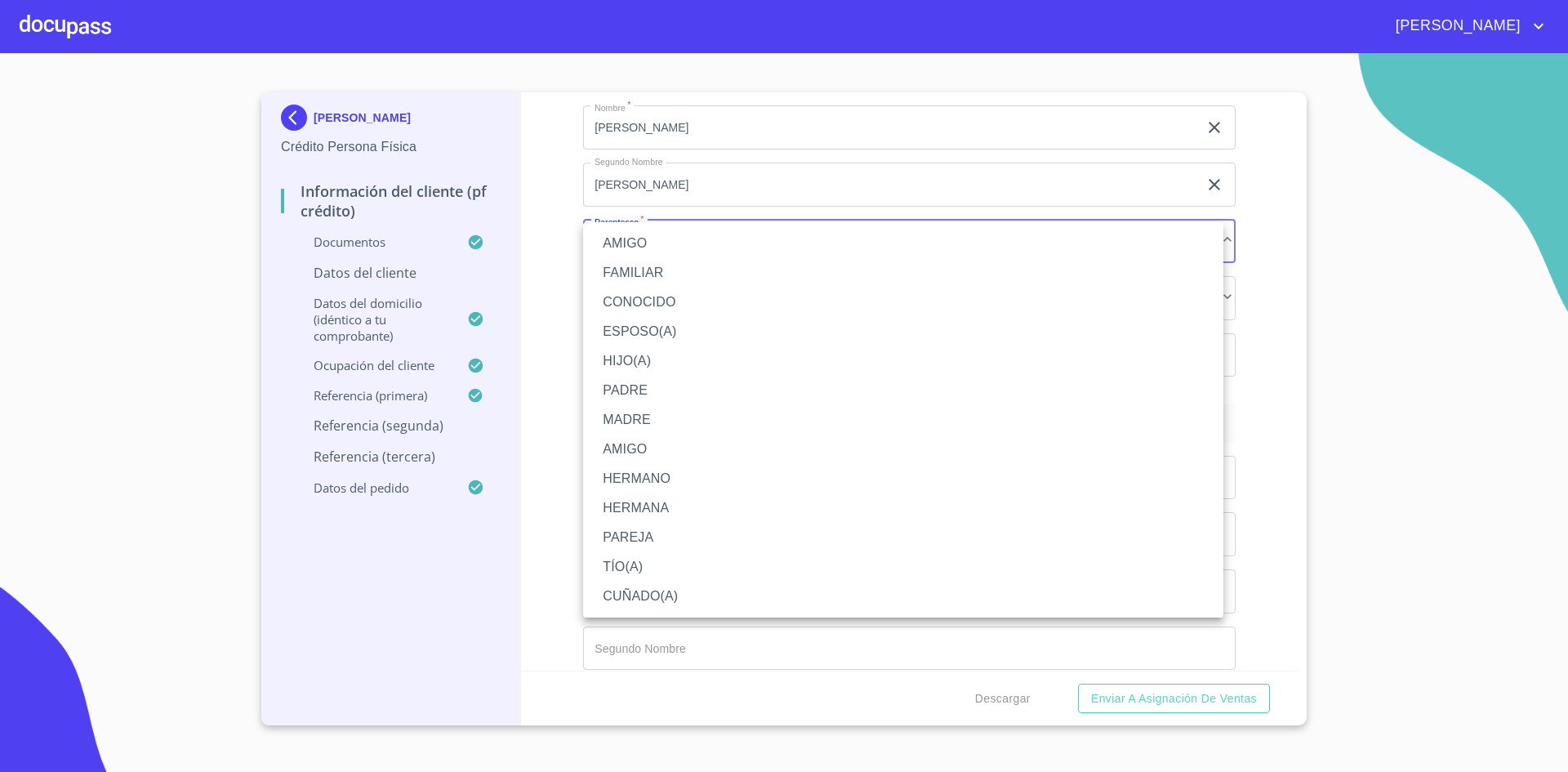
click at [649, 219] on div at bounding box center [784, 386] width 1568 height 772
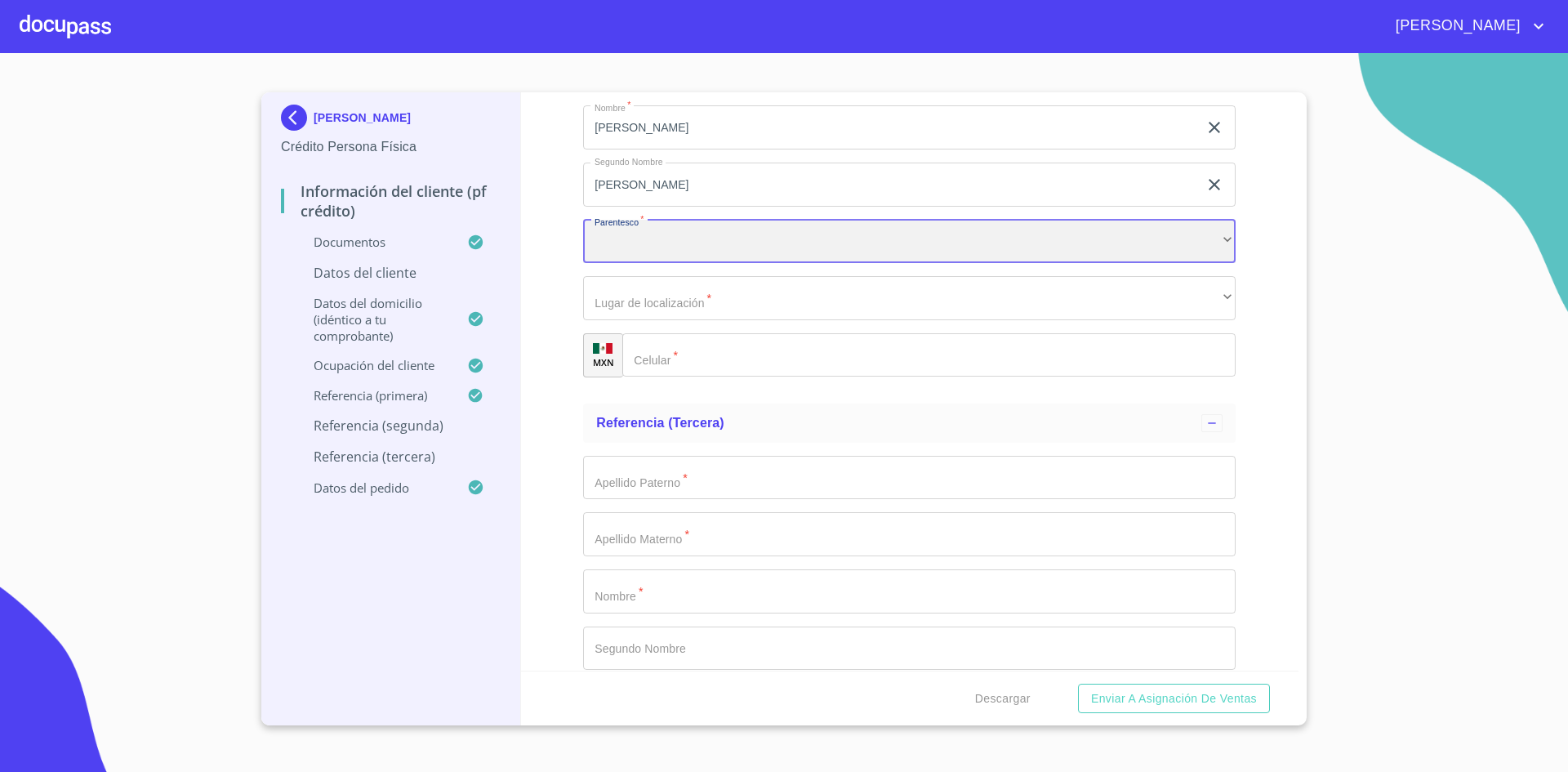
click at [643, 233] on div "​" at bounding box center [909, 241] width 653 height 44
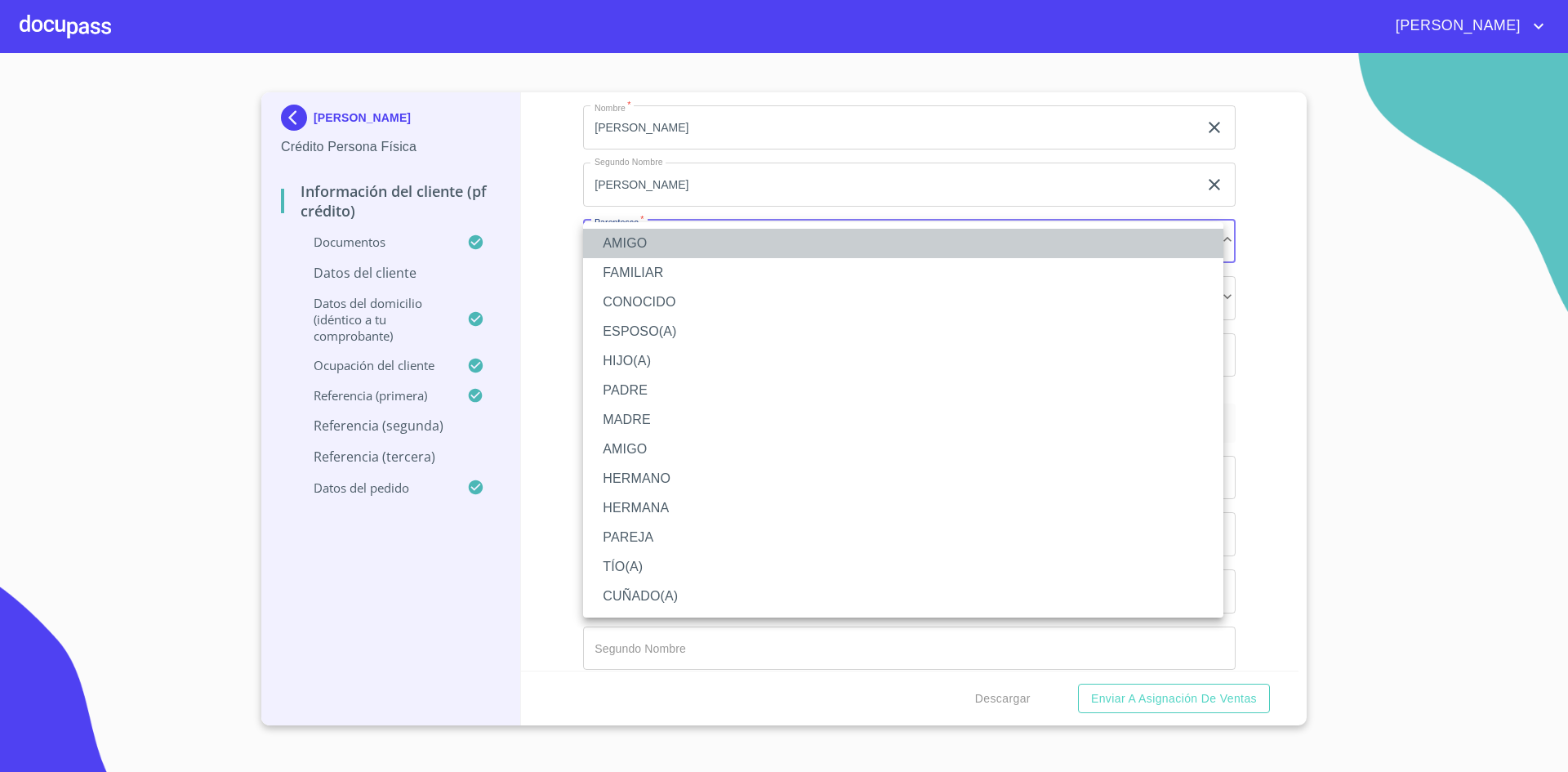
click at [640, 243] on li "AMIGO" at bounding box center [903, 243] width 640 height 29
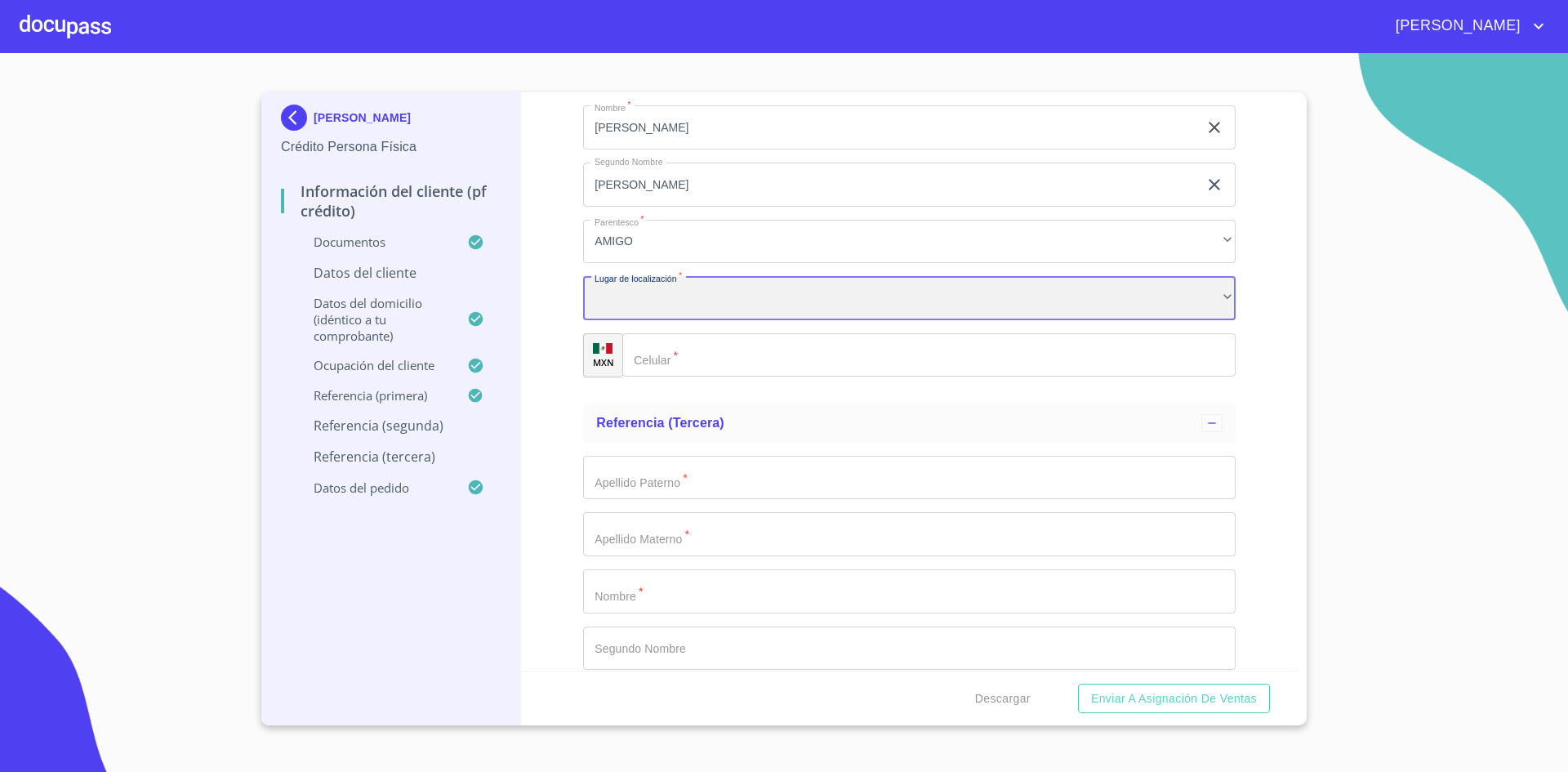
click at [691, 298] on div "​" at bounding box center [909, 298] width 653 height 44
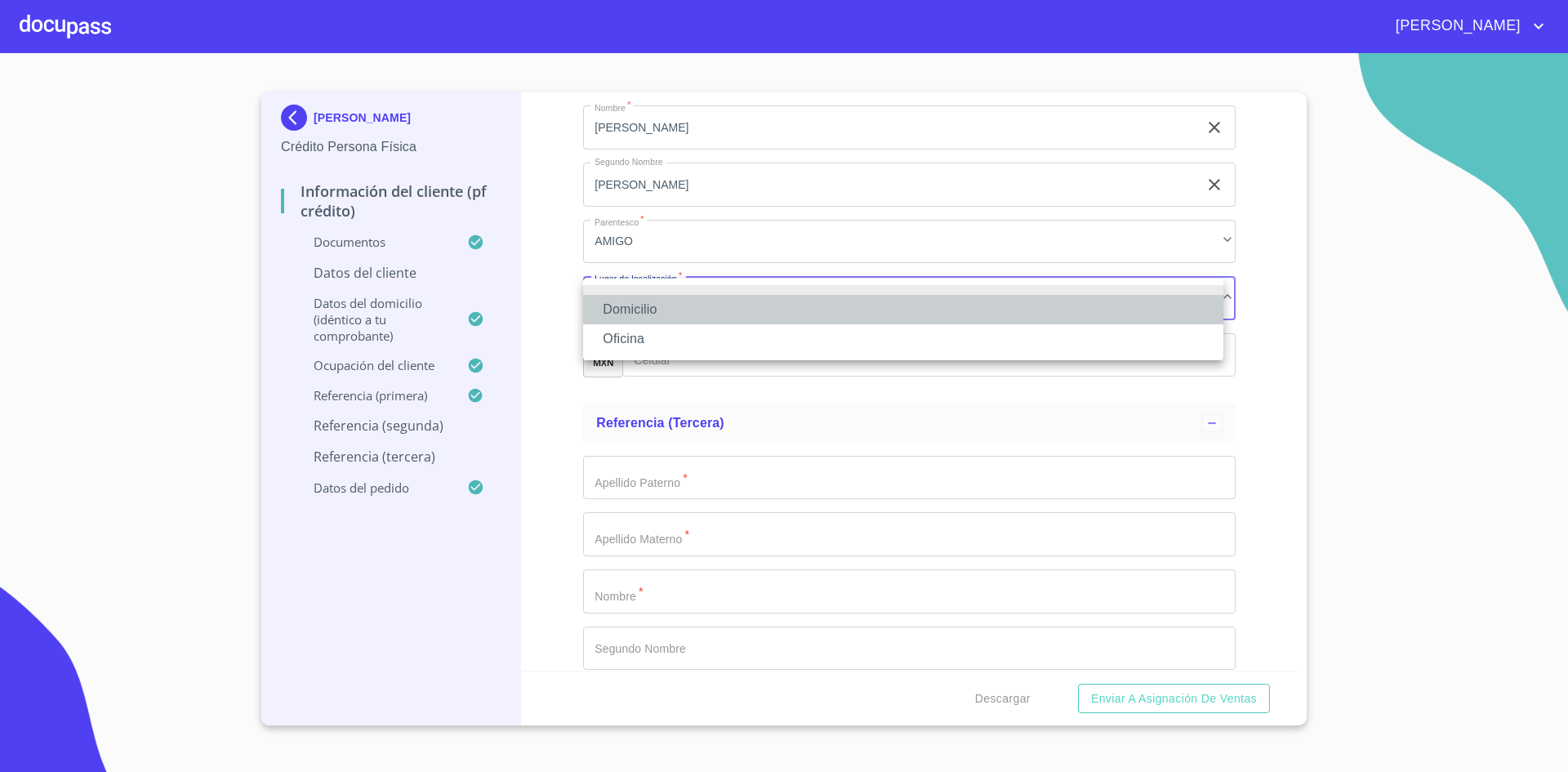
click at [684, 303] on li "Domicilio" at bounding box center [903, 309] width 640 height 29
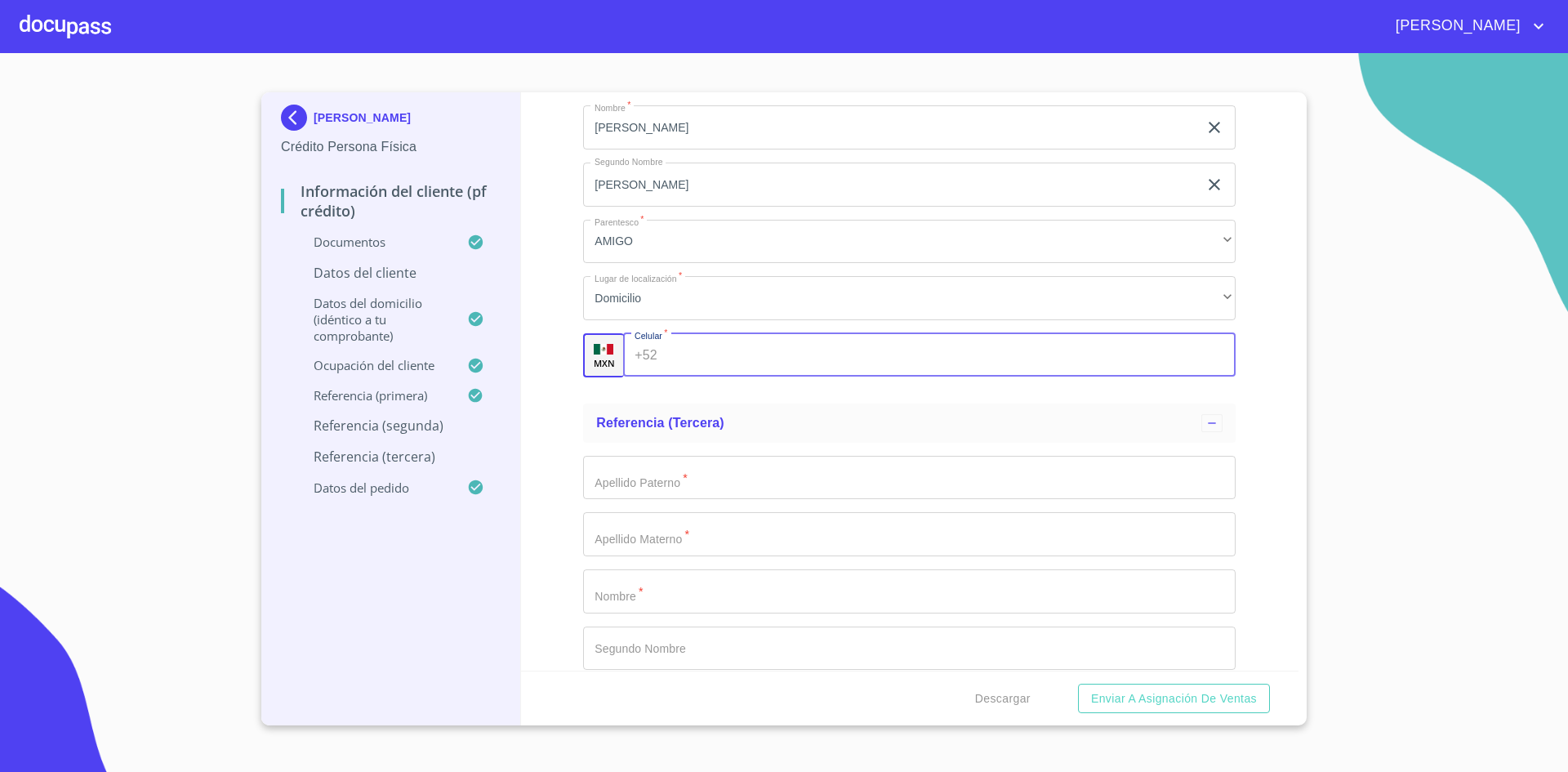
click at [680, 348] on input "Documento de identificación.   *" at bounding box center [949, 355] width 572 height 44
type input "[PHONE_NUMBER]"
click at [723, 501] on div "Apellido Paterno   * ​ Apellido Materno   * ​ Nombre   * ​ Segundo Nombre ​ Par…" at bounding box center [909, 648] width 653 height 411
click at [744, 489] on input "Documento de identificación.   *" at bounding box center [909, 477] width 653 height 44
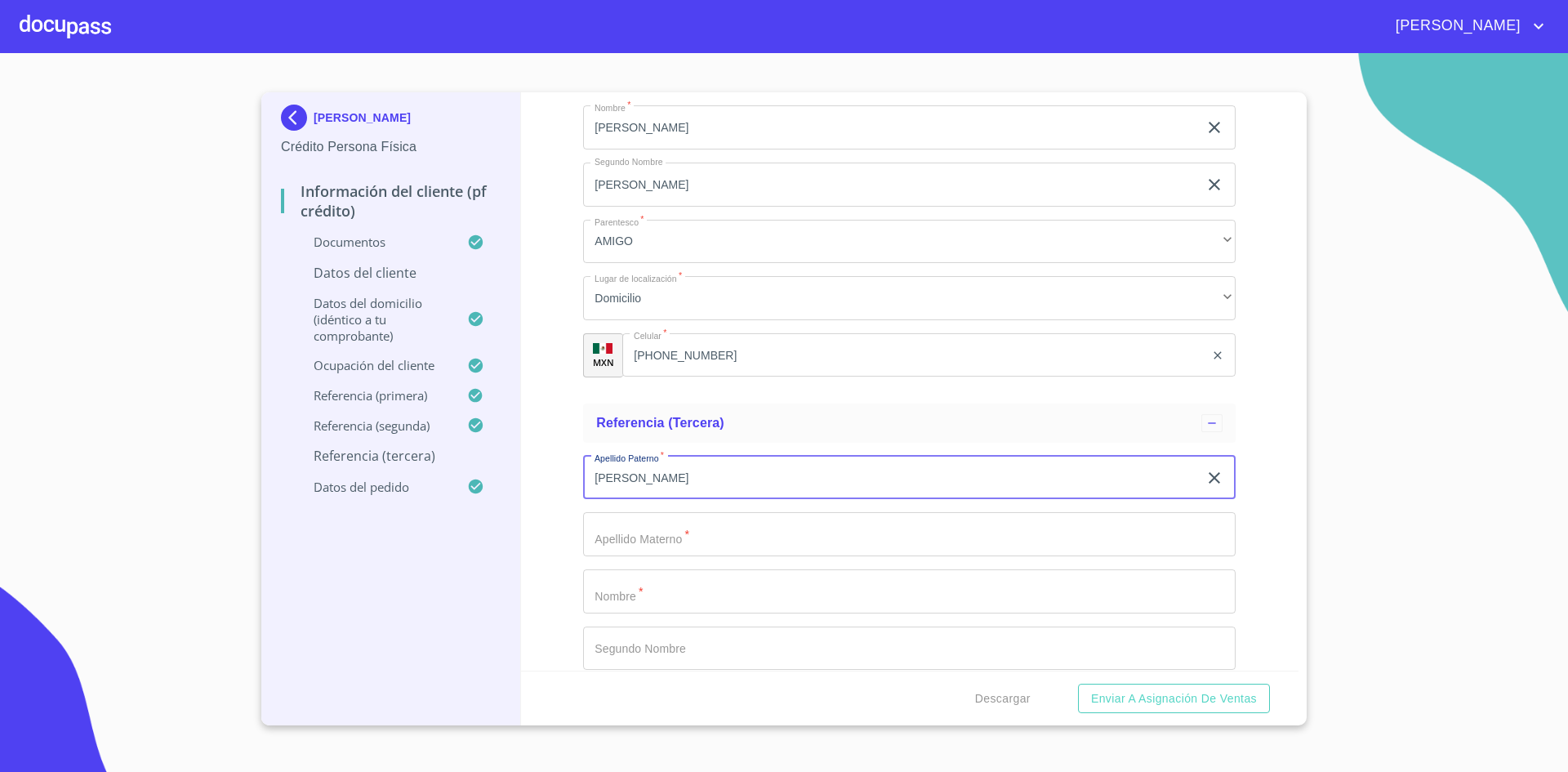
type input "[PERSON_NAME]"
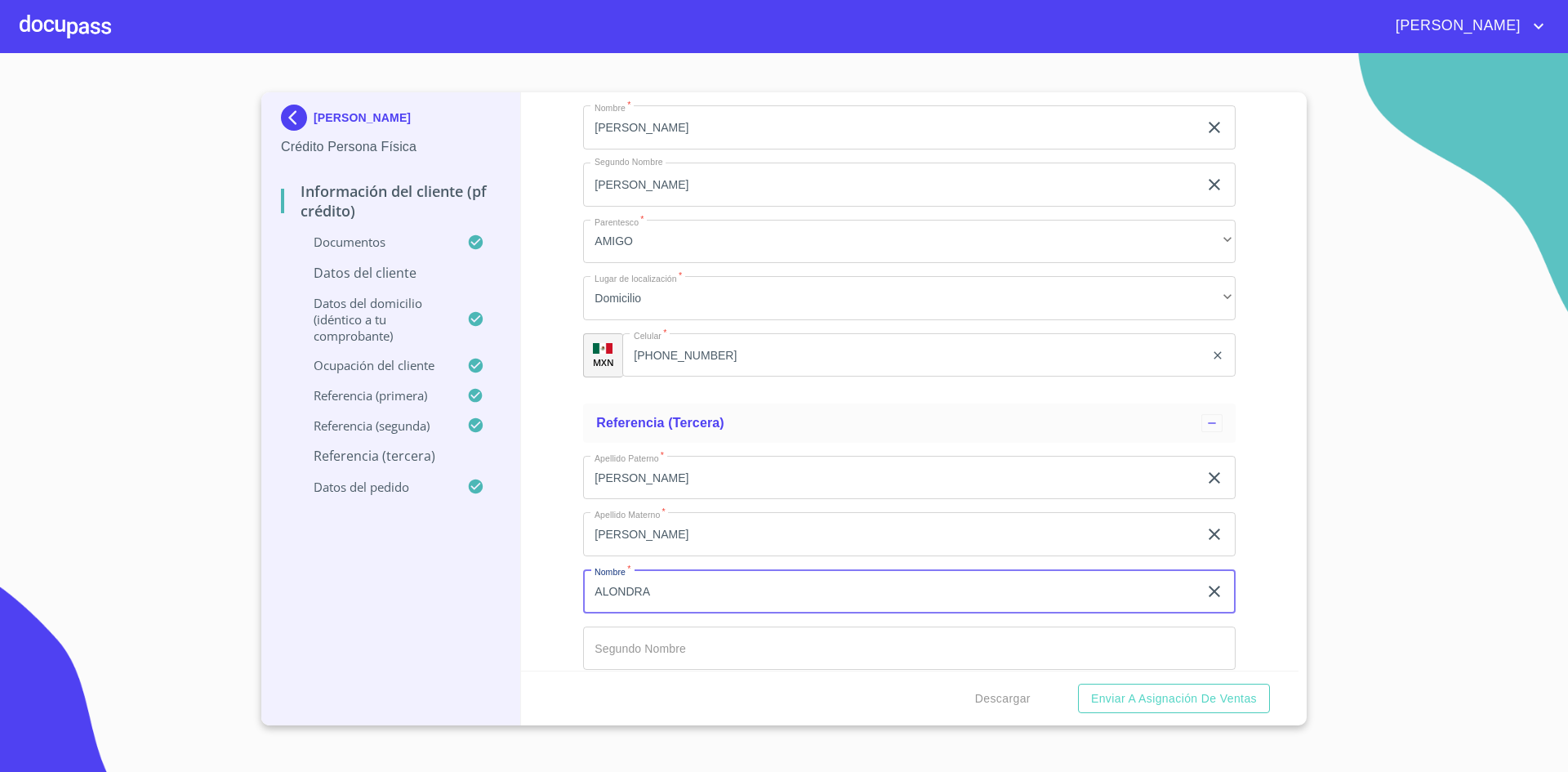
type input "ALONDRA"
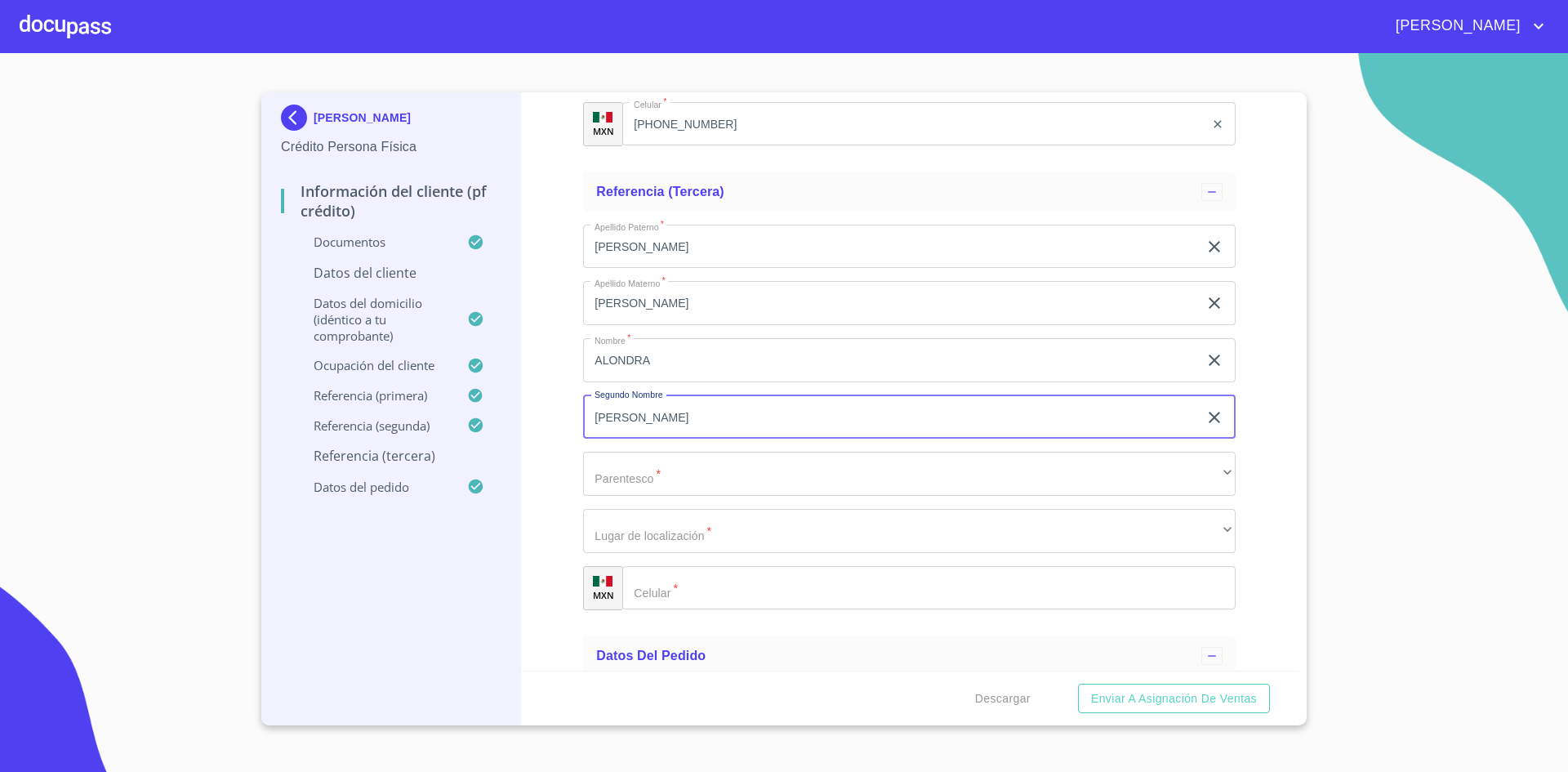
scroll to position [9186, 0]
type input "[PERSON_NAME]"
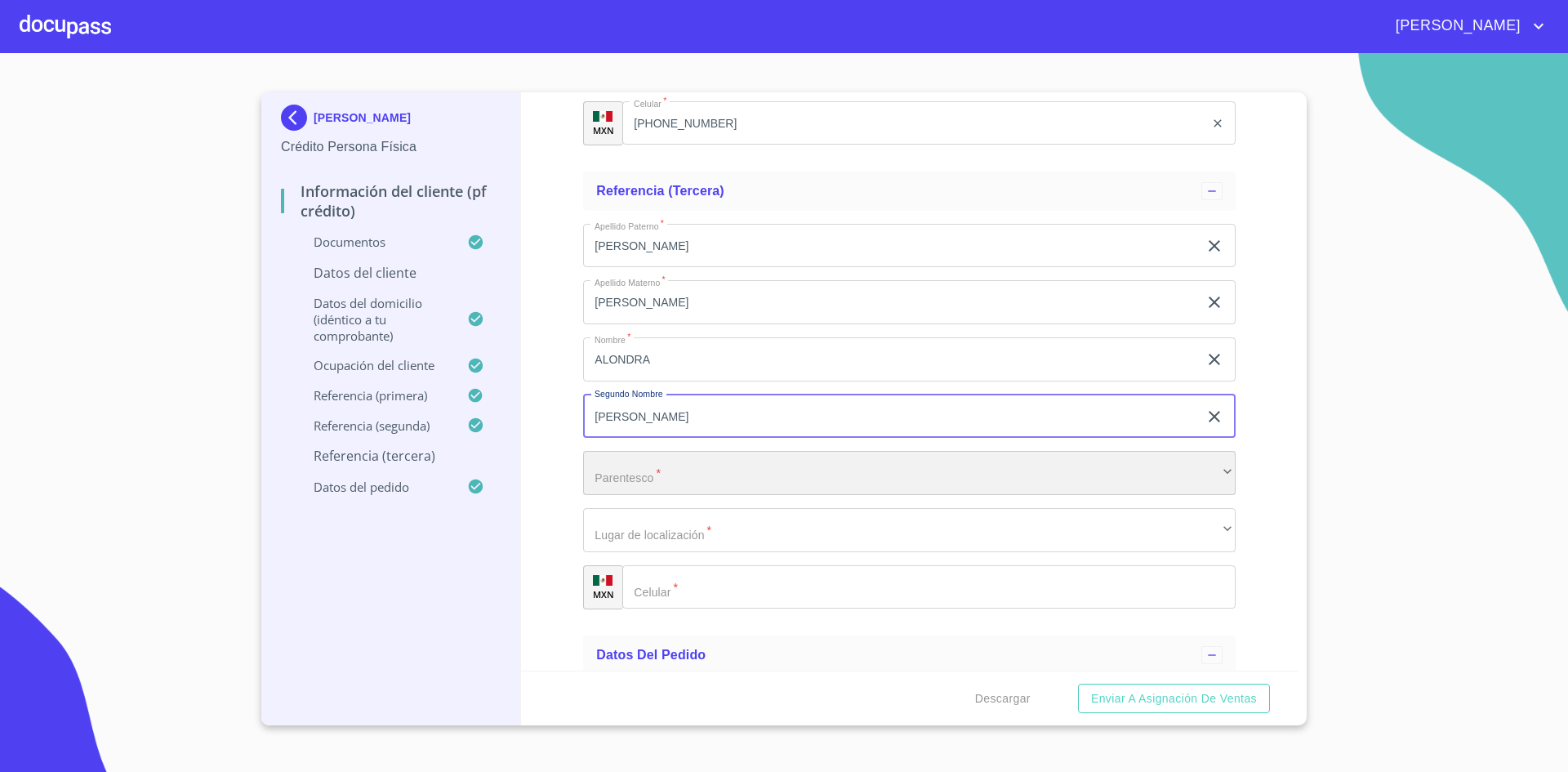
click at [746, 474] on div "​" at bounding box center [909, 473] width 653 height 44
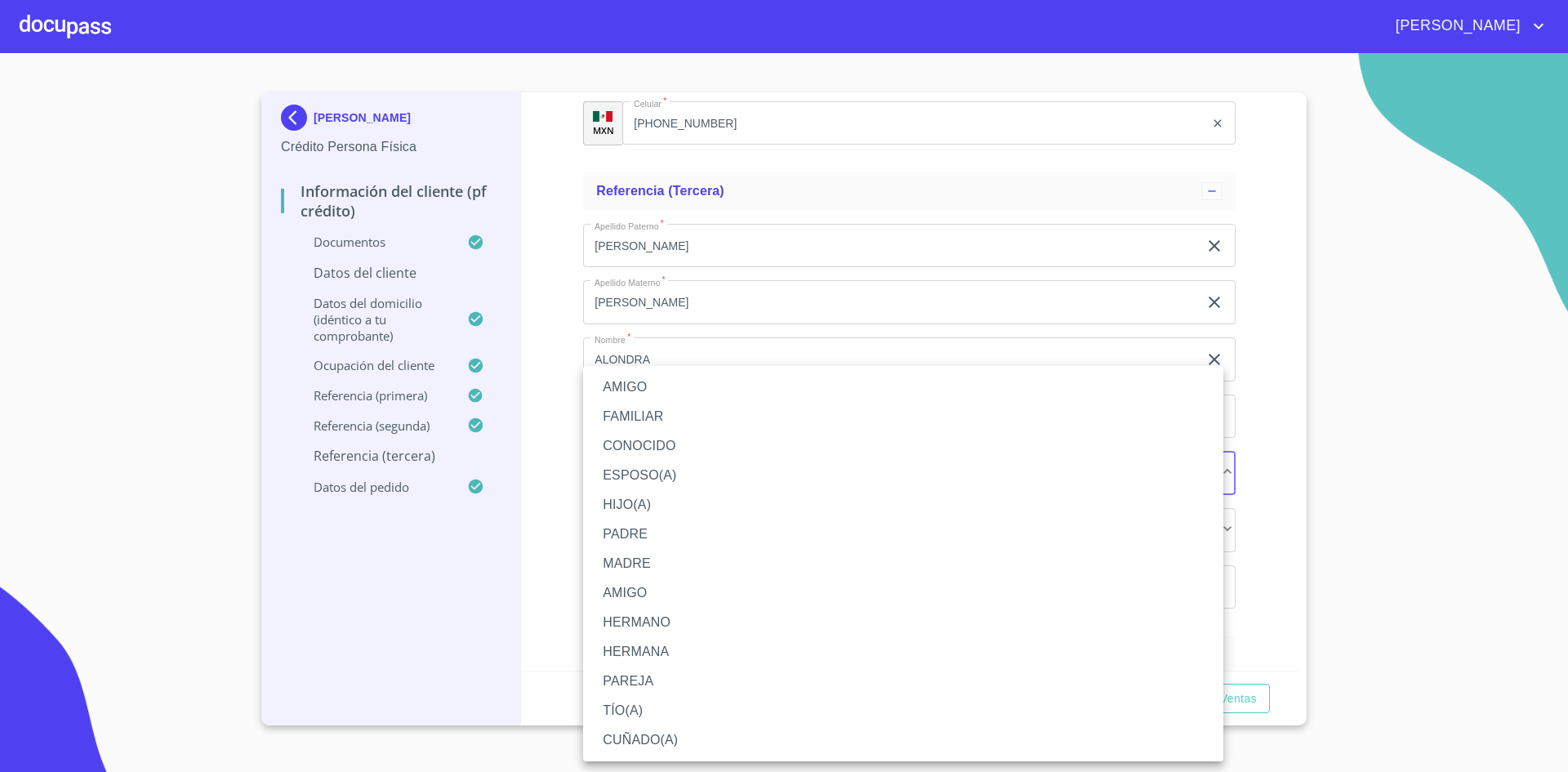
click at [661, 387] on li "AMIGO" at bounding box center [903, 386] width 640 height 29
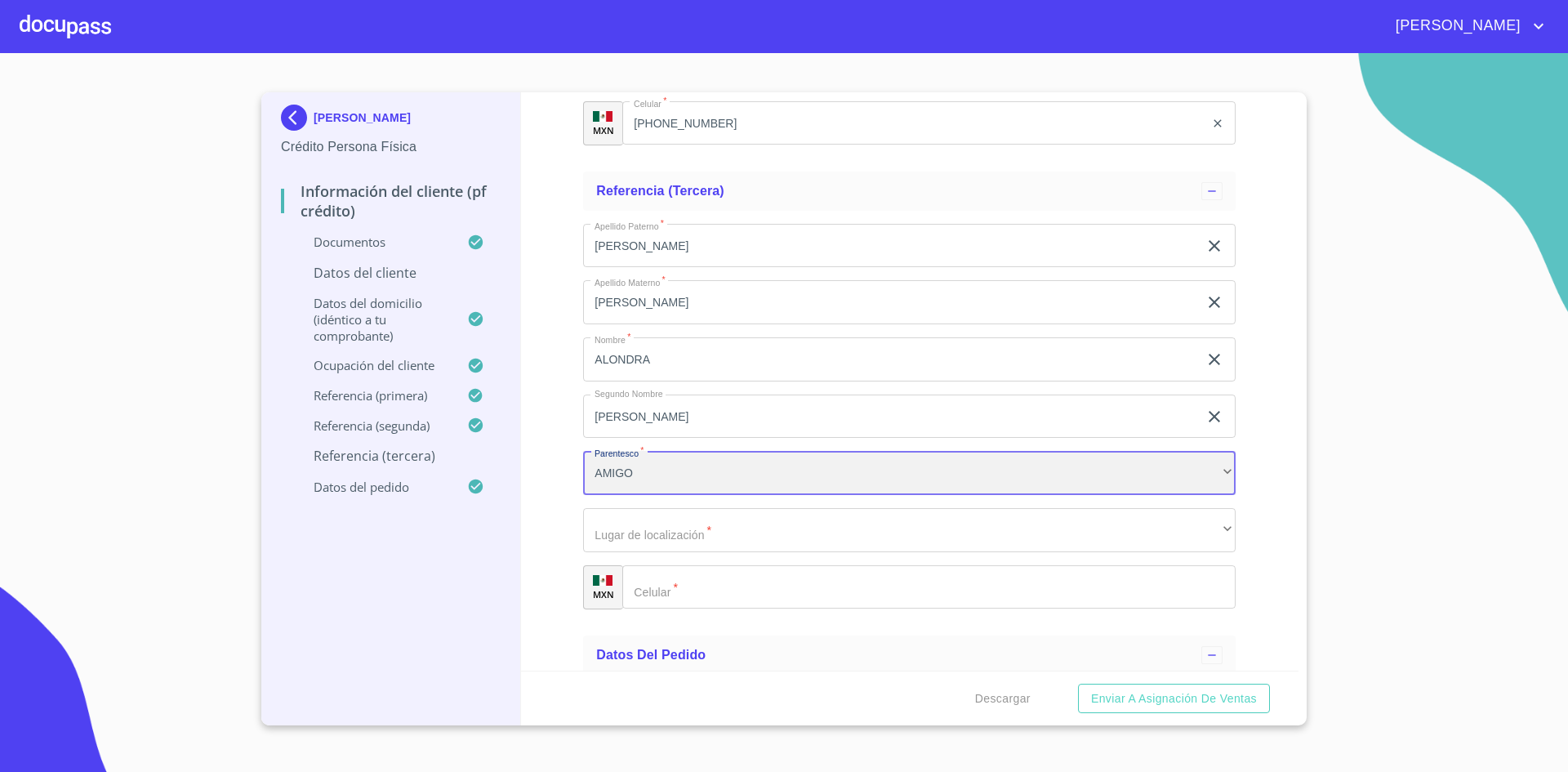
click at [687, 491] on div "AMIGO" at bounding box center [909, 473] width 653 height 44
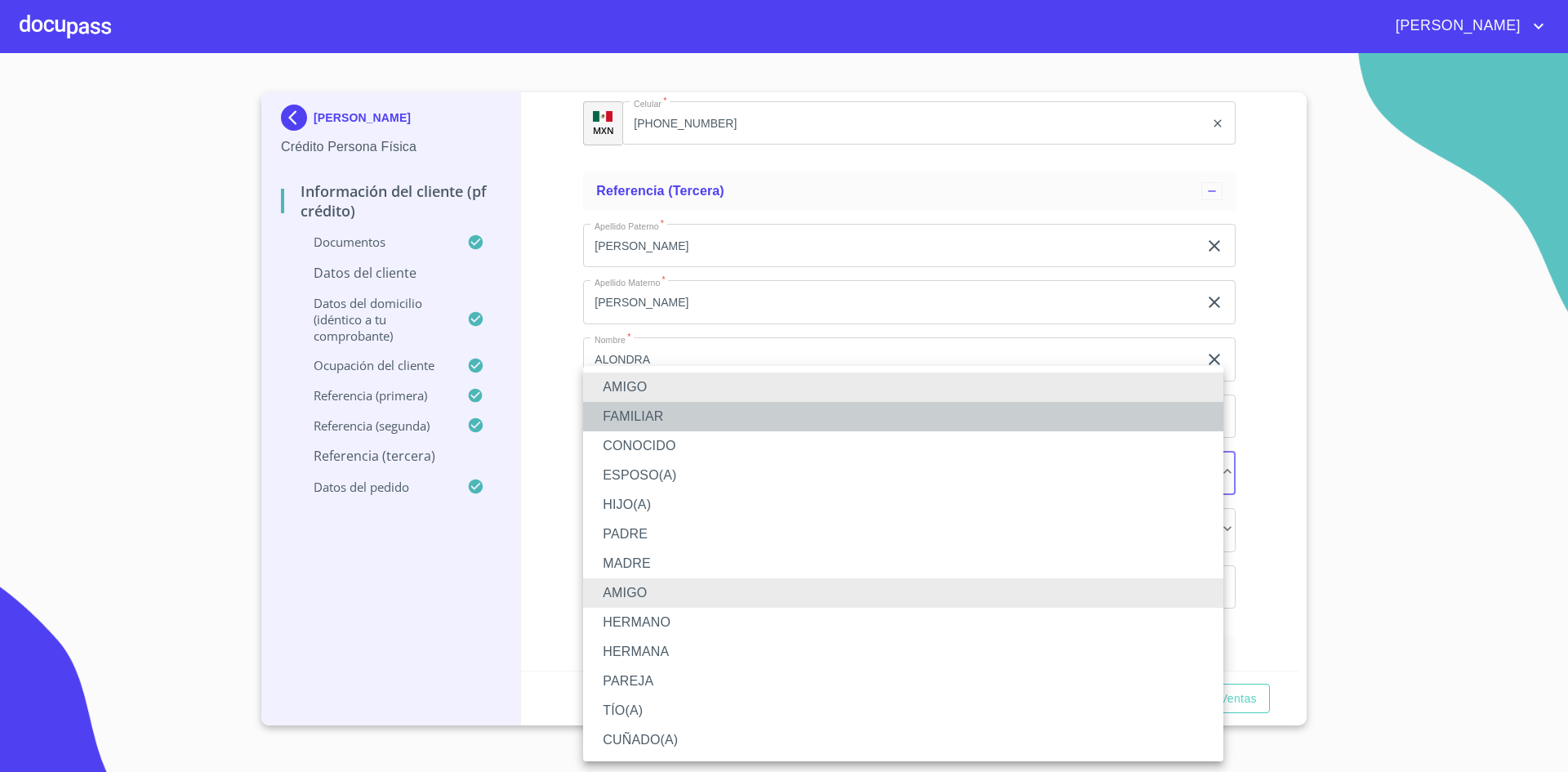
click at [669, 412] on li "FAMILIAR" at bounding box center [903, 416] width 640 height 29
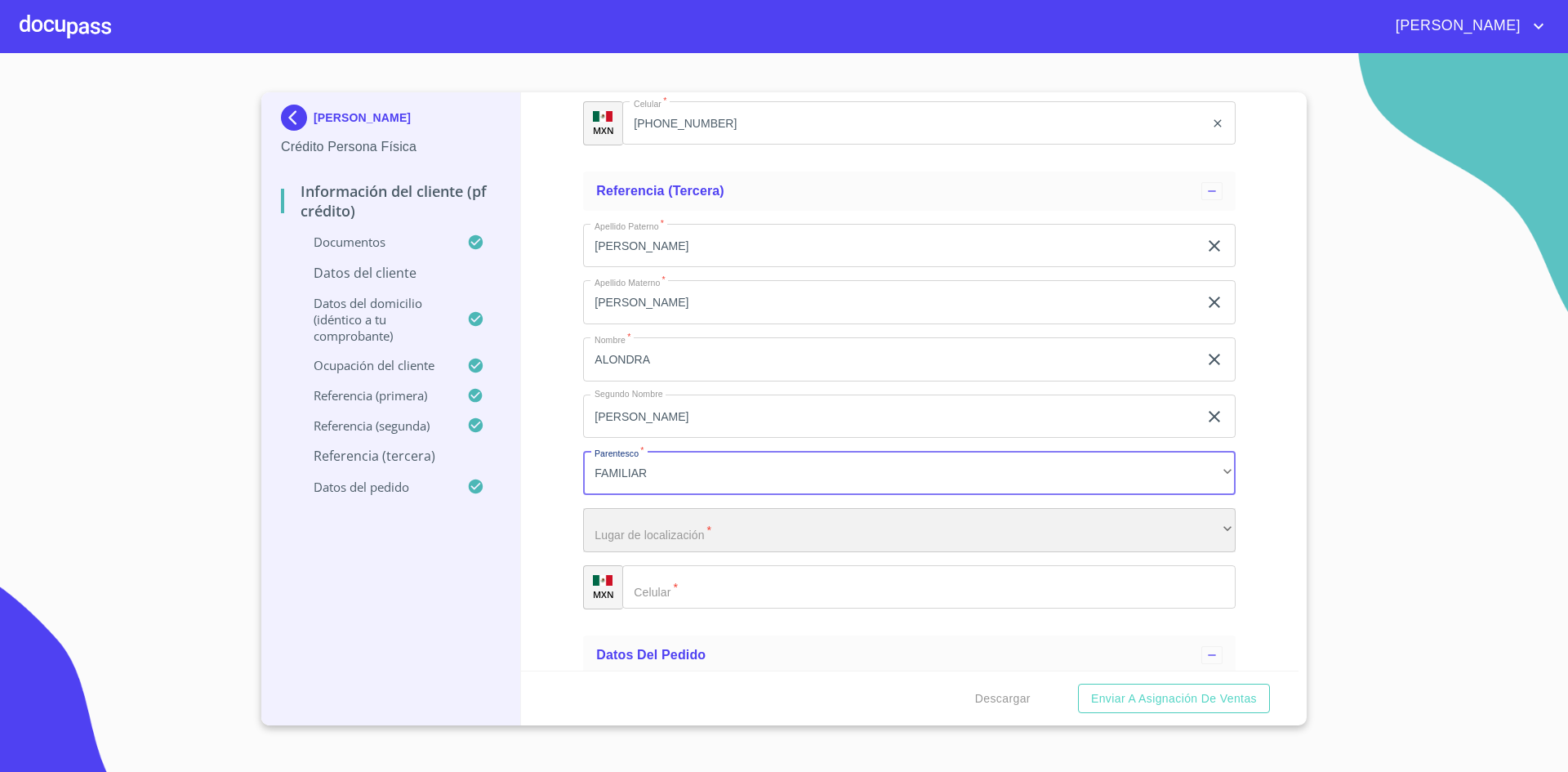
click at [706, 532] on div "​" at bounding box center [909, 529] width 653 height 44
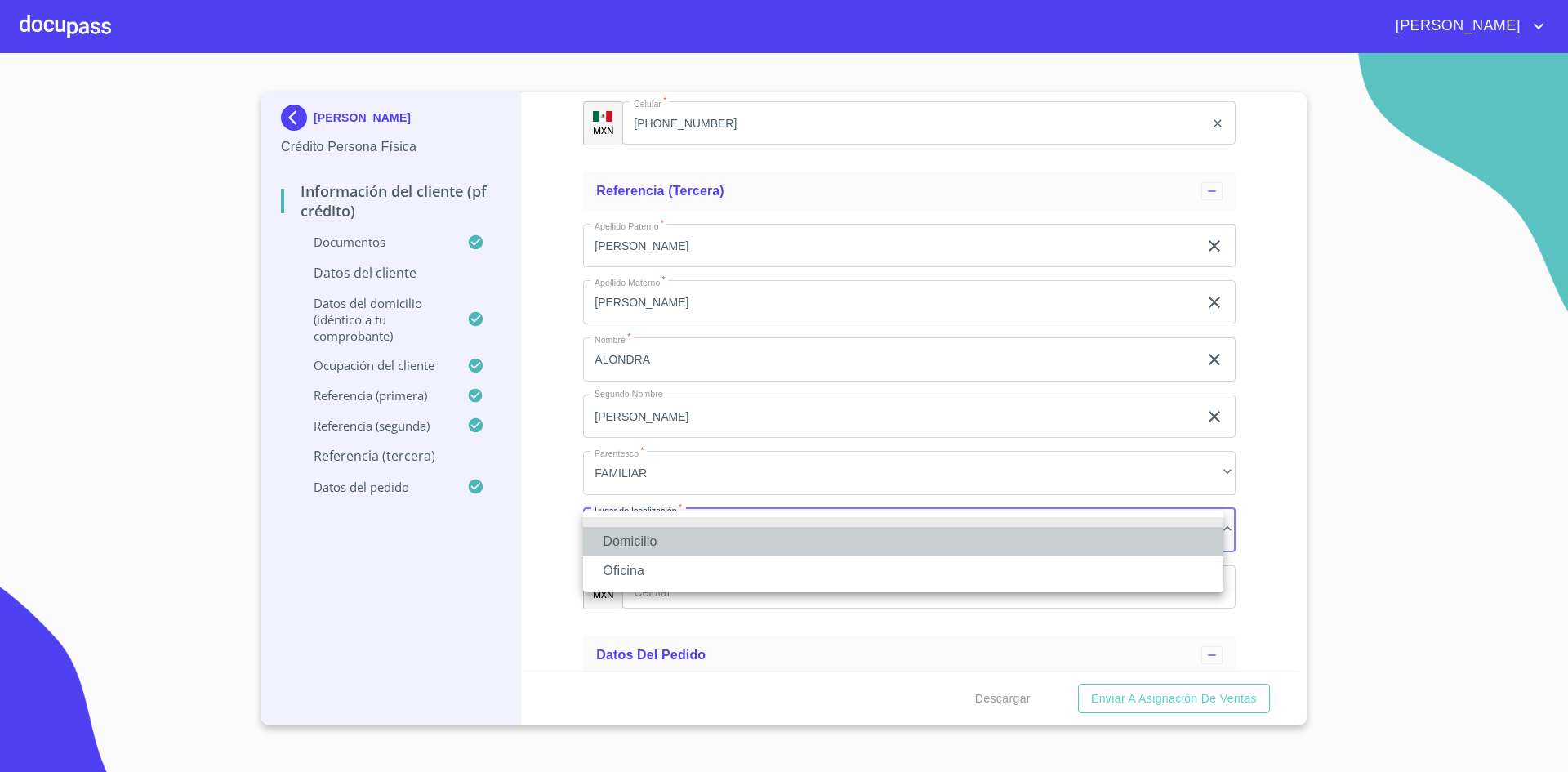
click at [673, 551] on li "Domicilio" at bounding box center [903, 540] width 640 height 29
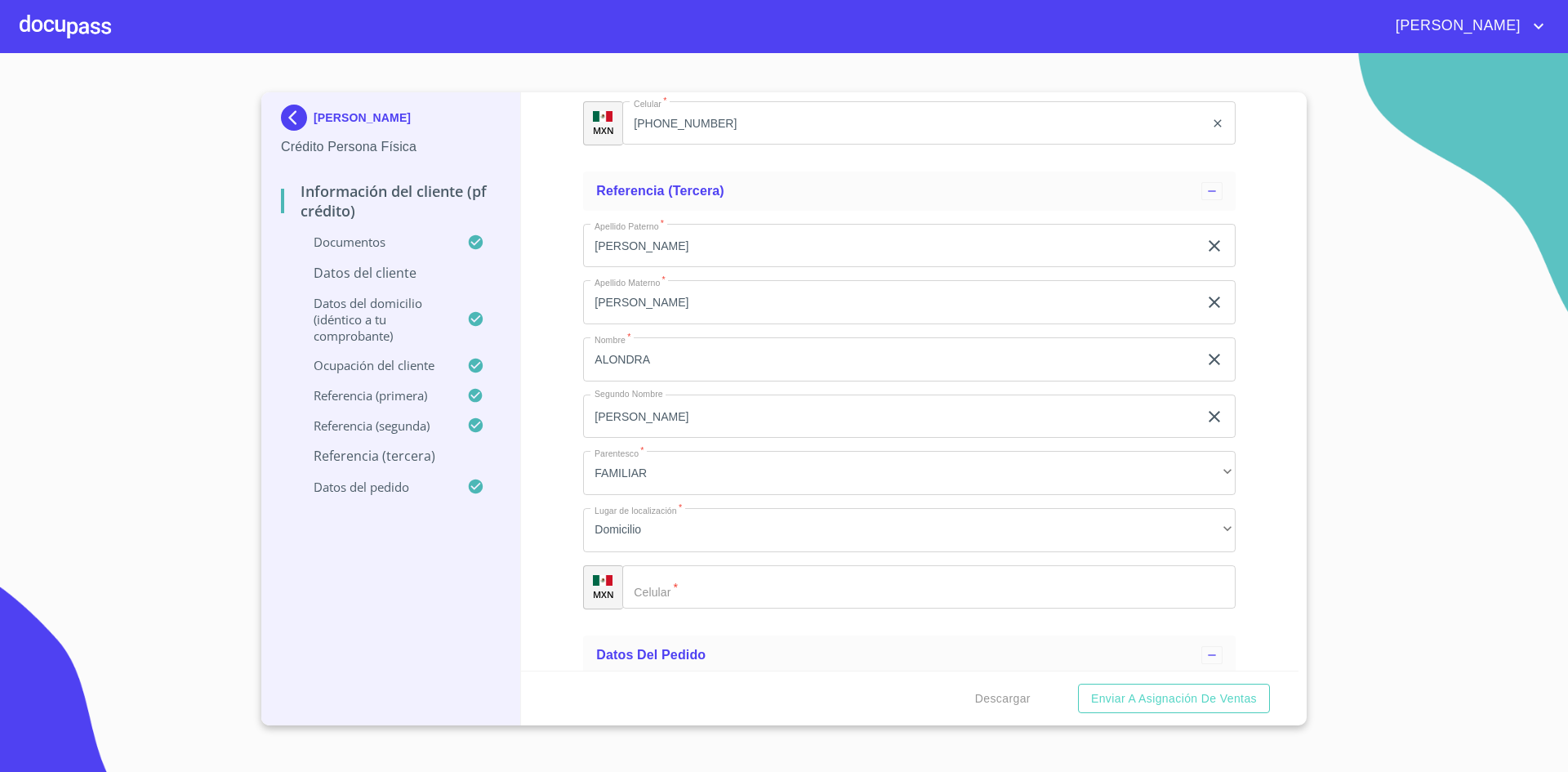
click at [696, 616] on div "Apellido Paterno   * [PERSON_NAME] ​ Apellido Materno   * [PERSON_NAME] ​ Nombr…" at bounding box center [909, 416] width 653 height 411
click at [734, 588] on input "Documento de identificación.   *" at bounding box center [949, 587] width 572 height 44
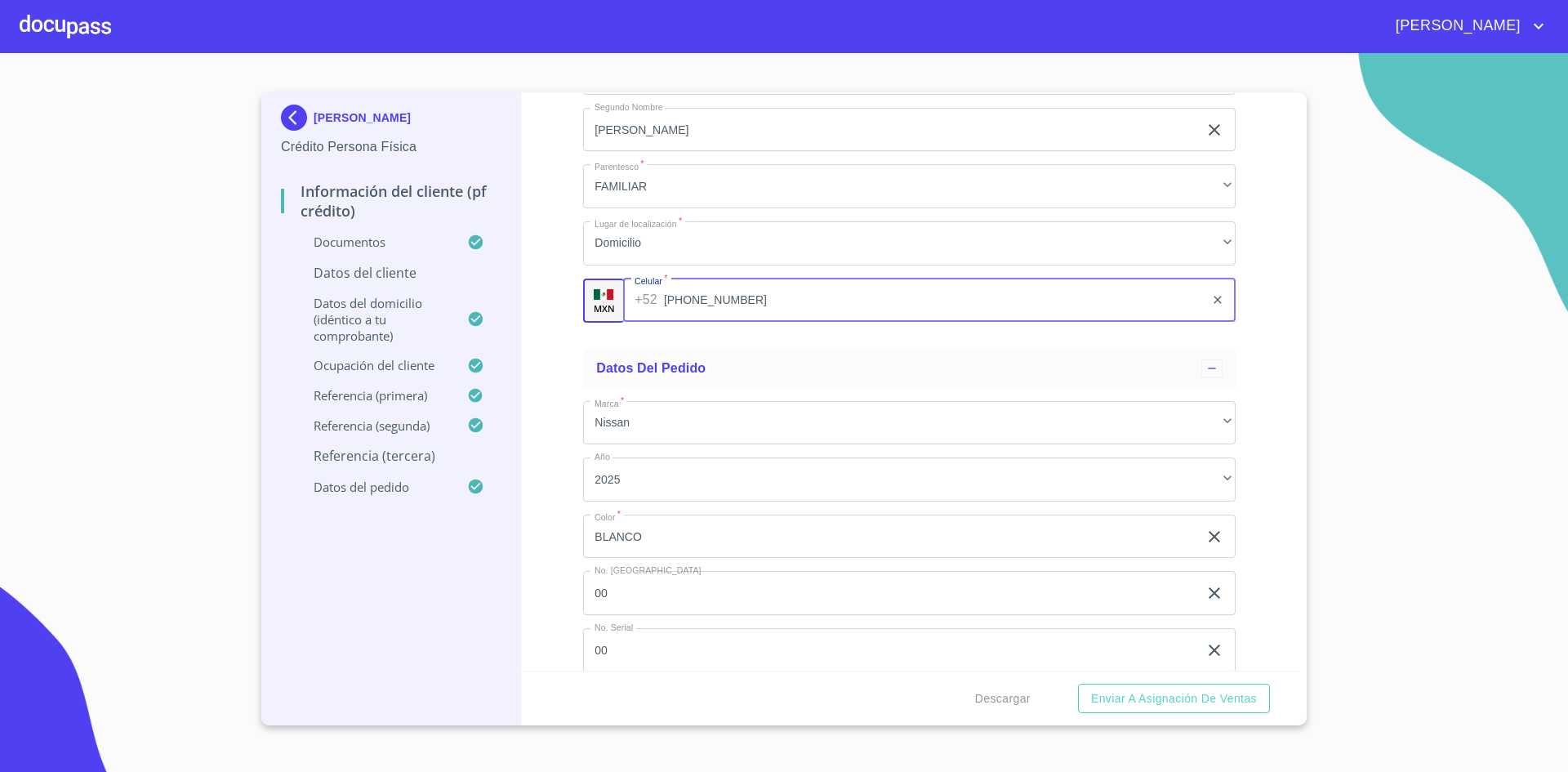
scroll to position [9494, 0]
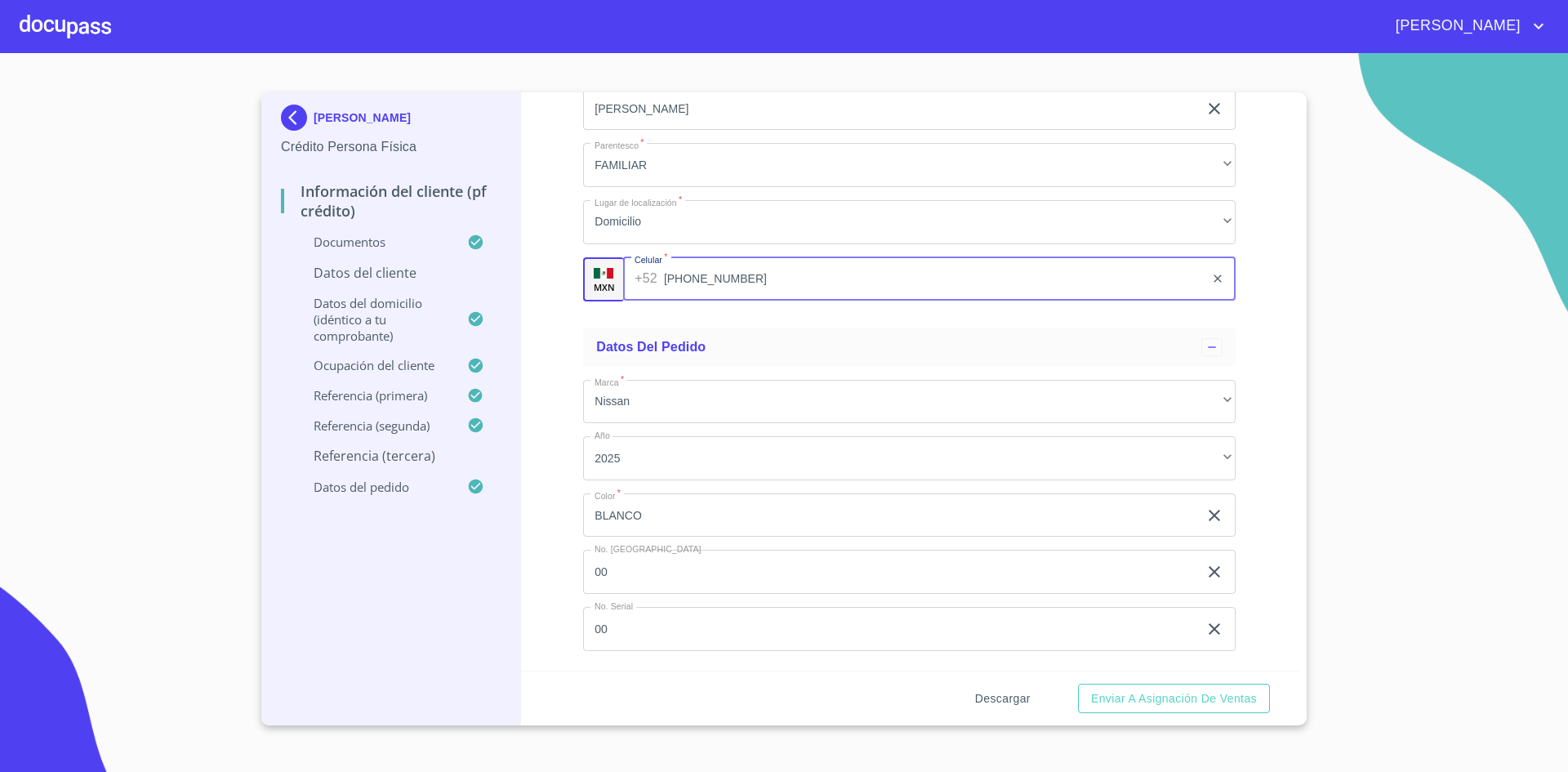
type input "[PHONE_NUMBER]"
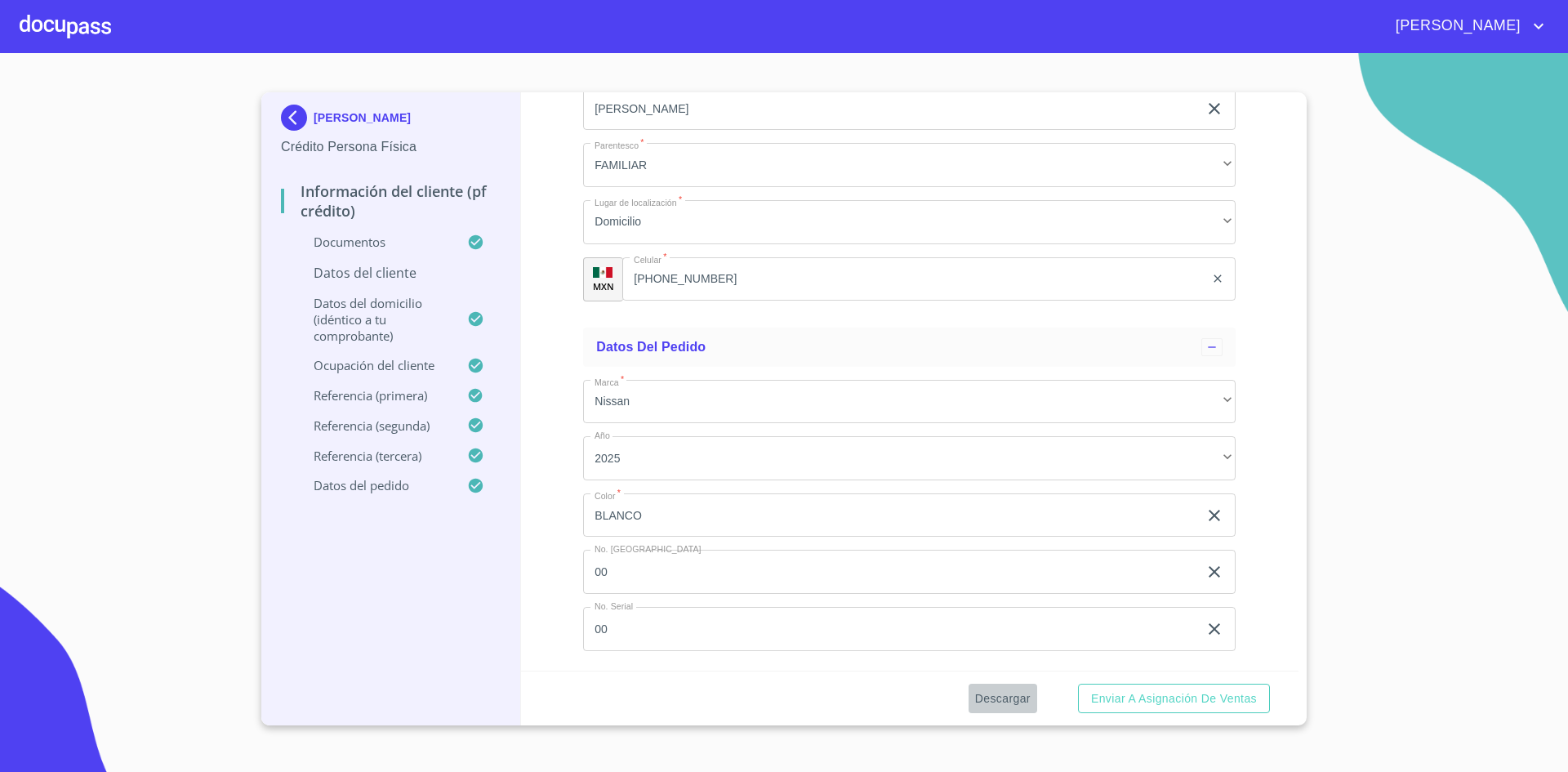
click at [1014, 694] on span "Descargar" at bounding box center [1003, 699] width 56 height 21
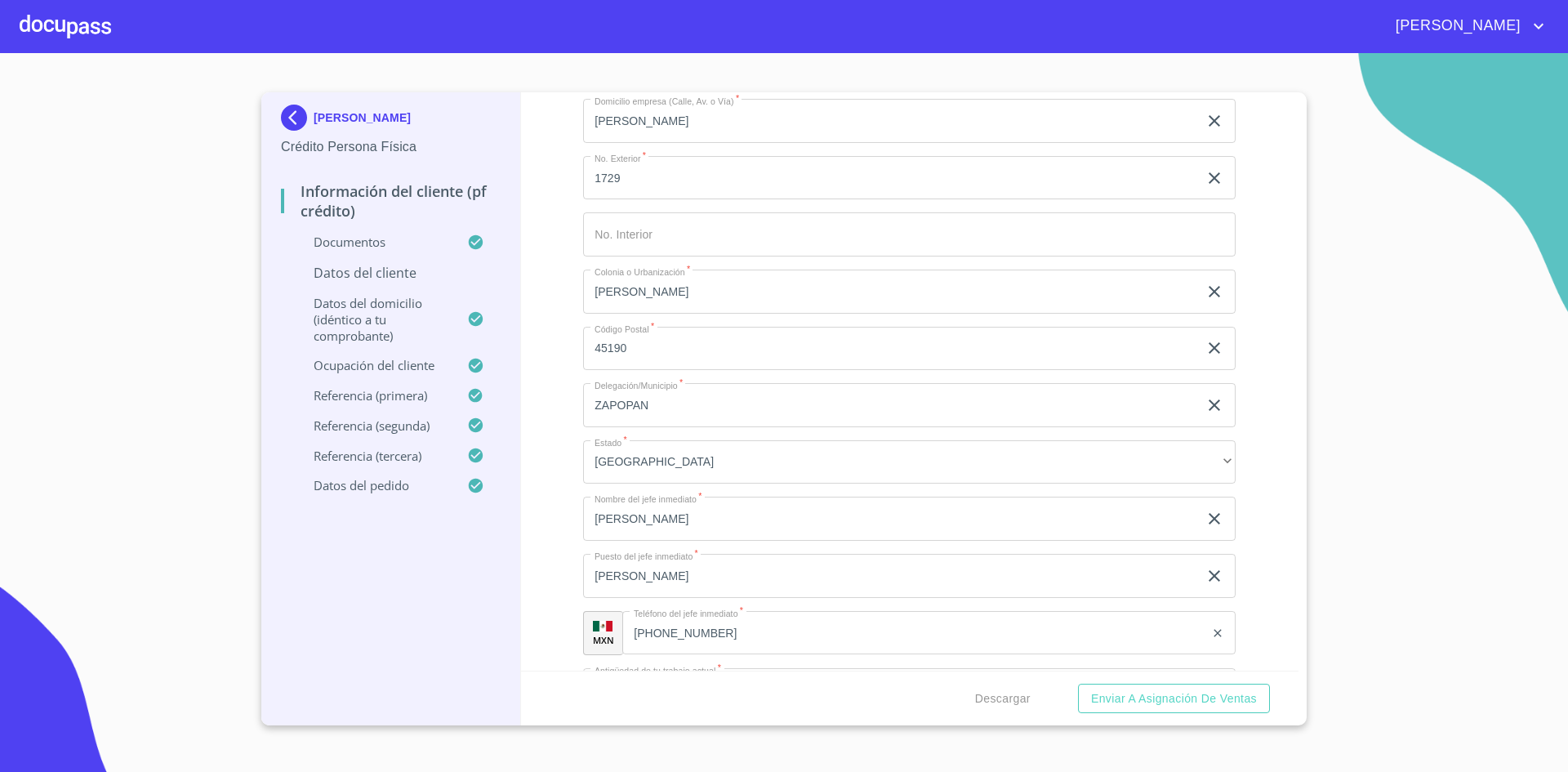
scroll to position [7692, 0]
click at [846, 243] on input "Documento de identificación.   *" at bounding box center [909, 234] width 653 height 44
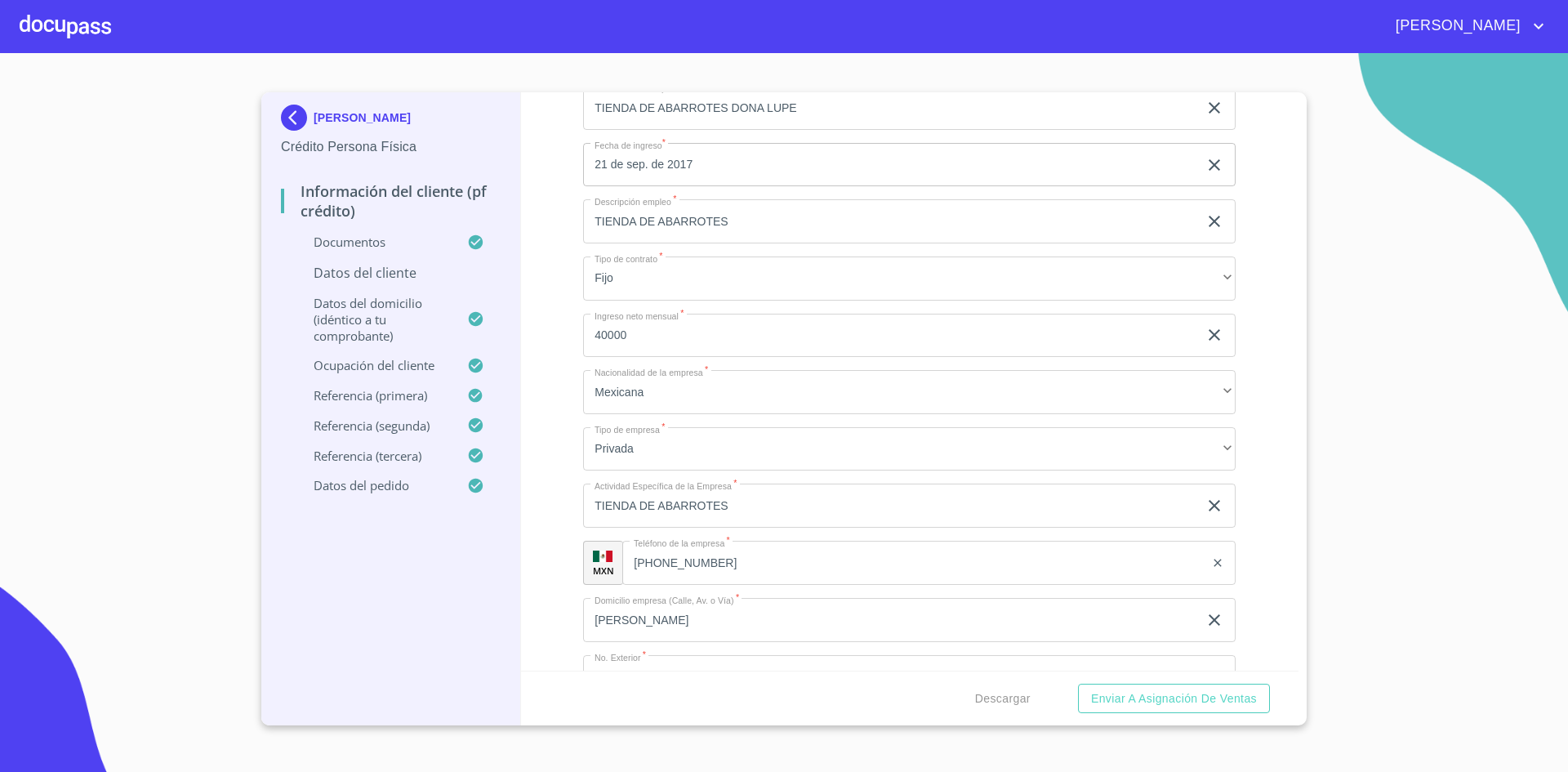
scroll to position [7192, 0]
type input "SN"
click at [995, 697] on span "Descargar" at bounding box center [1003, 699] width 56 height 21
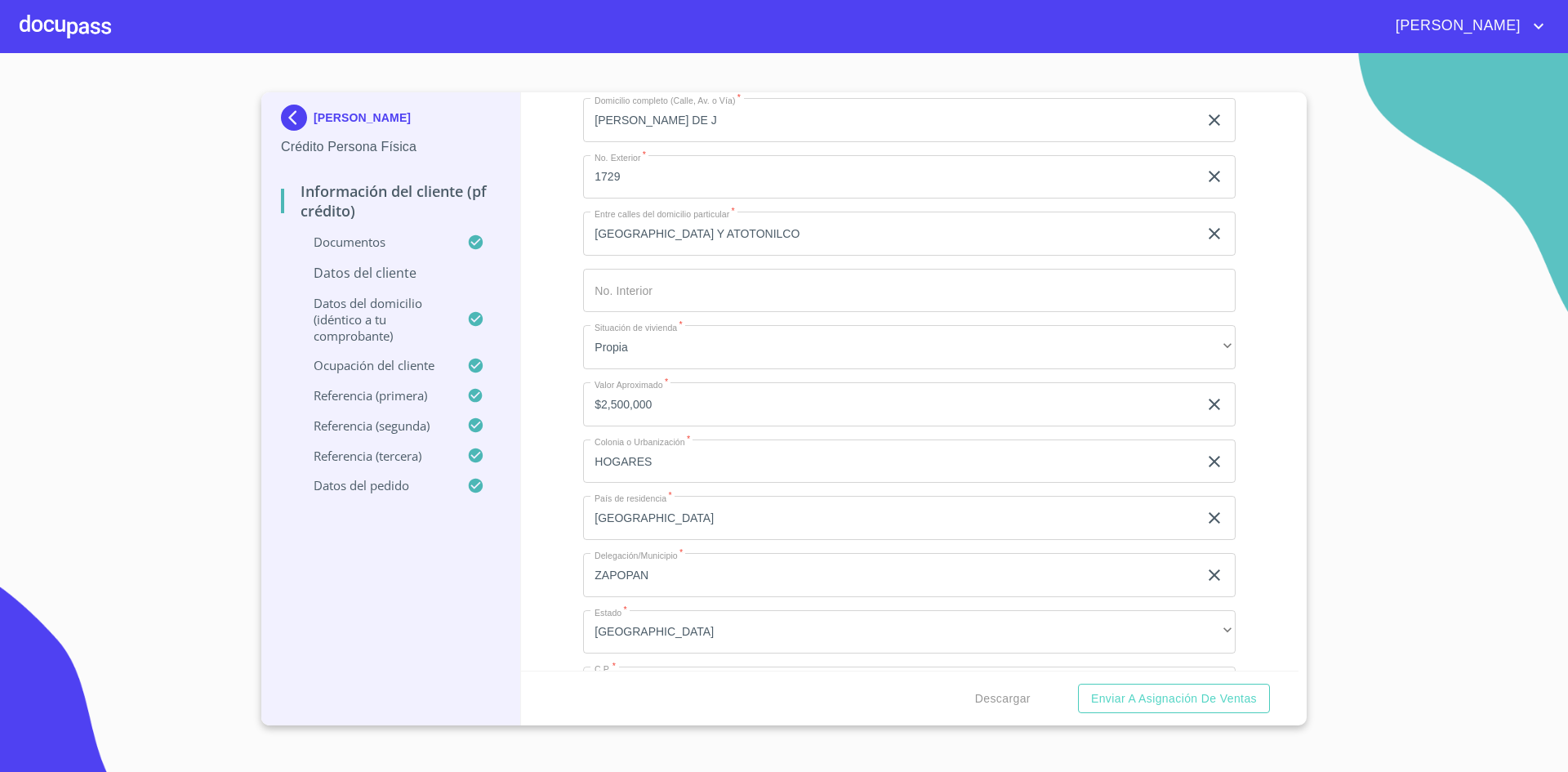
scroll to position [6358, 0]
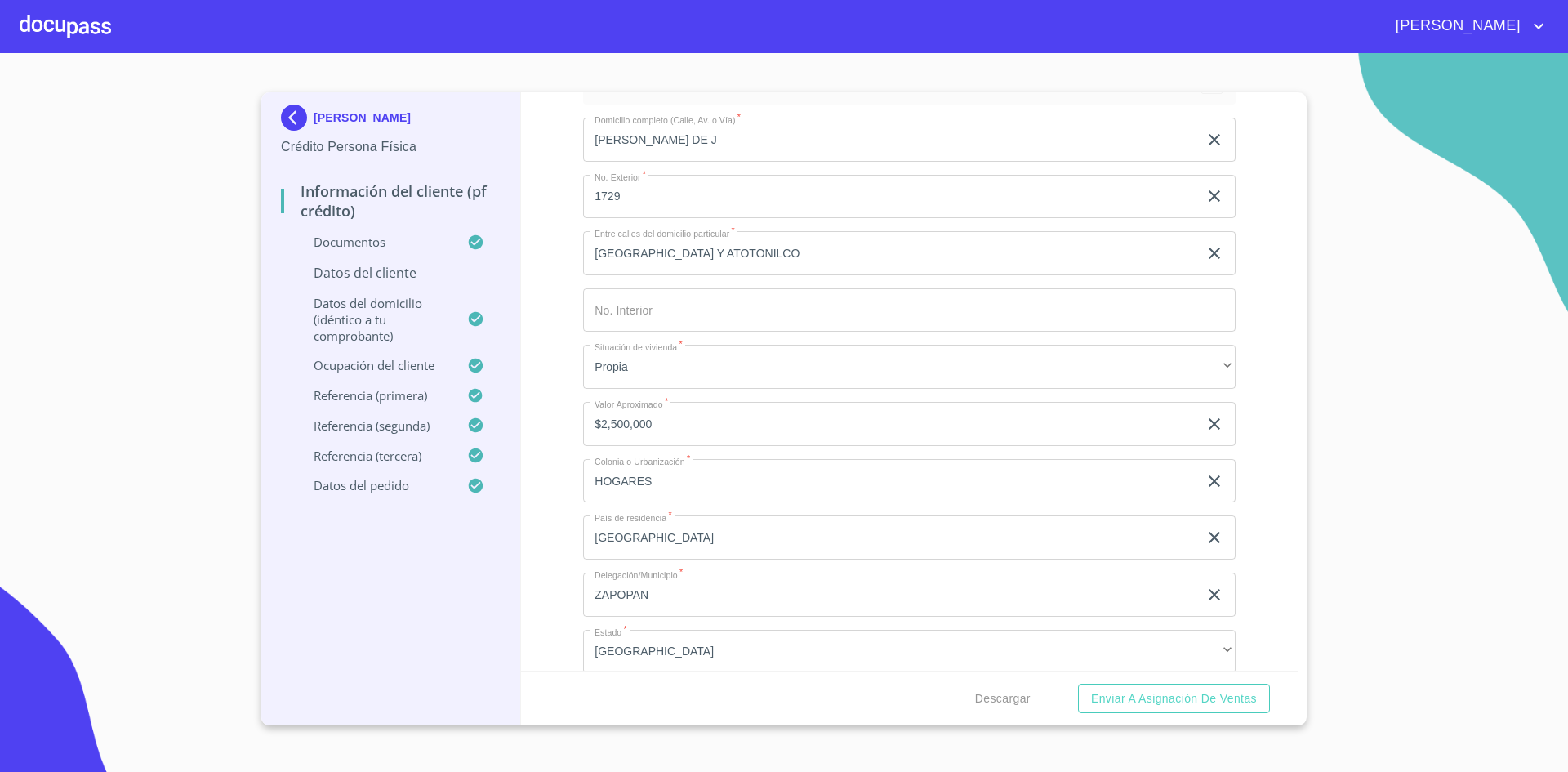
click at [896, 323] on input "Documento de identificación.   *" at bounding box center [909, 310] width 653 height 44
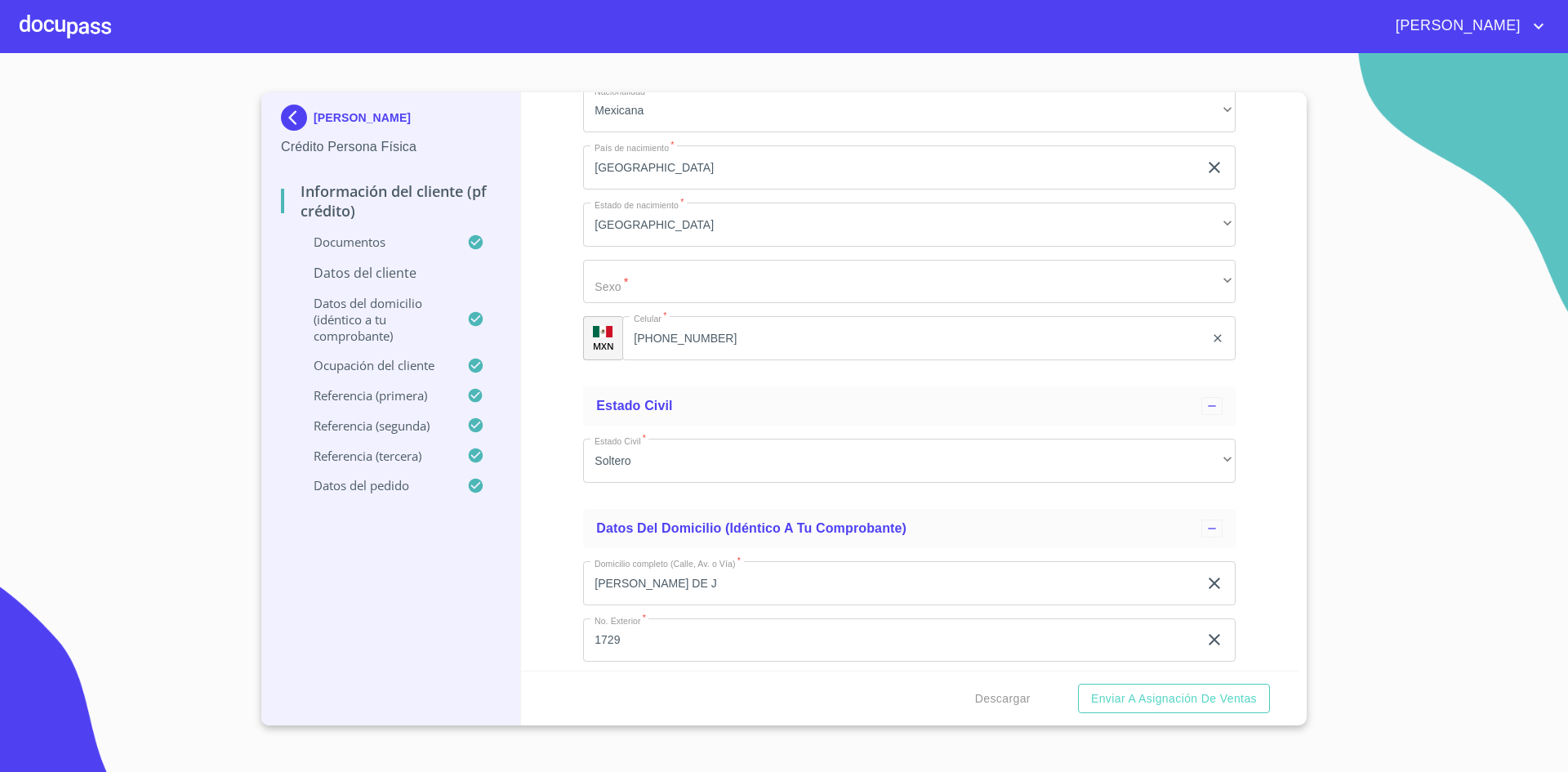
scroll to position [5913, 0]
type input "SN"
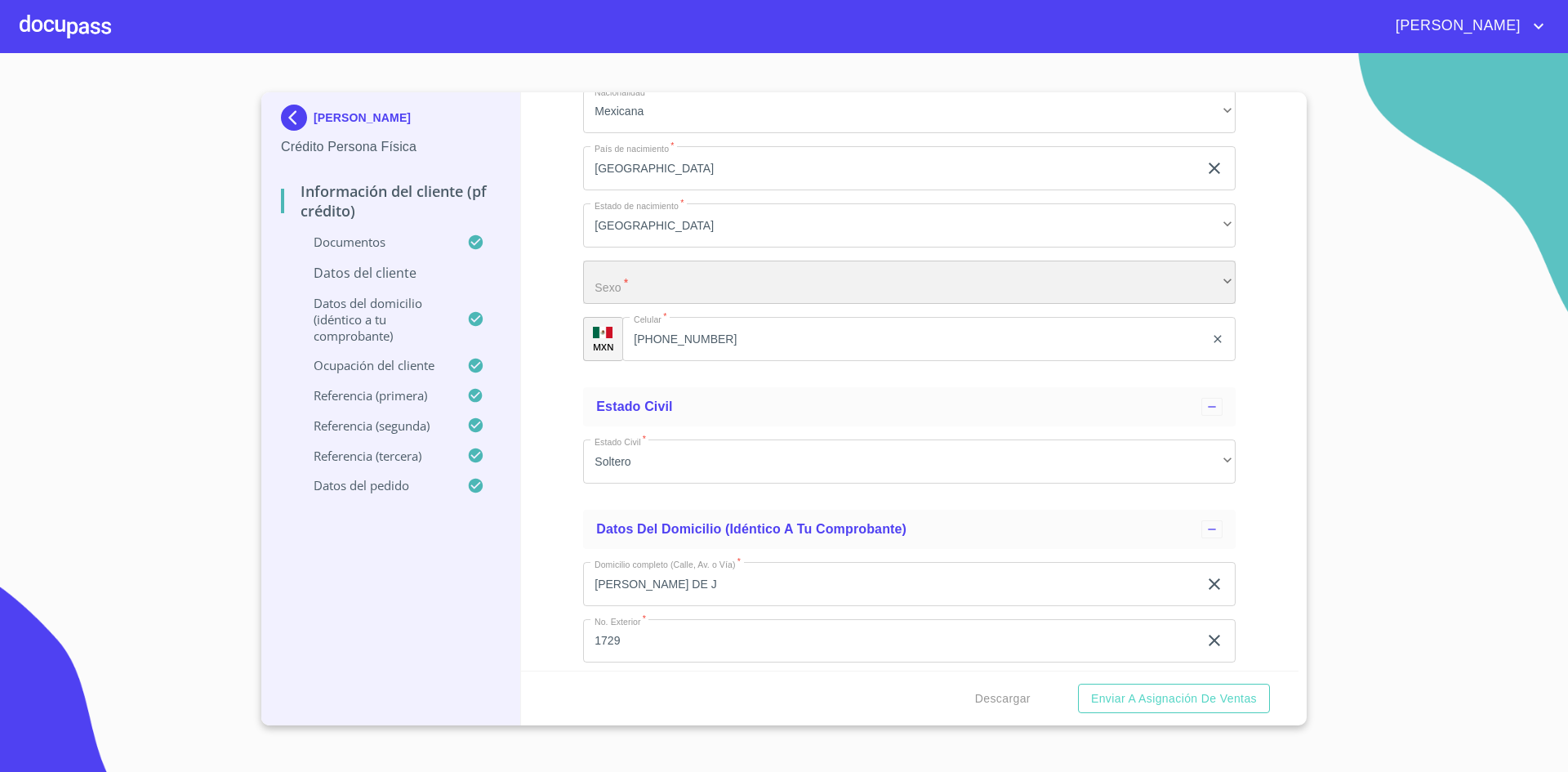
click at [866, 281] on div "​" at bounding box center [909, 282] width 653 height 44
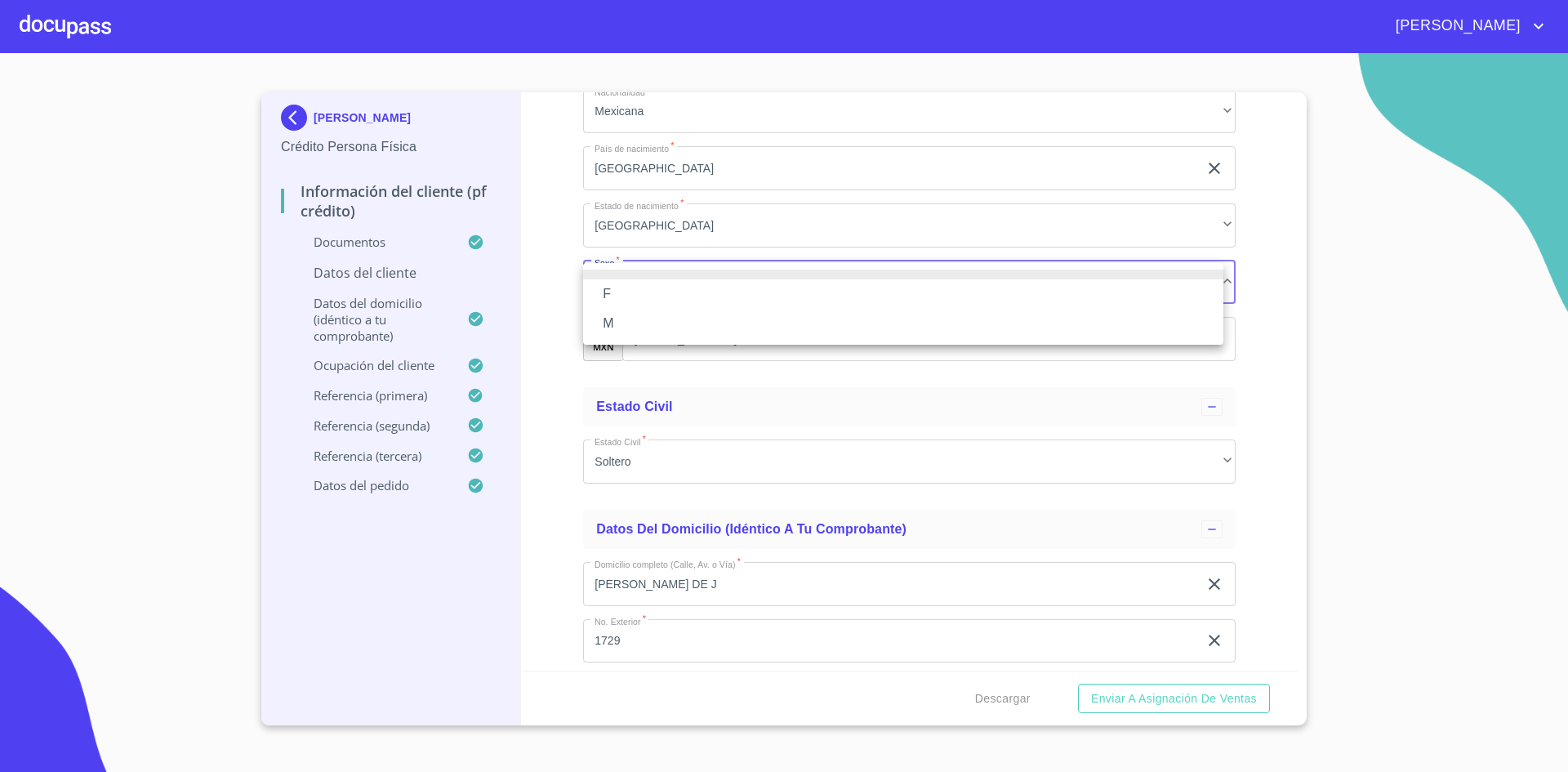
click at [748, 291] on li "F" at bounding box center [903, 294] width 640 height 29
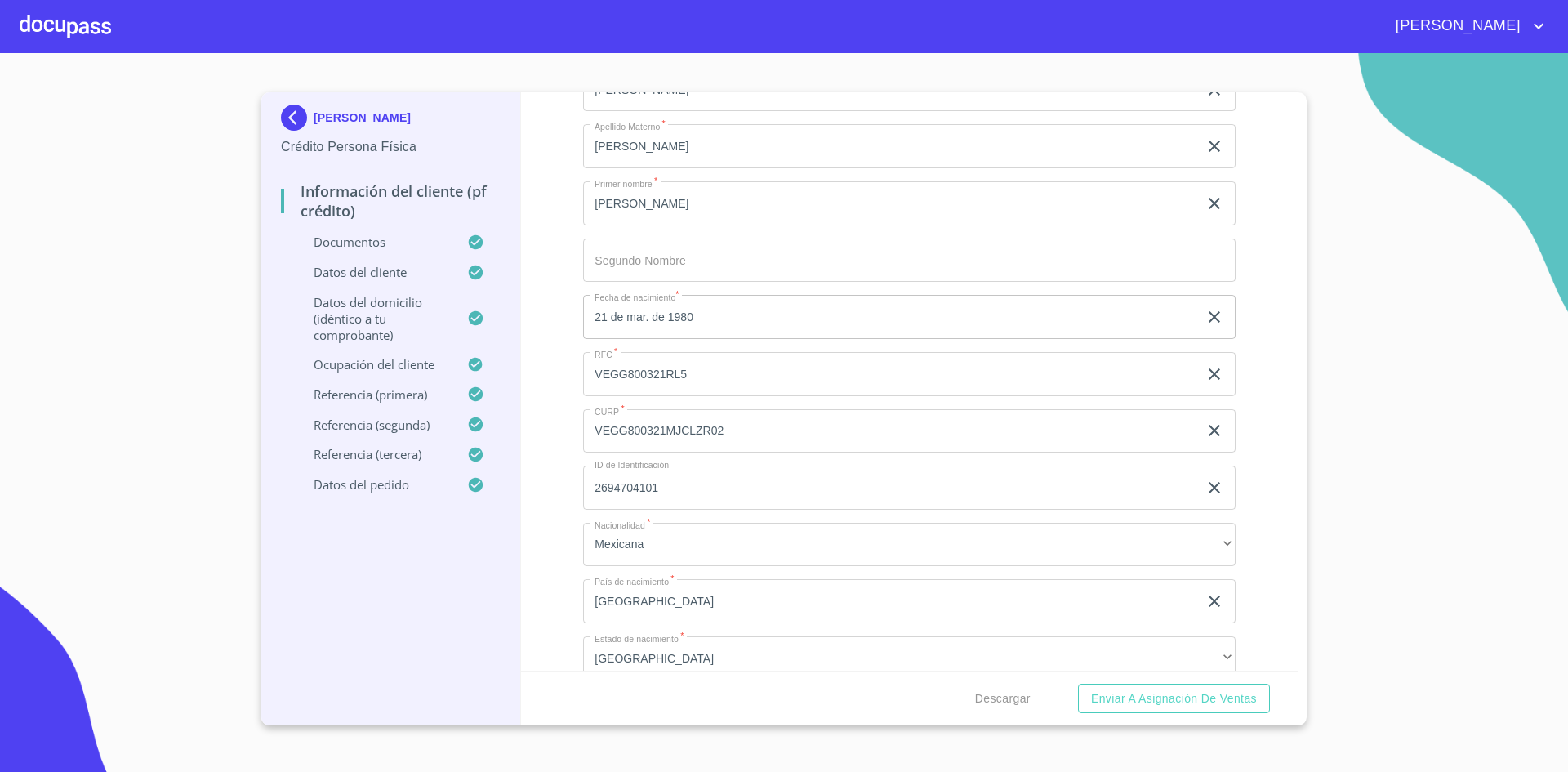
scroll to position [5460, 0]
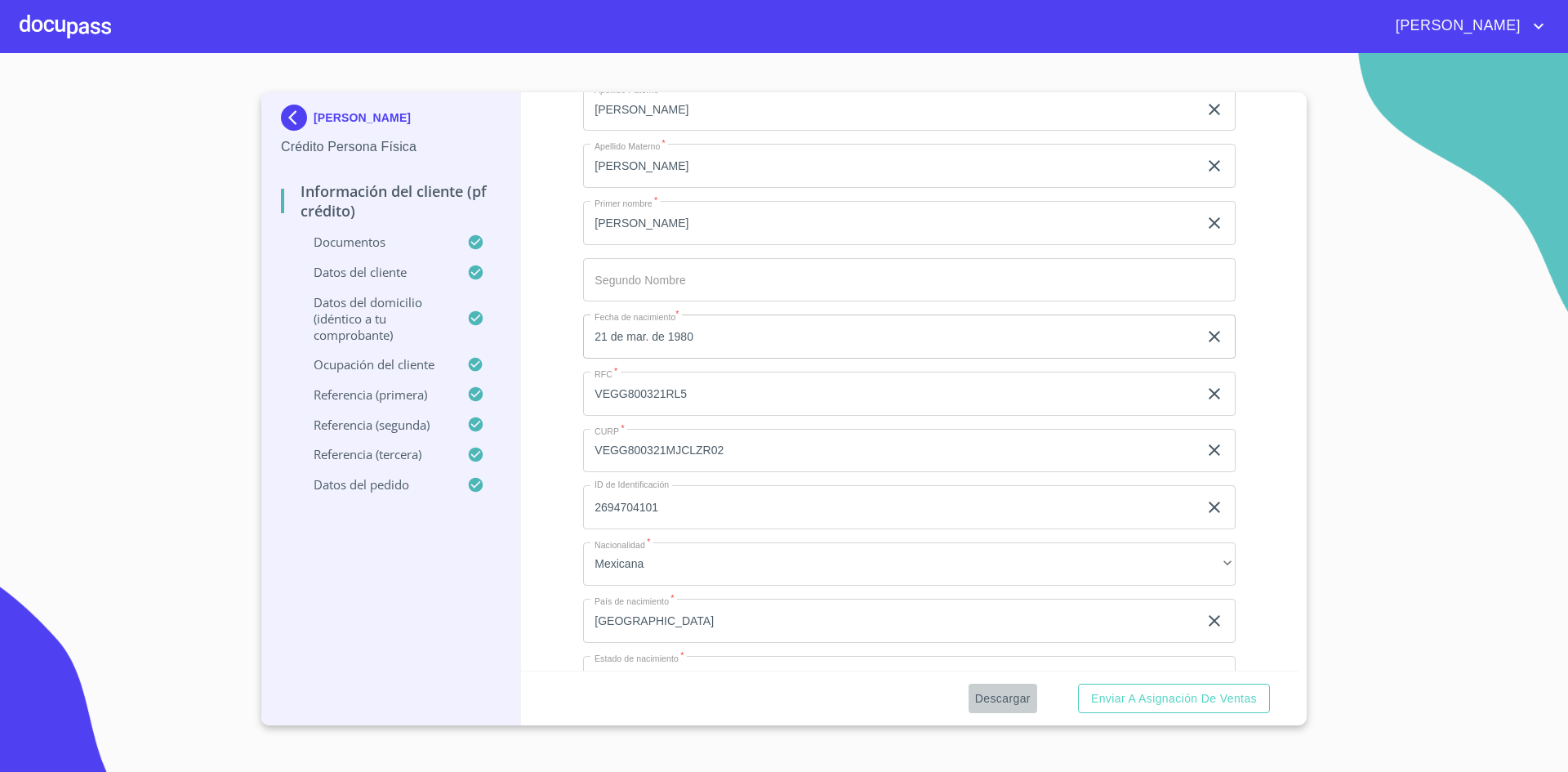
click at [1006, 703] on span "Descargar" at bounding box center [1003, 699] width 56 height 21
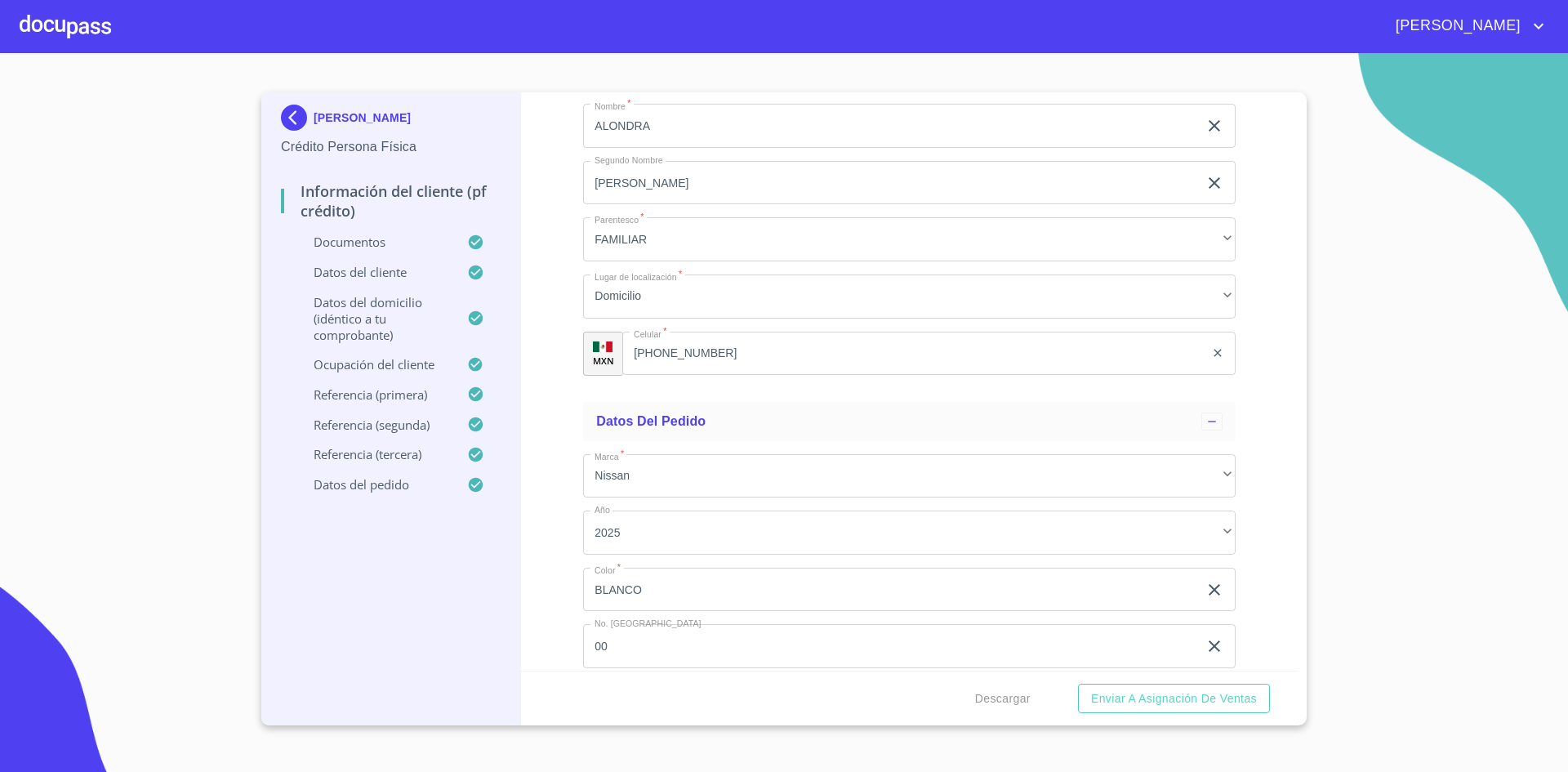
scroll to position [9494, 0]
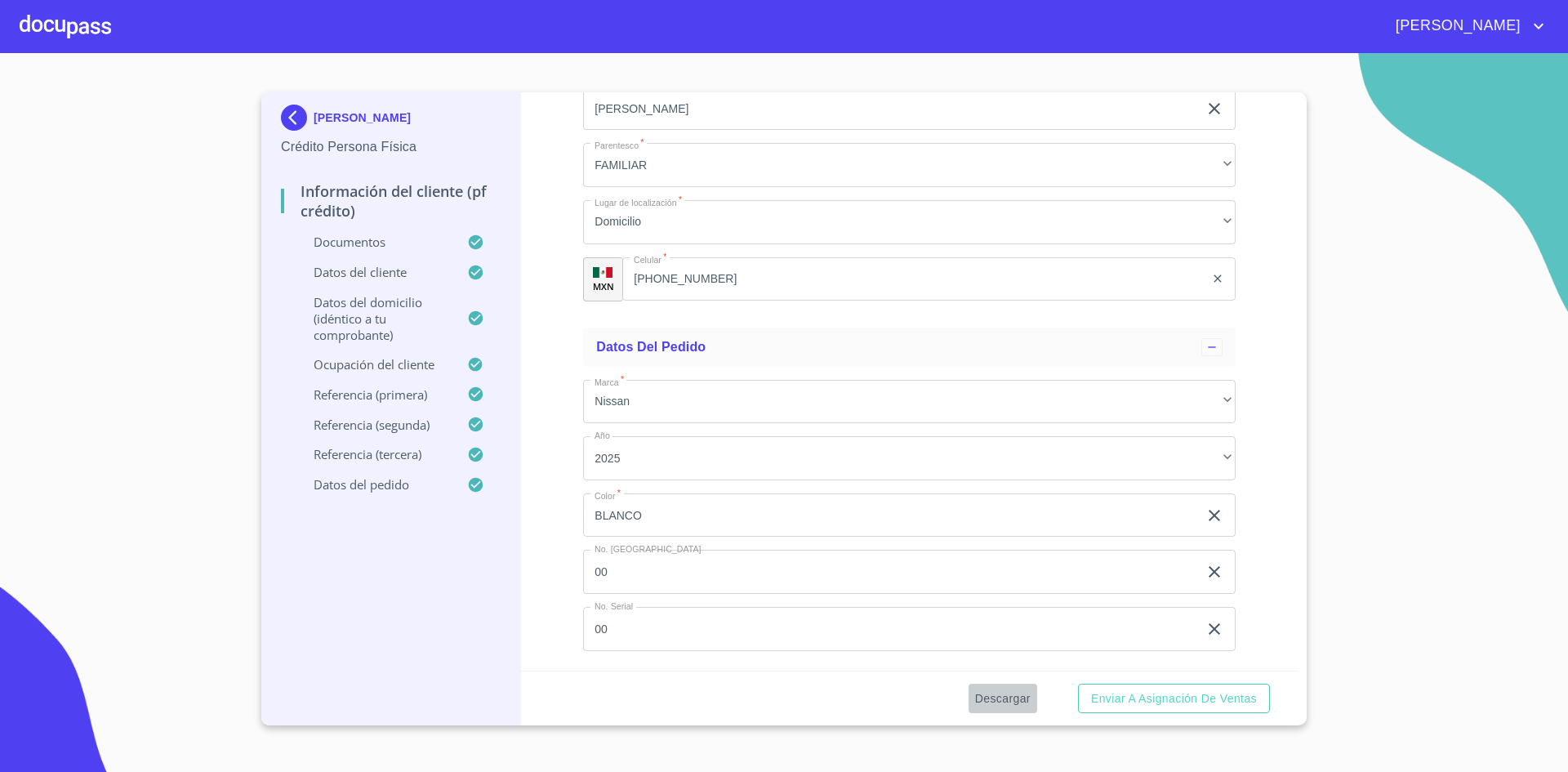
click at [1006, 700] on span "Descargar" at bounding box center [1003, 699] width 56 height 21
click at [1210, 699] on span "Enviar a Asignación de Ventas" at bounding box center [1174, 699] width 166 height 21
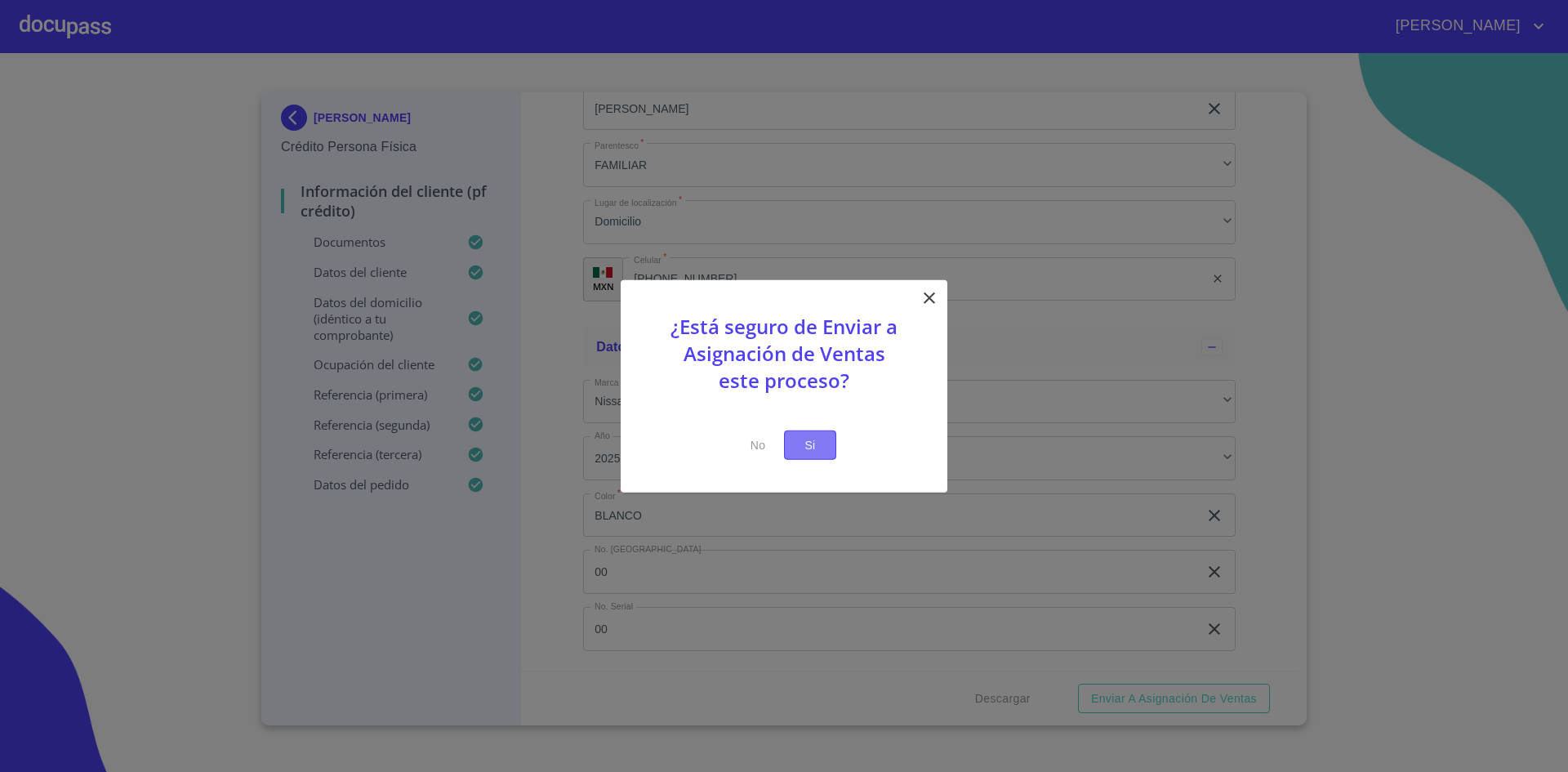
click at [825, 454] on button "Si" at bounding box center [811, 444] width 53 height 30
